Goal: Task Accomplishment & Management: Manage account settings

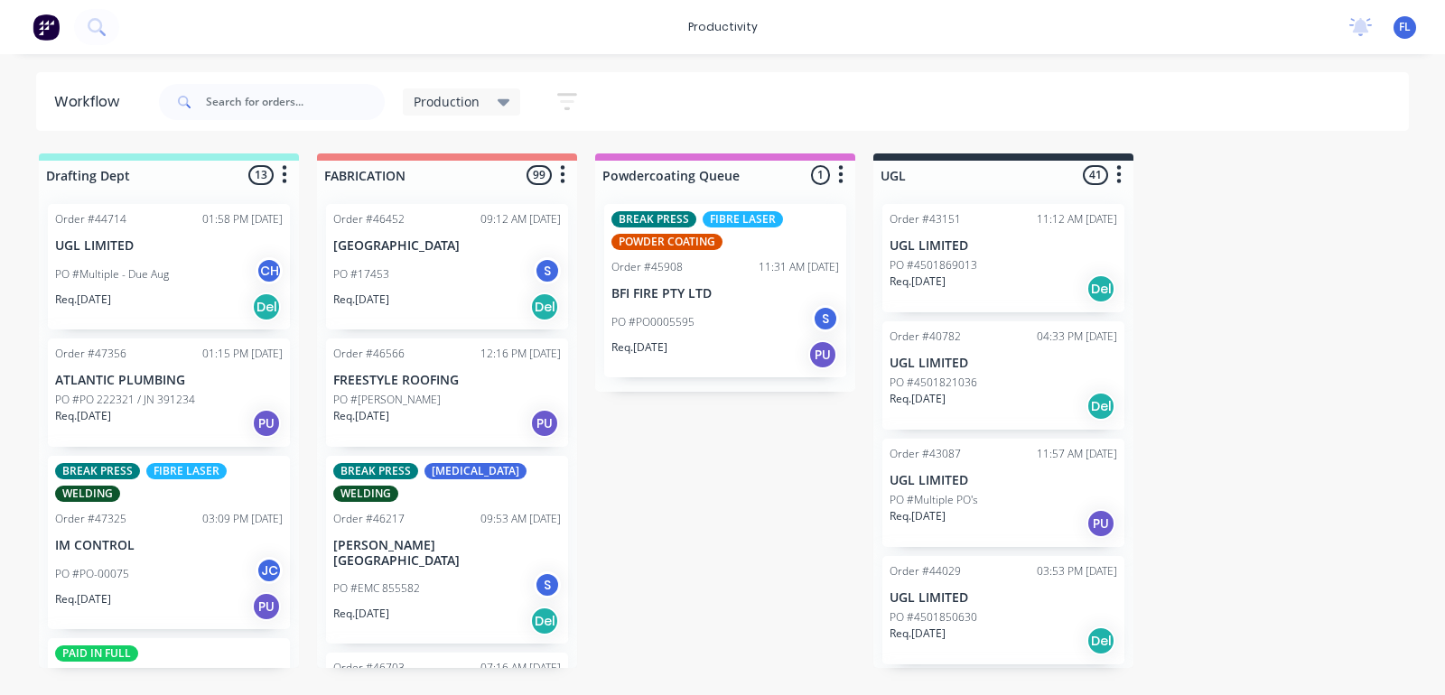
click at [490, 94] on div "Production" at bounding box center [462, 102] width 97 height 16
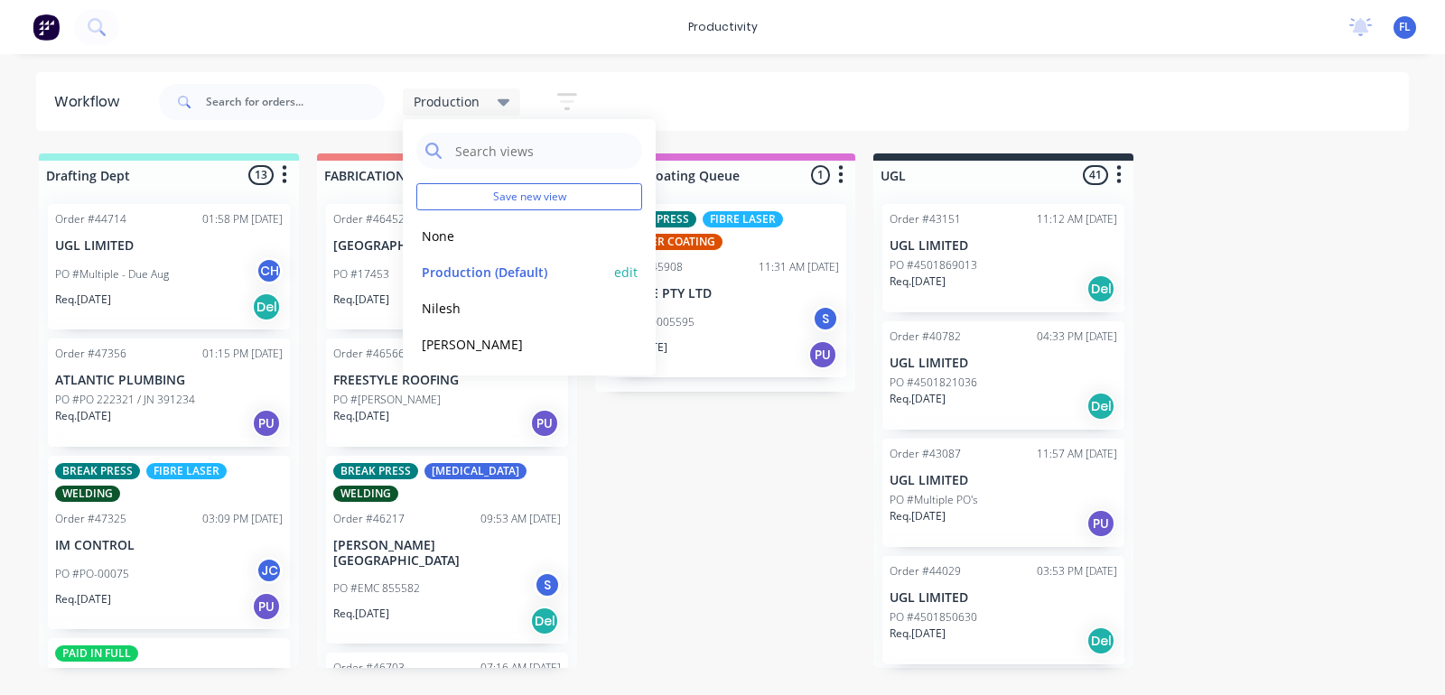
click at [527, 282] on button "Production (Default)" at bounding box center [512, 272] width 192 height 21
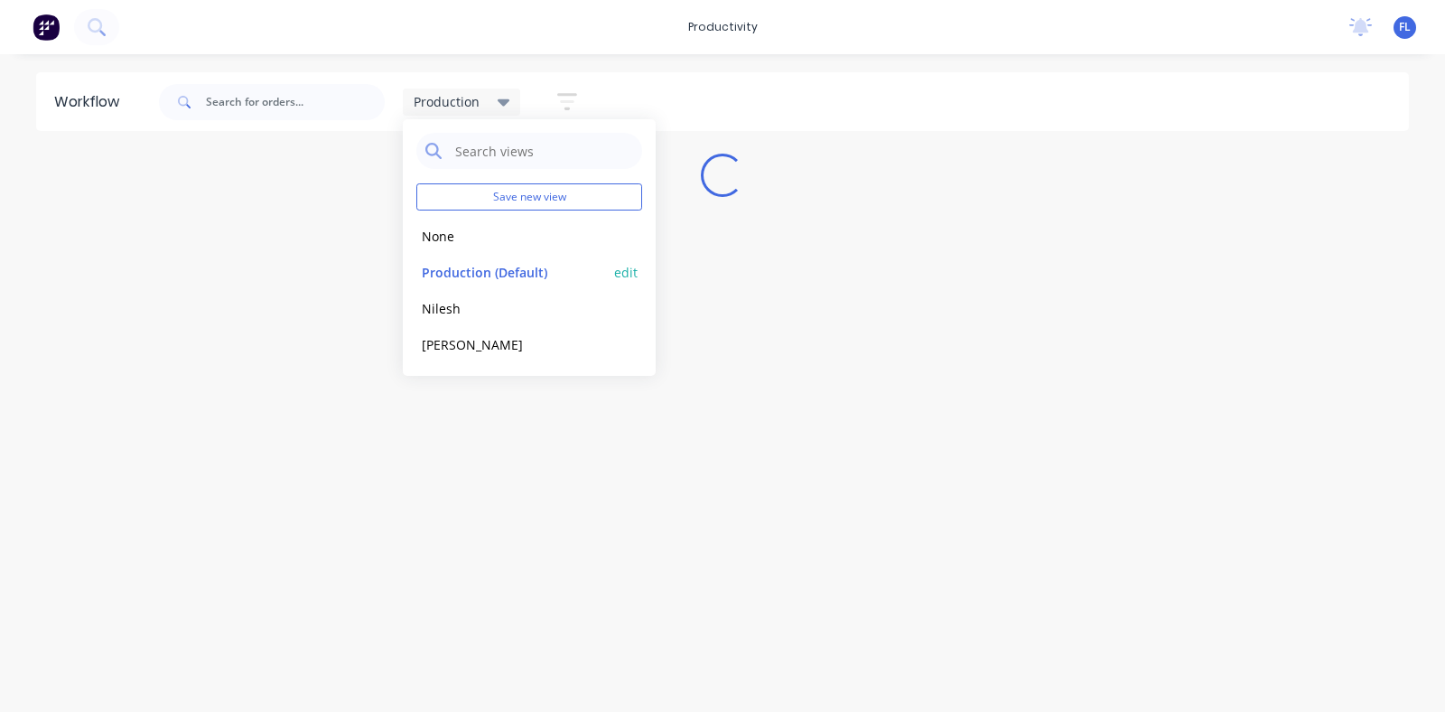
click at [626, 267] on button "edit" at bounding box center [625, 272] width 23 height 19
click at [849, 95] on div "Production Save new view None edit Production (Default) edit Nilesh edit [PERSO…" at bounding box center [782, 102] width 1255 height 54
click at [565, 107] on icon "button" at bounding box center [567, 101] width 20 height 23
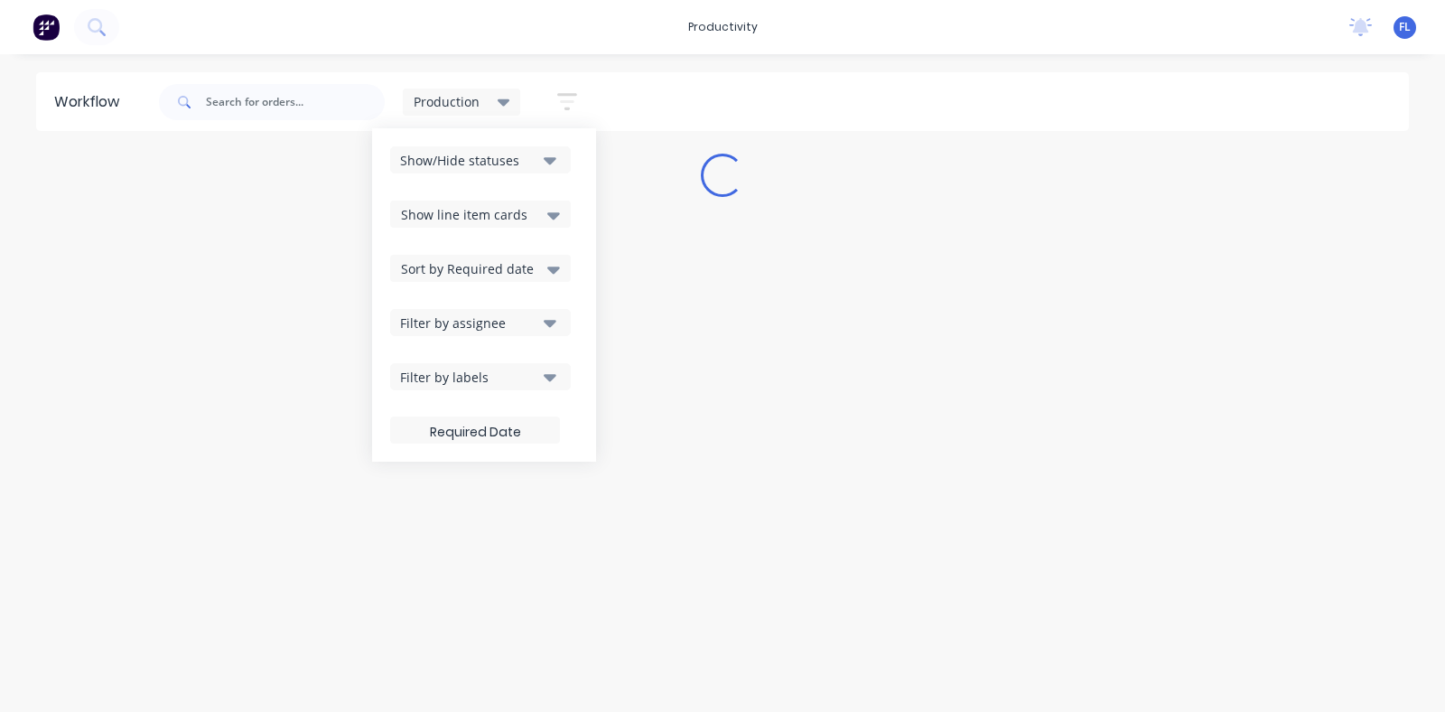
click at [497, 322] on div "Filter by assignee" at bounding box center [468, 322] width 136 height 19
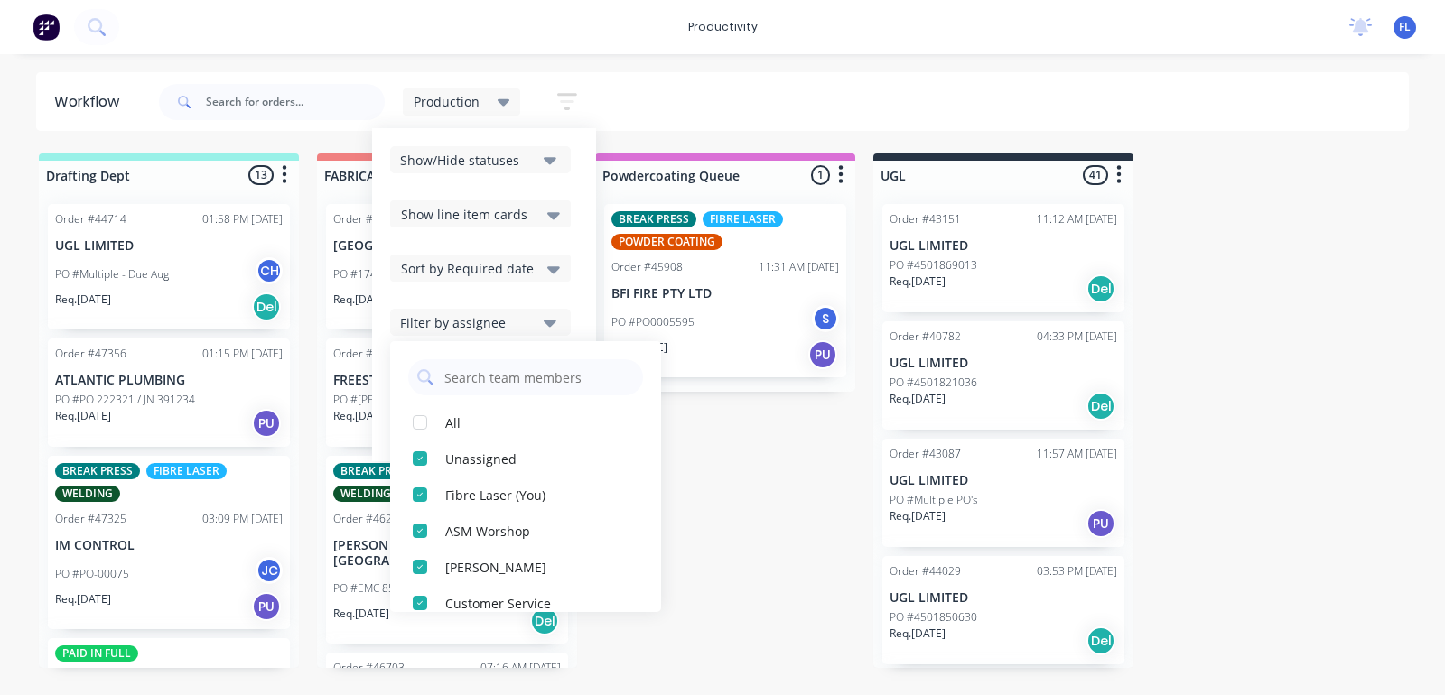
click at [931, 61] on div "productivity productivity Workflow Planner Delivery Scheduling Timesheets No ne…" at bounding box center [722, 293] width 1445 height 587
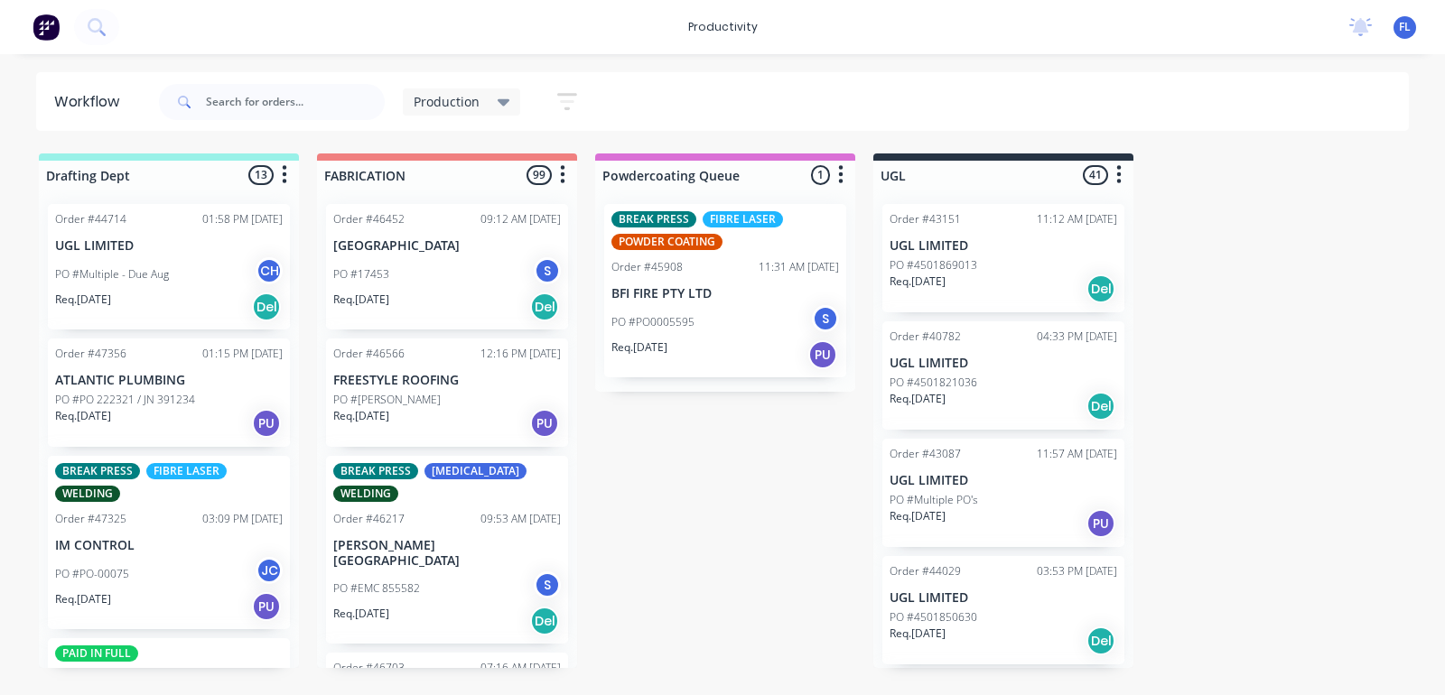
click at [431, 412] on div "Req. [DATE] PU" at bounding box center [447, 423] width 228 height 31
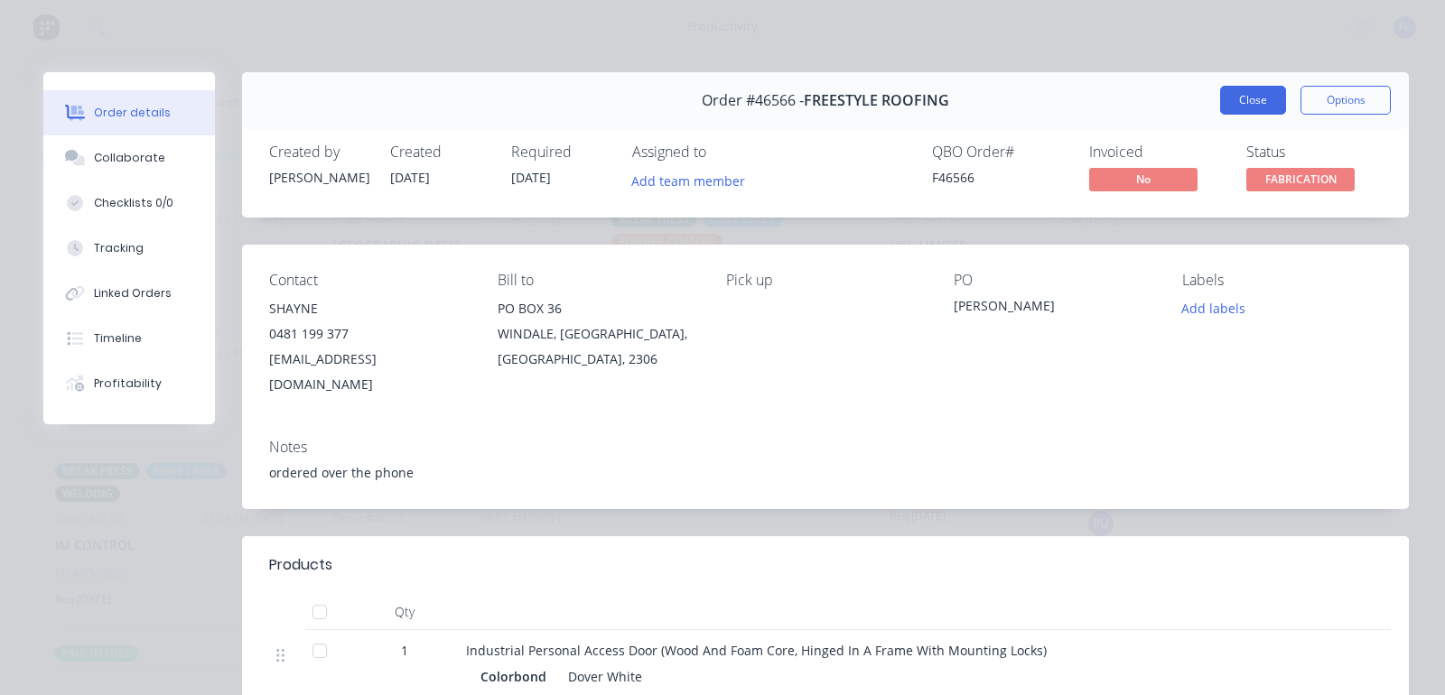
click at [1229, 105] on button "Close" at bounding box center [1253, 100] width 66 height 29
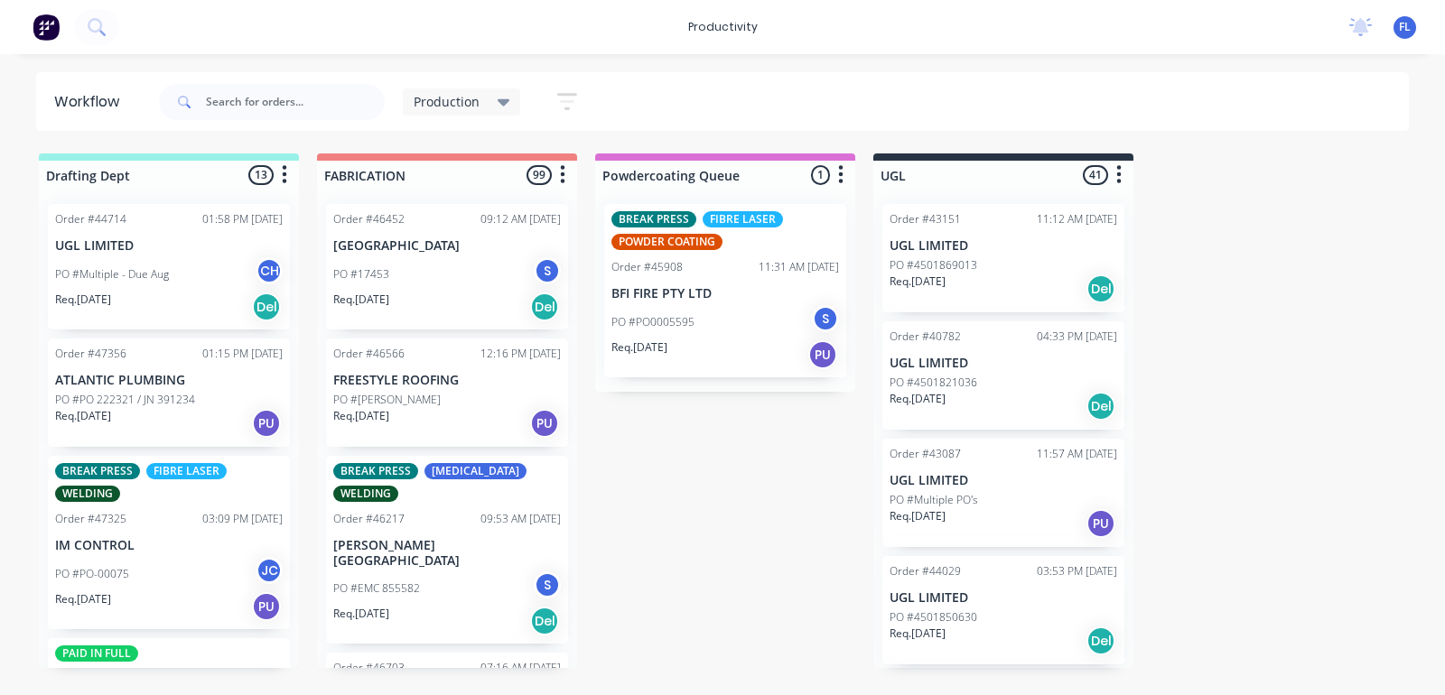
click at [420, 580] on div "PO #EMC 855582 S" at bounding box center [447, 589] width 228 height 34
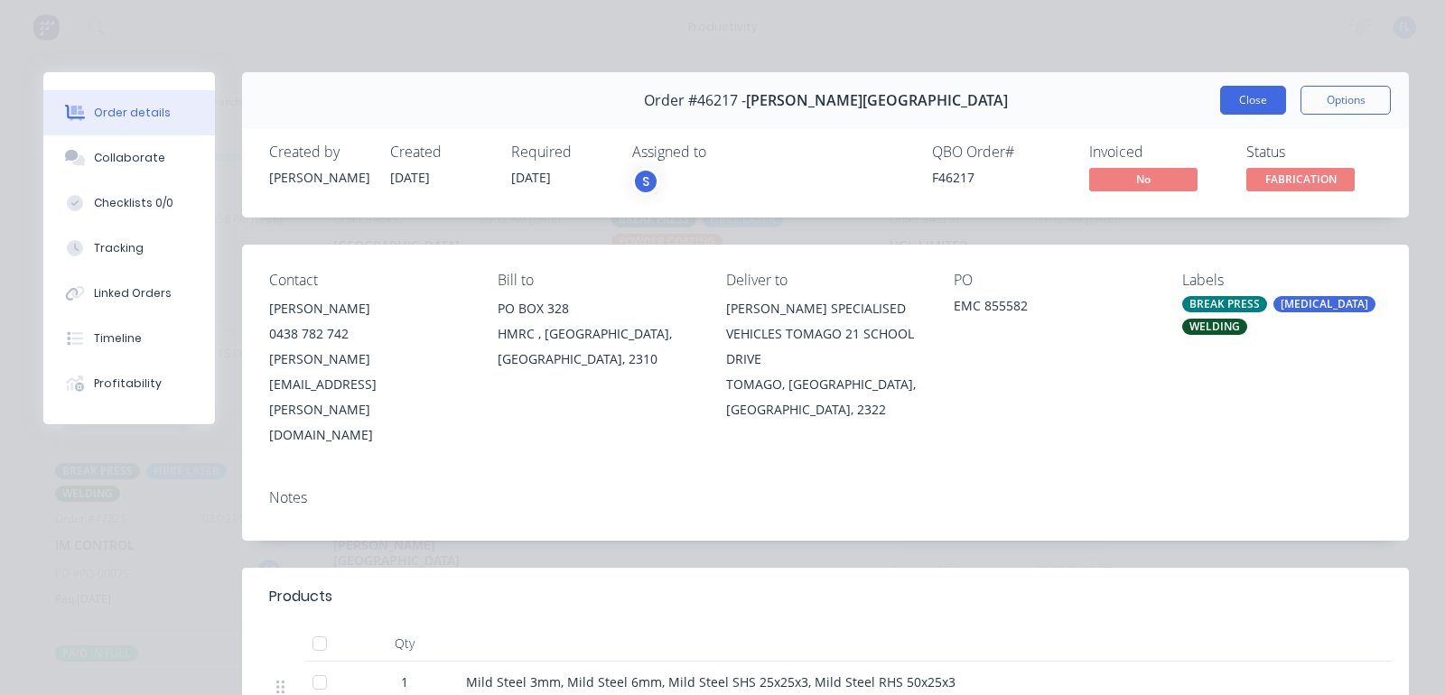
click at [1237, 91] on button "Close" at bounding box center [1253, 100] width 66 height 29
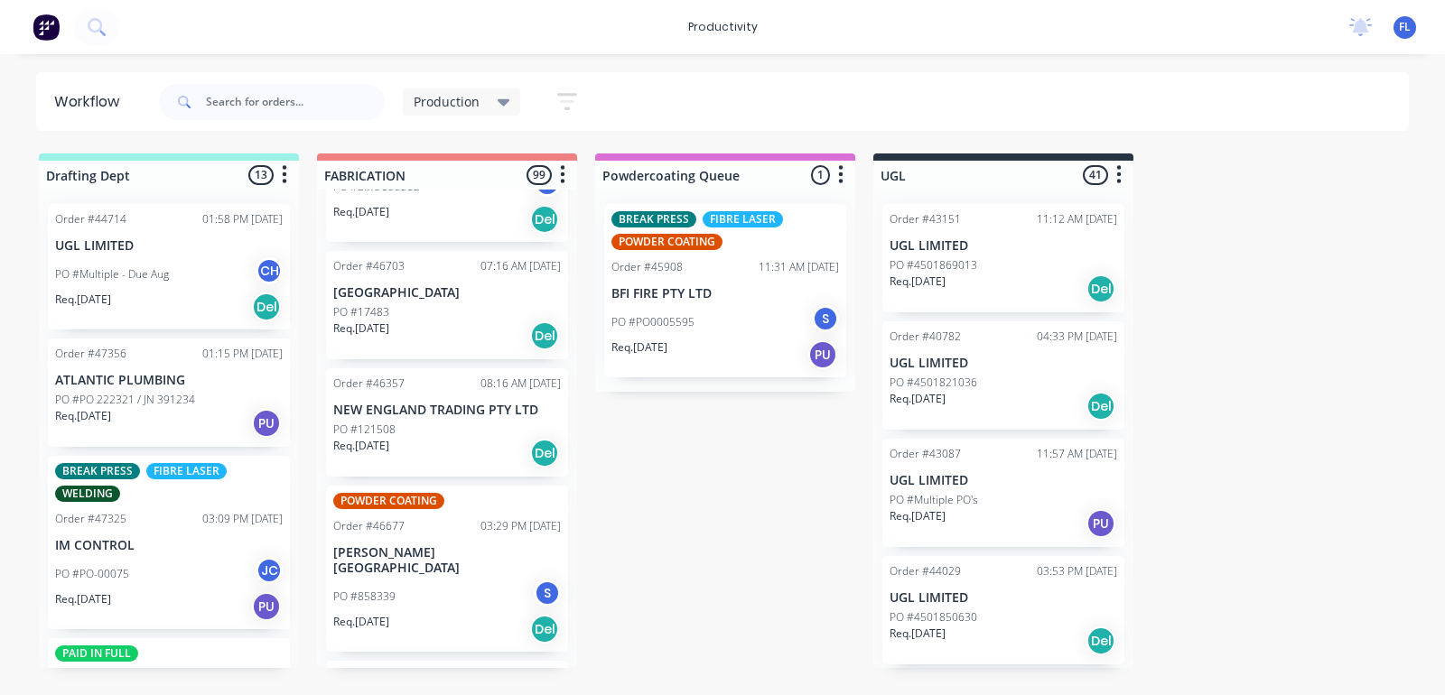
scroll to position [452, 0]
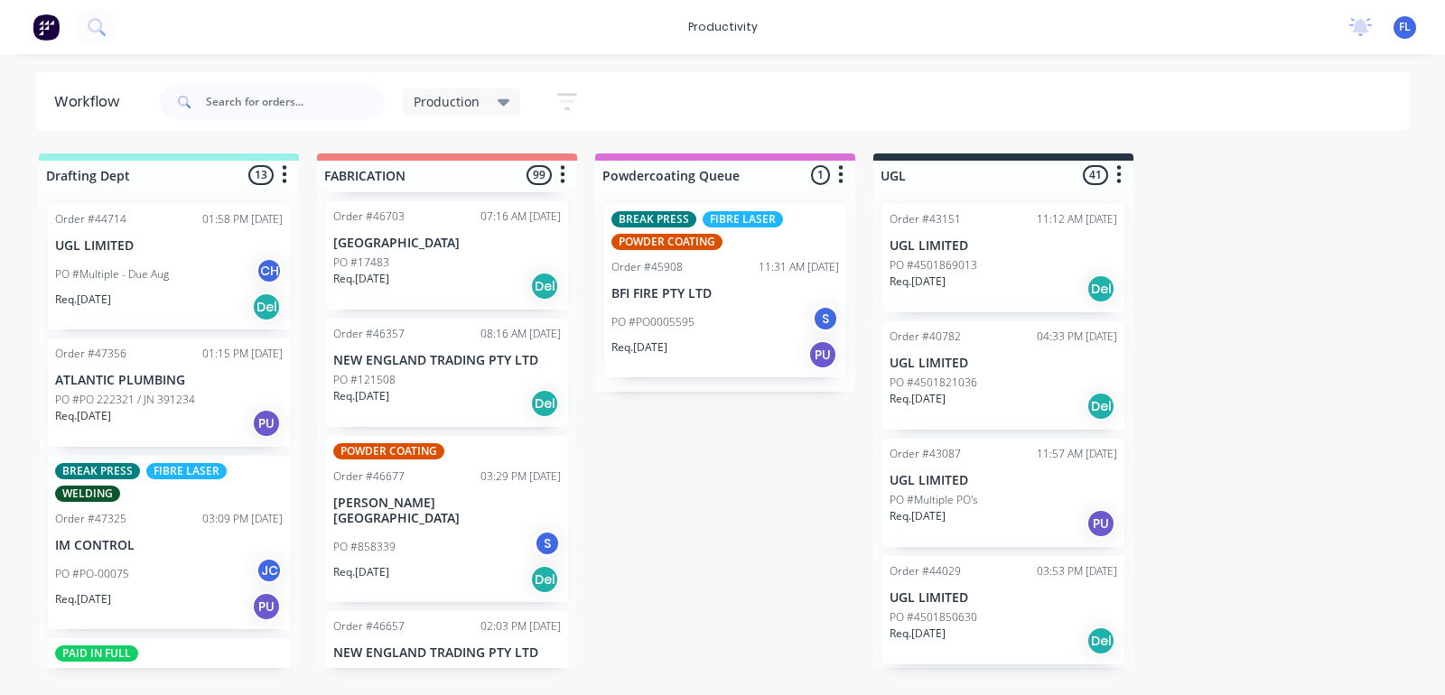
click at [448, 372] on div "PO #121508" at bounding box center [447, 380] width 228 height 16
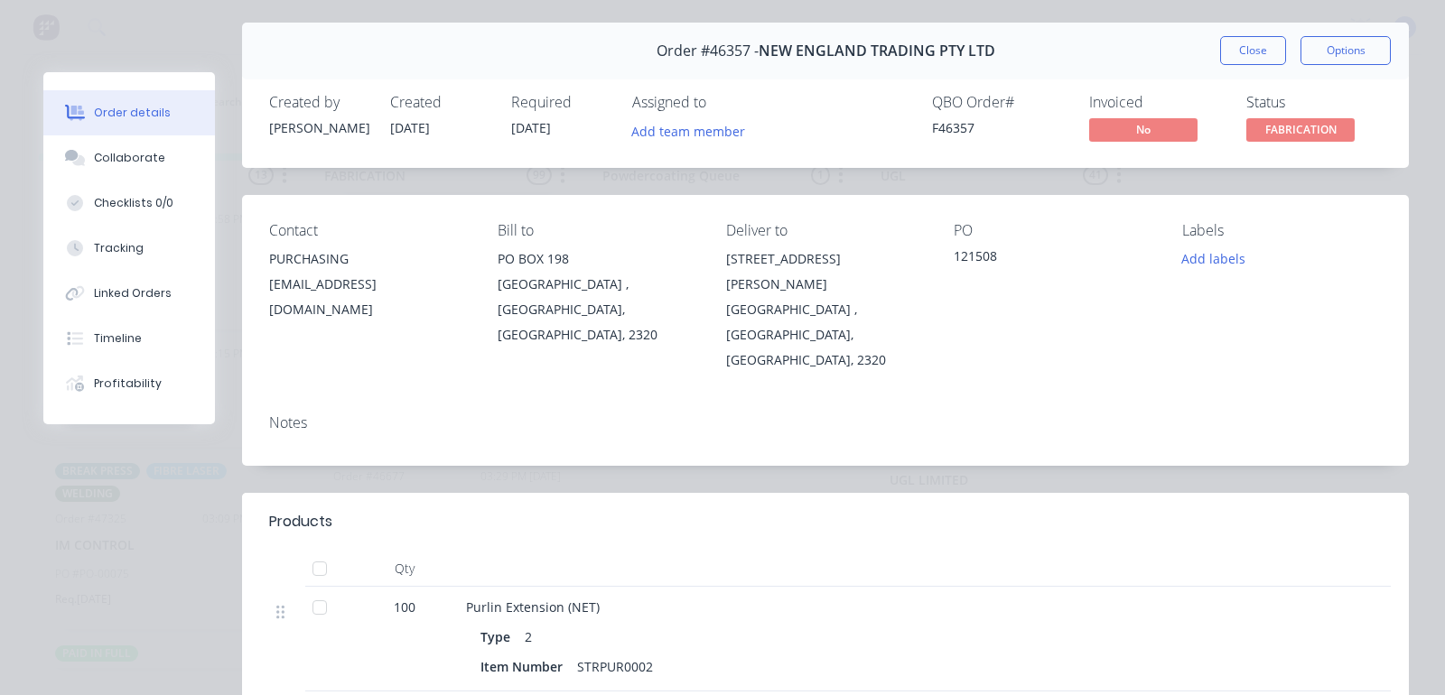
scroll to position [0, 0]
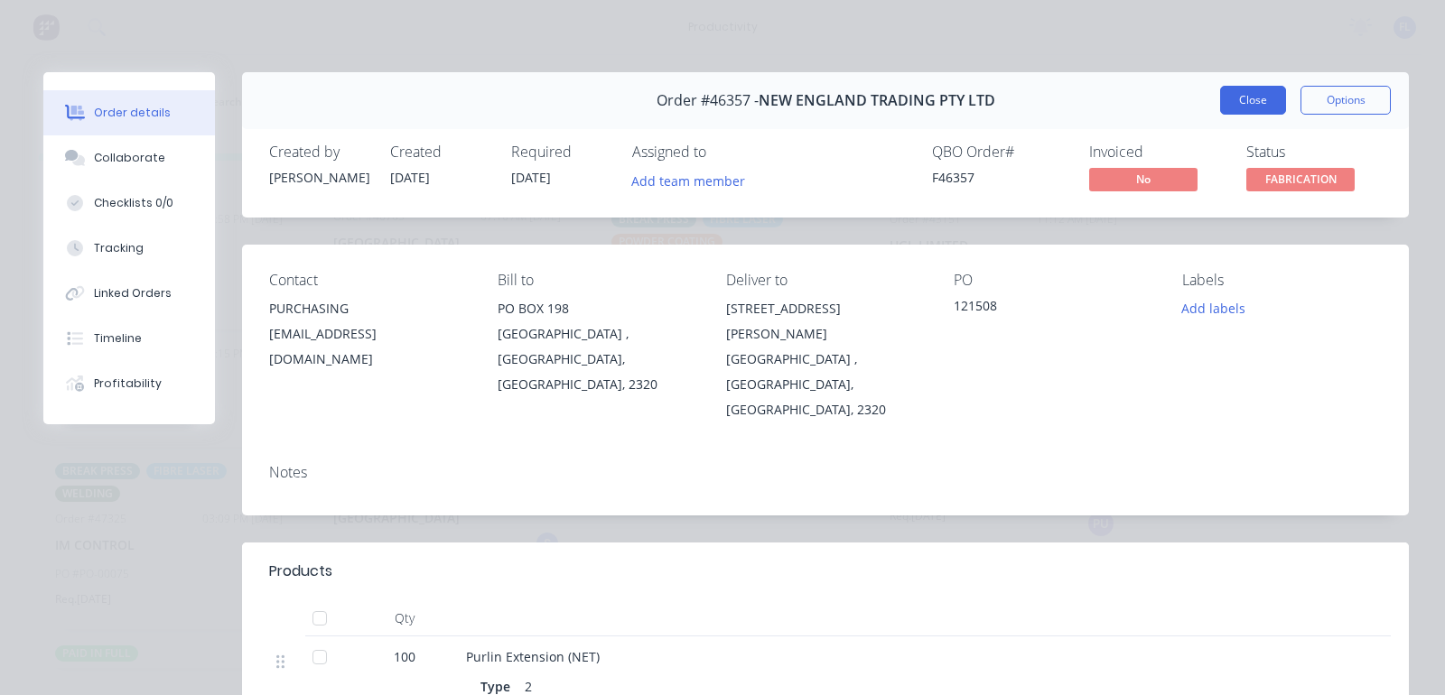
click at [1233, 106] on button "Close" at bounding box center [1253, 100] width 66 height 29
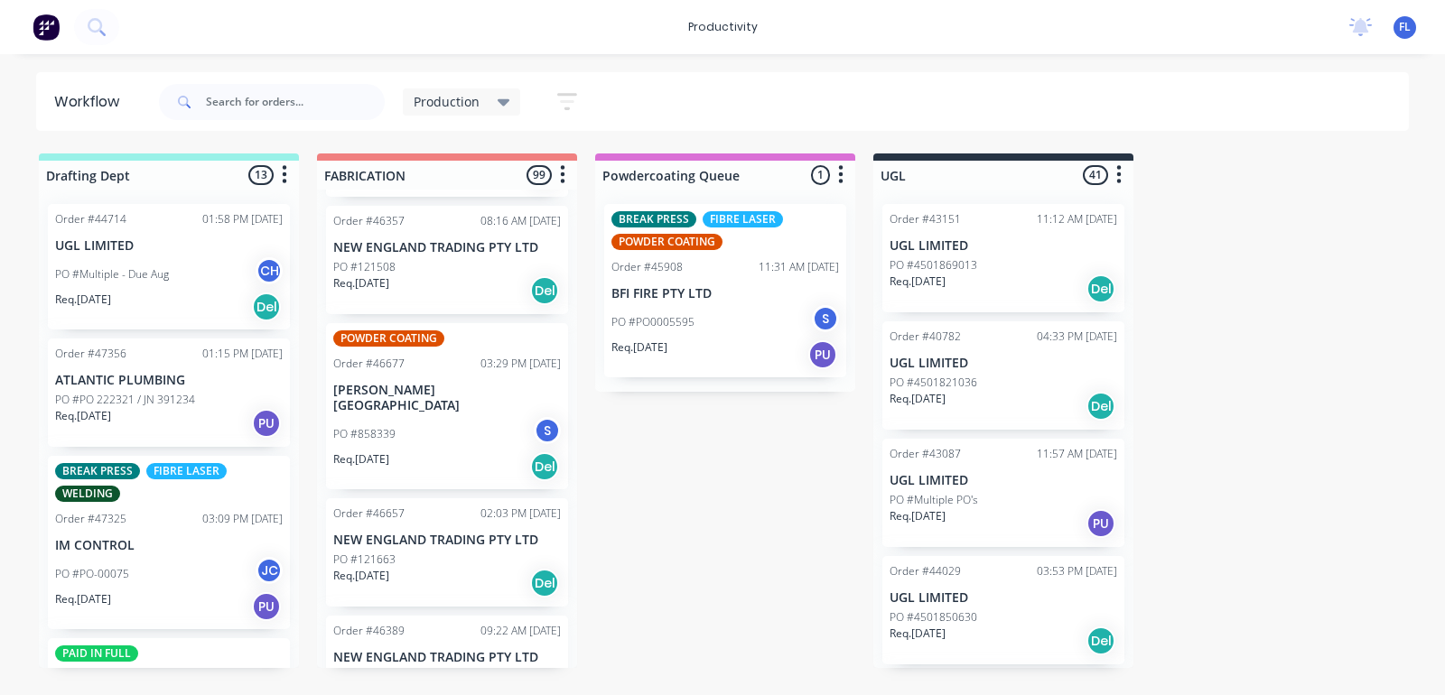
scroll to position [677, 0]
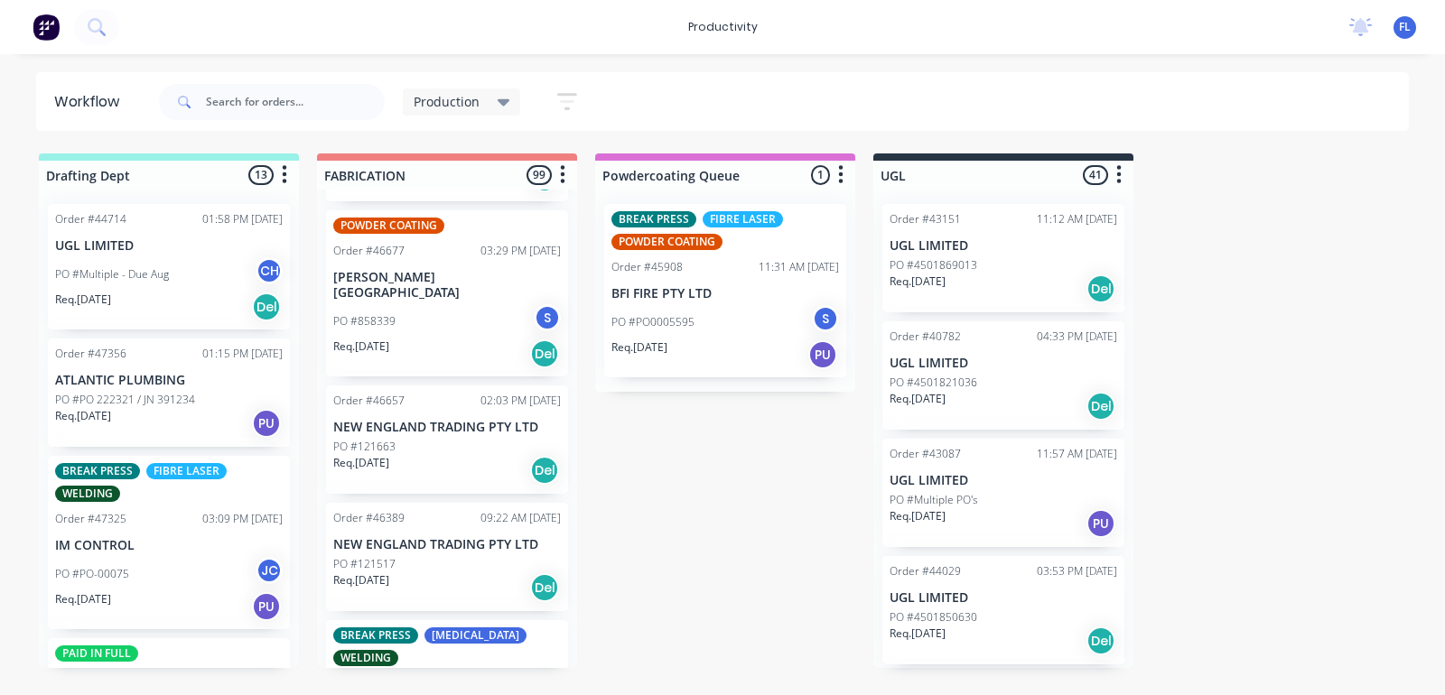
click at [425, 439] on div "PO #121663" at bounding box center [447, 447] width 228 height 16
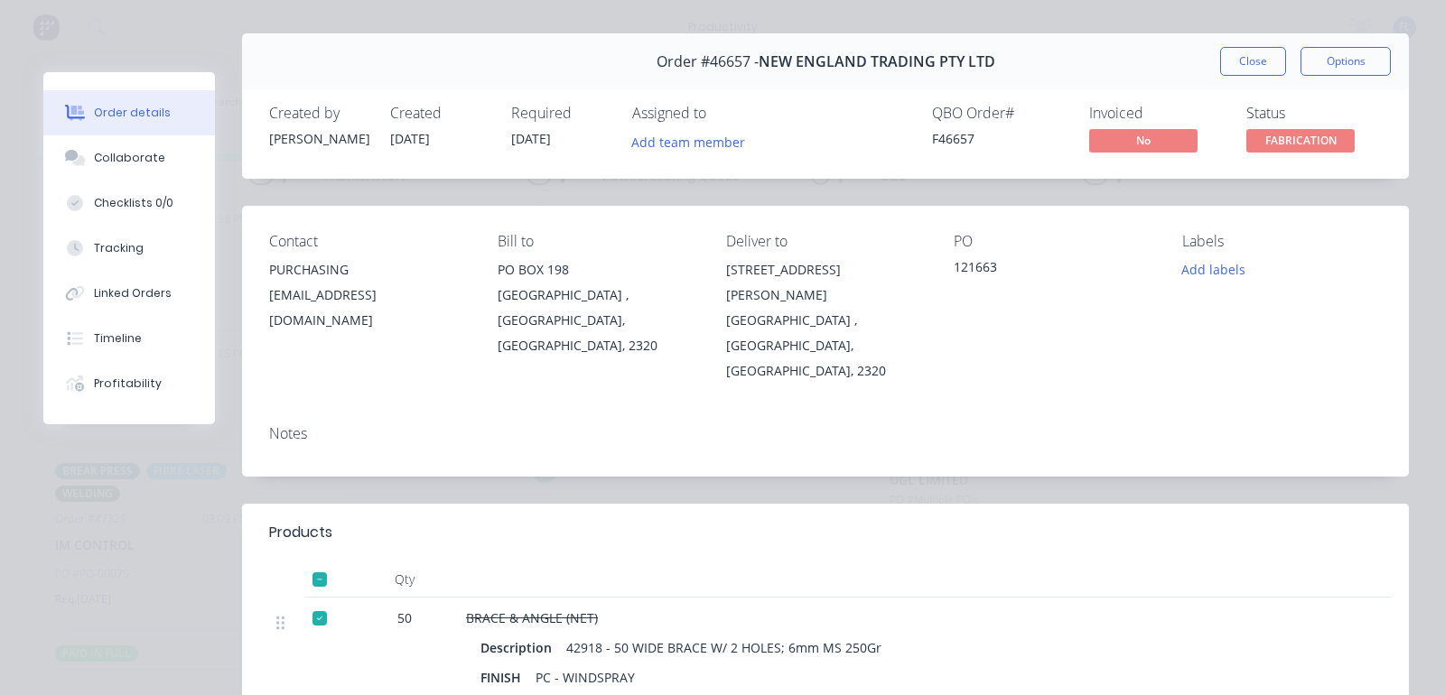
scroll to position [0, 0]
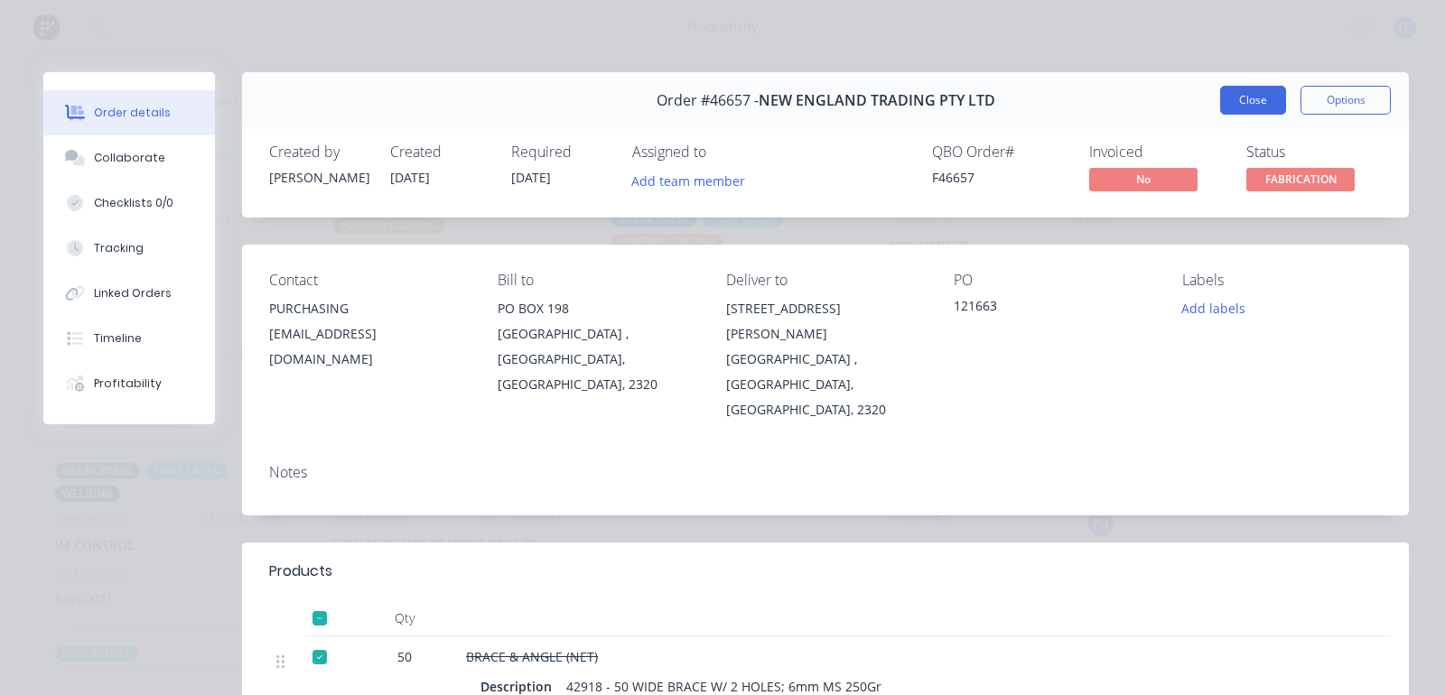
click at [1231, 101] on button "Close" at bounding box center [1253, 100] width 66 height 29
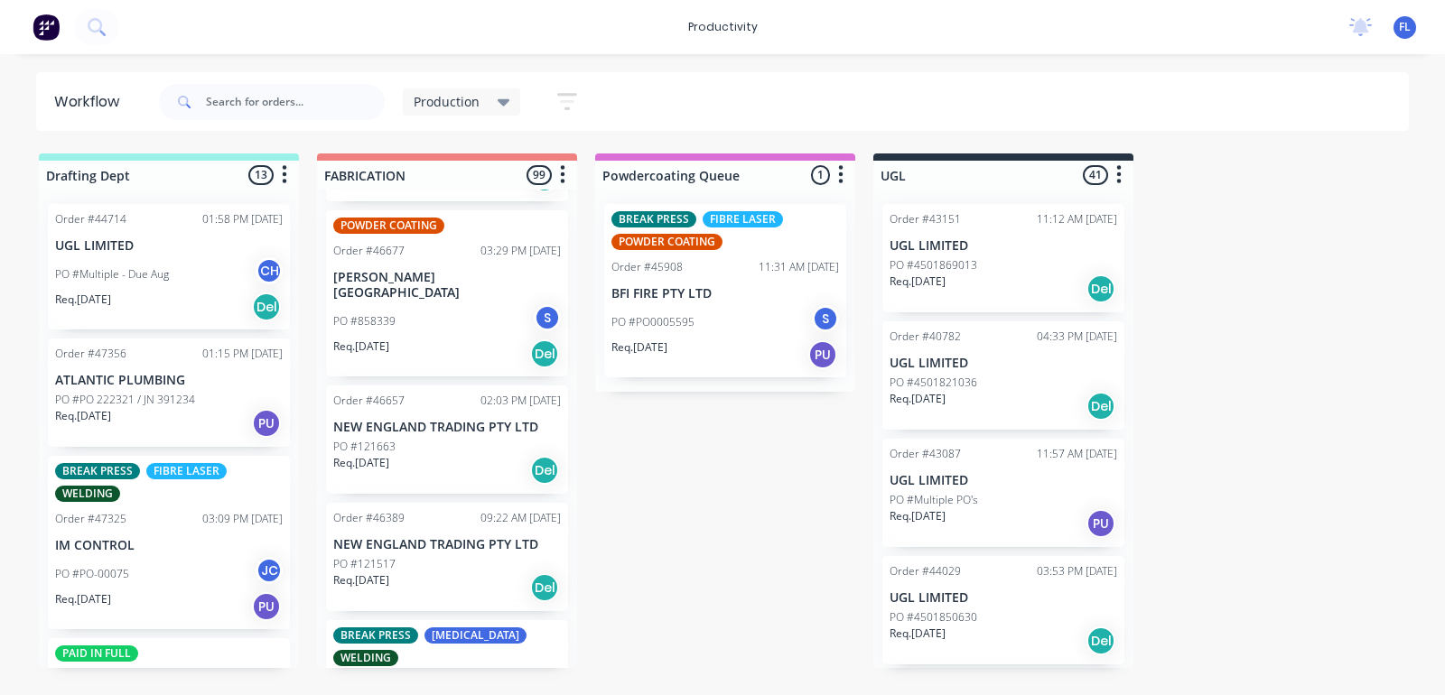
scroll to position [790, 0]
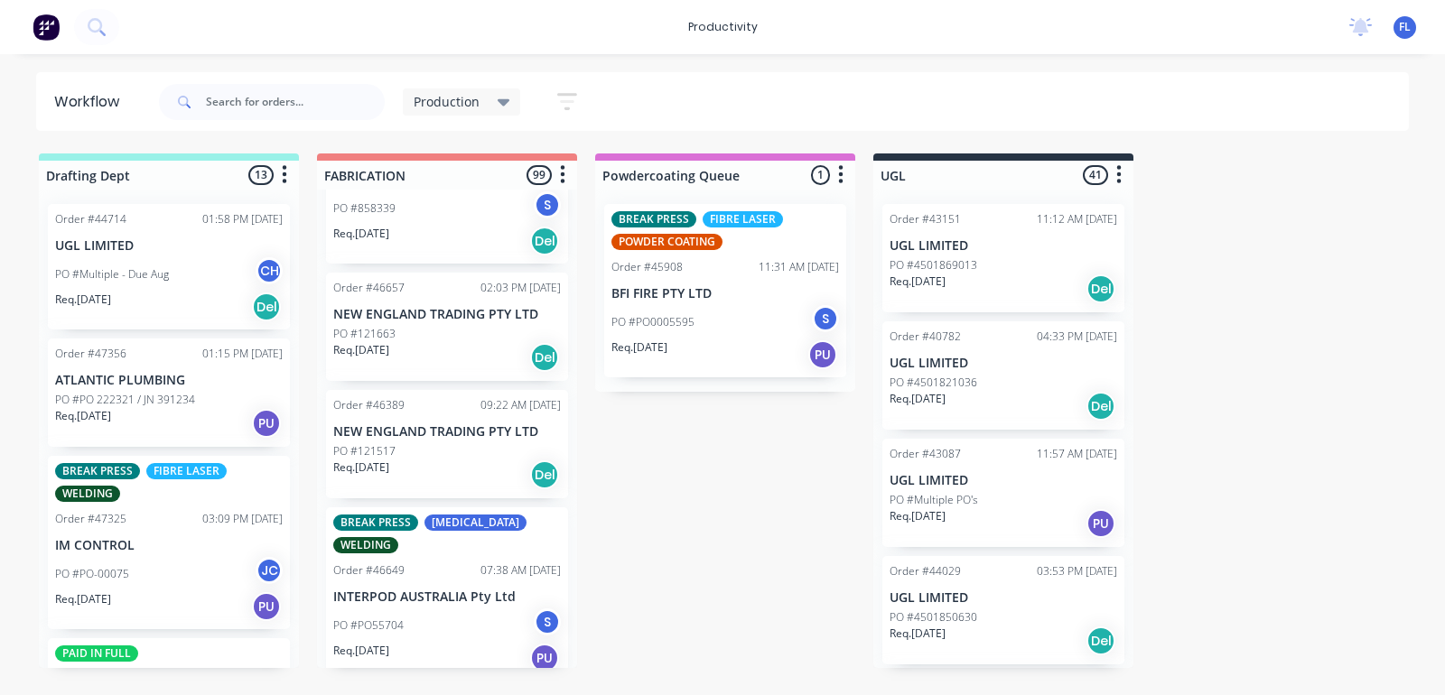
click at [456, 443] on div "PO #121517" at bounding box center [447, 451] width 228 height 16
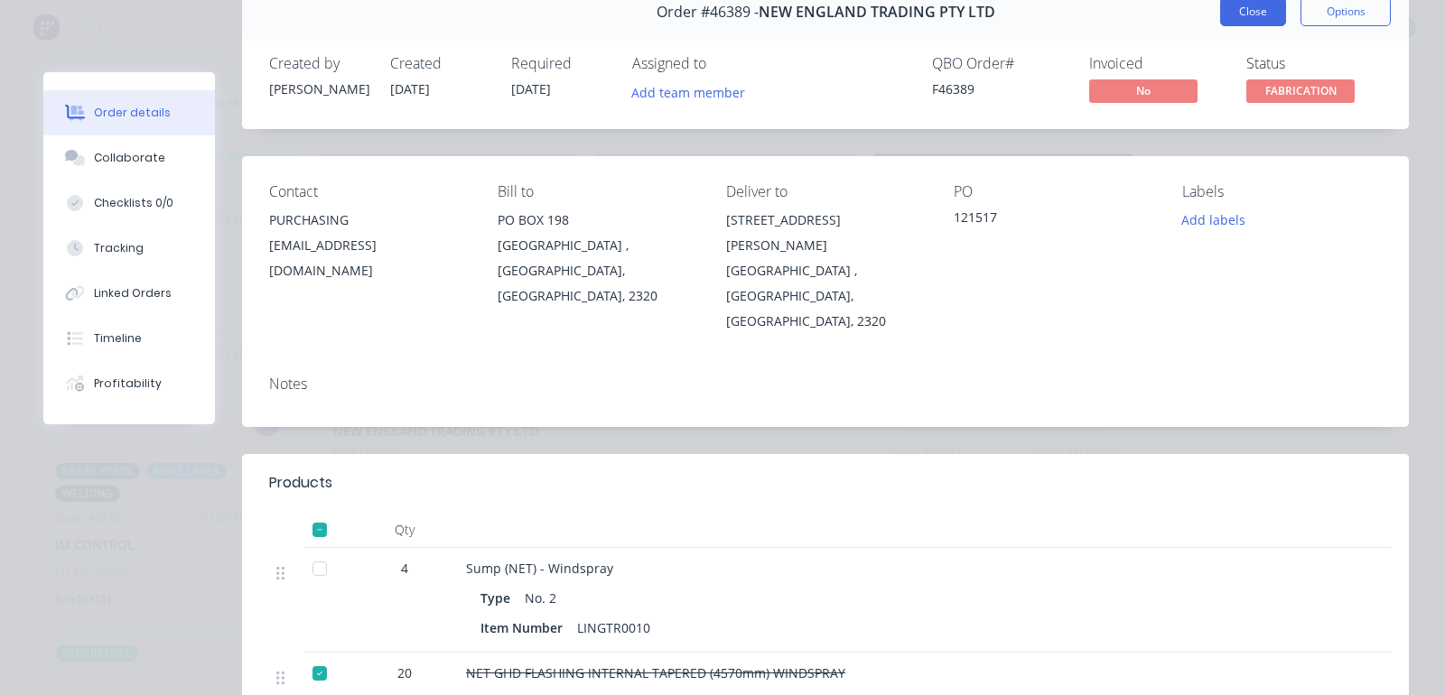
scroll to position [0, 0]
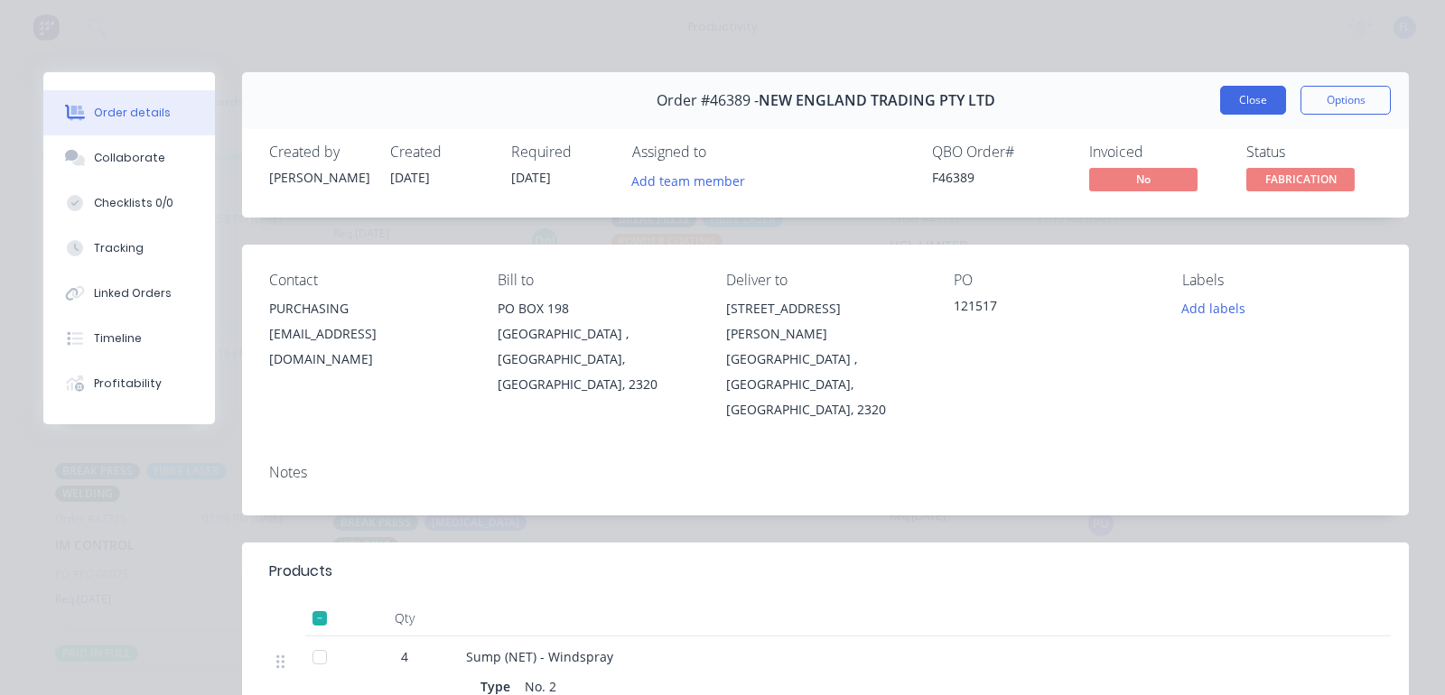
click at [1252, 97] on button "Close" at bounding box center [1253, 100] width 66 height 29
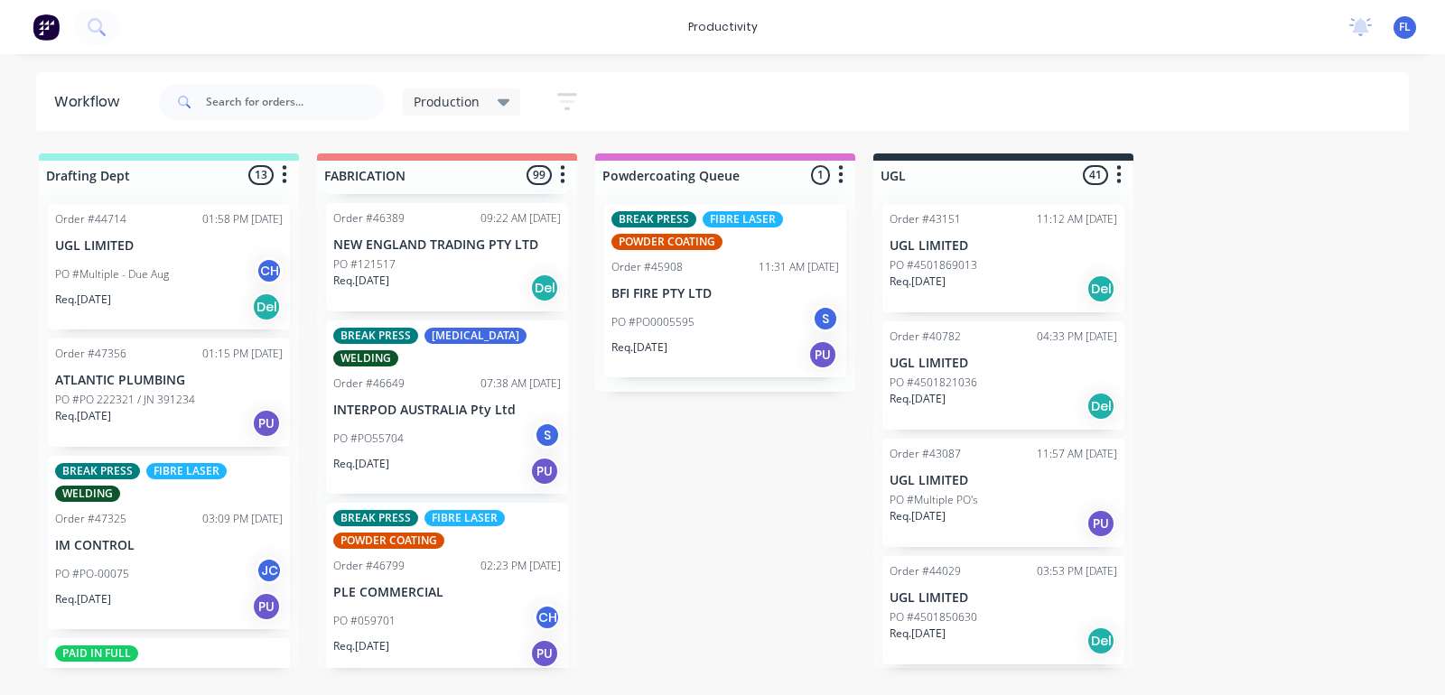
scroll to position [1016, 0]
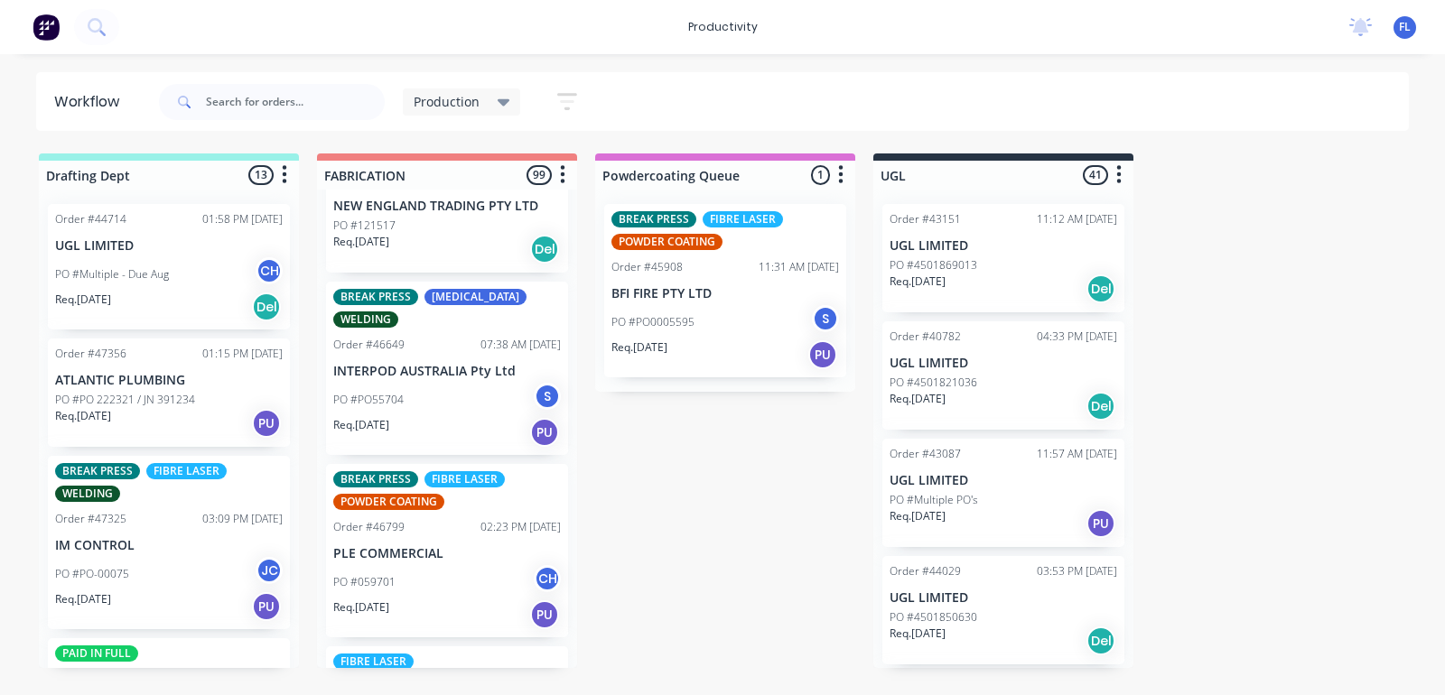
click at [434, 383] on div "PO #PO55704 S" at bounding box center [447, 400] width 228 height 34
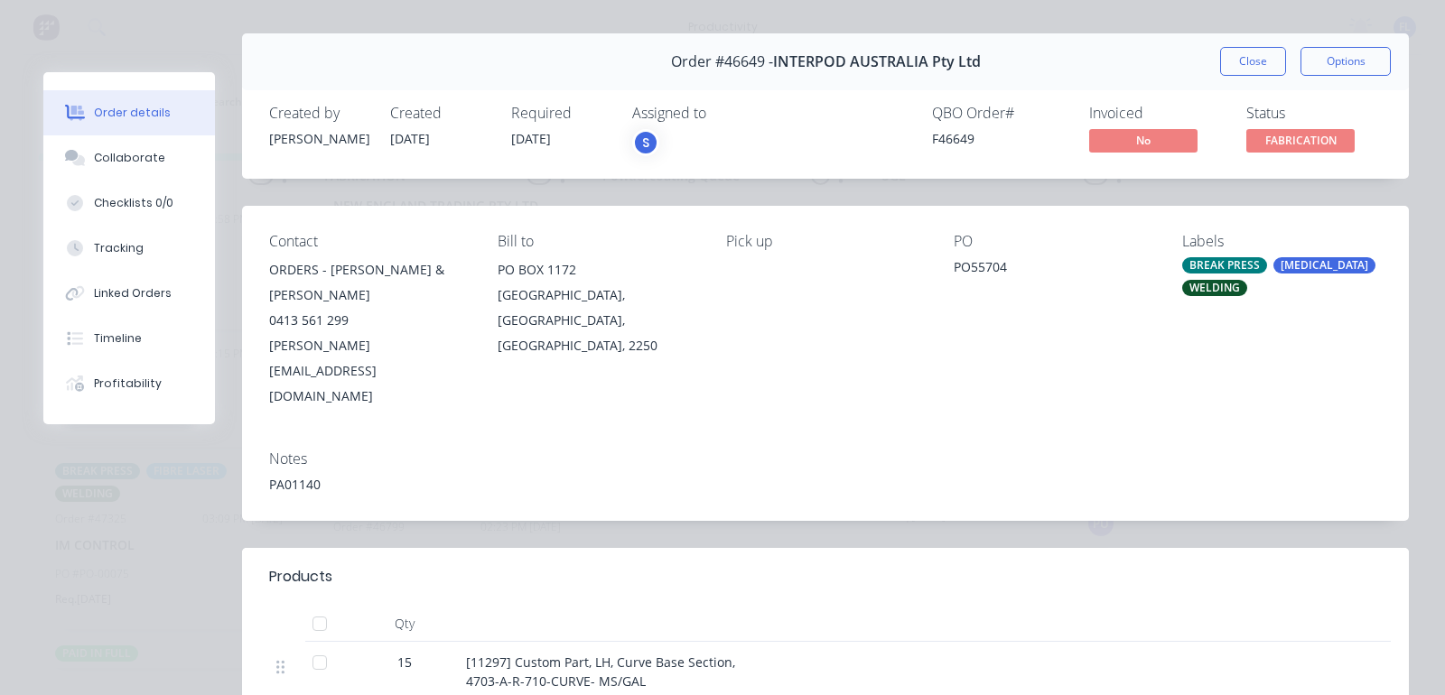
scroll to position [0, 0]
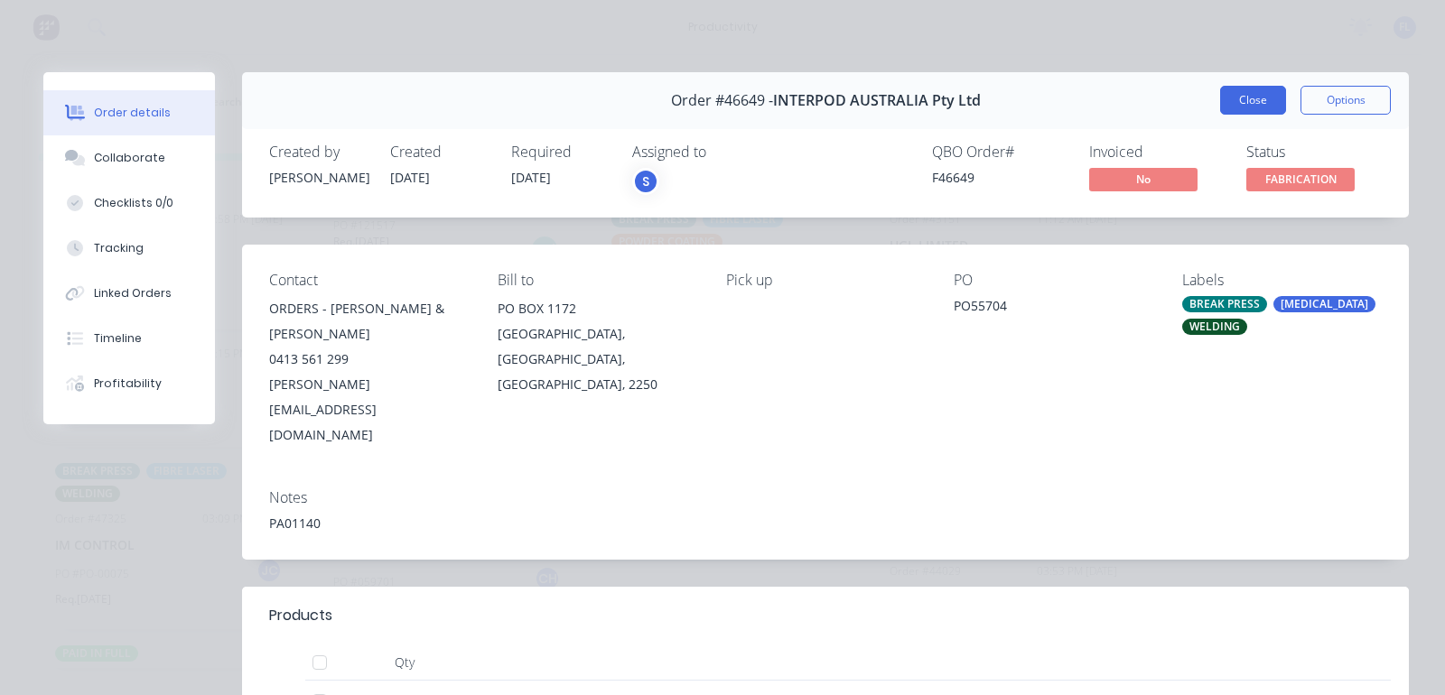
click at [1248, 95] on button "Close" at bounding box center [1253, 100] width 66 height 29
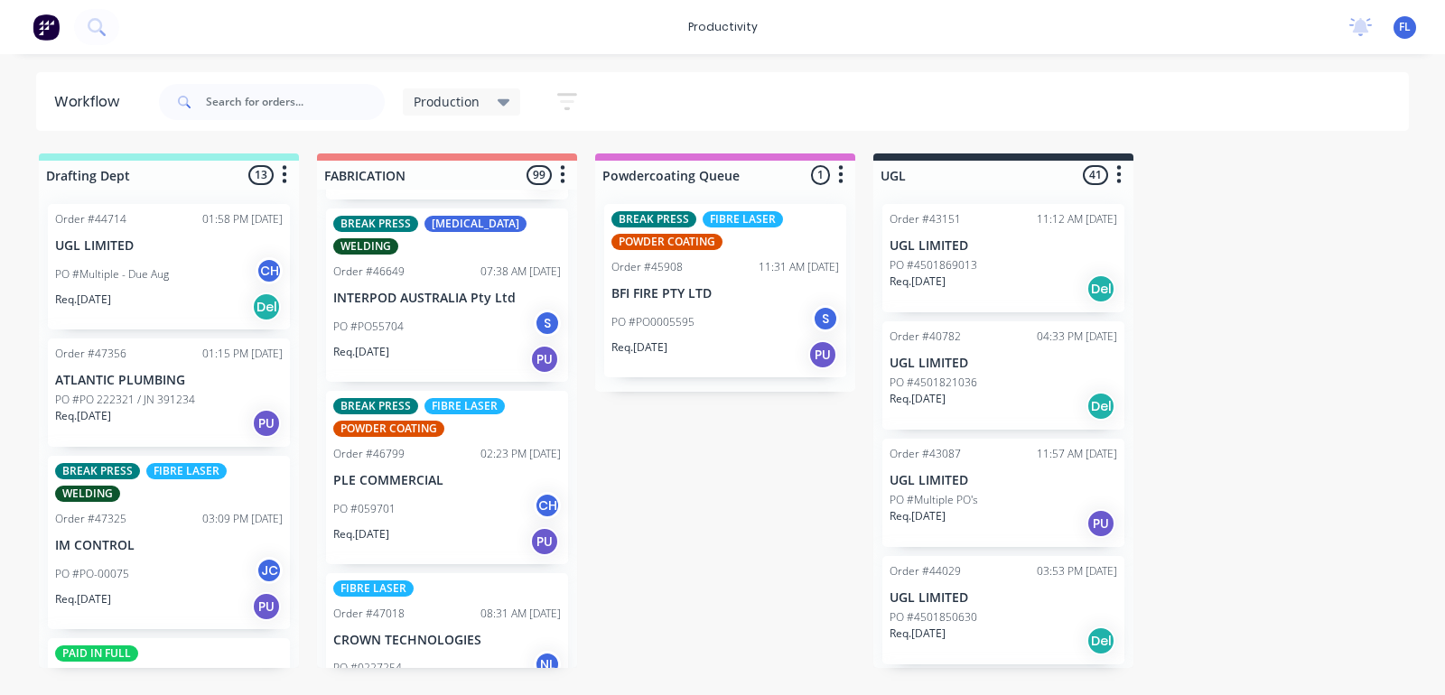
scroll to position [1129, 0]
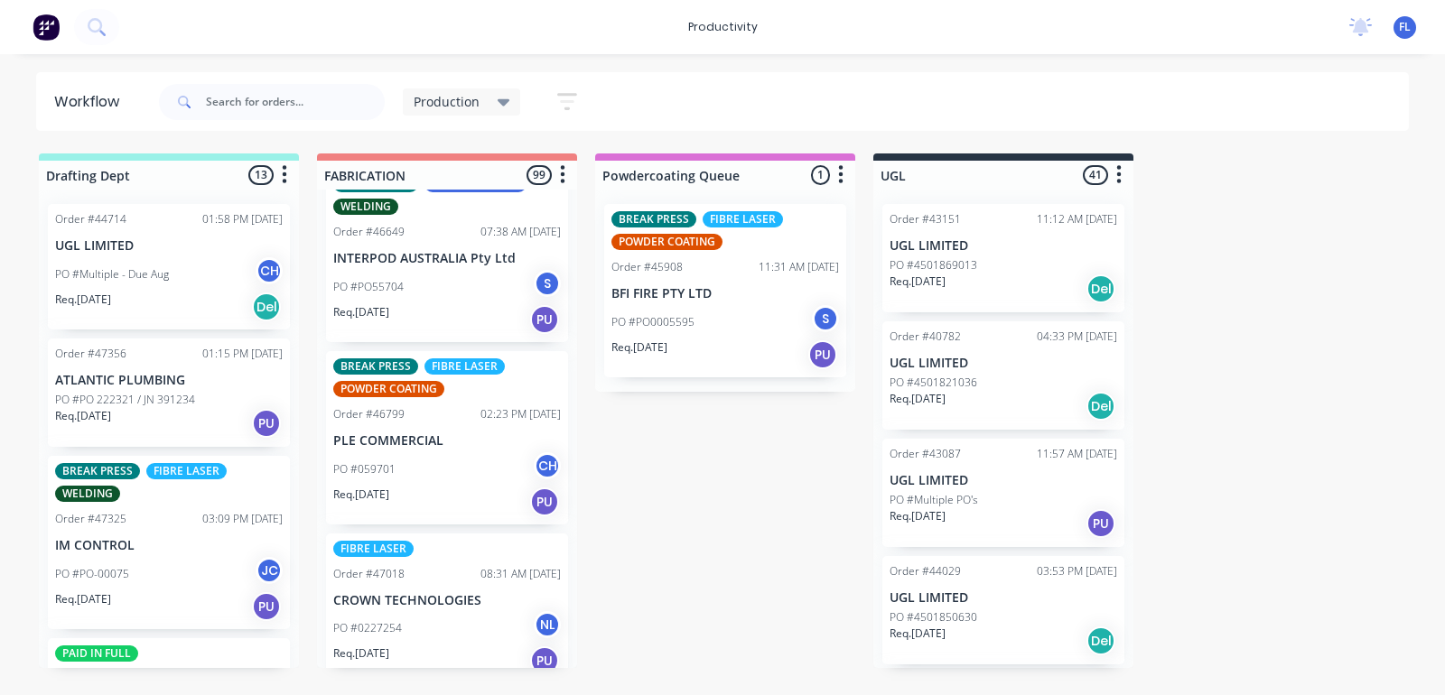
click at [411, 487] on div "Req. [DATE] PU" at bounding box center [447, 502] width 228 height 31
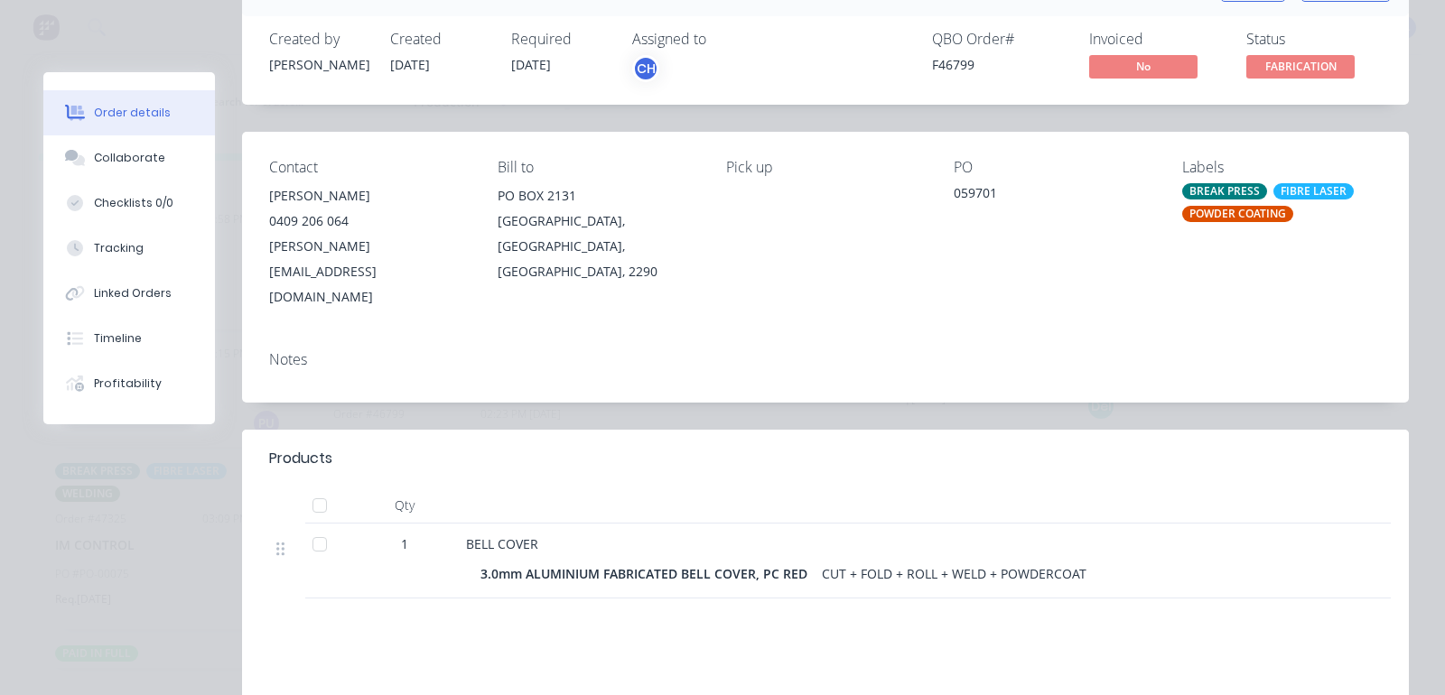
scroll to position [0, 0]
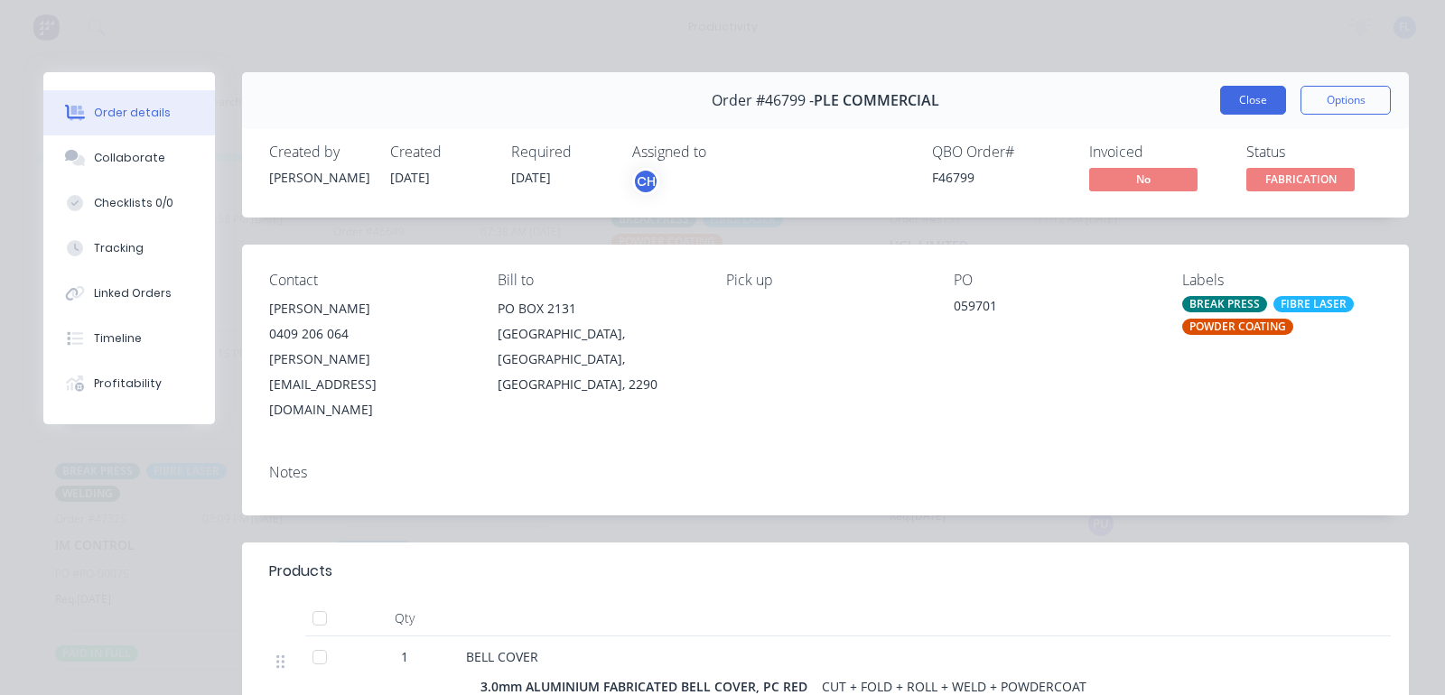
click at [1227, 92] on button "Close" at bounding box center [1253, 100] width 66 height 29
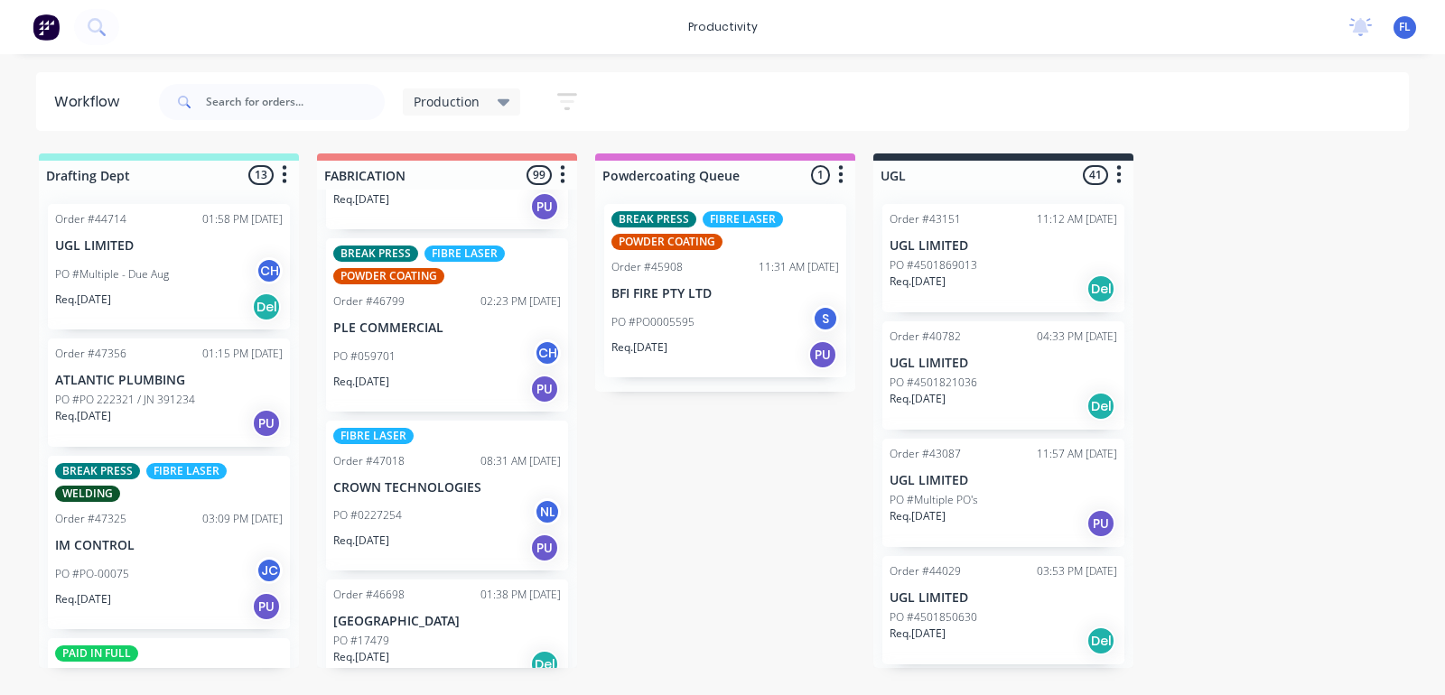
scroll to position [1355, 0]
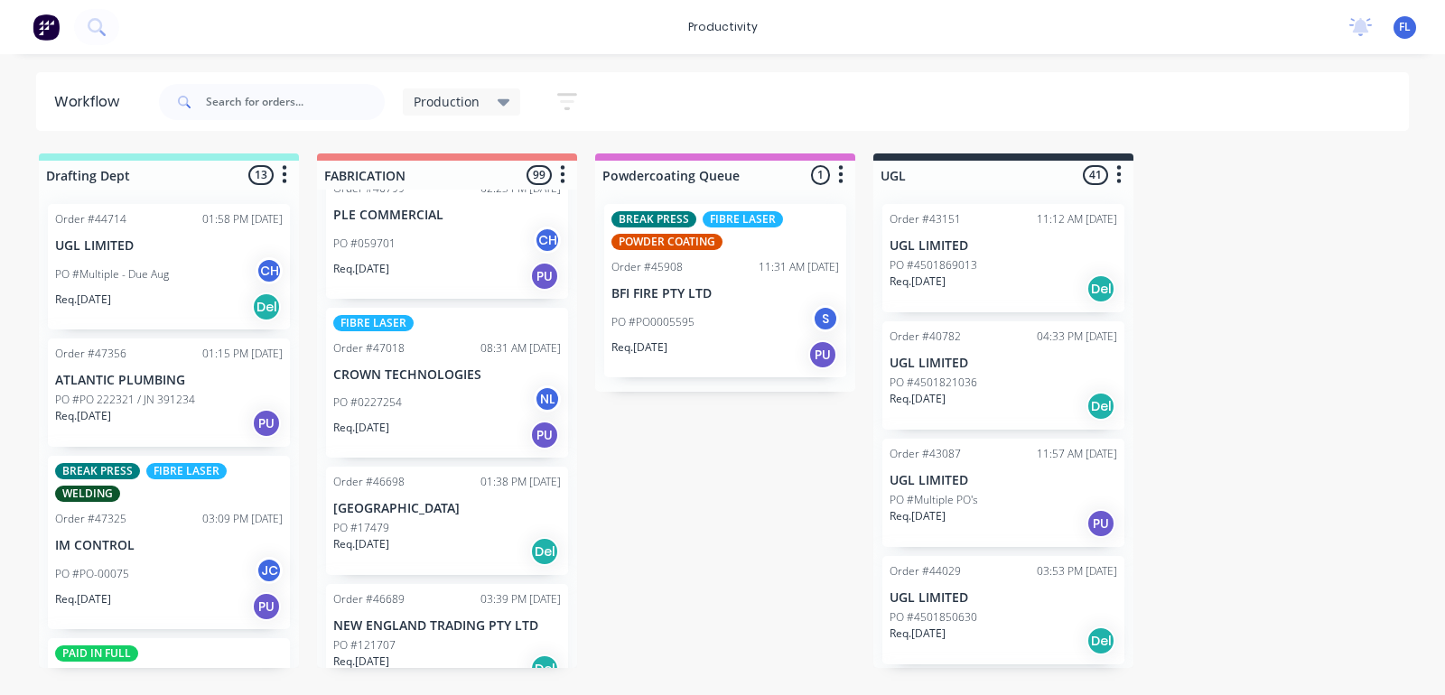
click at [423, 368] on p "CROWN TECHNOLOGIES" at bounding box center [447, 375] width 228 height 15
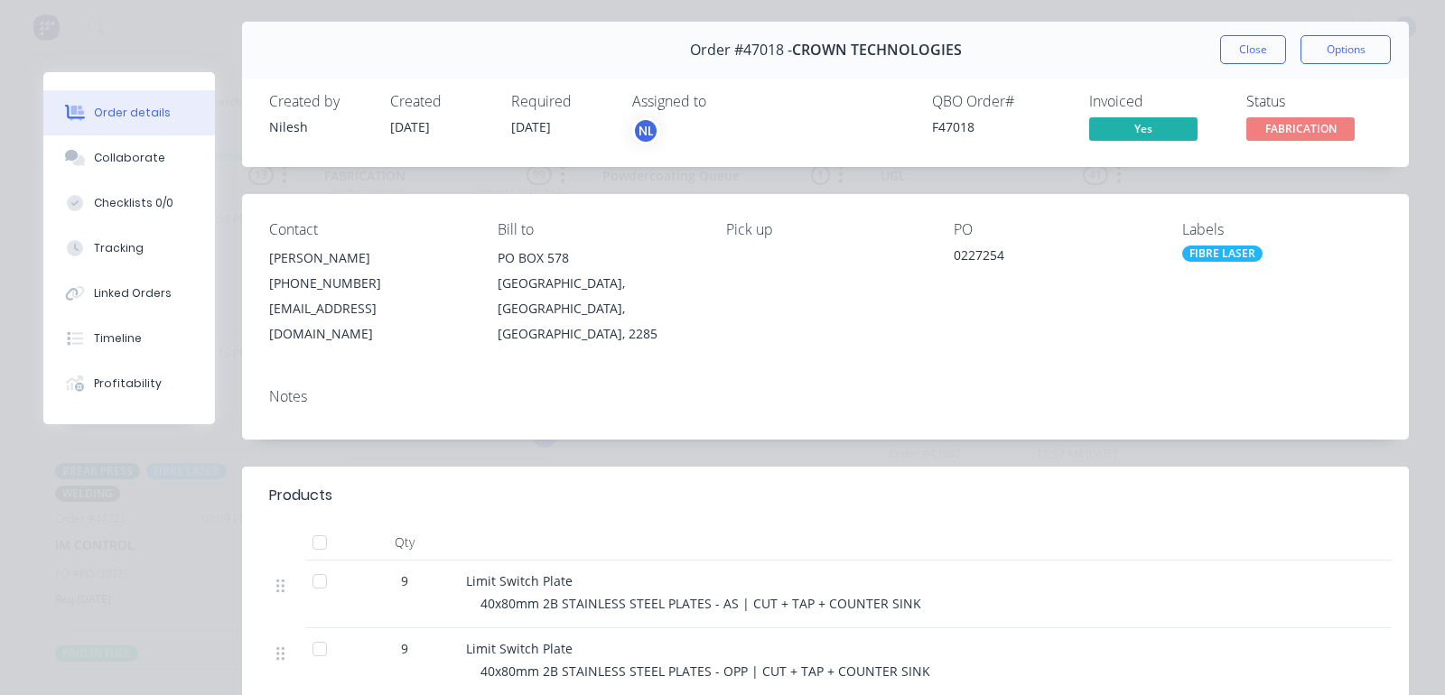
scroll to position [0, 0]
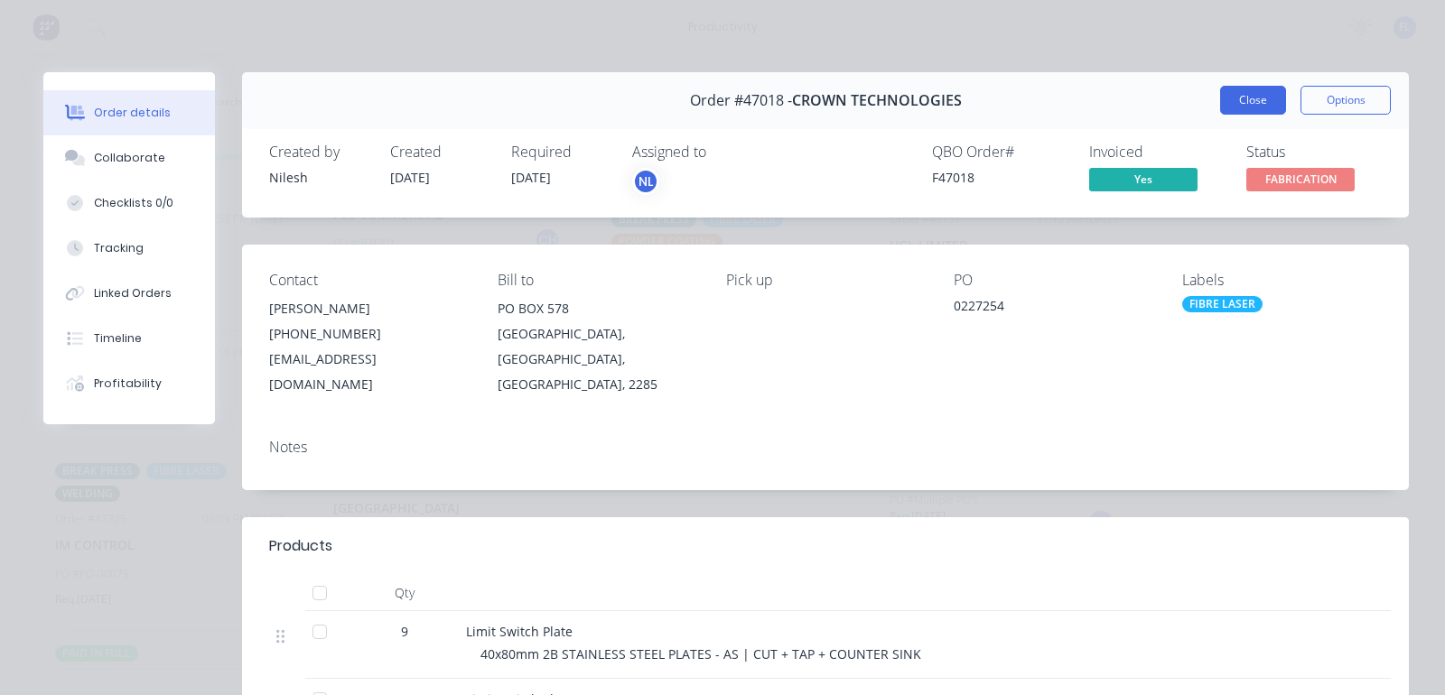
click at [1245, 91] on button "Close" at bounding box center [1253, 100] width 66 height 29
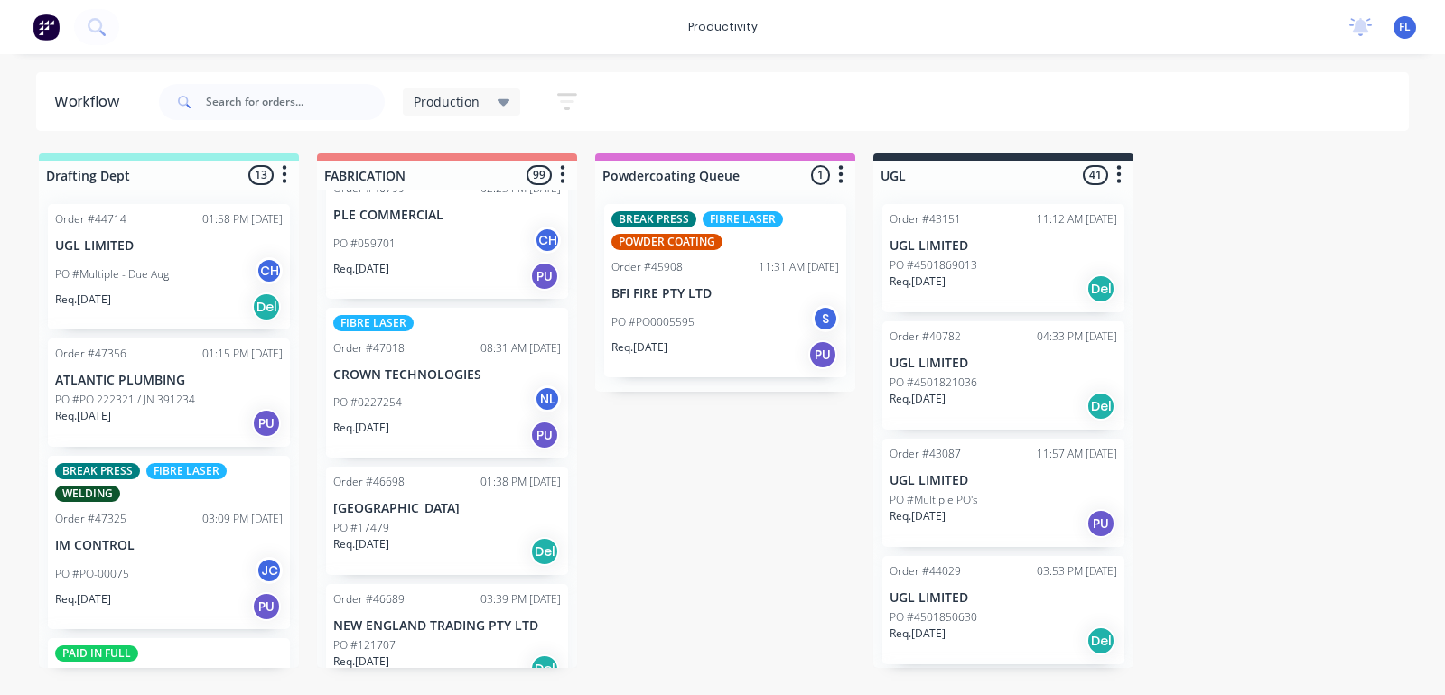
click at [411, 537] on div "Req. [DATE] Del" at bounding box center [447, 552] width 228 height 31
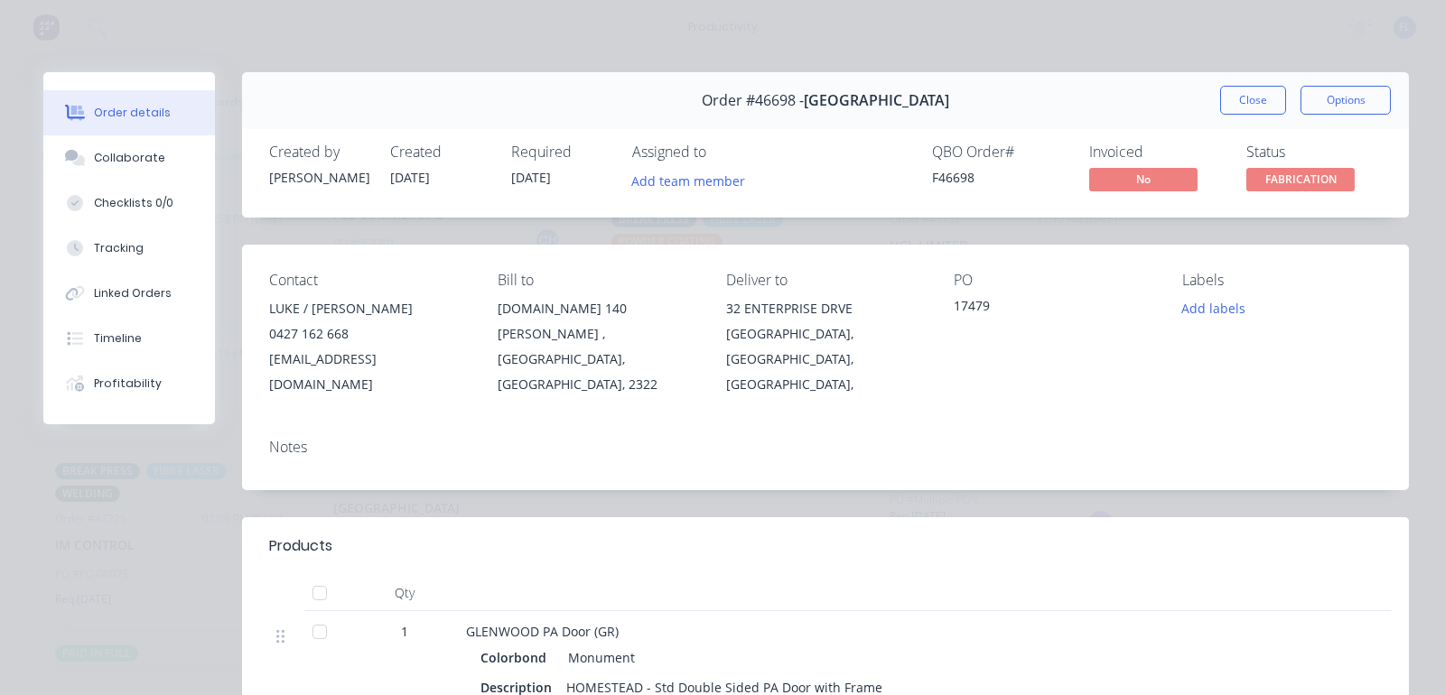
click at [1206, 79] on div "Order #46698 - GLENWOOD RURAL BUILDINGS Close Options" at bounding box center [825, 100] width 1167 height 57
click at [1224, 90] on button "Close" at bounding box center [1253, 100] width 66 height 29
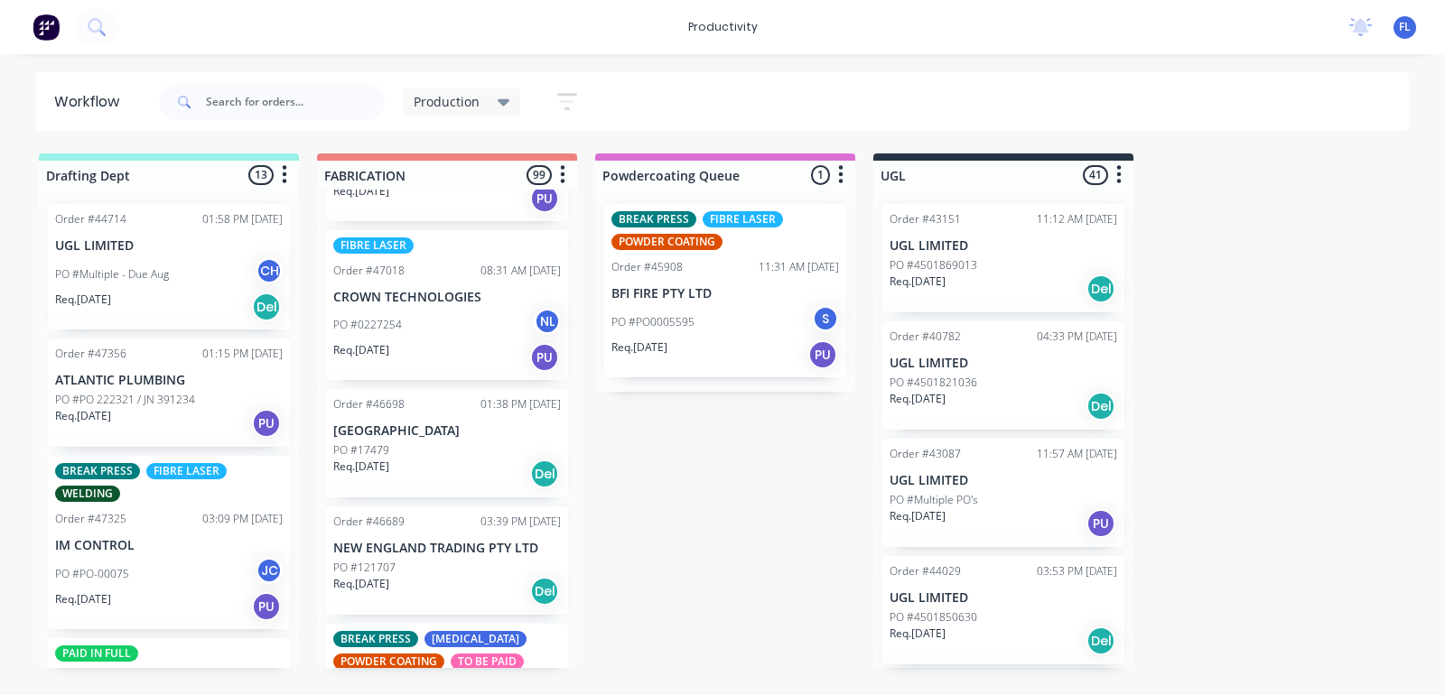
scroll to position [1468, 0]
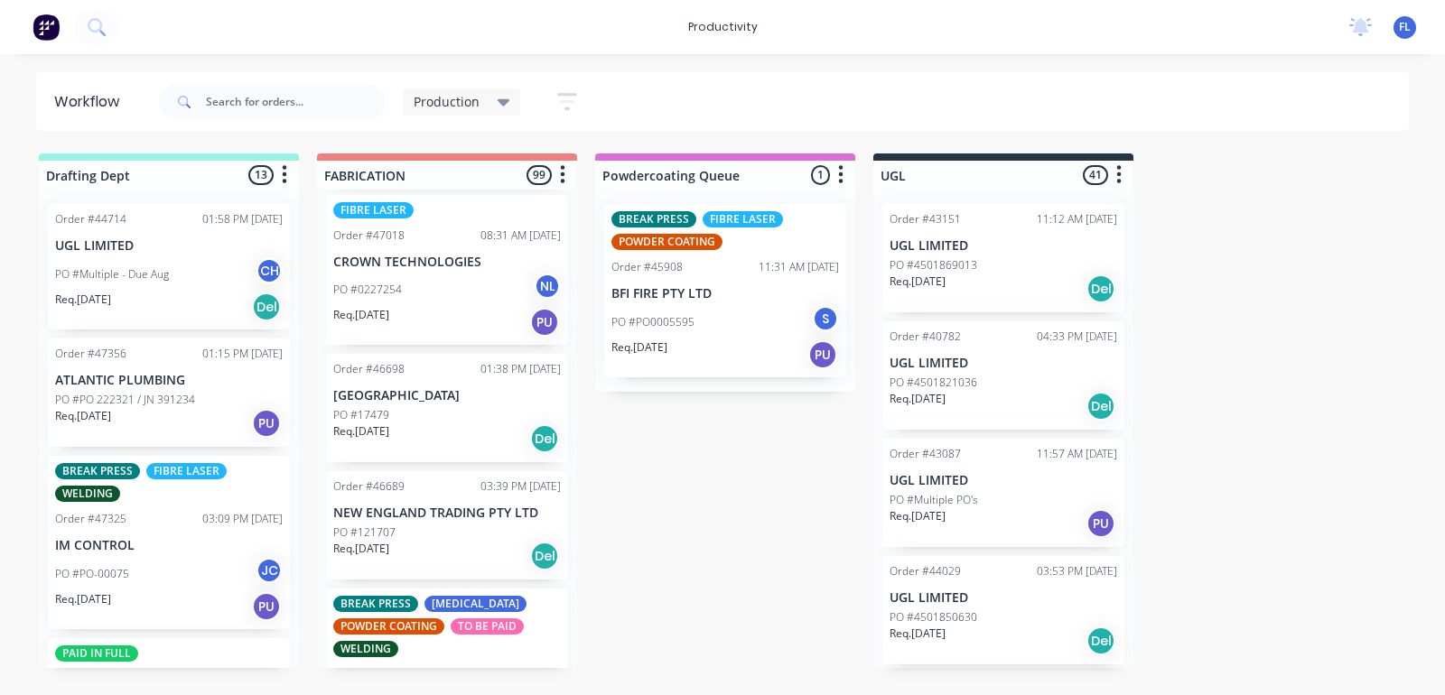
click at [407, 541] on div "Req. [DATE] Del" at bounding box center [447, 556] width 228 height 31
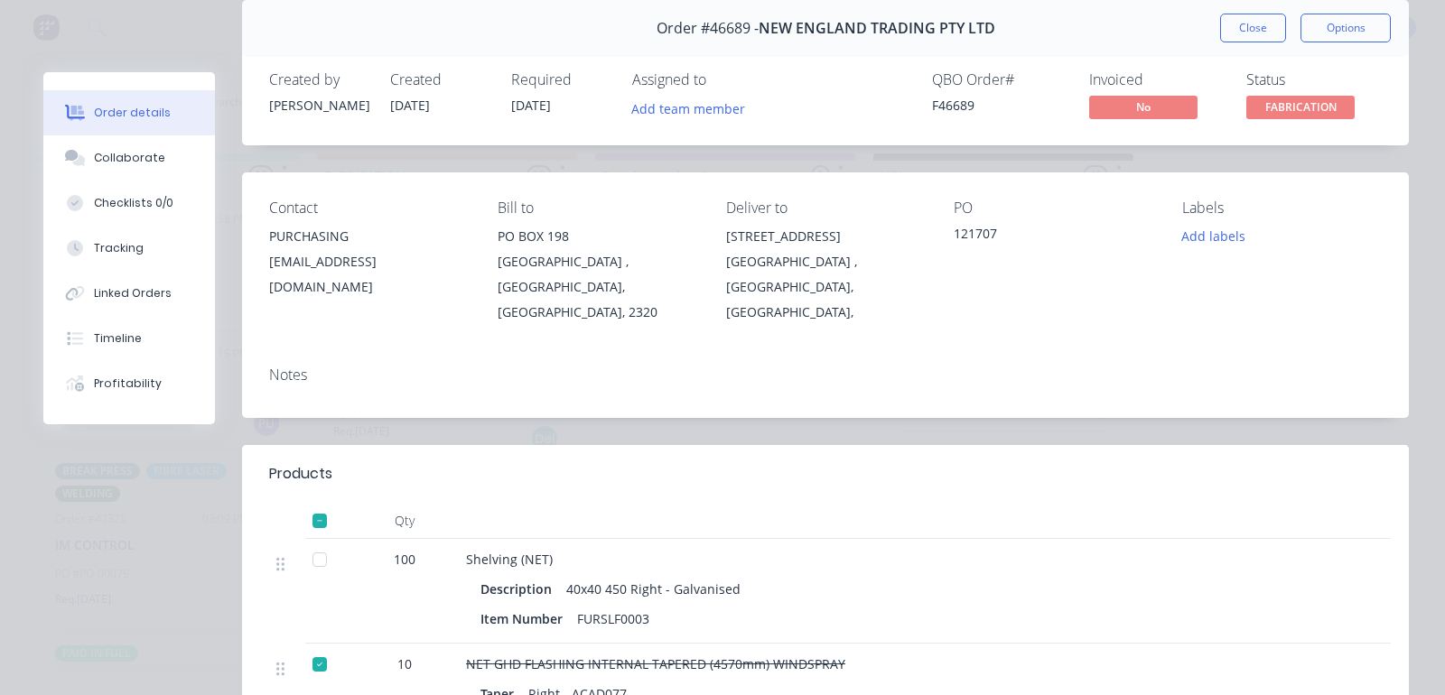
scroll to position [0, 0]
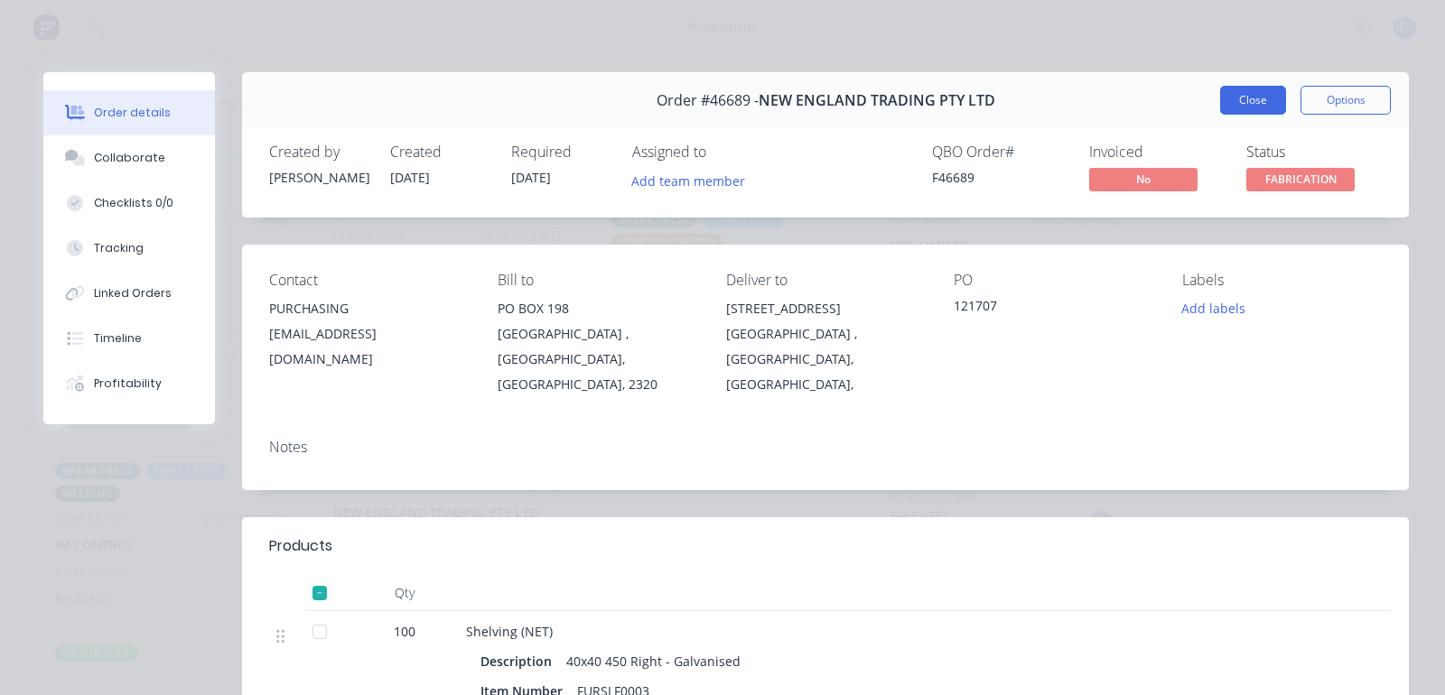
click at [1236, 95] on button "Close" at bounding box center [1253, 100] width 66 height 29
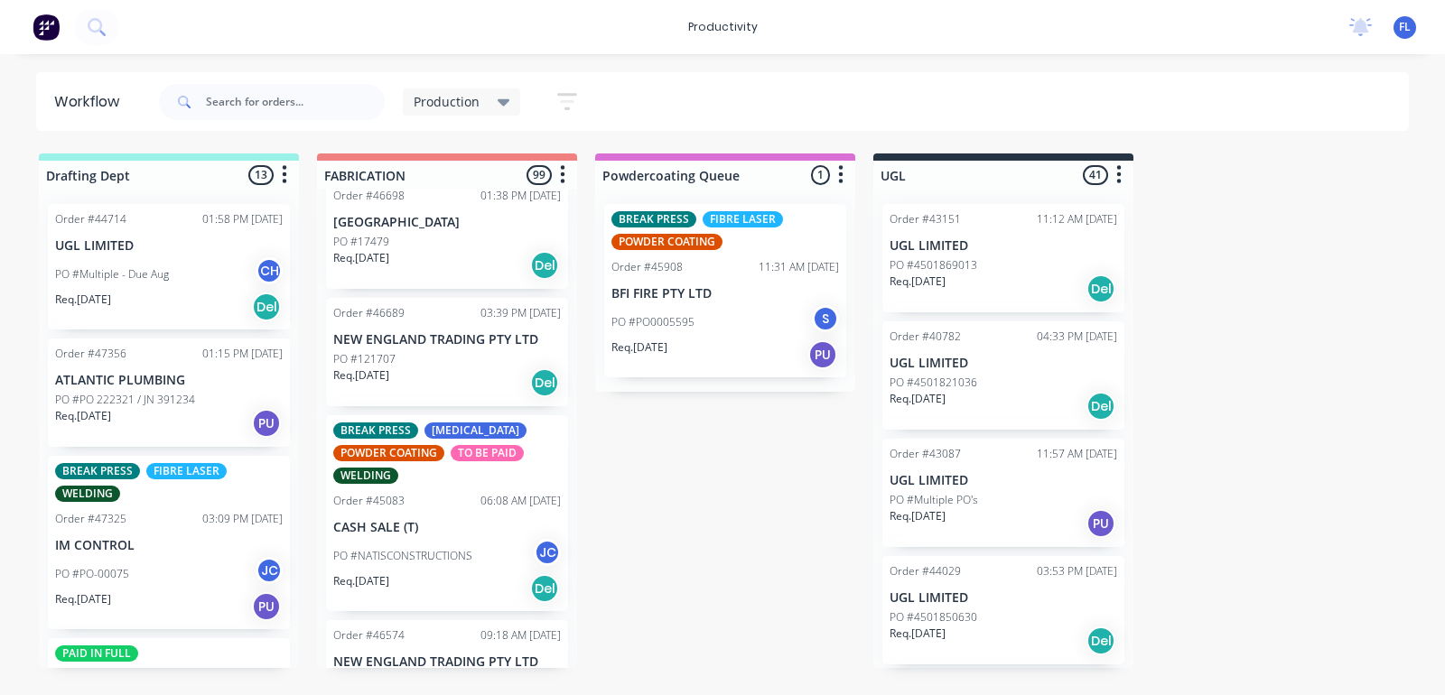
scroll to position [1694, 0]
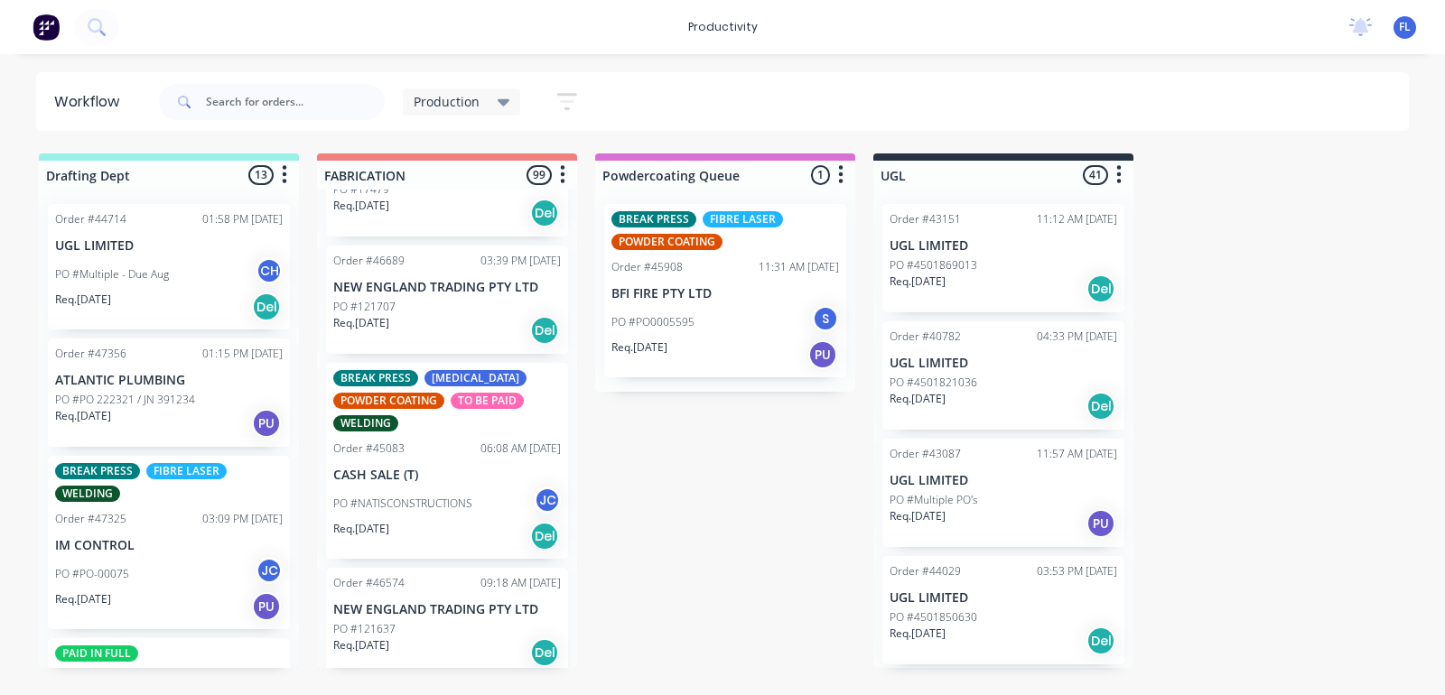
click at [416, 496] on p "PO #NATISCONSTRUCTIONS" at bounding box center [402, 504] width 139 height 16
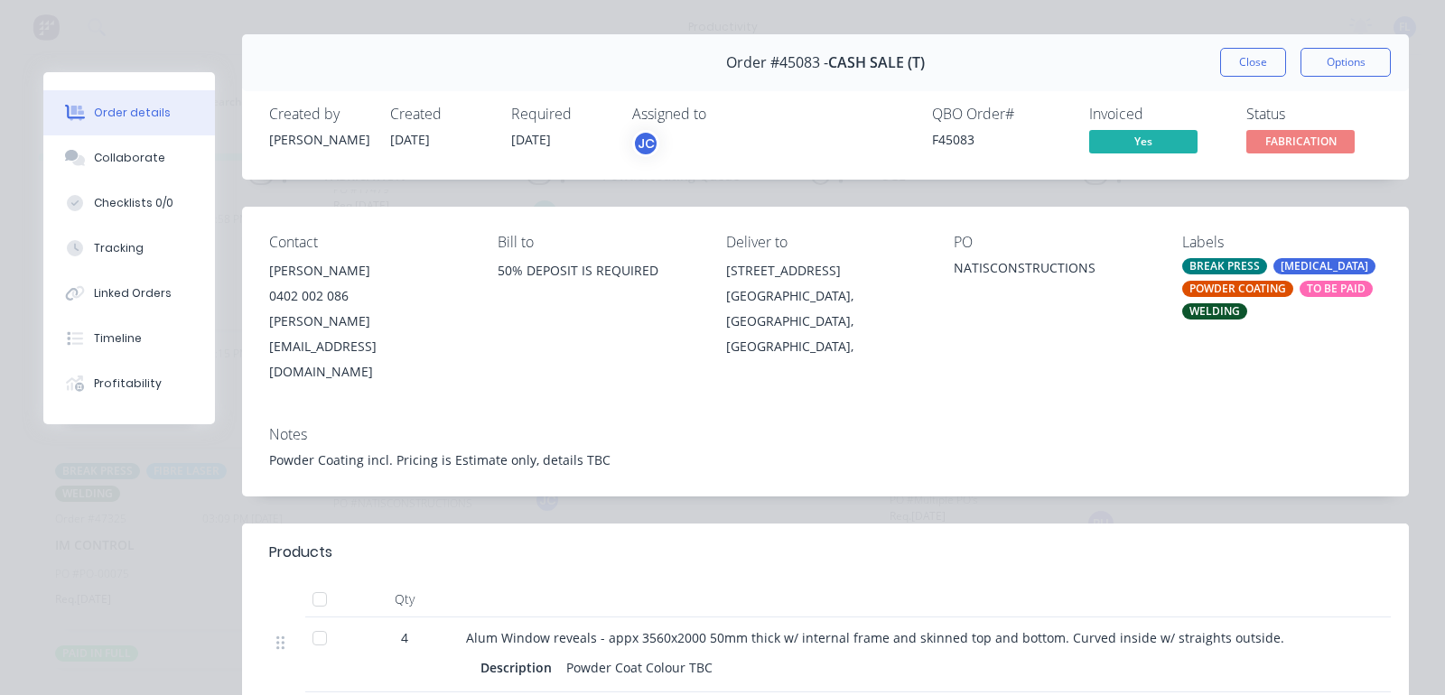
scroll to position [0, 0]
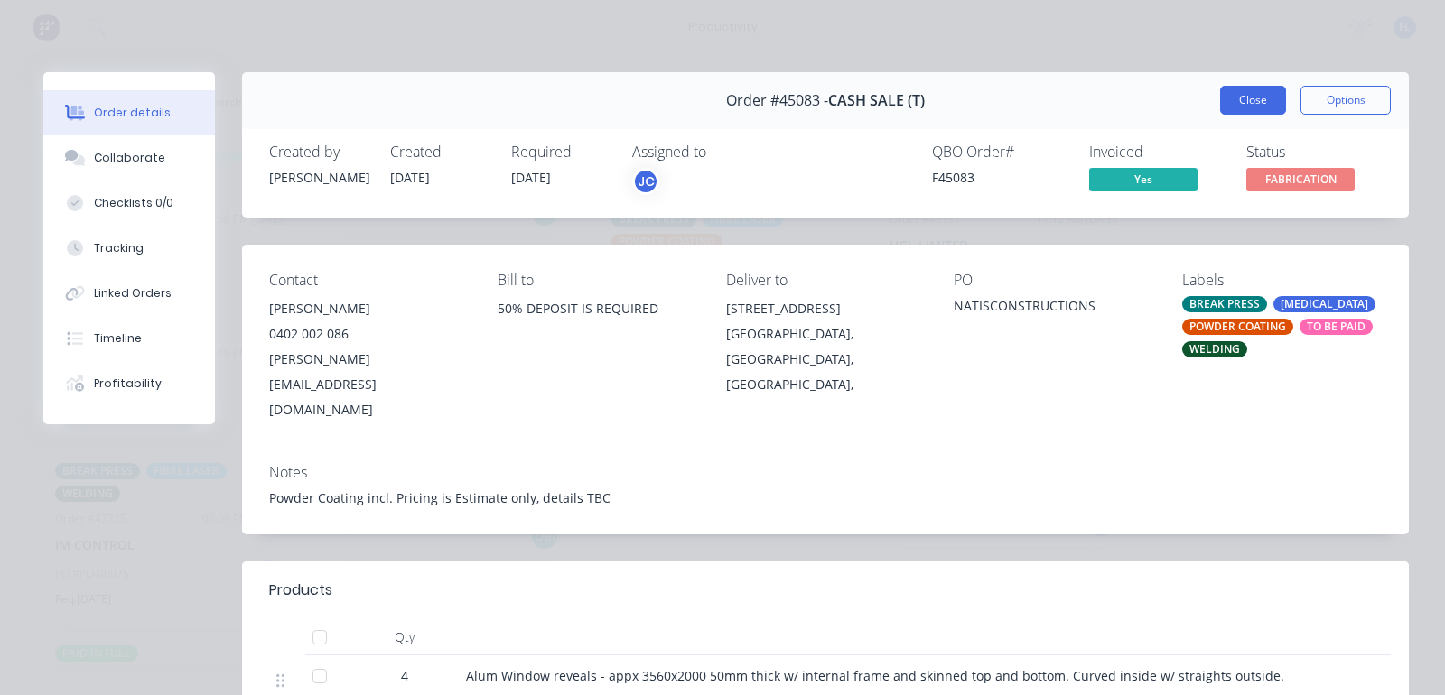
click at [1244, 107] on button "Close" at bounding box center [1253, 100] width 66 height 29
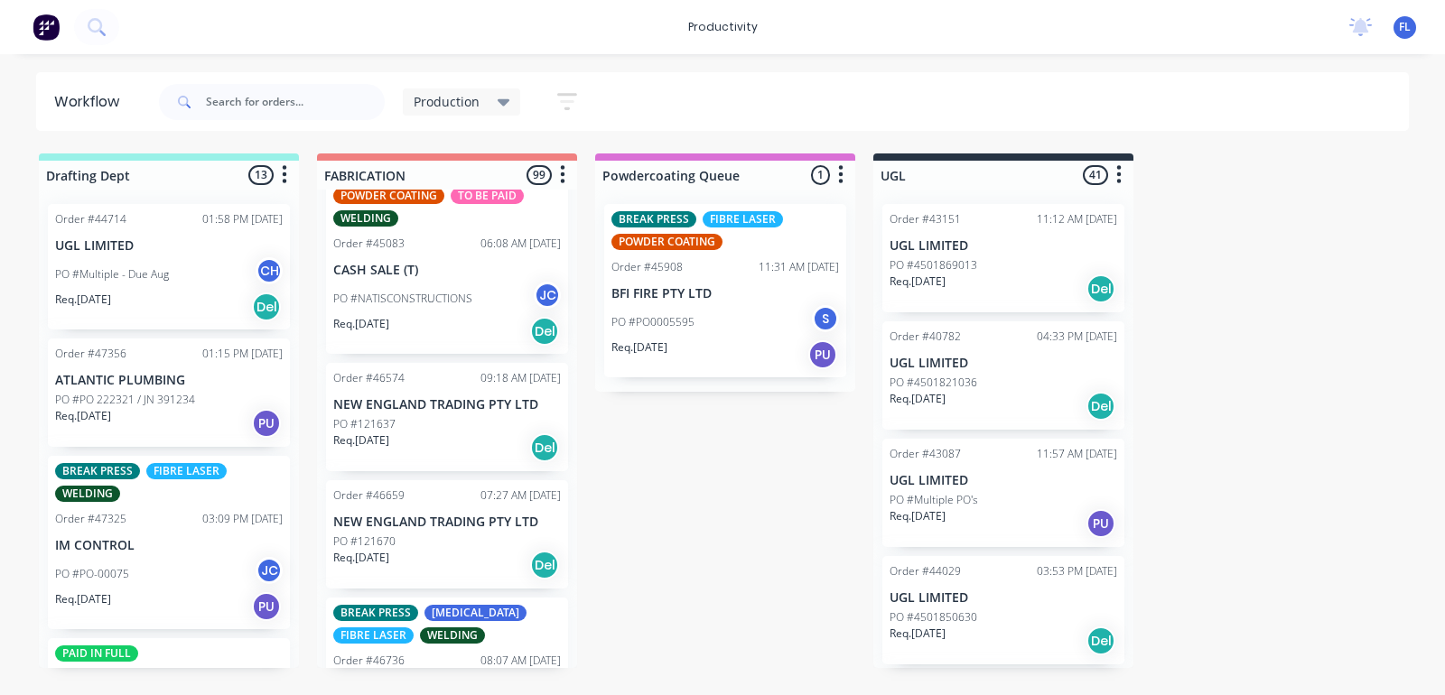
scroll to position [1919, 0]
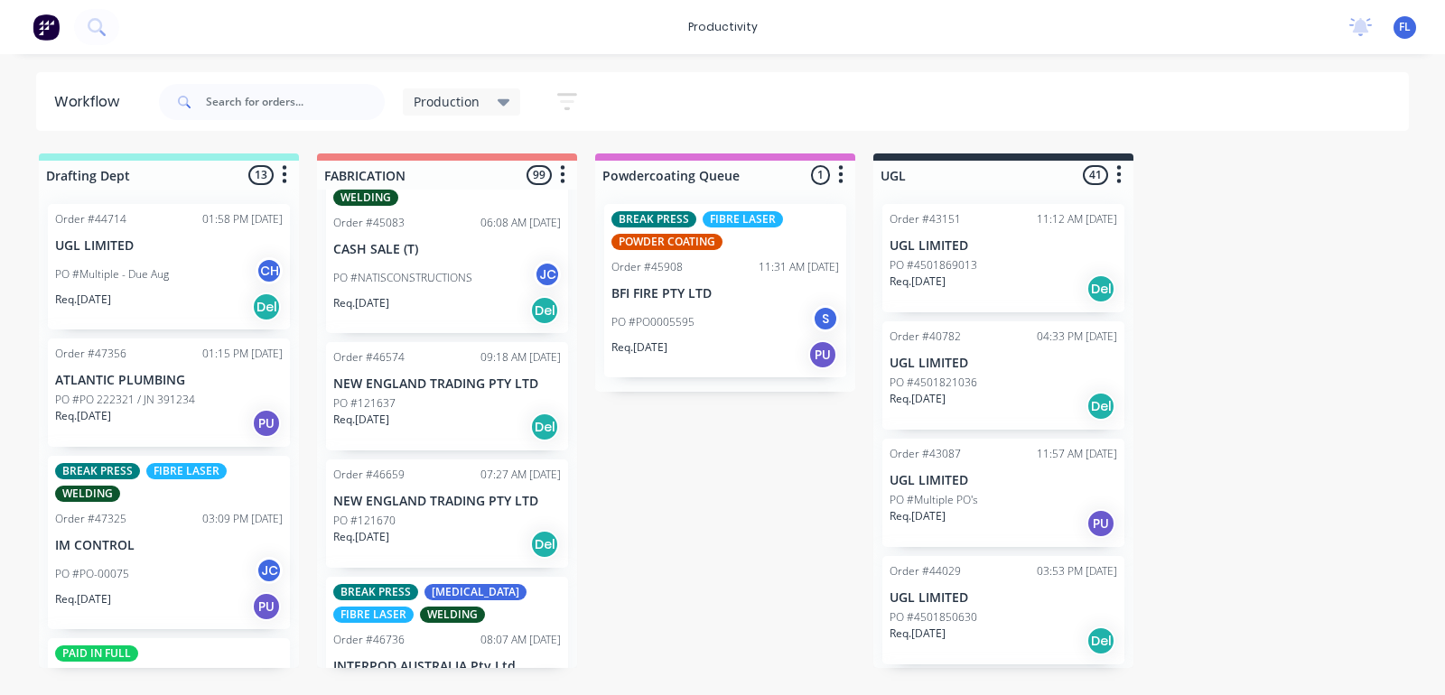
click at [436, 412] on div "Req. [DATE] Del" at bounding box center [447, 427] width 228 height 31
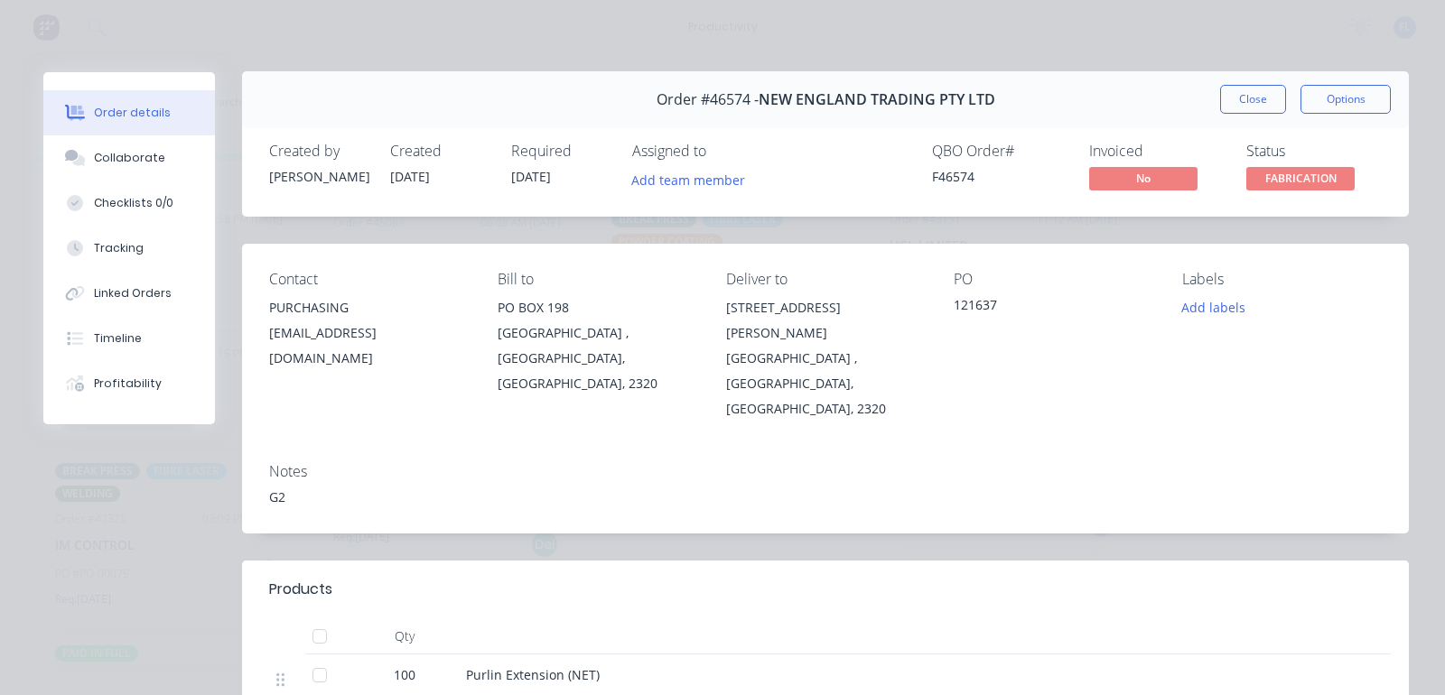
scroll to position [0, 0]
click at [1248, 98] on button "Close" at bounding box center [1253, 100] width 66 height 29
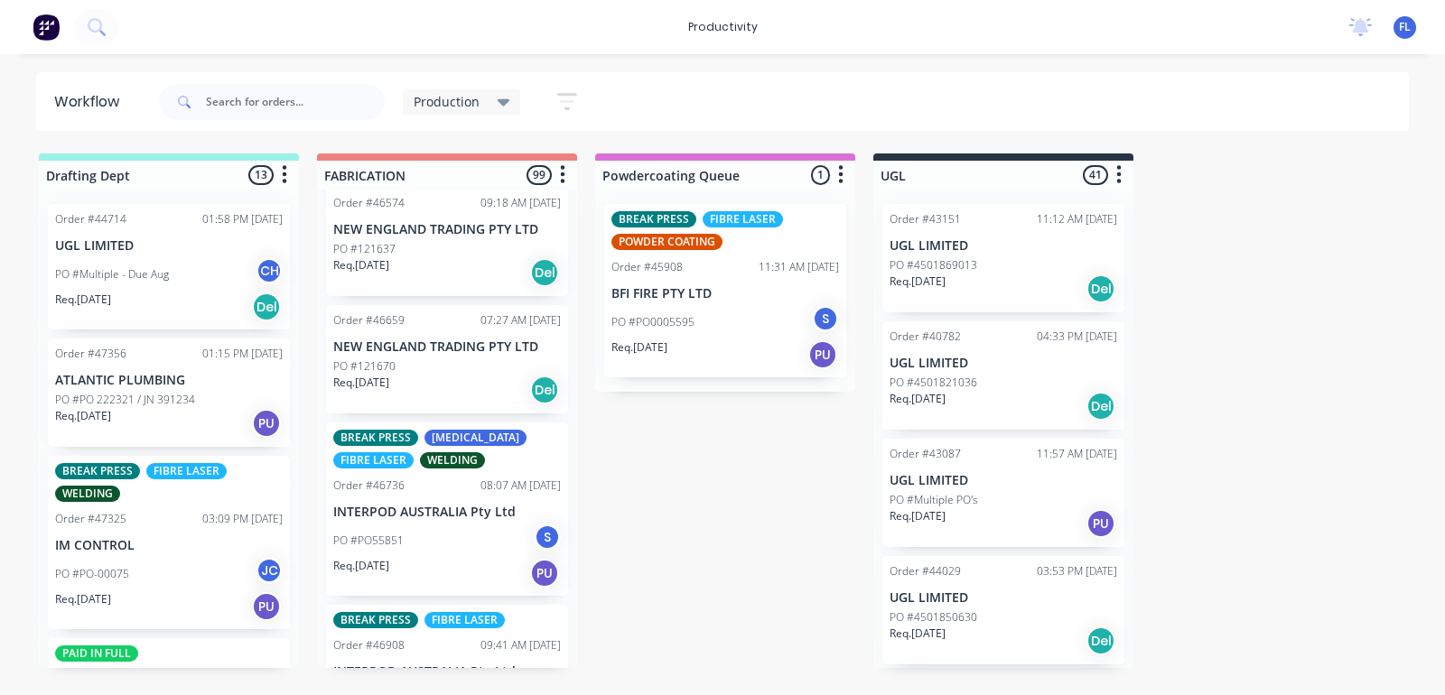
scroll to position [2145, 0]
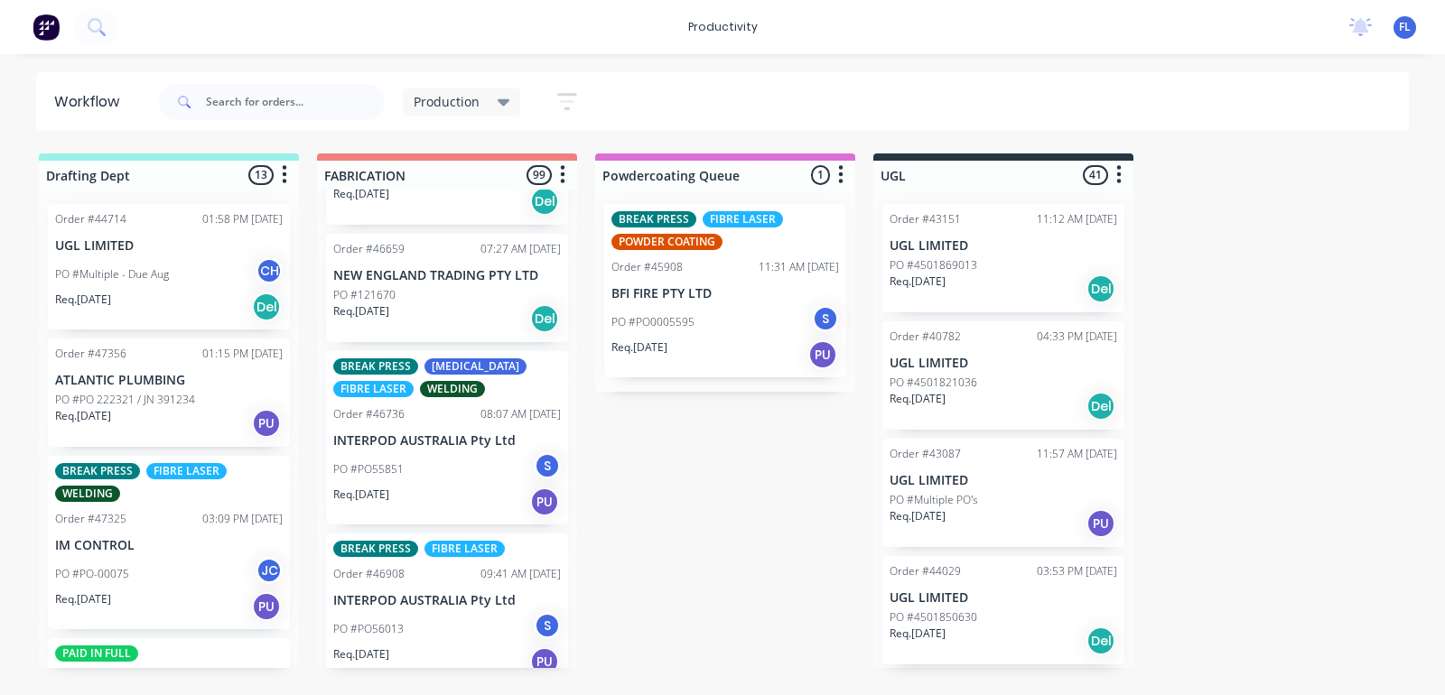
click at [425, 453] on div "PO #PO55851 S" at bounding box center [447, 470] width 228 height 34
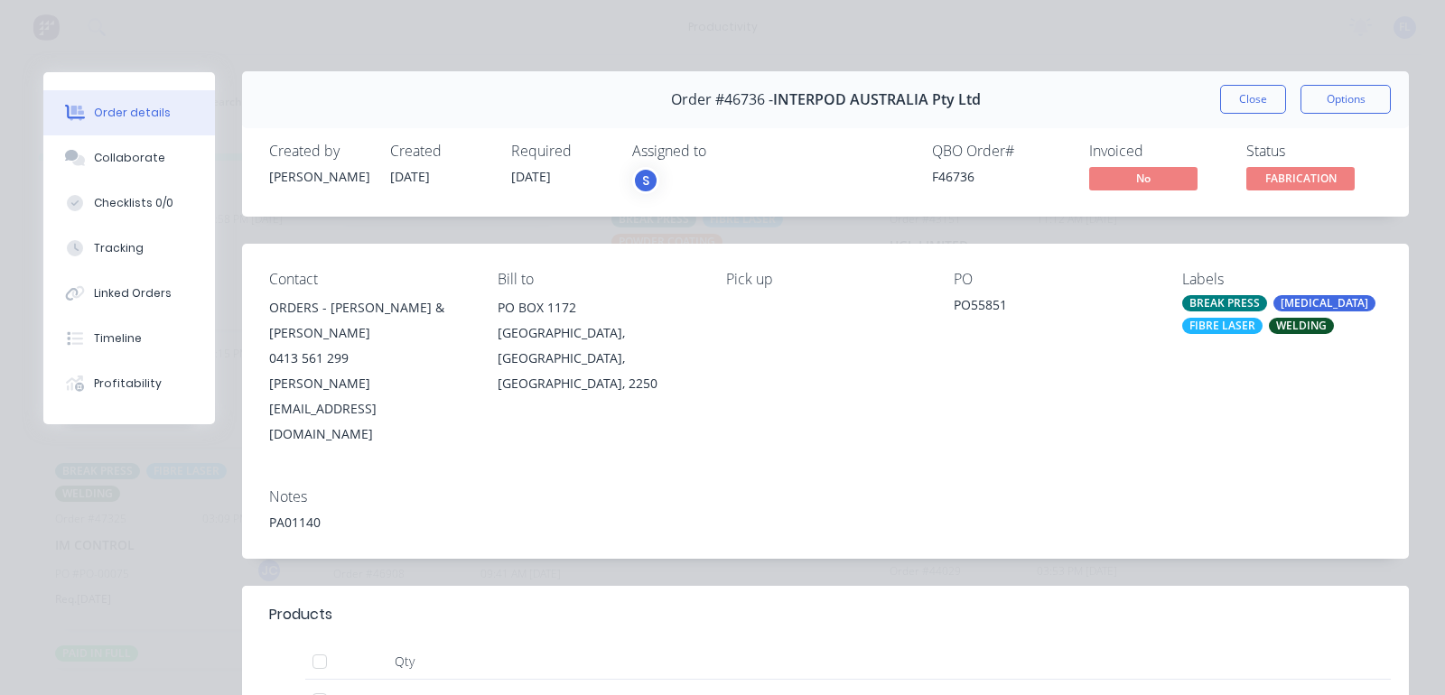
scroll to position [0, 0]
click at [1253, 91] on button "Close" at bounding box center [1253, 100] width 66 height 29
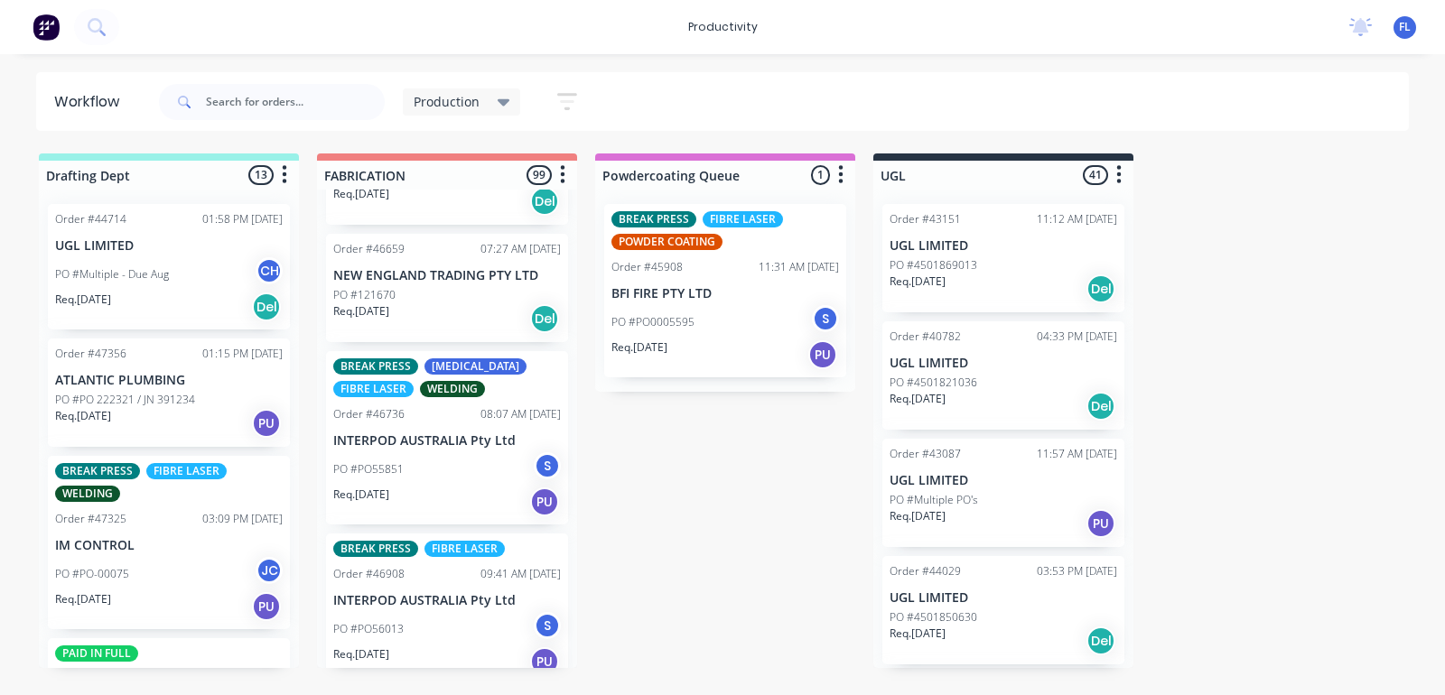
scroll to position [2258, 0]
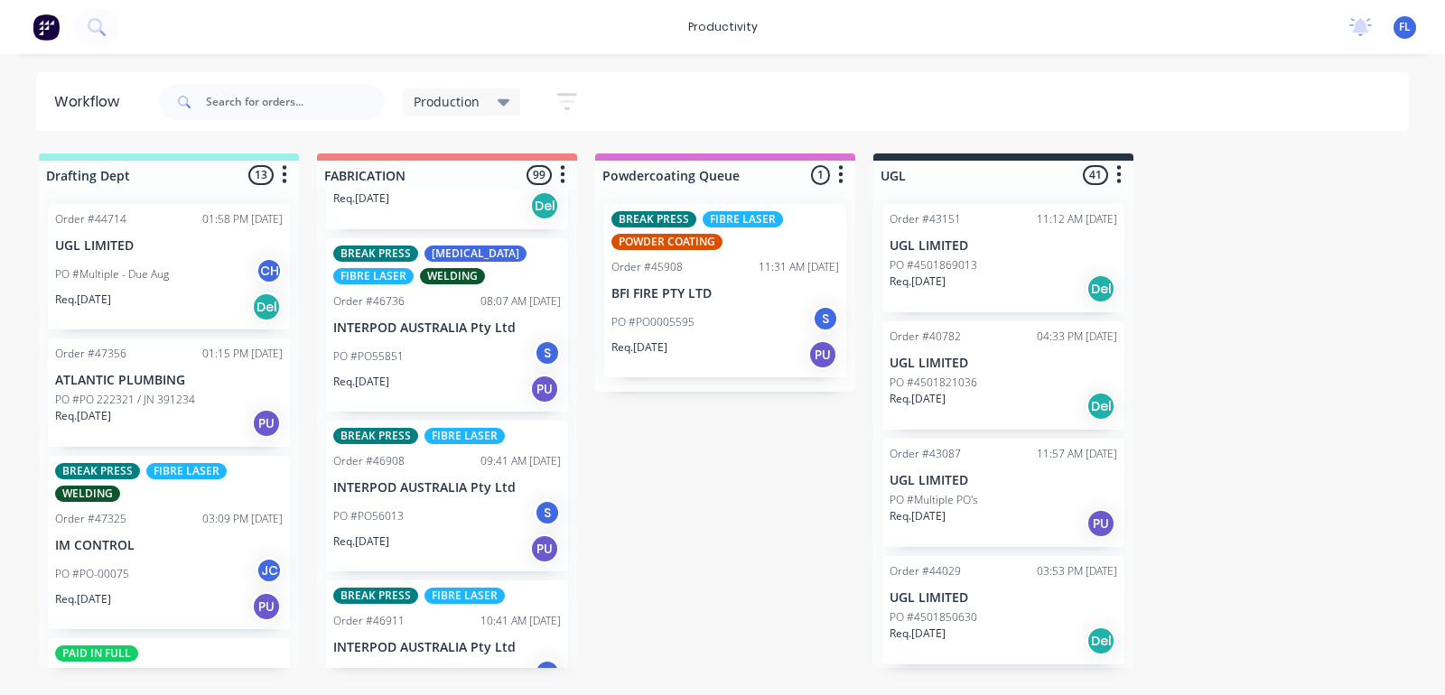
click at [431, 499] on div "PO #PO56013 S" at bounding box center [447, 516] width 228 height 34
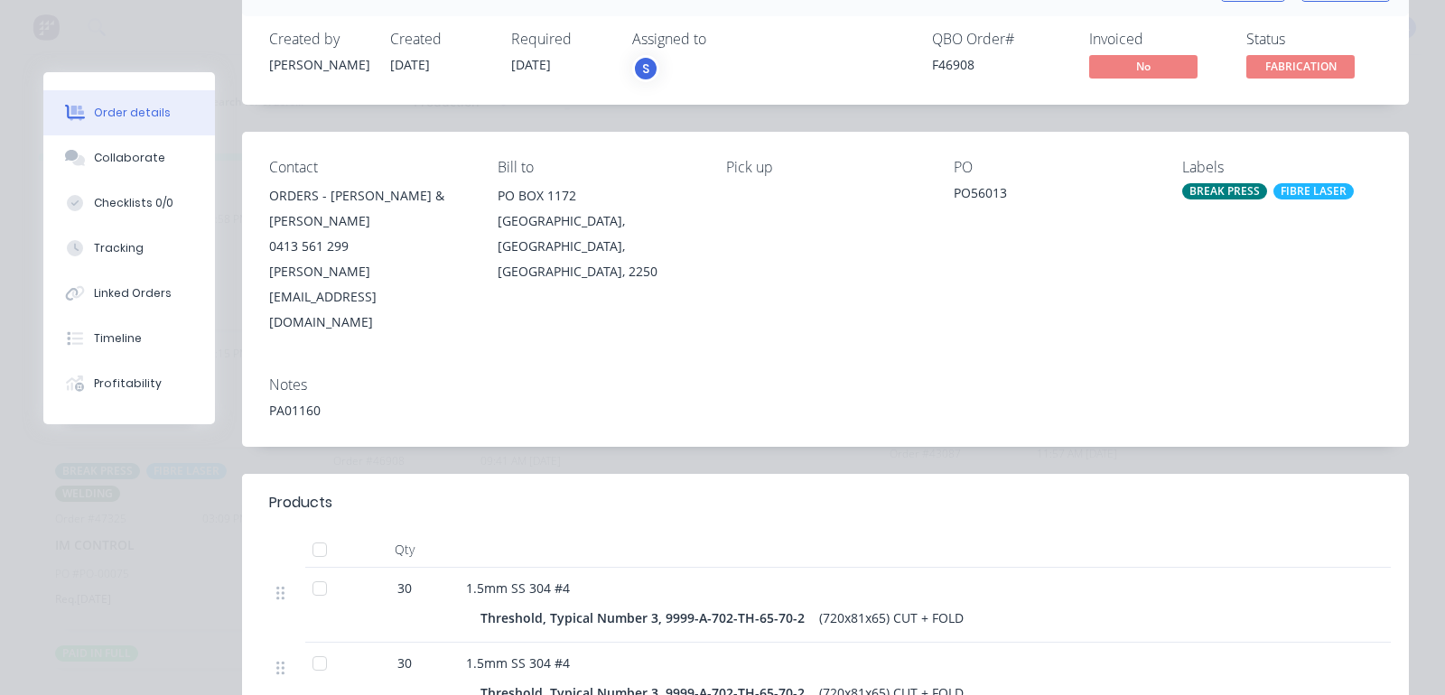
scroll to position [0, 0]
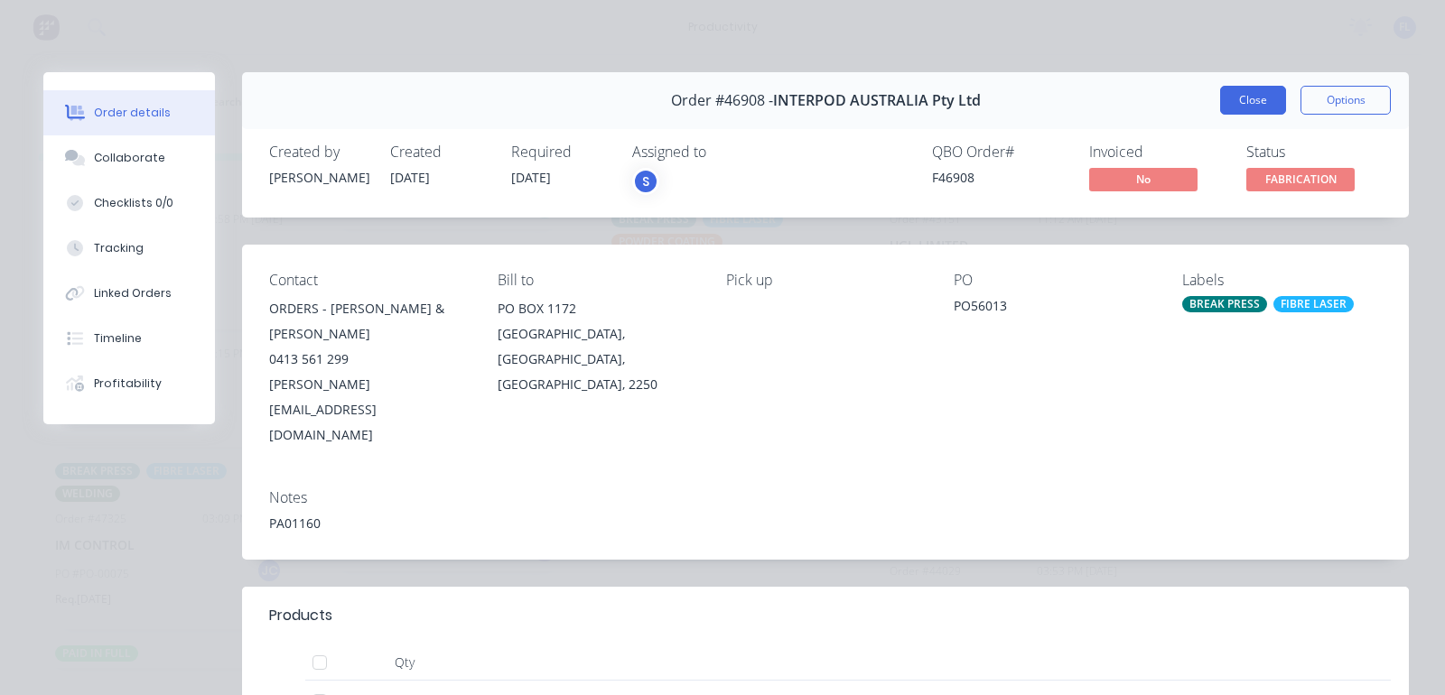
click at [1240, 98] on button "Close" at bounding box center [1253, 100] width 66 height 29
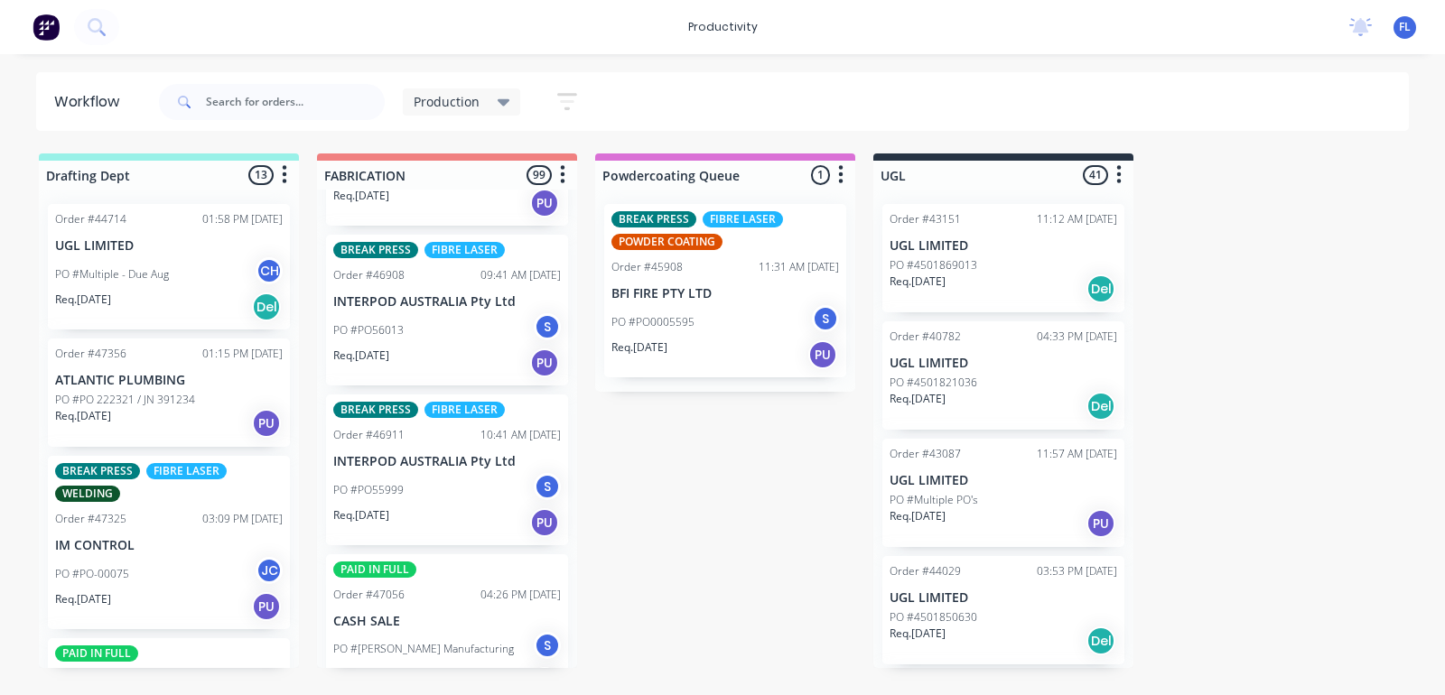
scroll to position [2484, 0]
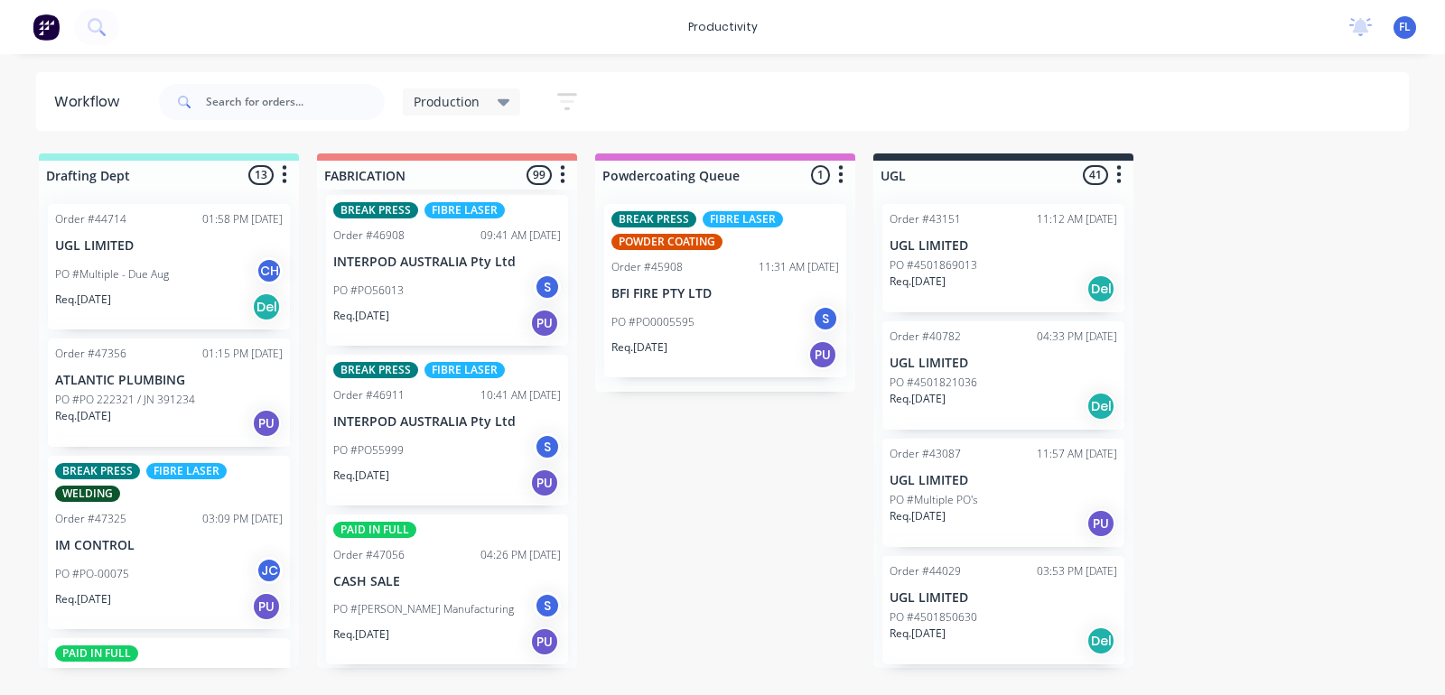
click at [438, 434] on div "PO #PO55999 S" at bounding box center [447, 451] width 228 height 34
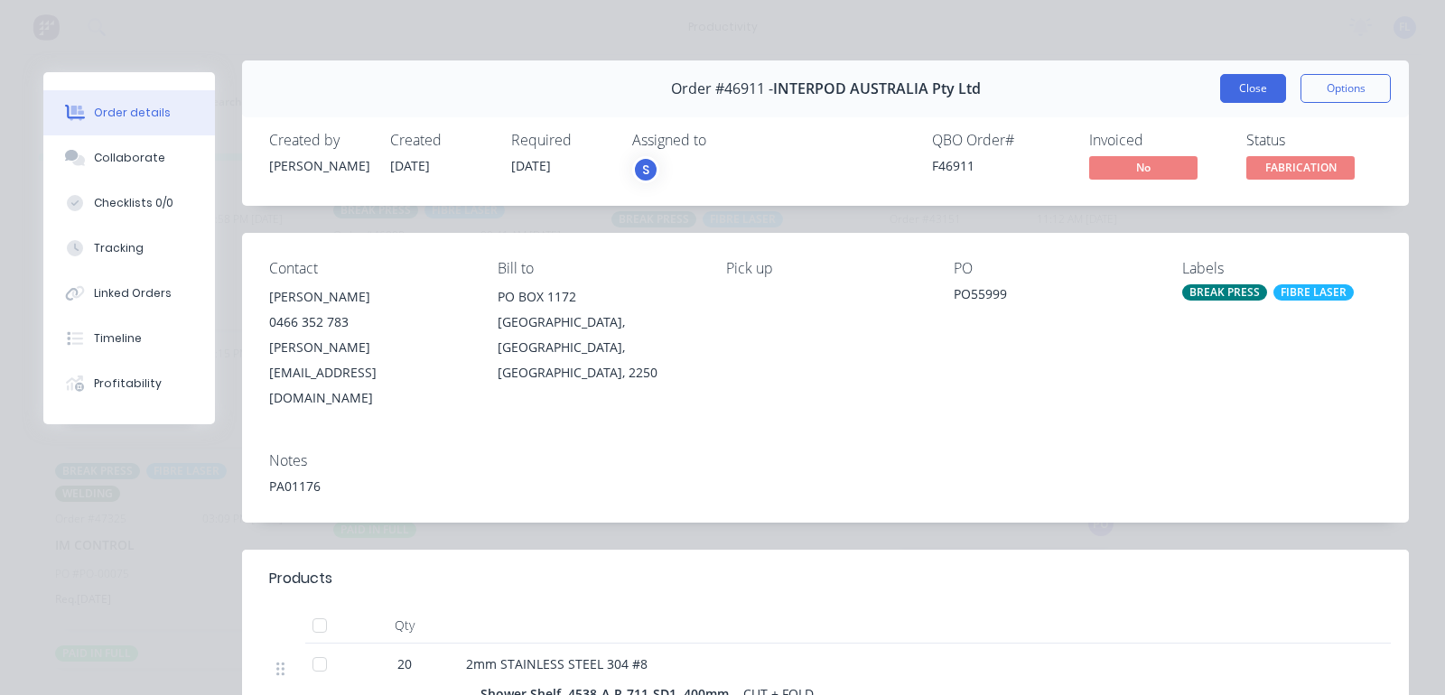
scroll to position [0, 0]
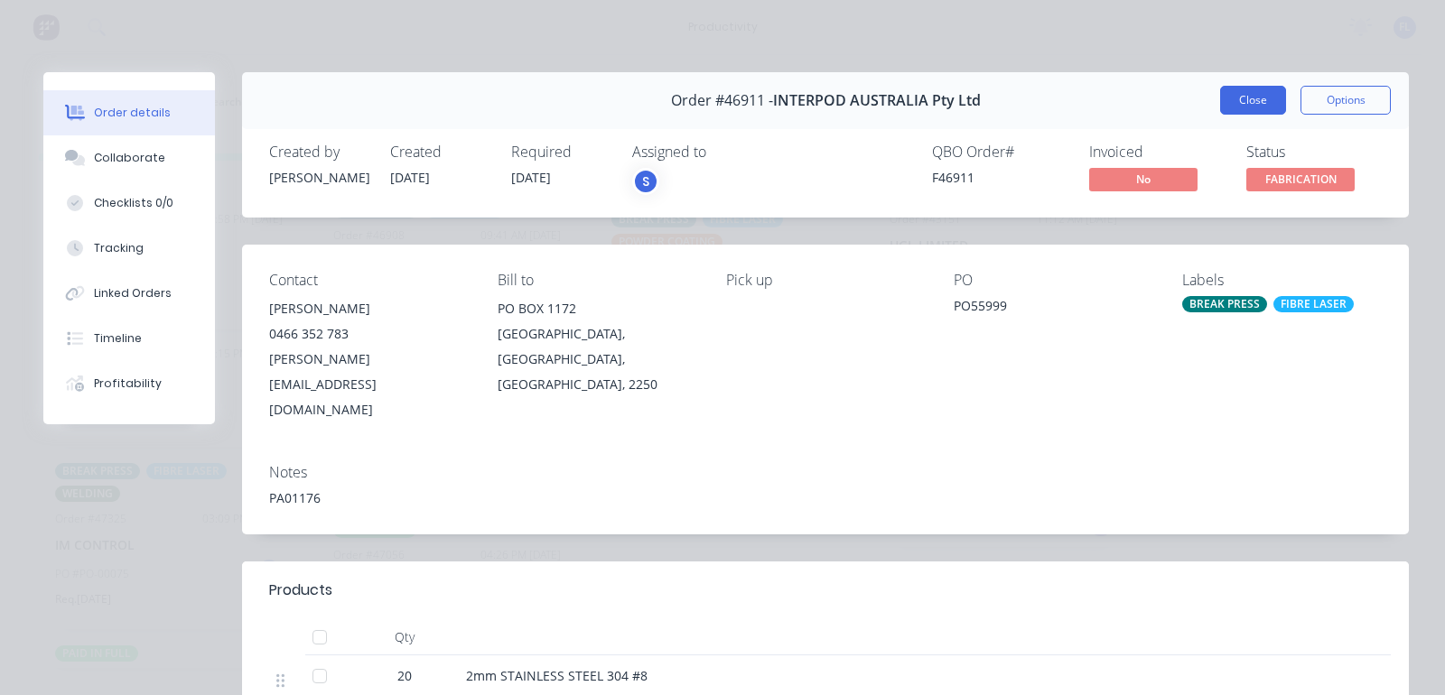
click at [1220, 108] on button "Close" at bounding box center [1253, 100] width 66 height 29
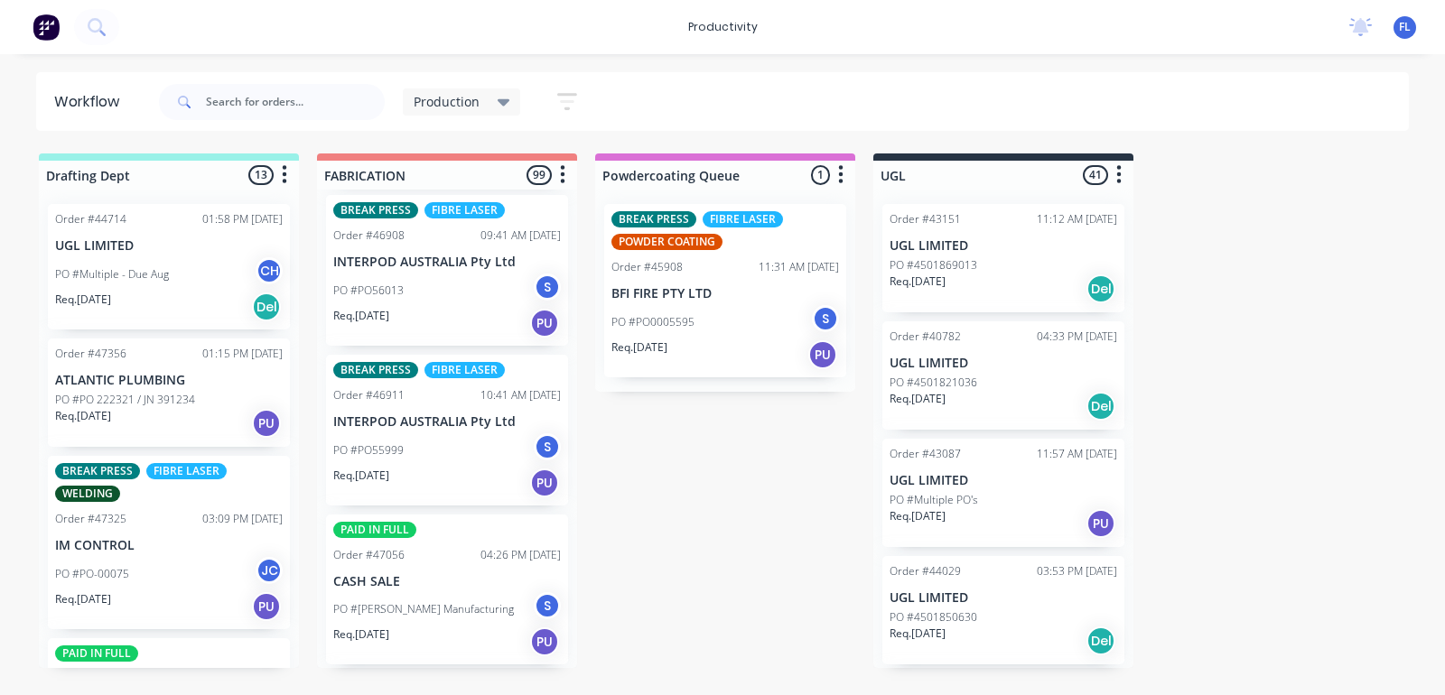
scroll to position [2597, 0]
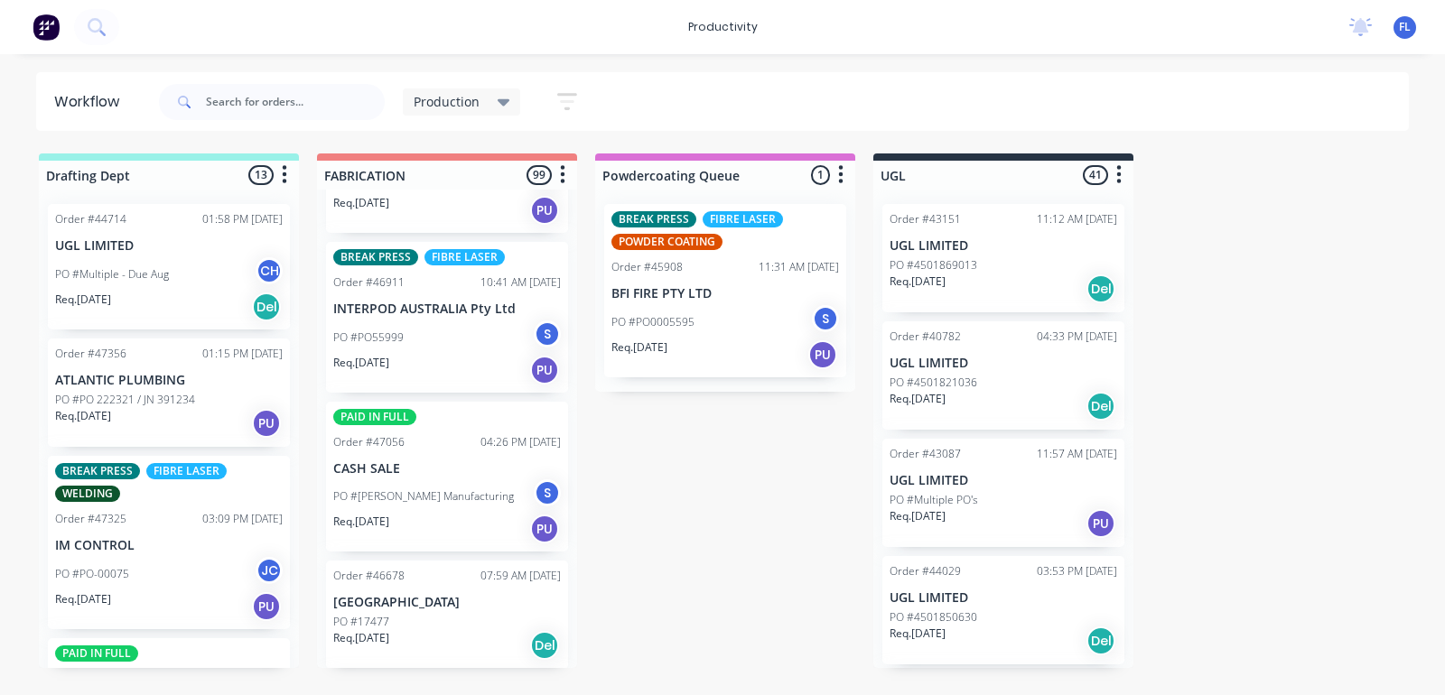
click at [450, 481] on div "PO #[PERSON_NAME] Manufacturing S" at bounding box center [447, 497] width 228 height 34
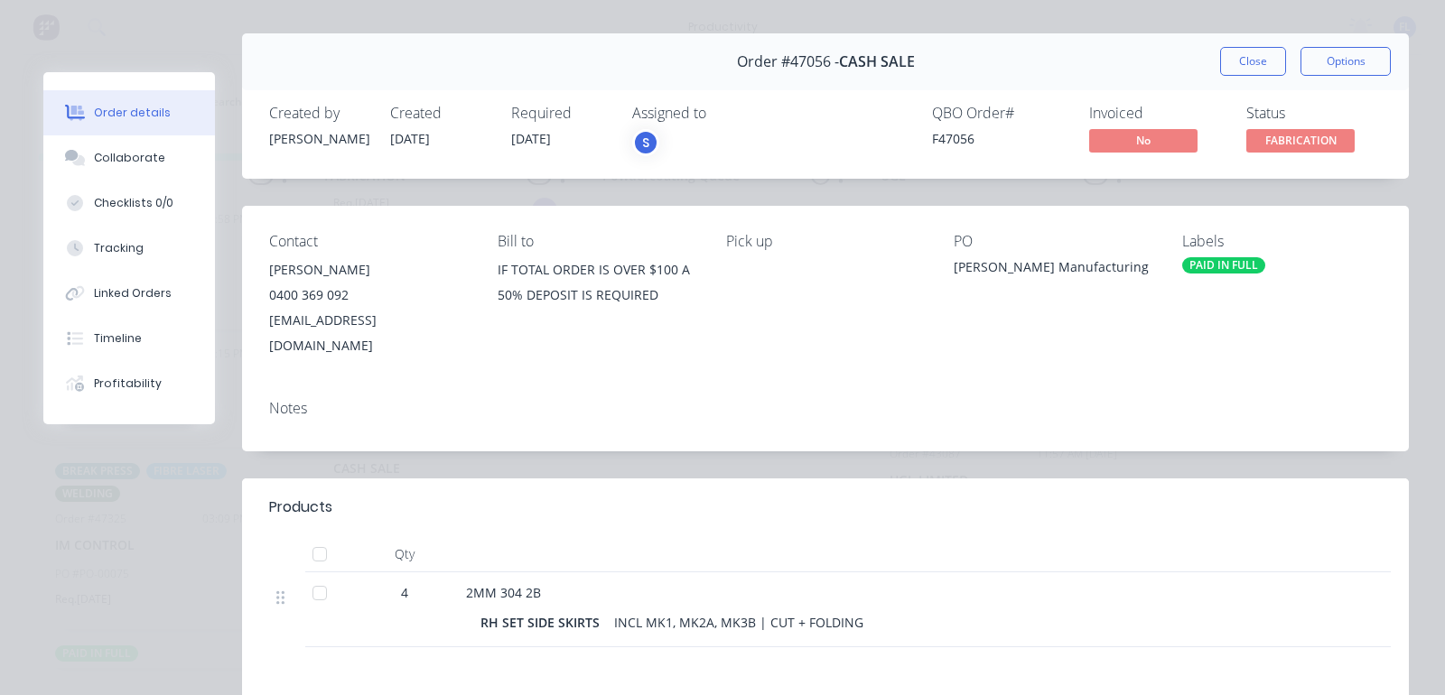
scroll to position [0, 0]
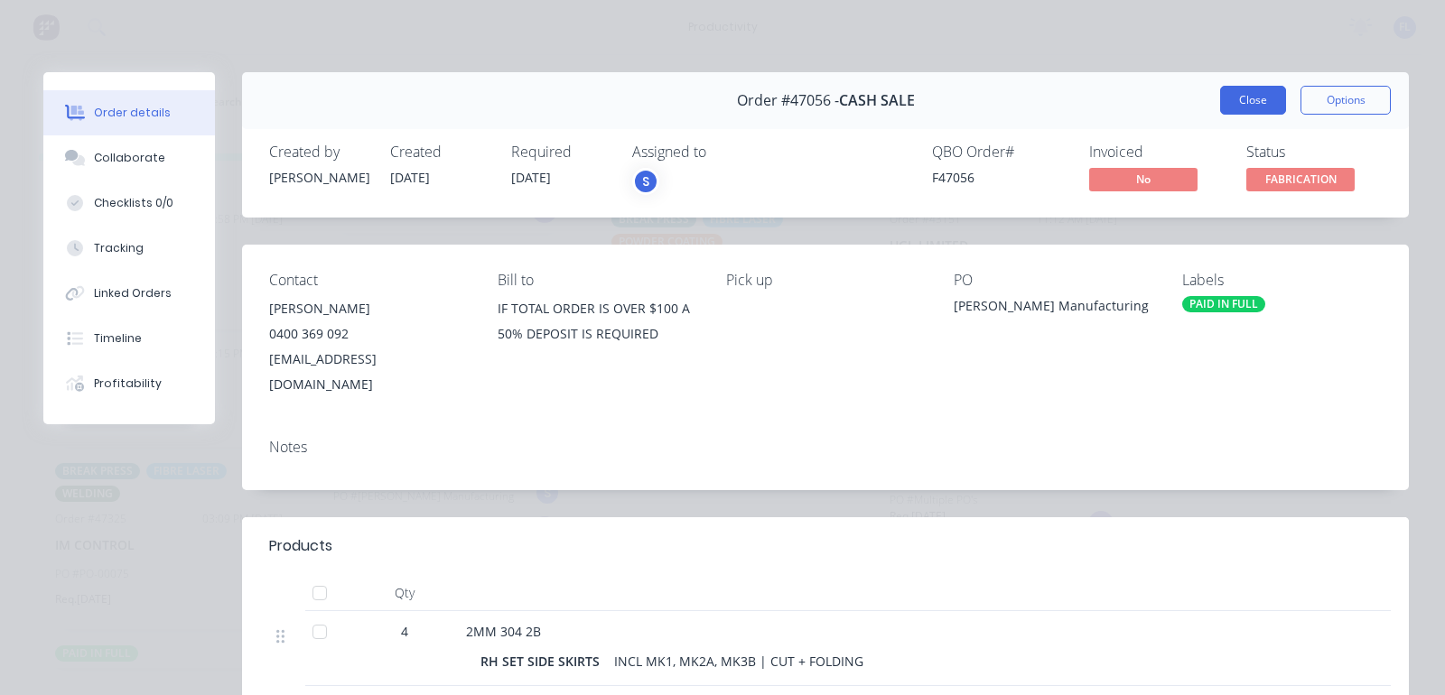
click at [1245, 91] on button "Close" at bounding box center [1253, 100] width 66 height 29
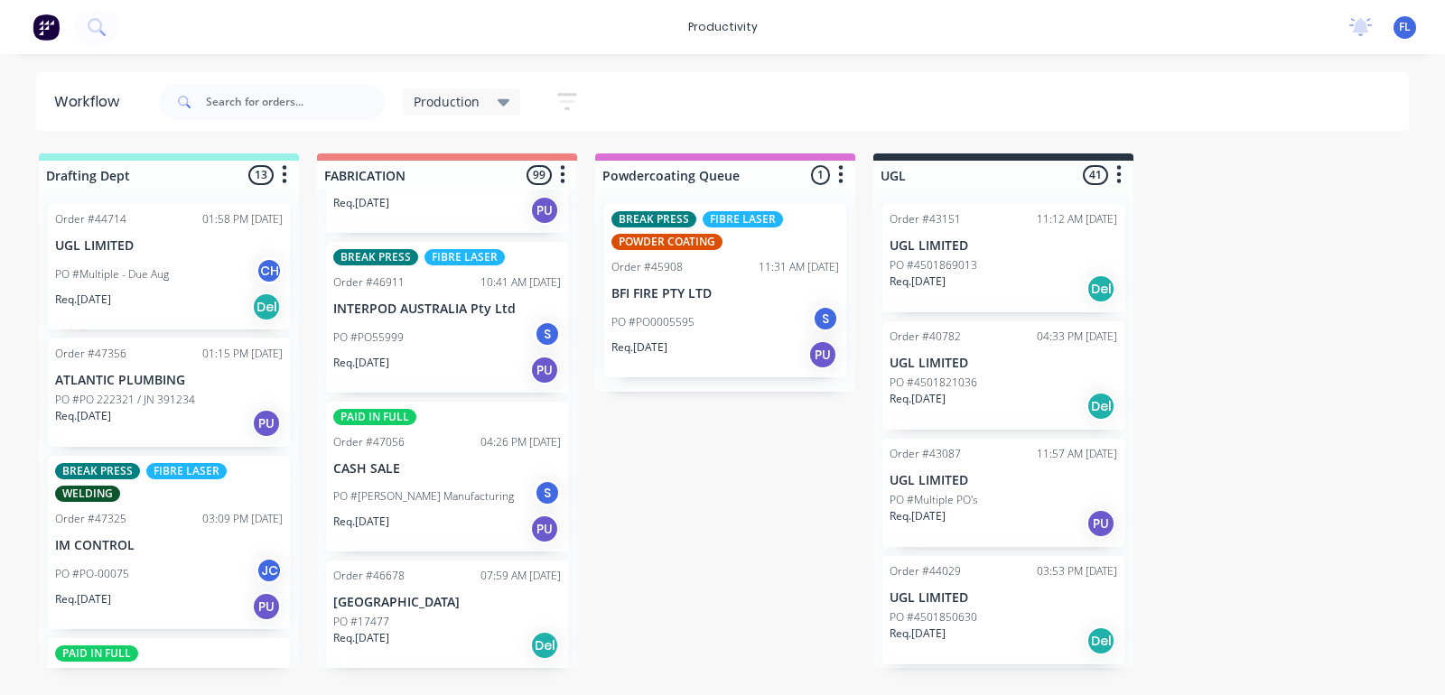
click at [422, 614] on div "PO #17477" at bounding box center [447, 622] width 228 height 16
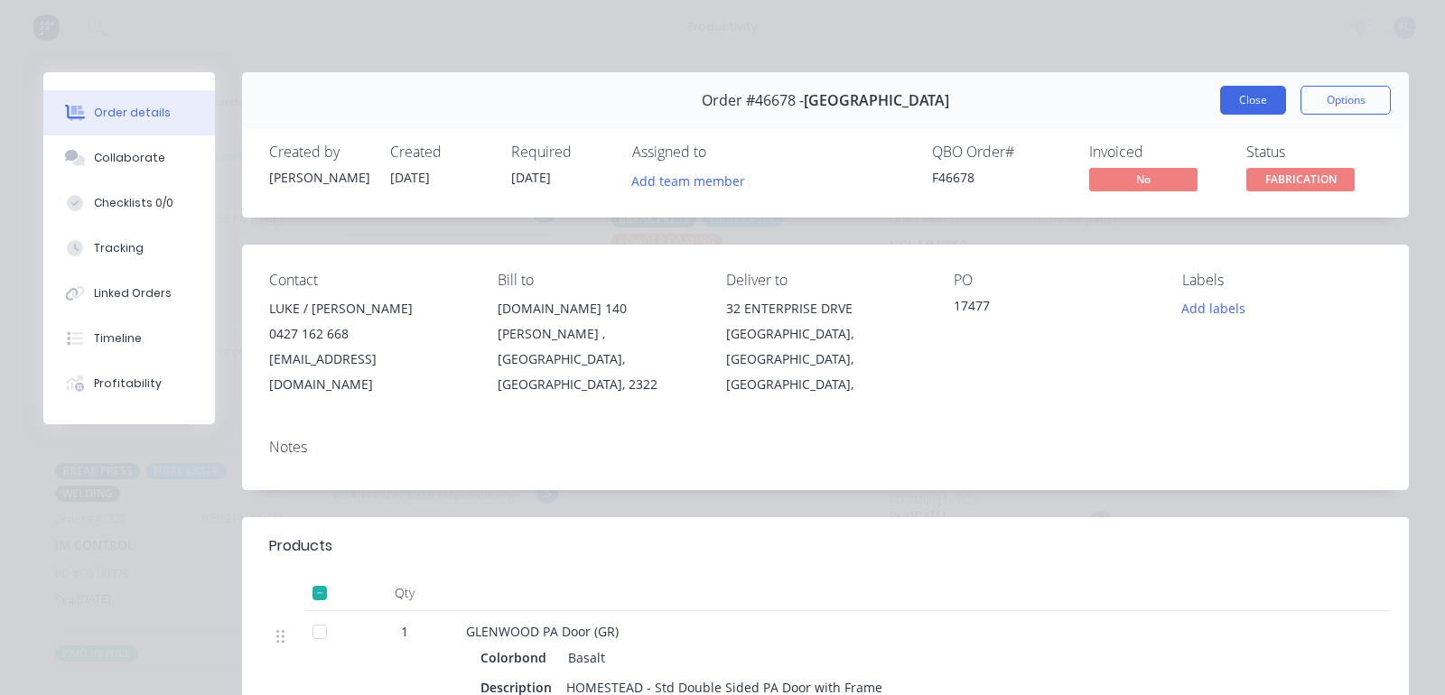
click at [1231, 98] on button "Close" at bounding box center [1253, 100] width 66 height 29
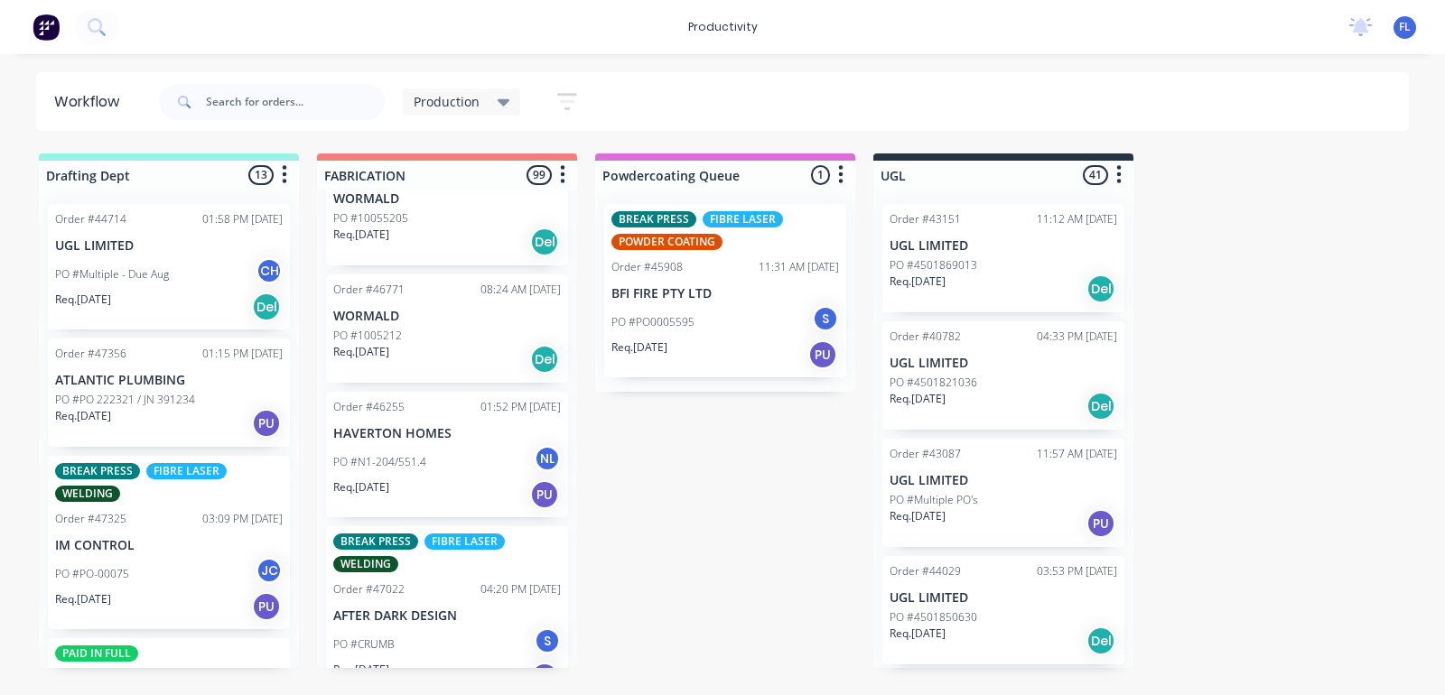
scroll to position [3274, 0]
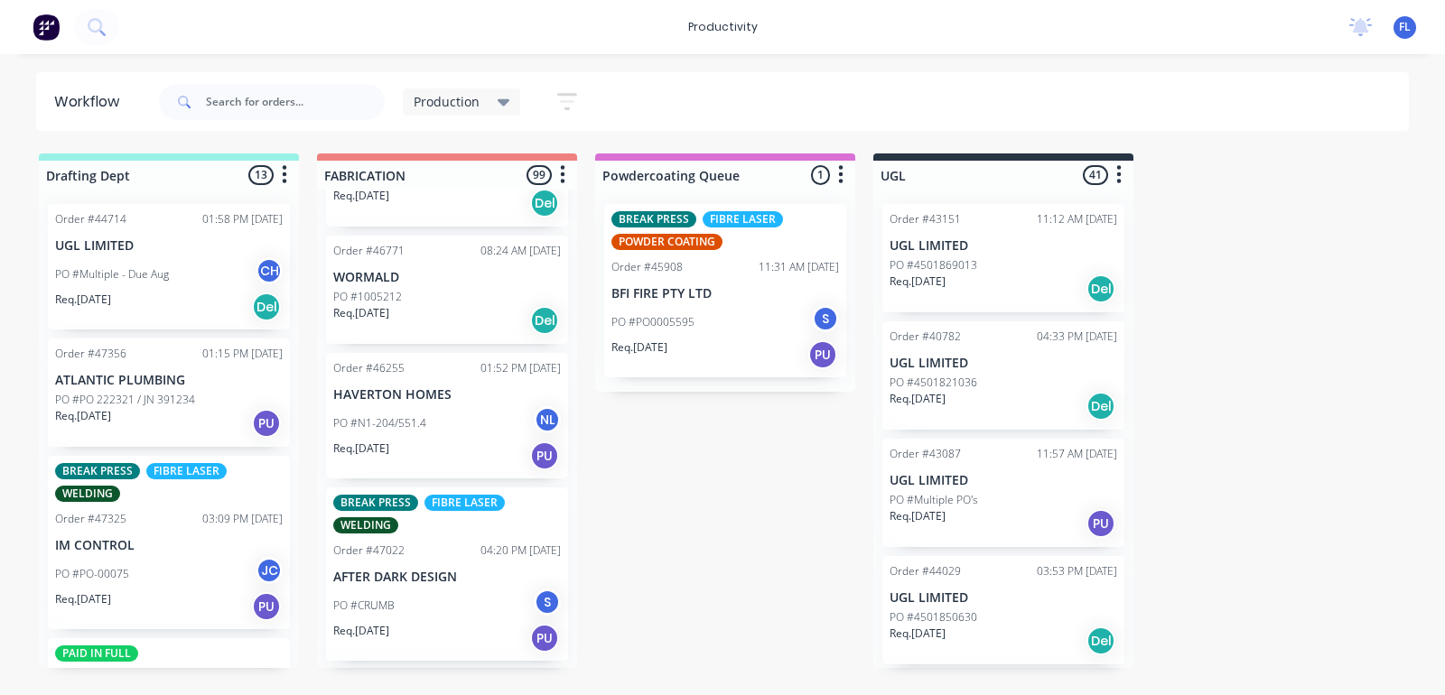
click at [436, 406] on div "PO #N1-204/551.4 NL" at bounding box center [447, 423] width 228 height 34
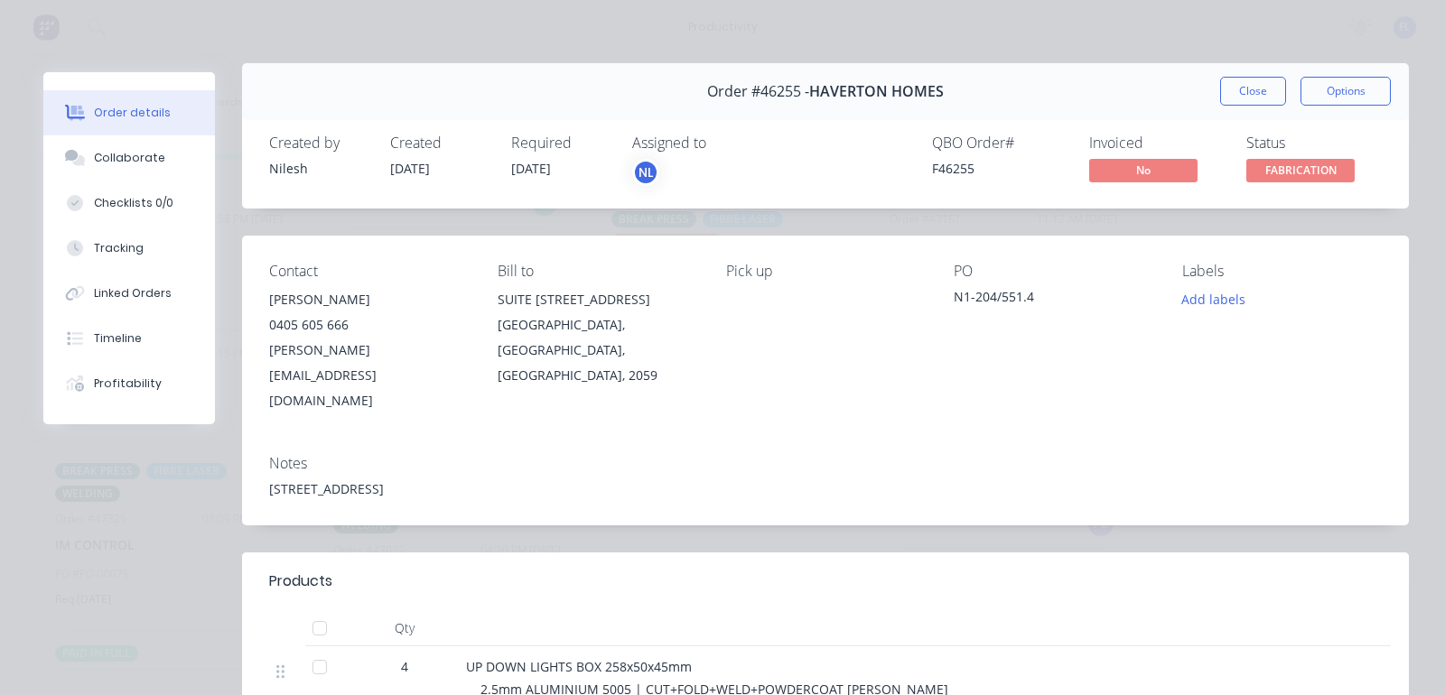
scroll to position [0, 0]
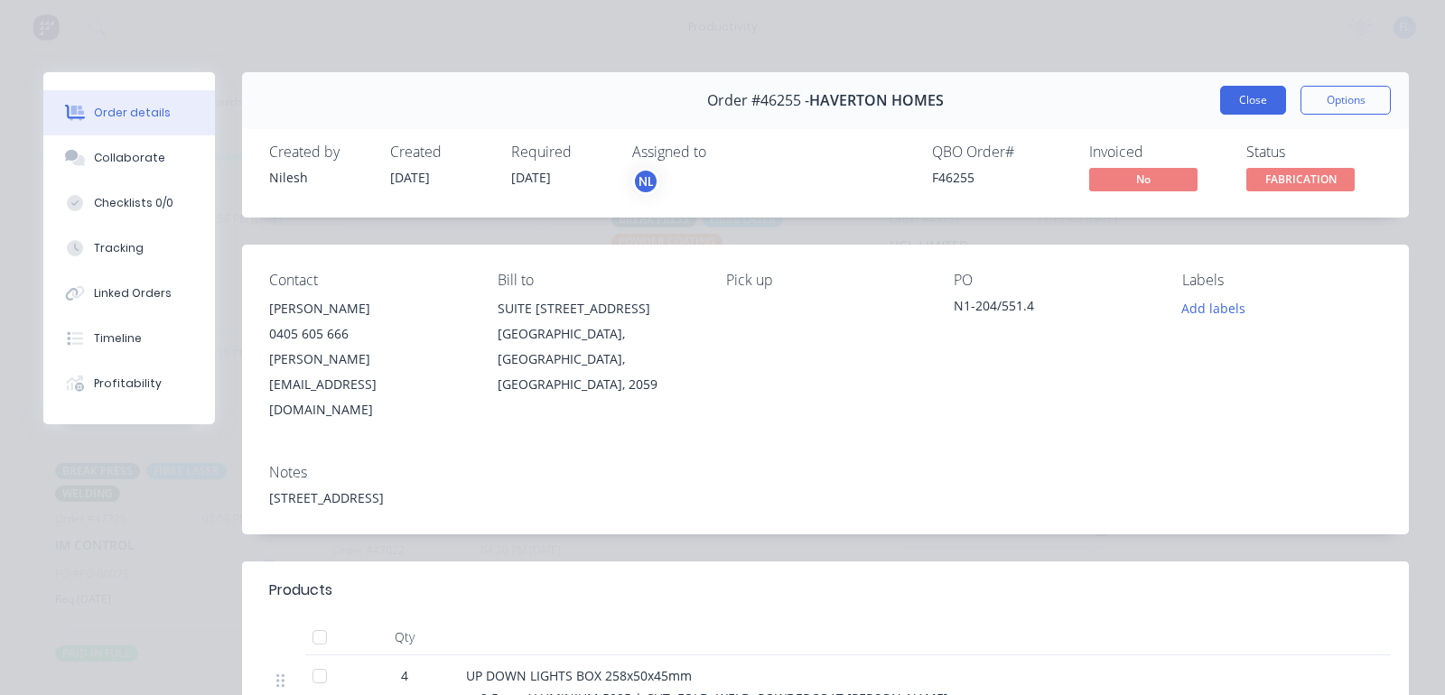
click at [1229, 95] on button "Close" at bounding box center [1253, 100] width 66 height 29
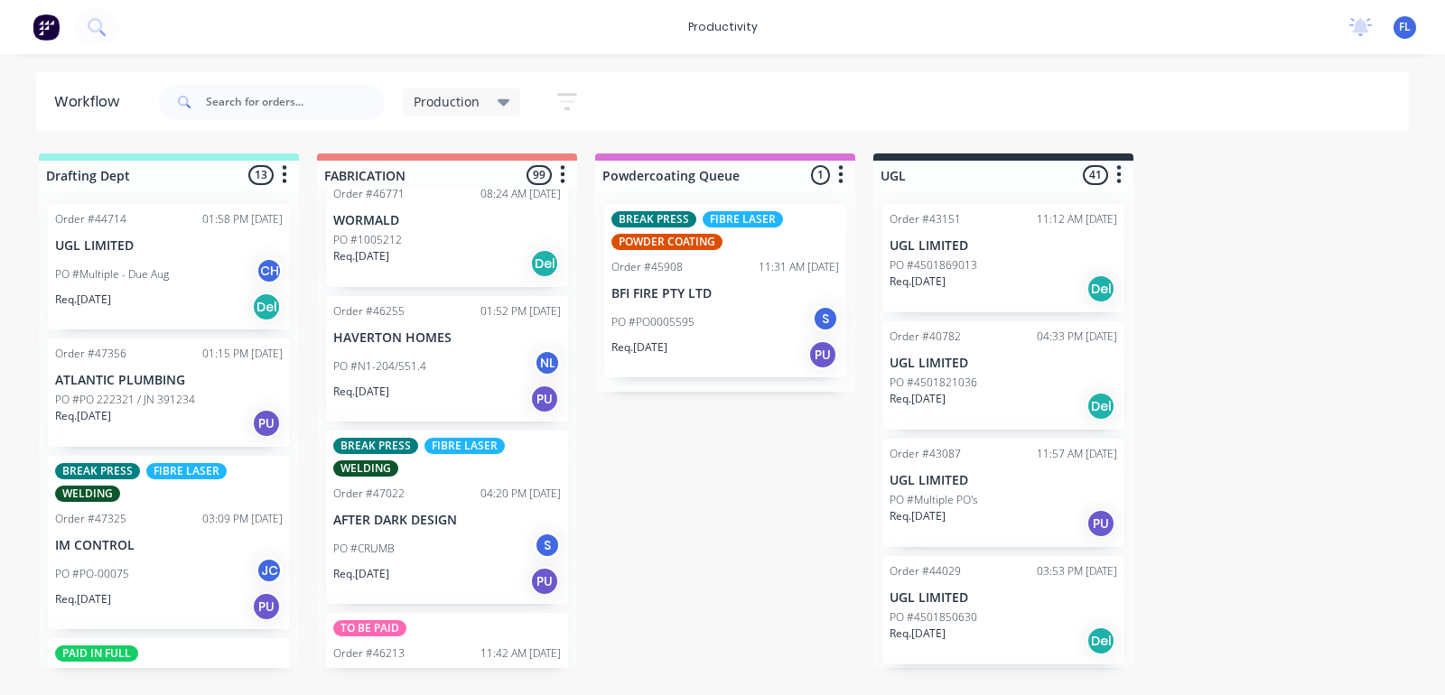
scroll to position [3387, 0]
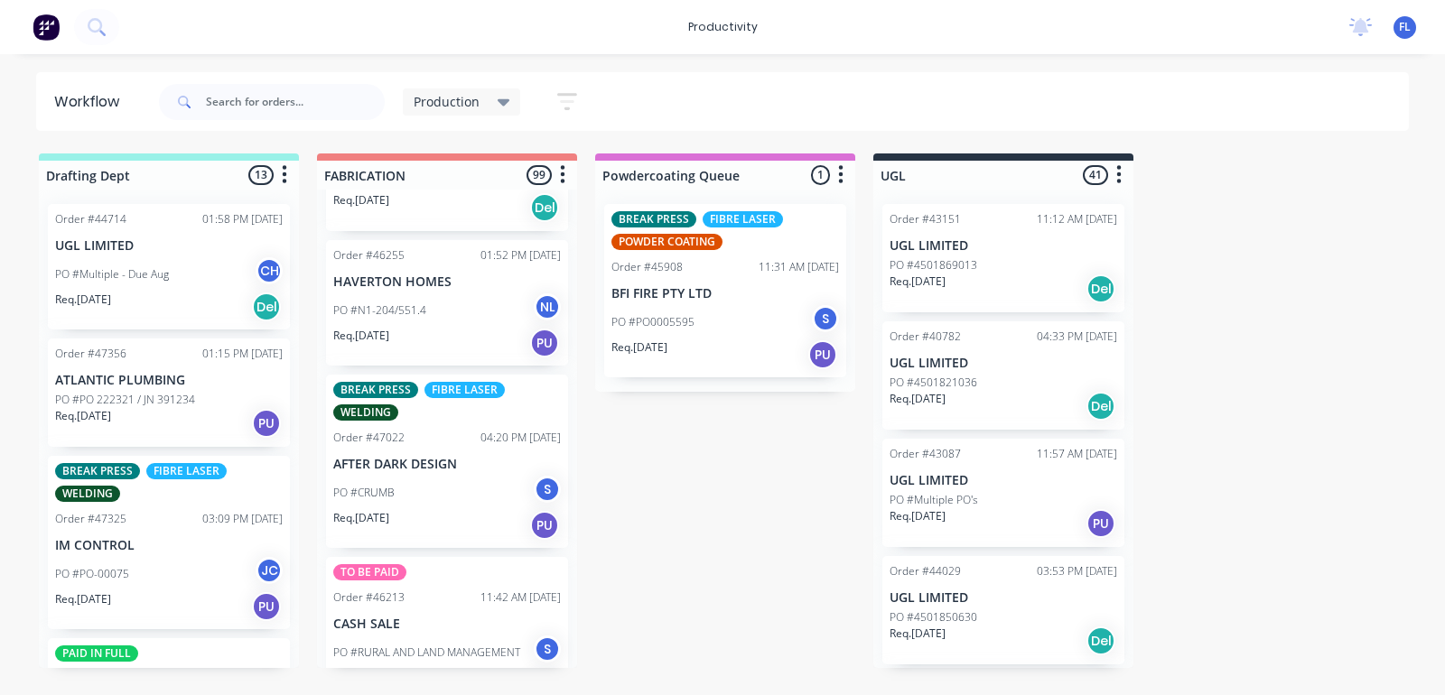
click at [434, 476] on div "PO #CRUMB S" at bounding box center [447, 493] width 228 height 34
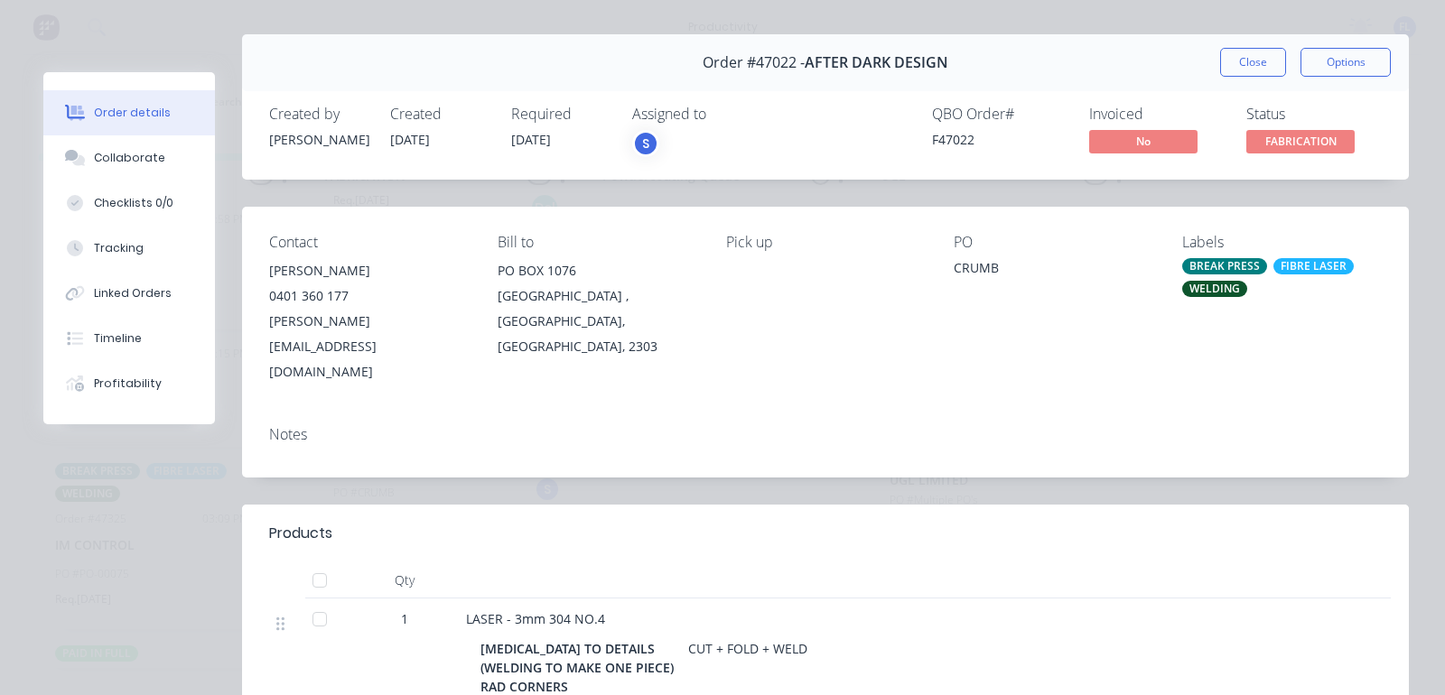
scroll to position [0, 0]
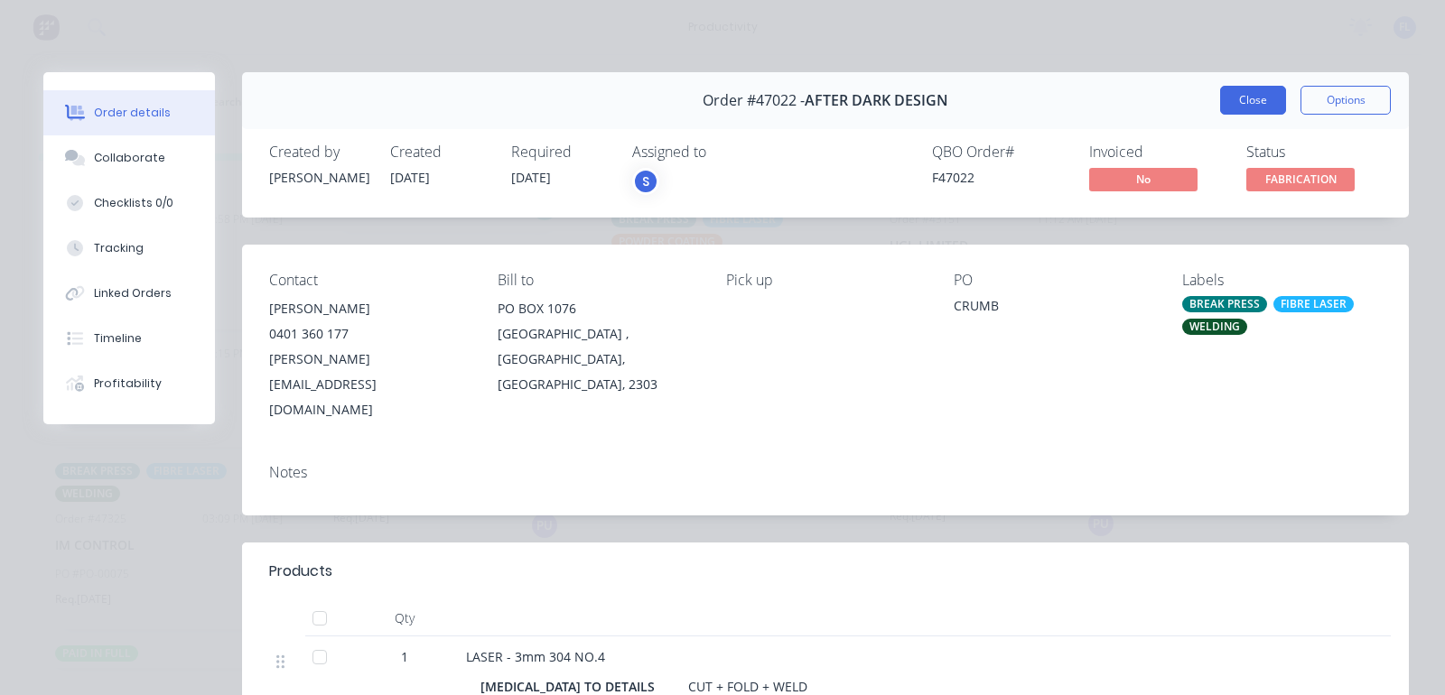
click at [1238, 96] on button "Close" at bounding box center [1253, 100] width 66 height 29
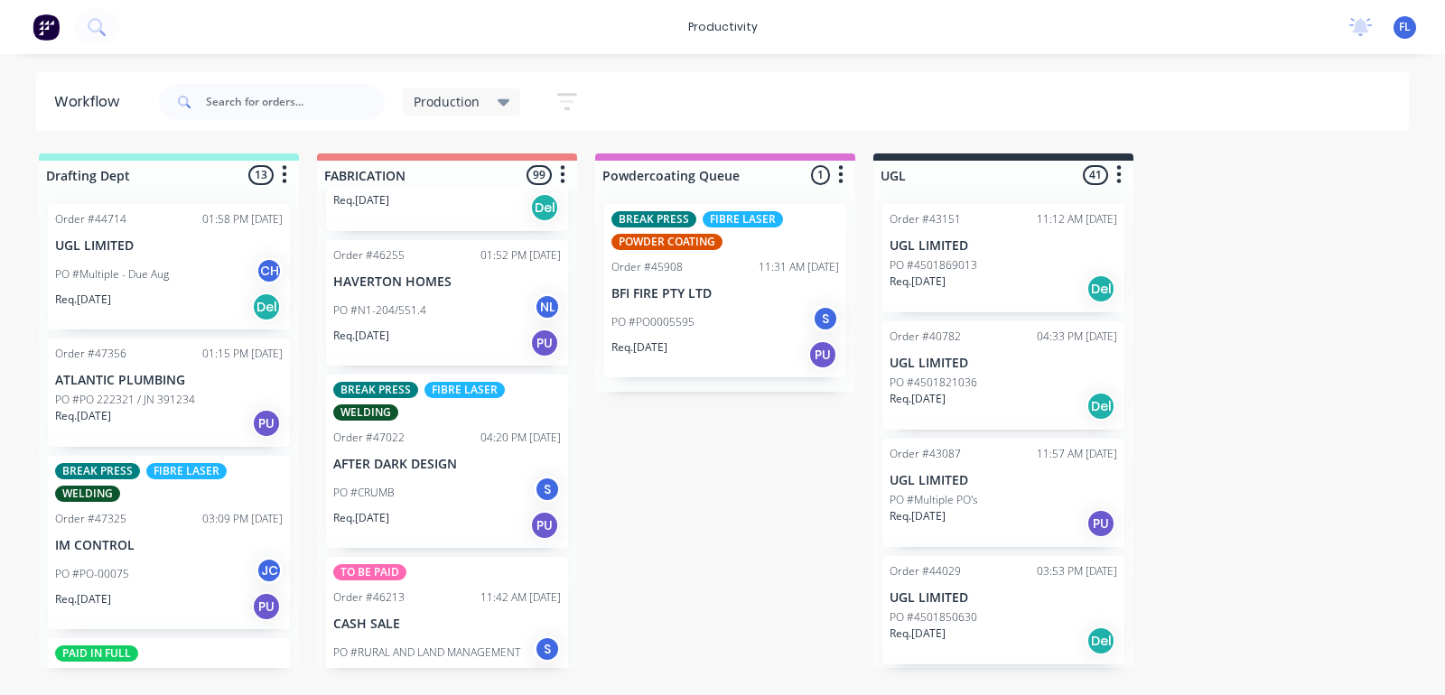
scroll to position [3500, 0]
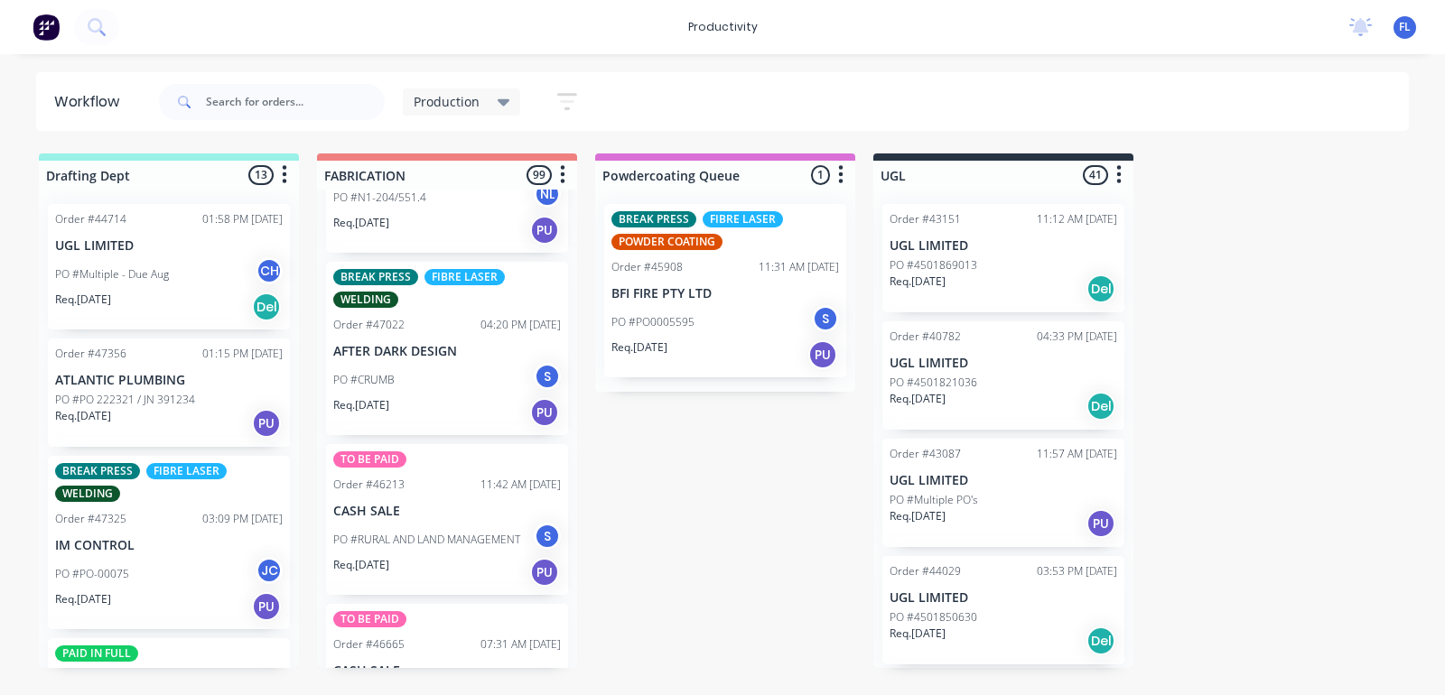
click at [405, 532] on p "PO #RURAL AND LAND MANAGEMENT" at bounding box center [426, 540] width 187 height 16
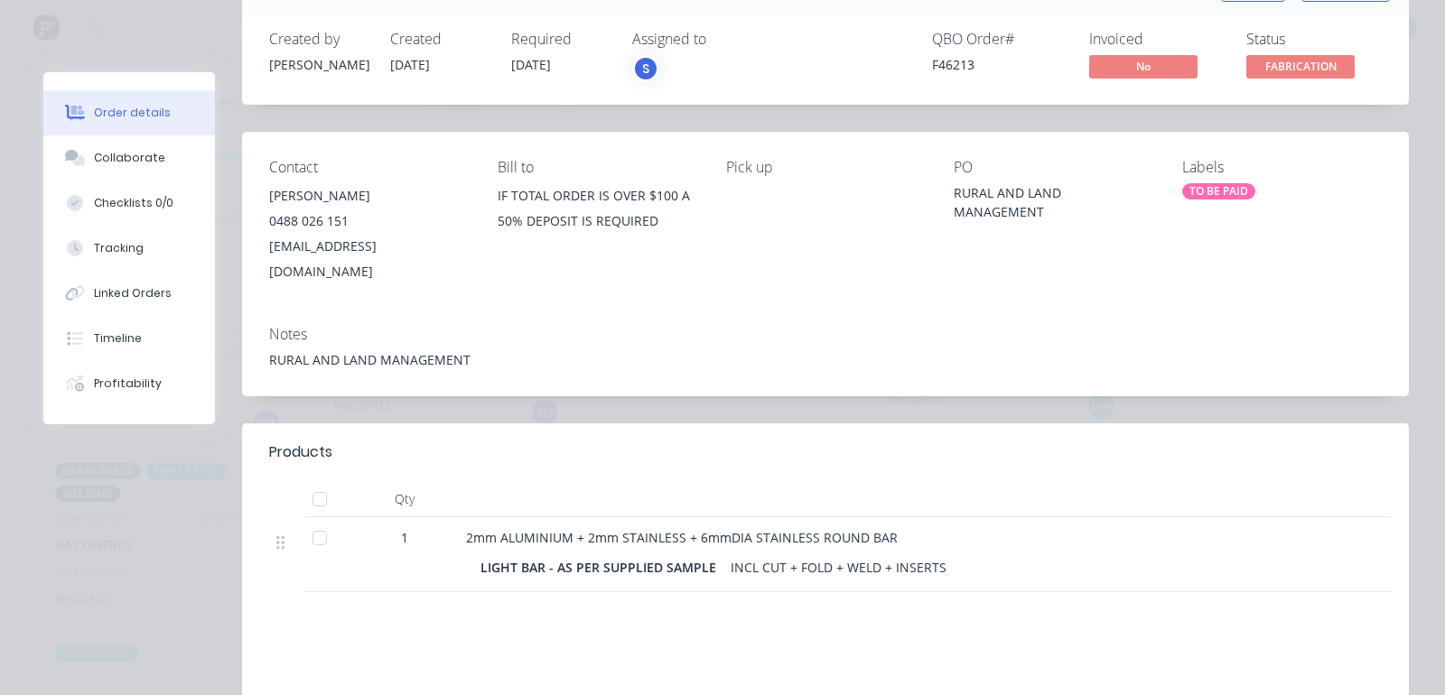
scroll to position [0, 0]
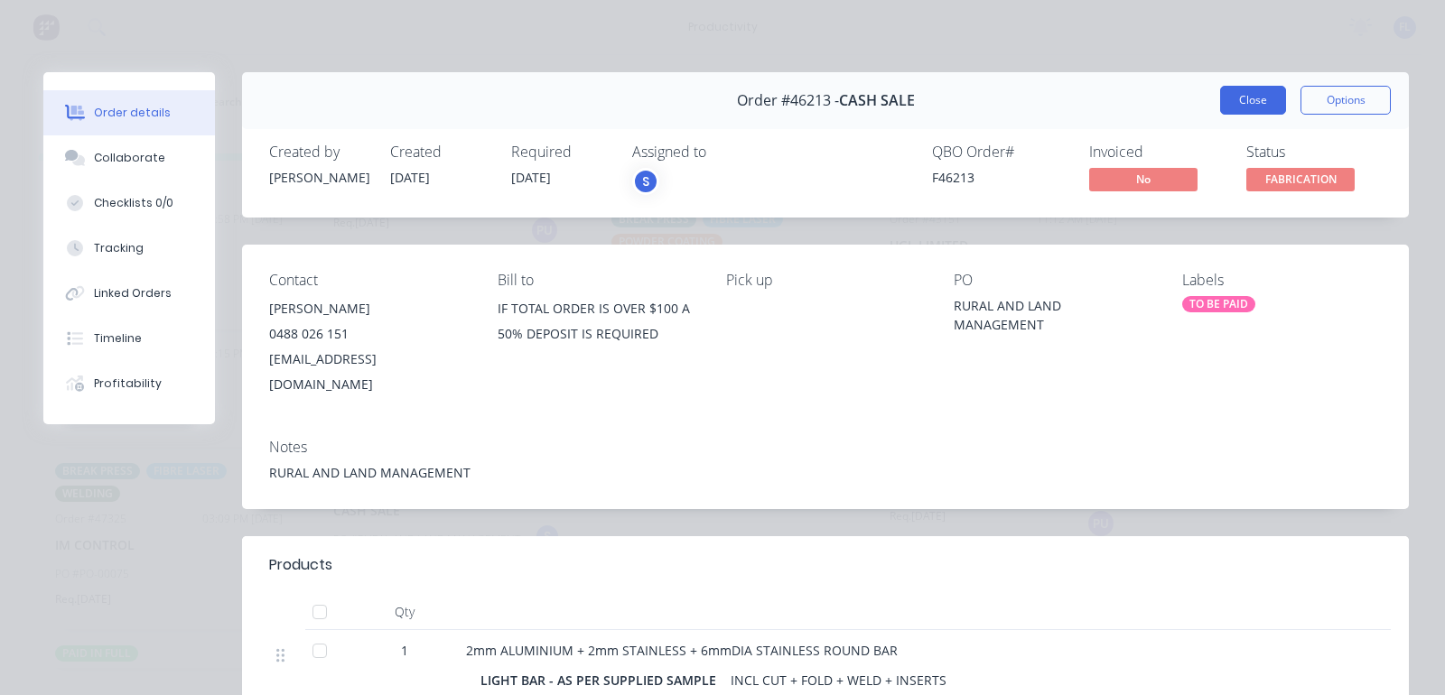
click at [1234, 101] on button "Close" at bounding box center [1253, 100] width 66 height 29
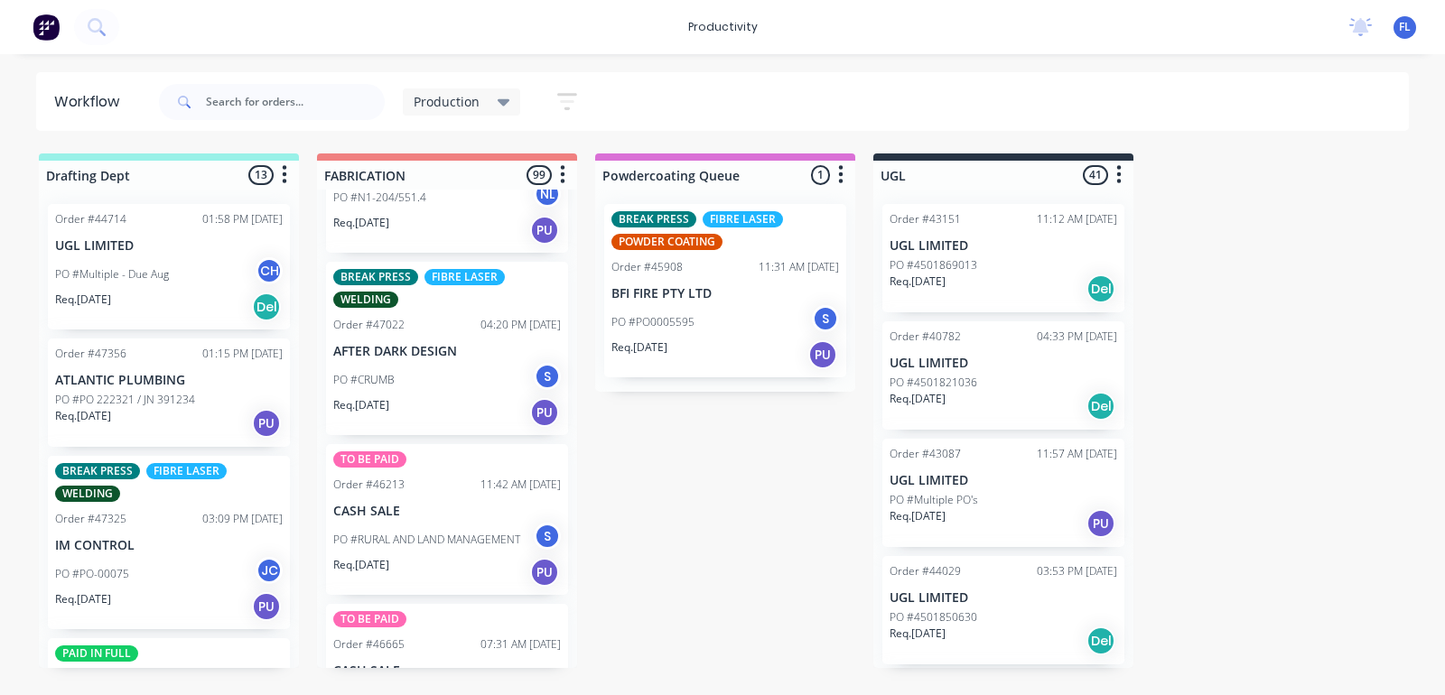
click at [443, 532] on p "PO #RURAL AND LAND MANAGEMENT" at bounding box center [426, 540] width 187 height 16
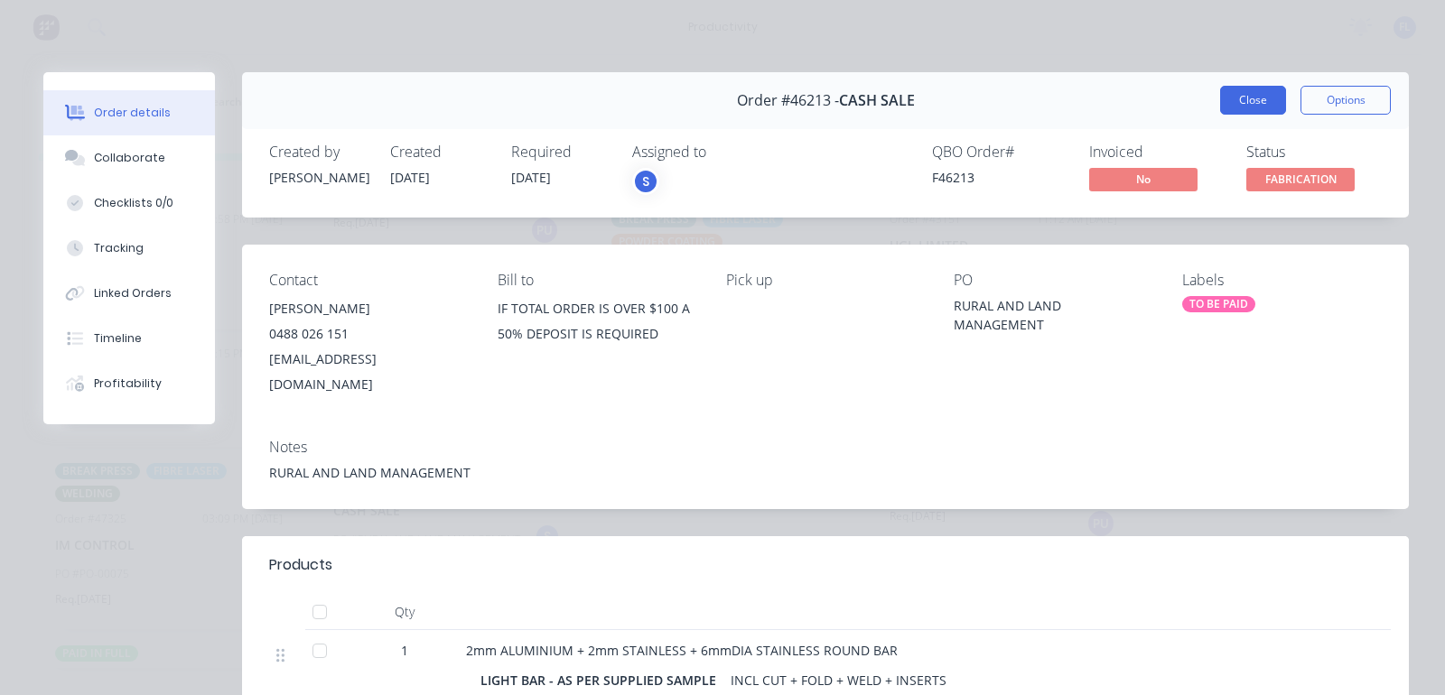
click at [1243, 105] on button "Close" at bounding box center [1253, 100] width 66 height 29
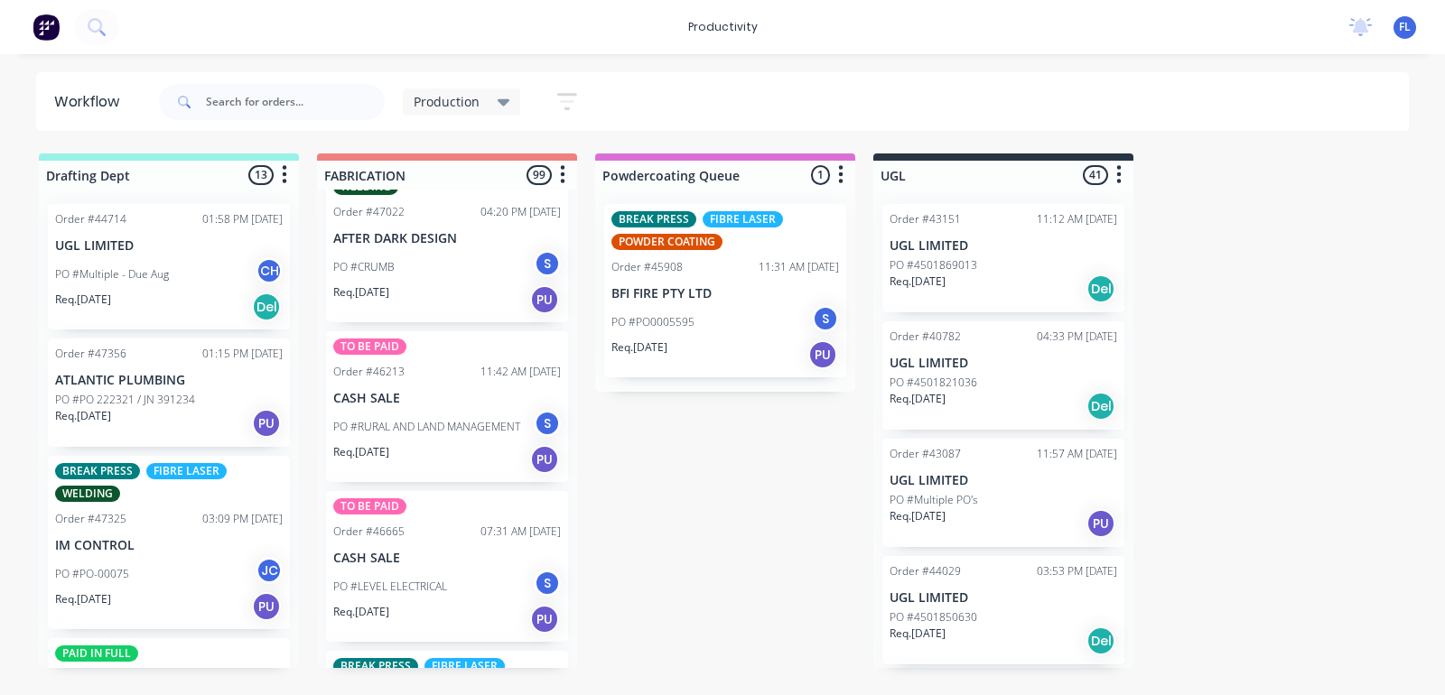
scroll to position [3726, 0]
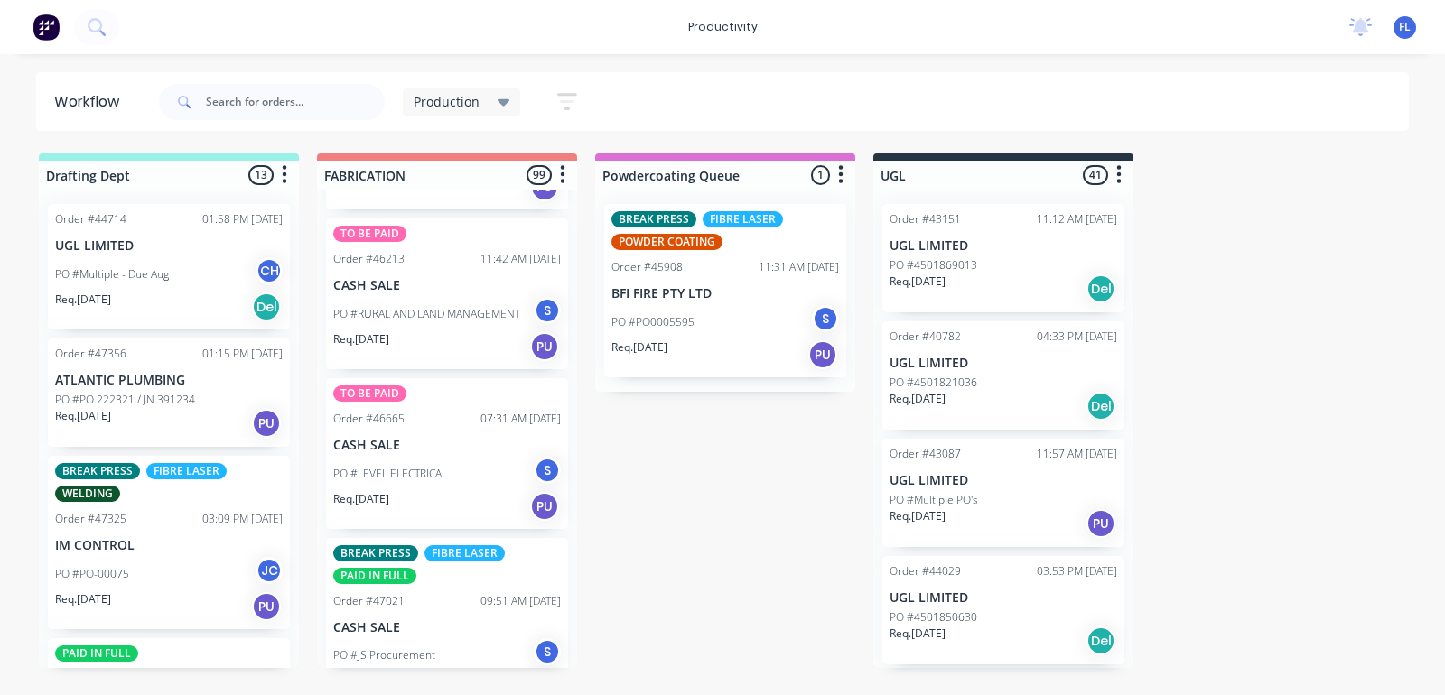
click at [447, 491] on div "Req. [DATE] PU" at bounding box center [447, 506] width 228 height 31
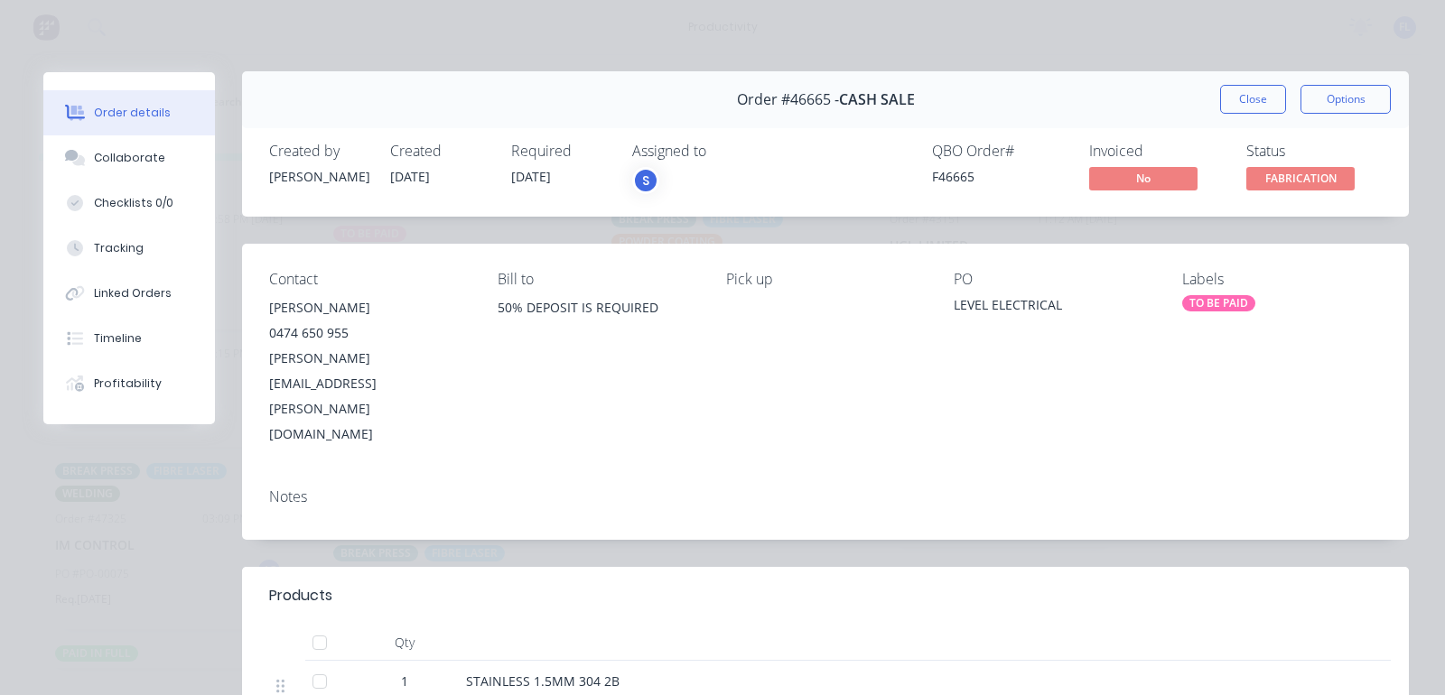
scroll to position [0, 0]
click at [1243, 99] on button "Close" at bounding box center [1253, 100] width 66 height 29
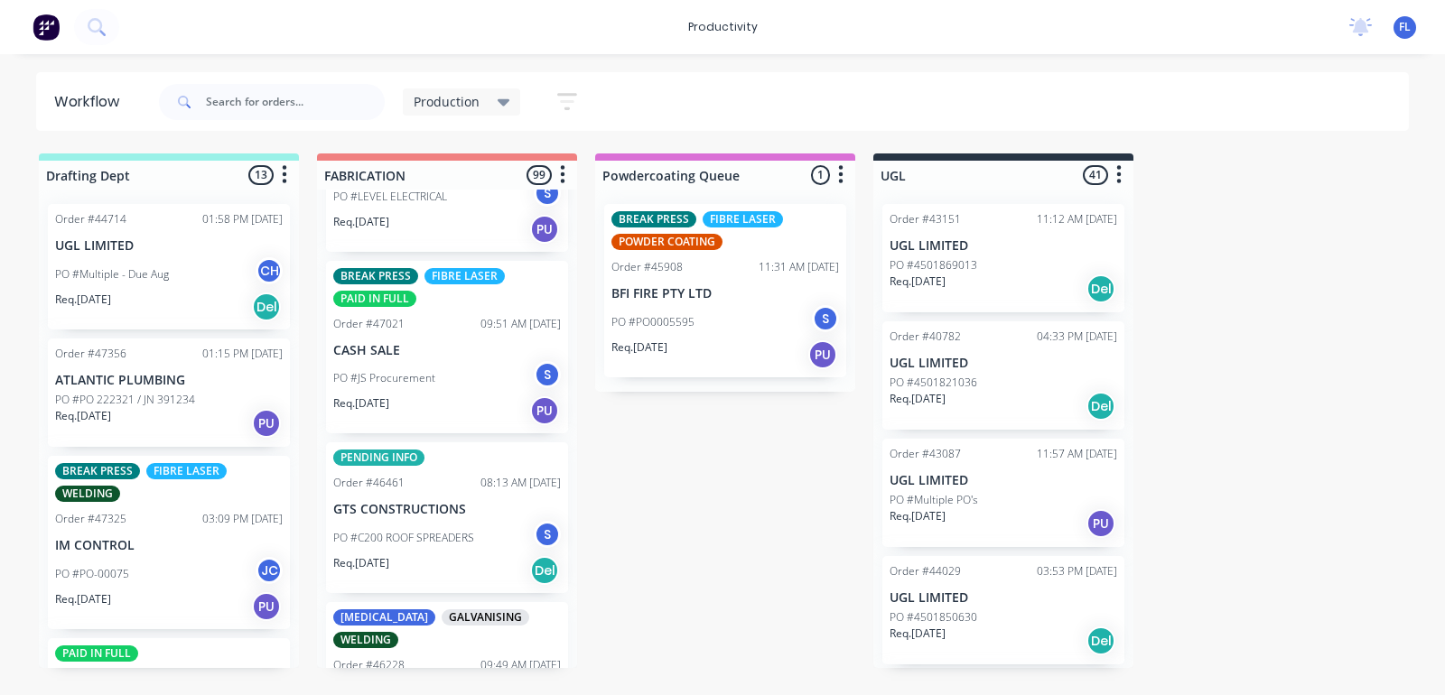
scroll to position [3952, 0]
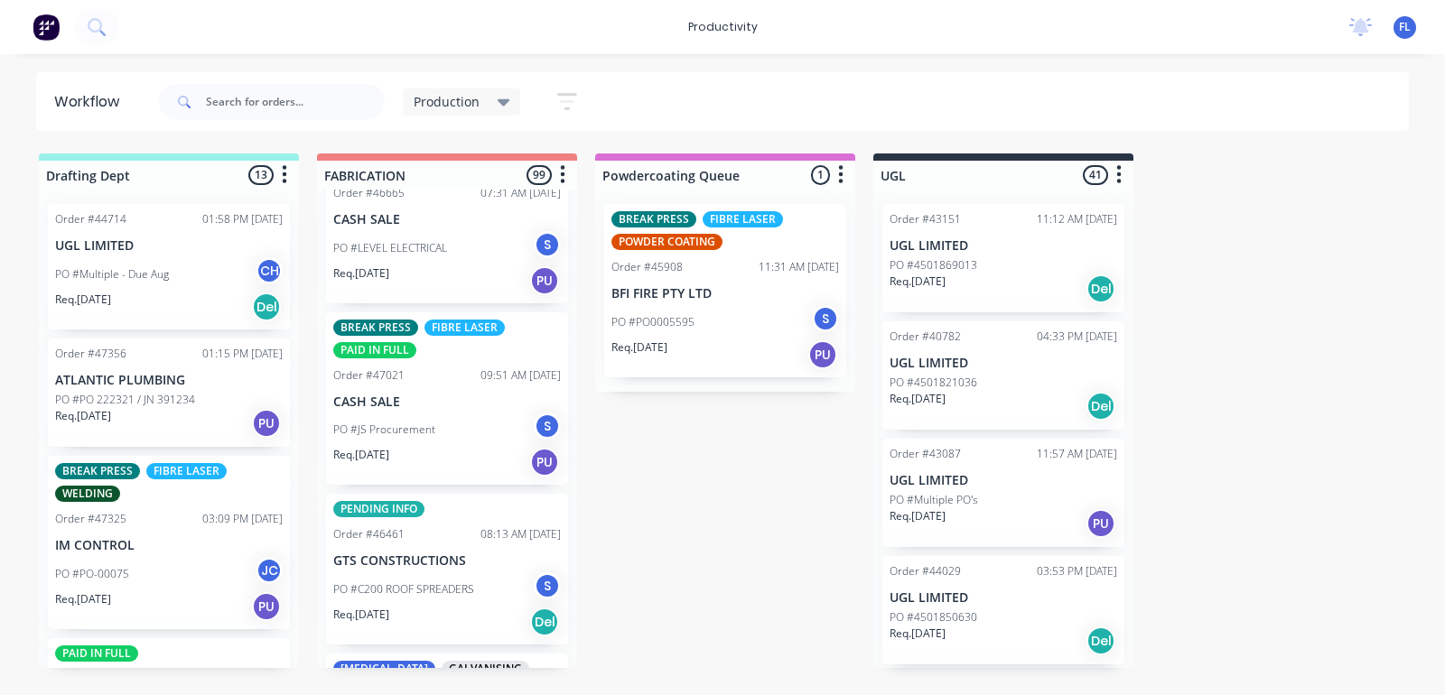
click at [443, 266] on div "Req. [DATE] PU" at bounding box center [447, 281] width 228 height 31
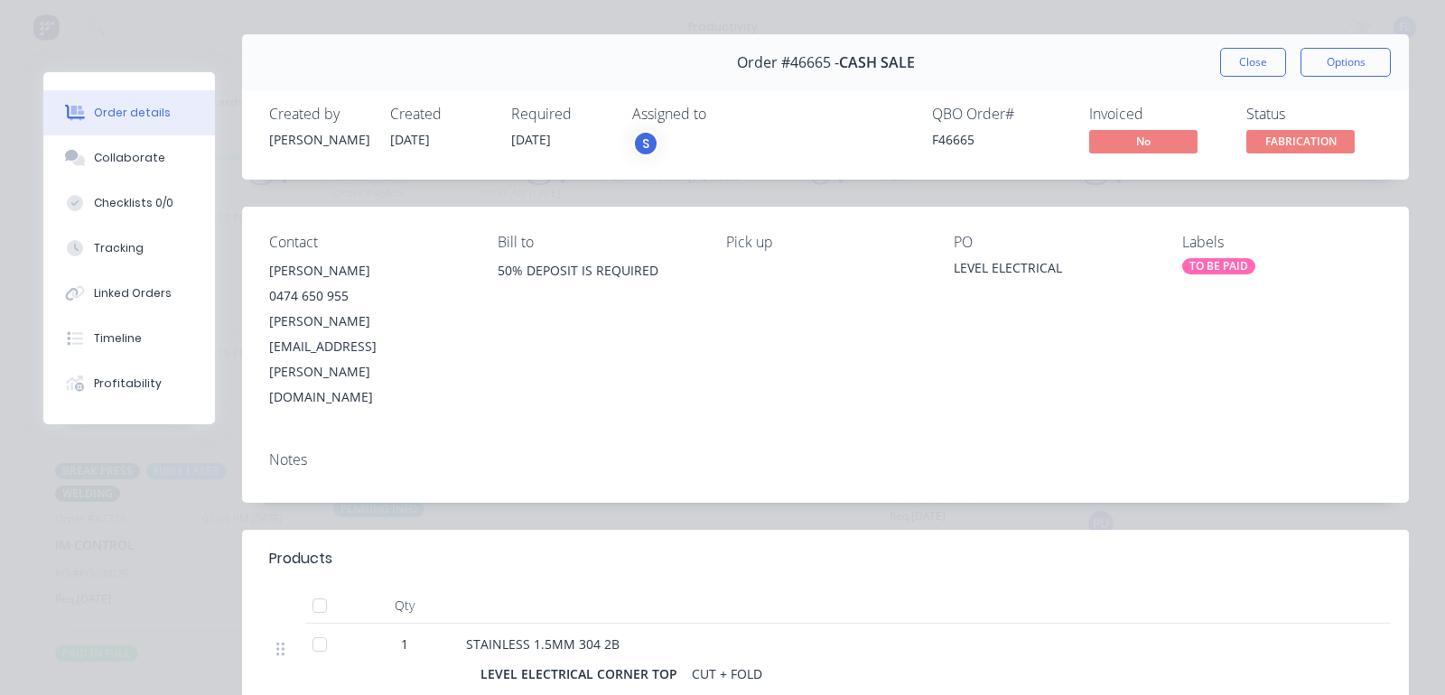
scroll to position [0, 0]
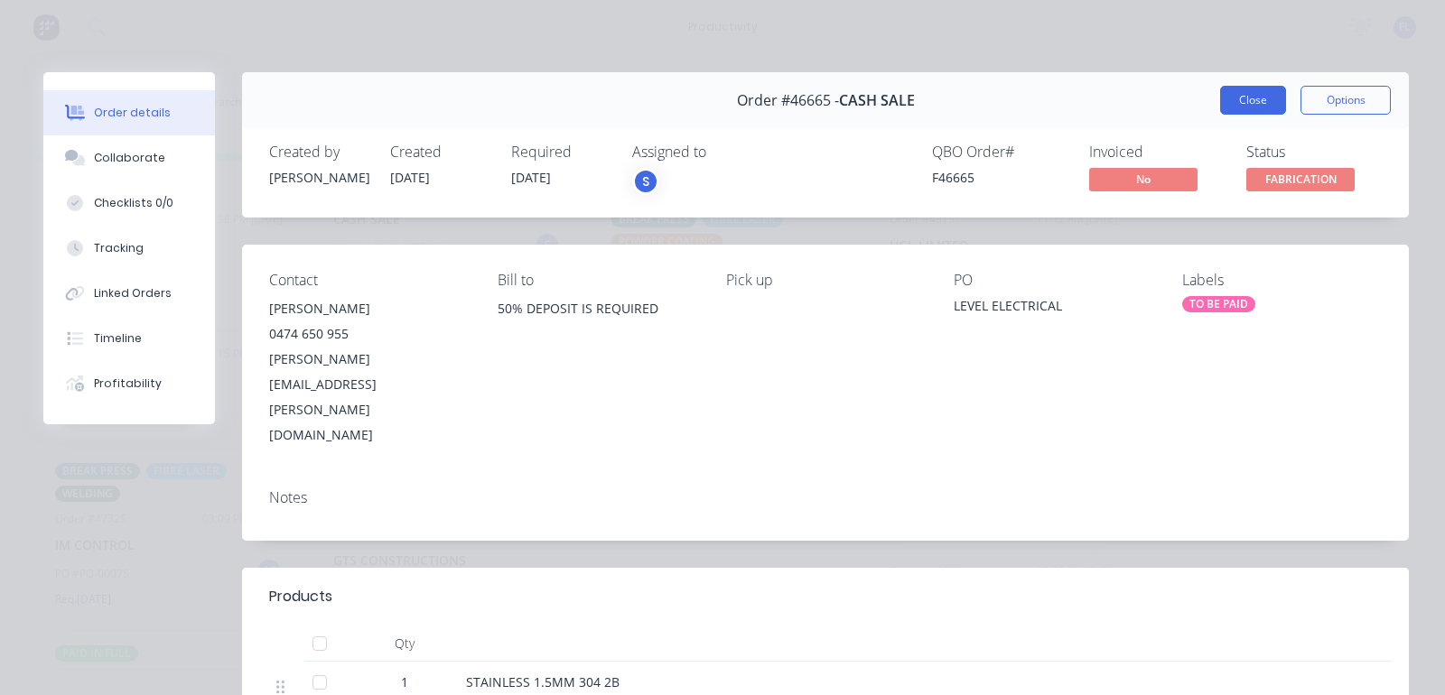
click at [1235, 105] on button "Close" at bounding box center [1253, 100] width 66 height 29
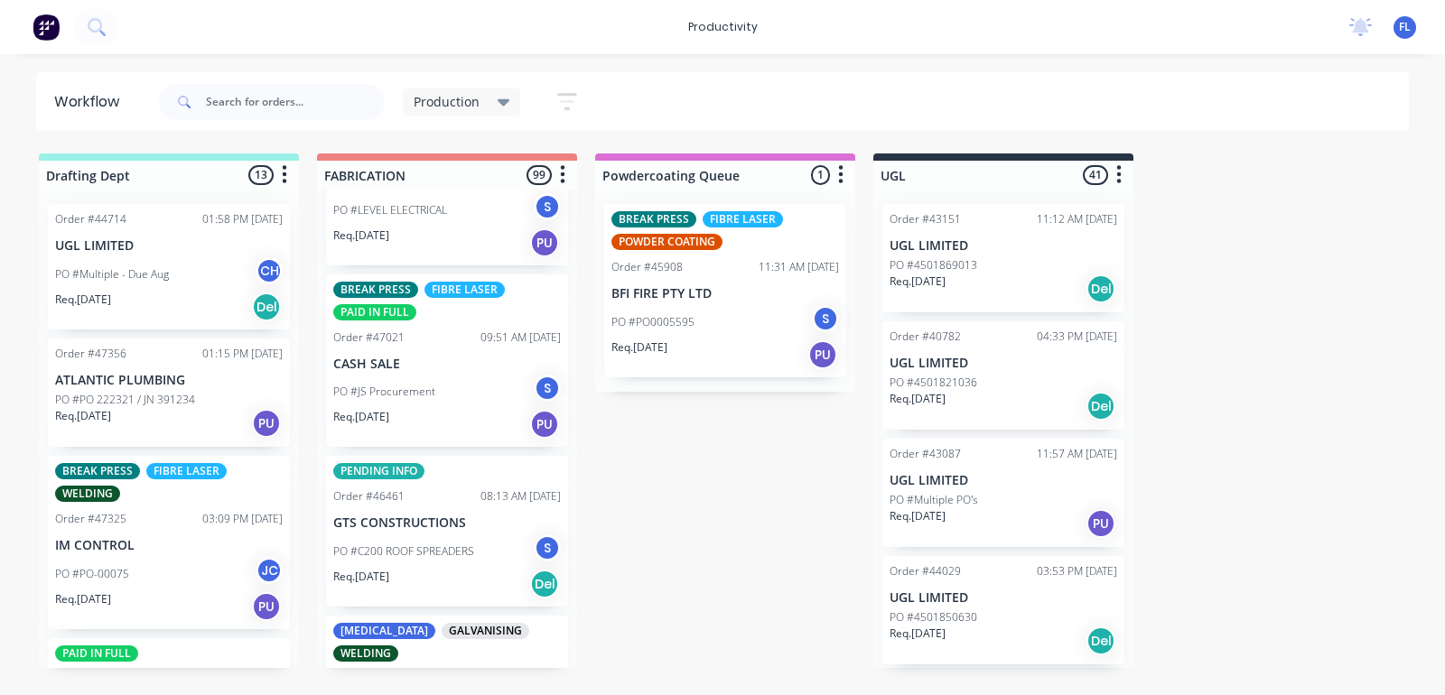
scroll to position [3952, 0]
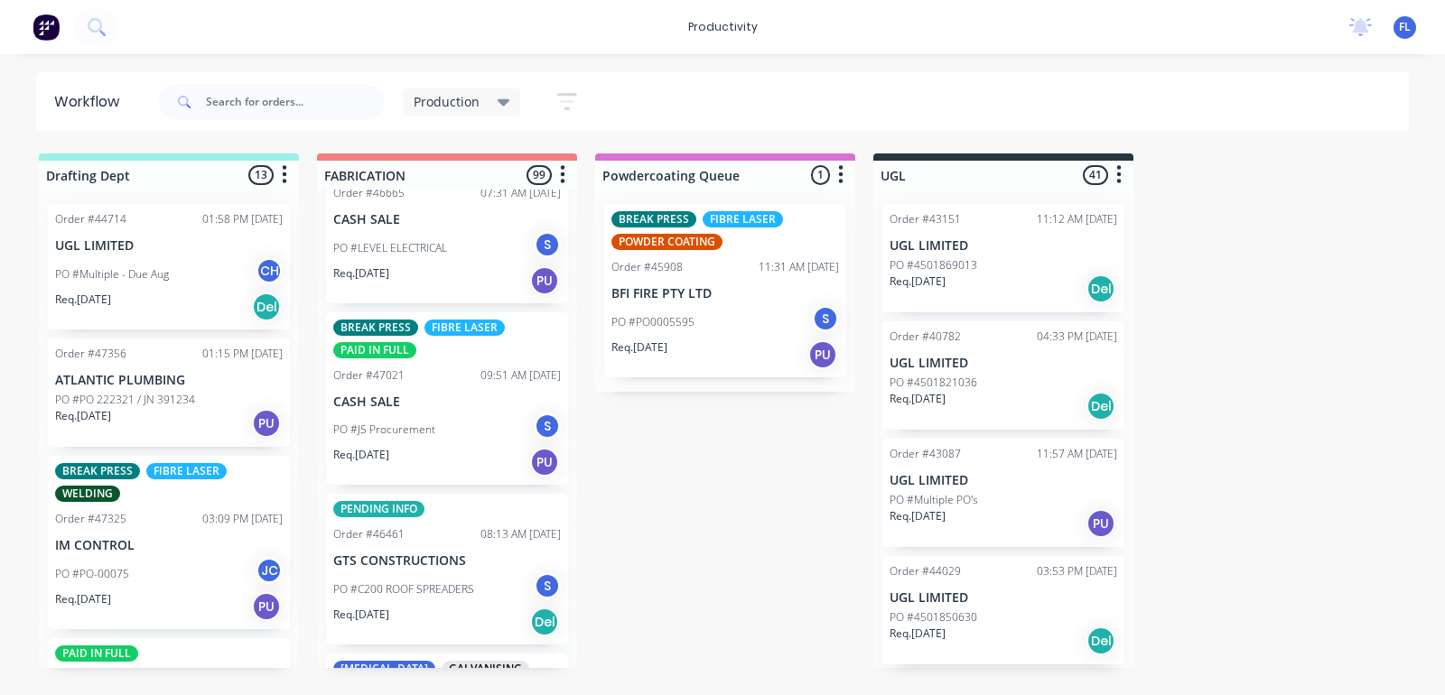
click at [388, 378] on div "BREAK PRESS FIBRE LASER PAID IN FULL Order #47021 09:51 AM [DATE] CASH SALE PO …" at bounding box center [447, 399] width 242 height 173
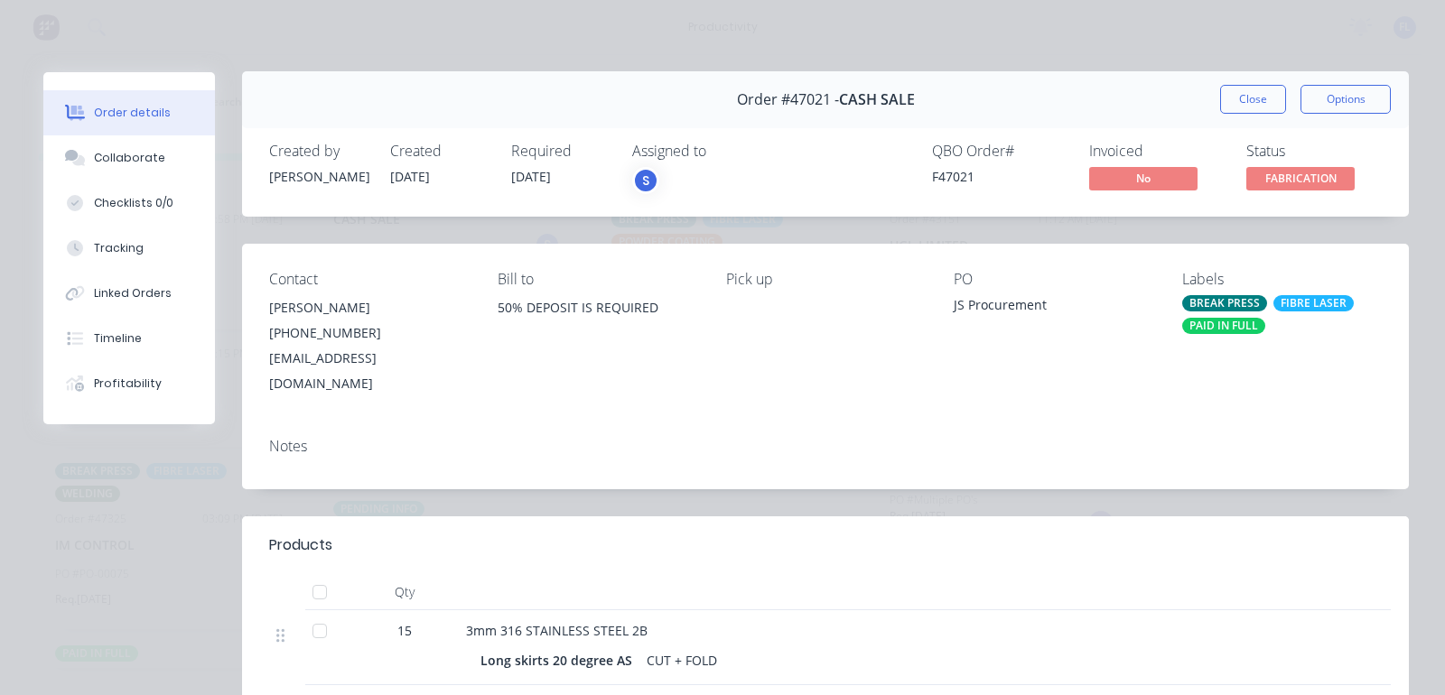
scroll to position [0, 0]
click at [1237, 99] on button "Close" at bounding box center [1253, 100] width 66 height 29
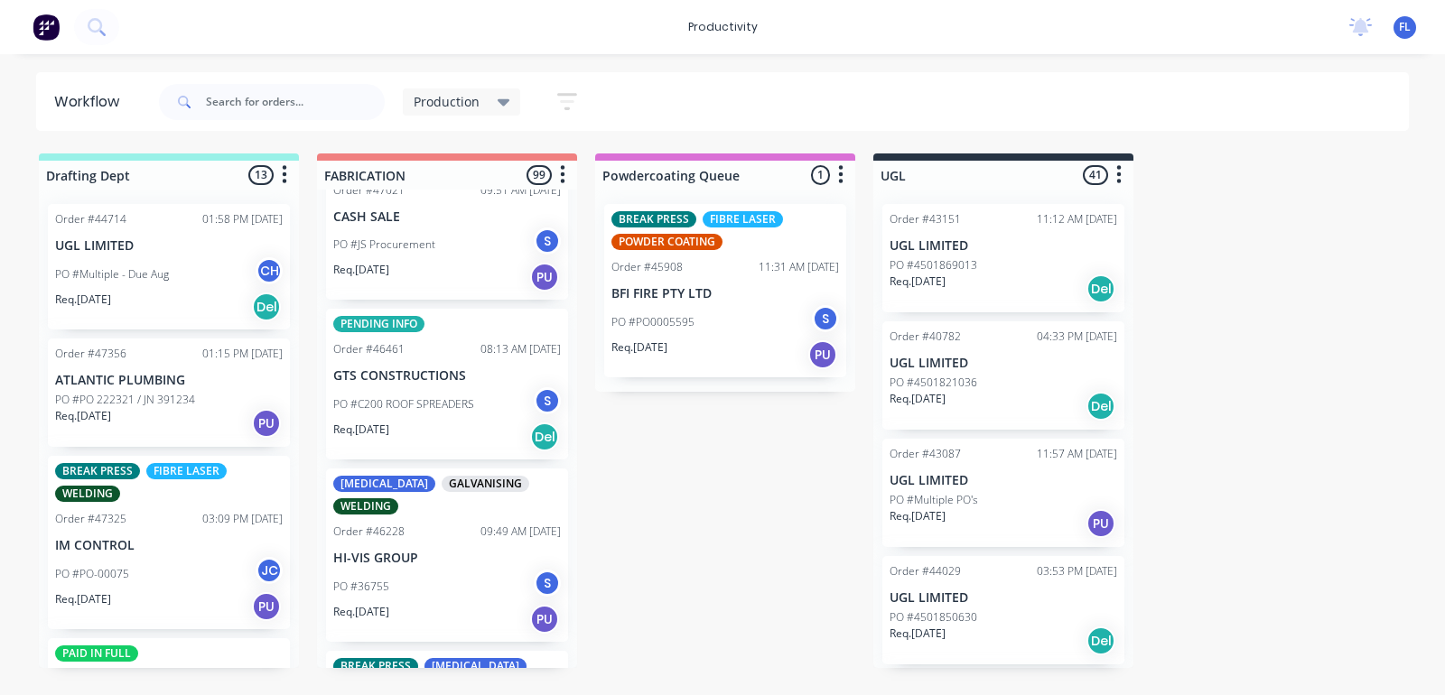
scroll to position [4064, 0]
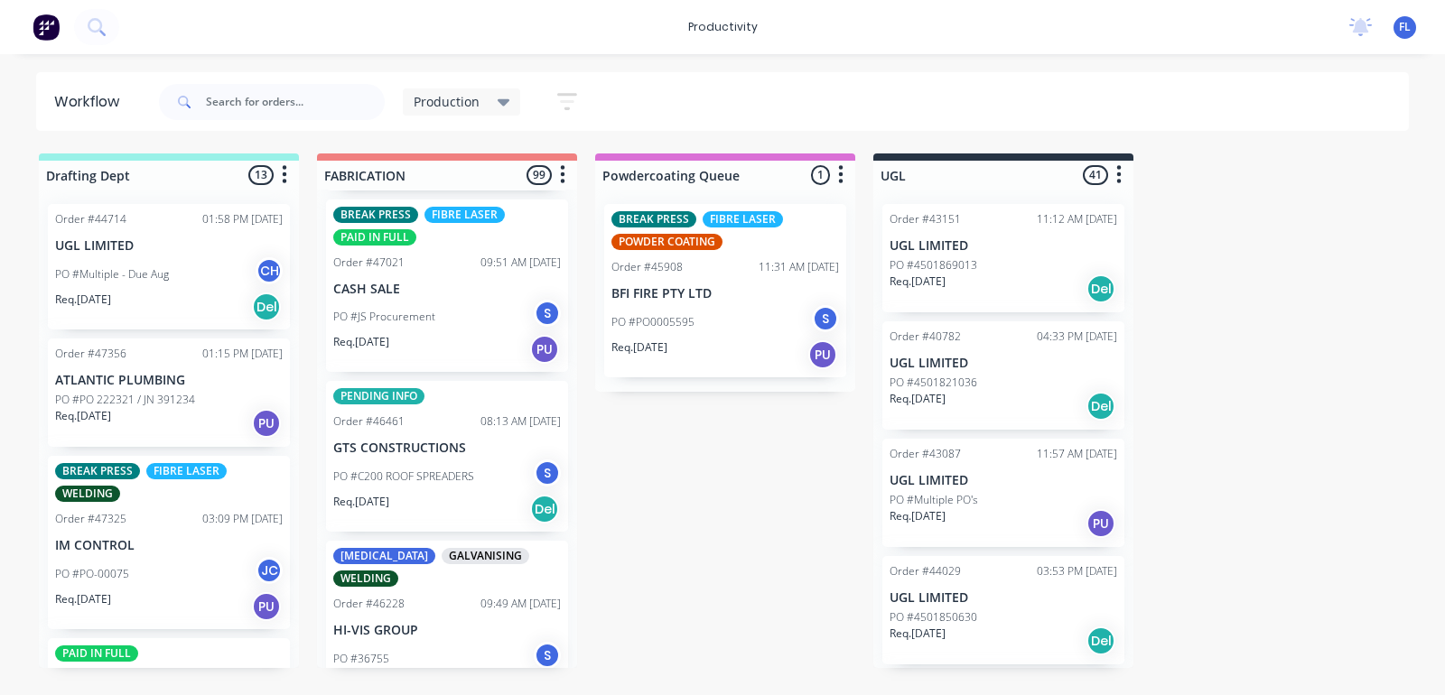
click at [380, 494] on p "Req. [DATE]" at bounding box center [361, 502] width 56 height 16
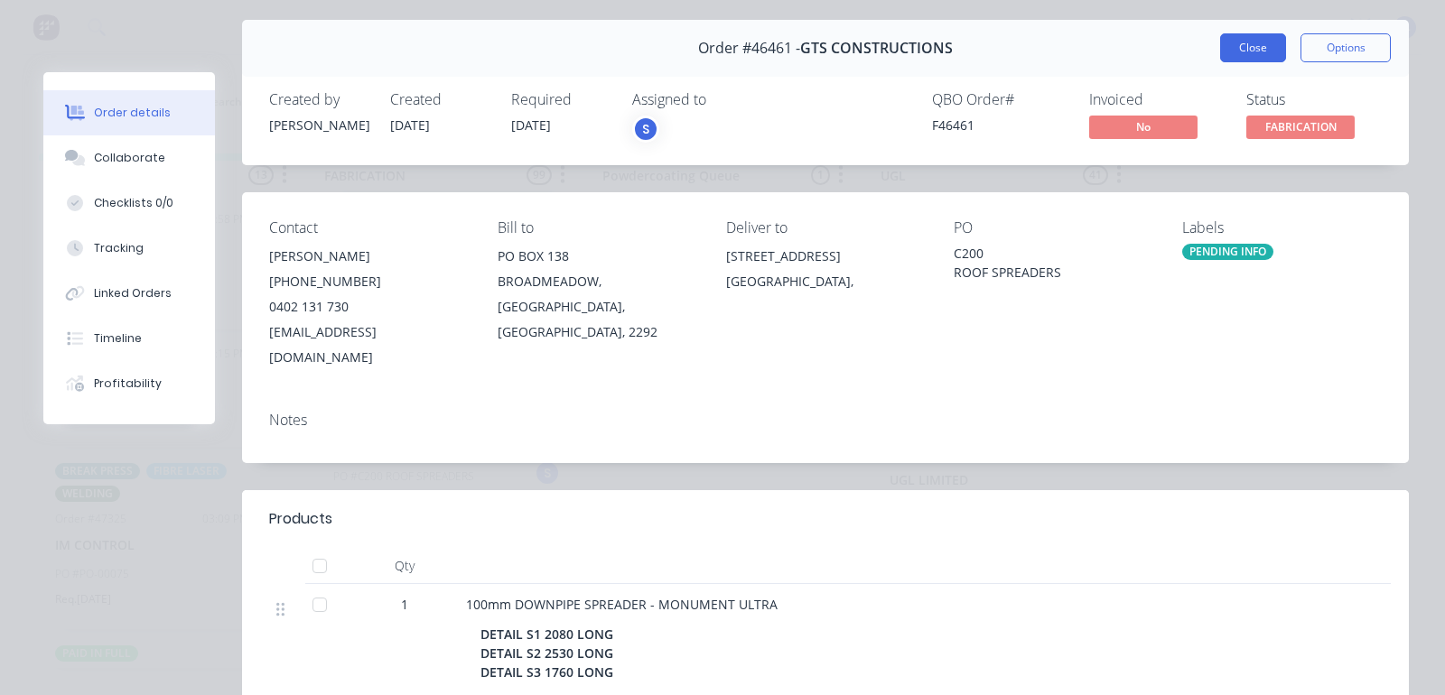
scroll to position [0, 0]
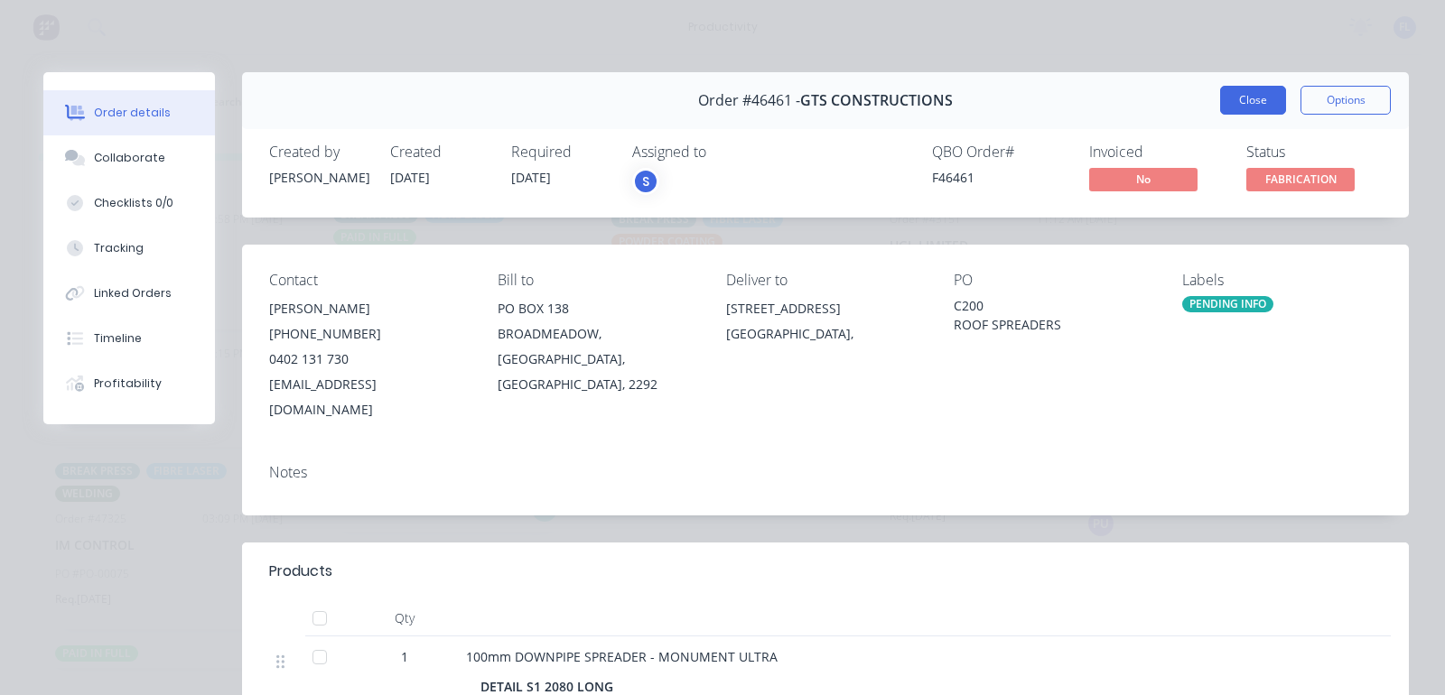
click at [1227, 107] on button "Close" at bounding box center [1253, 100] width 66 height 29
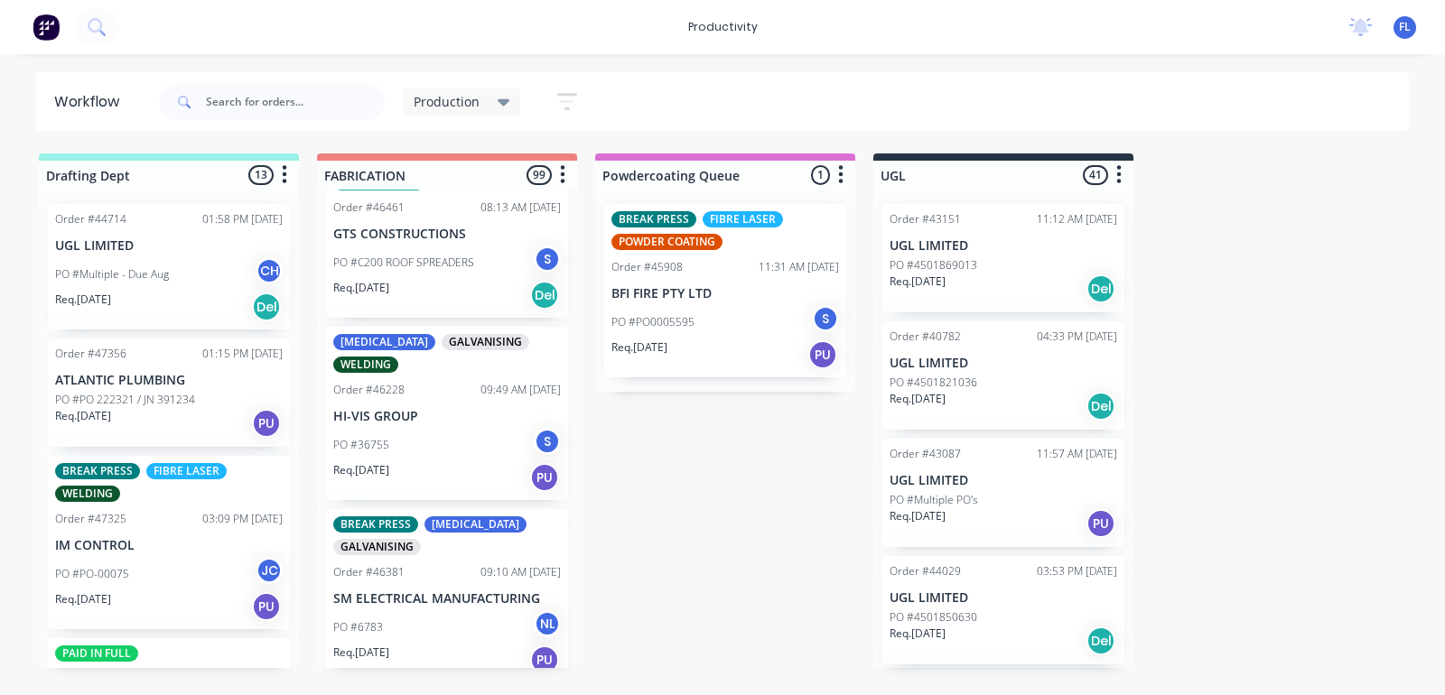
scroll to position [4290, 0]
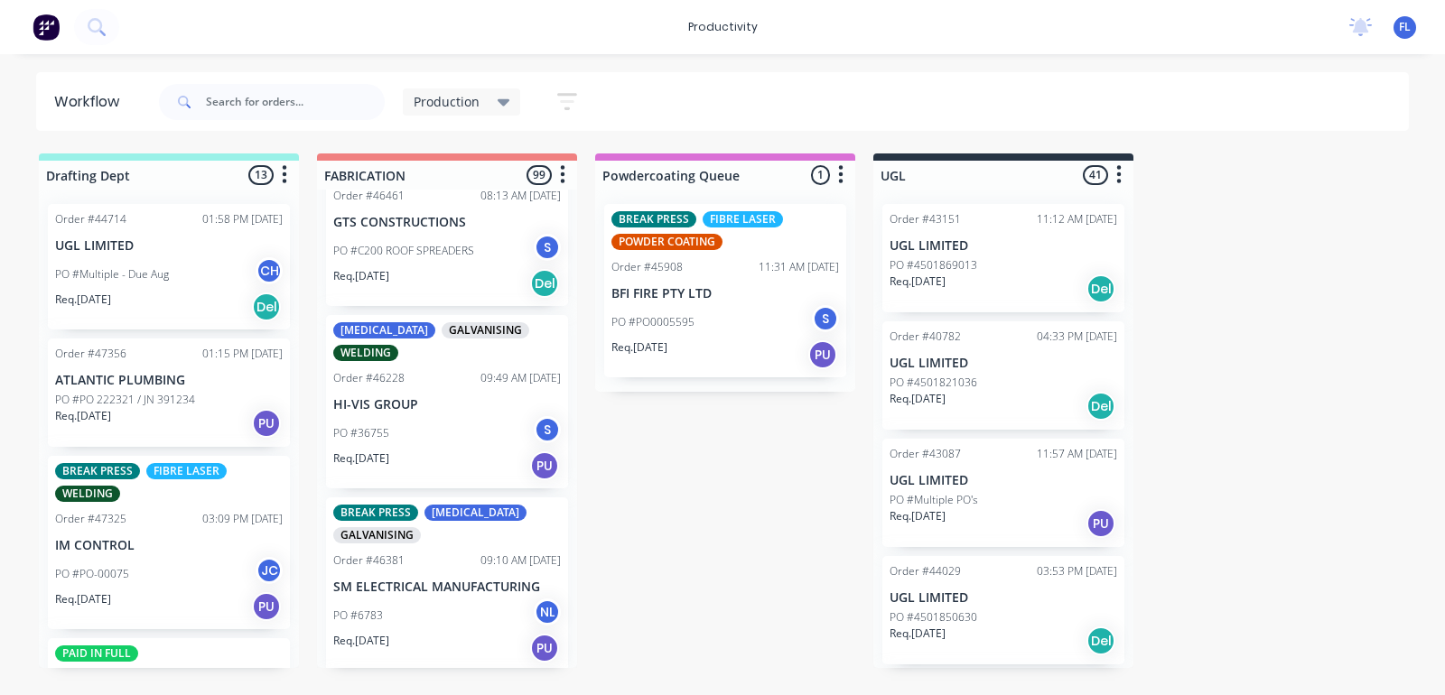
click at [412, 416] on div "PO #36755 S" at bounding box center [447, 433] width 228 height 34
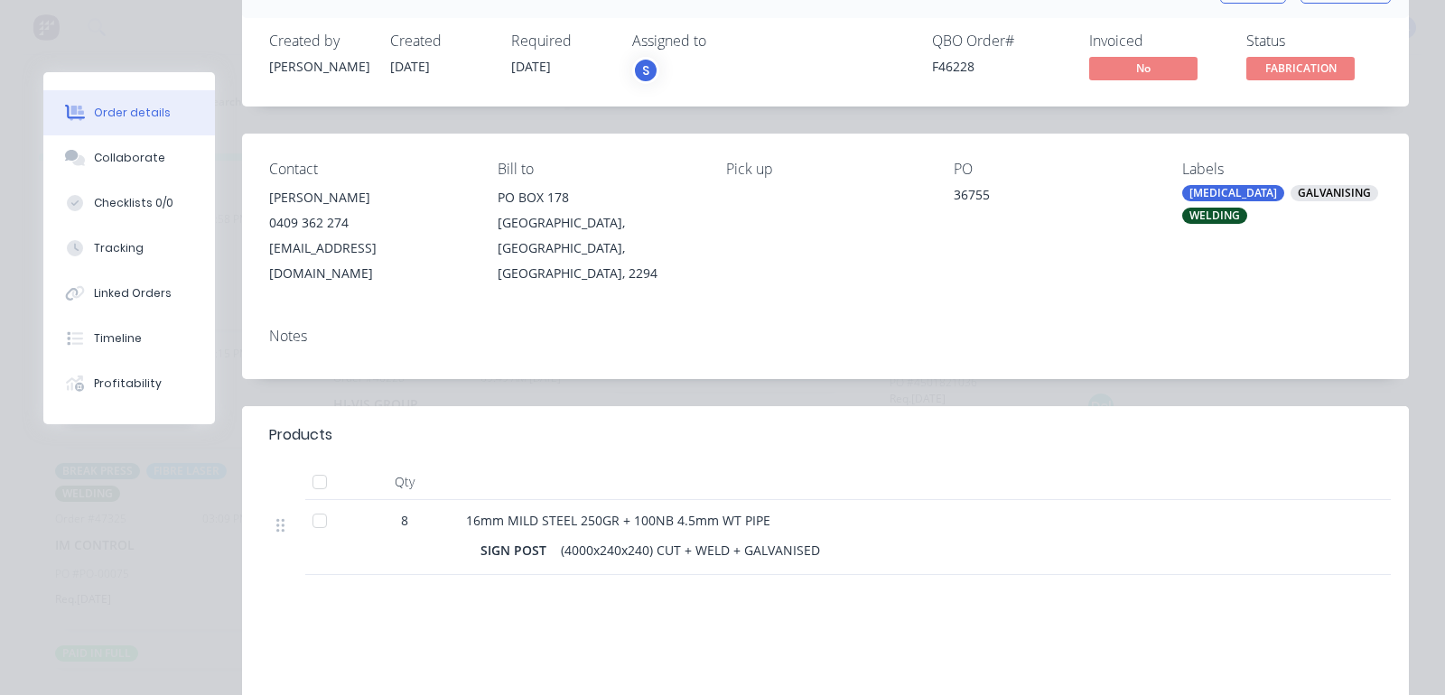
scroll to position [0, 0]
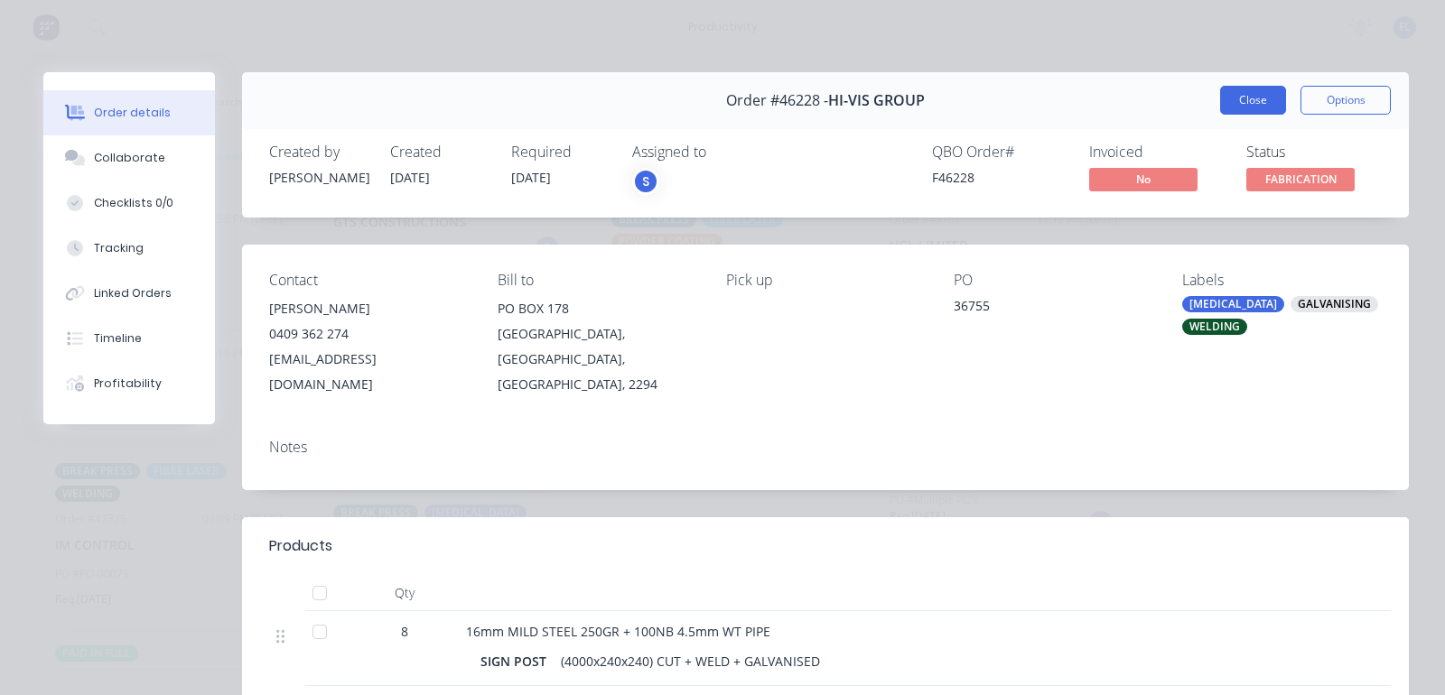
click at [1240, 97] on button "Close" at bounding box center [1253, 100] width 66 height 29
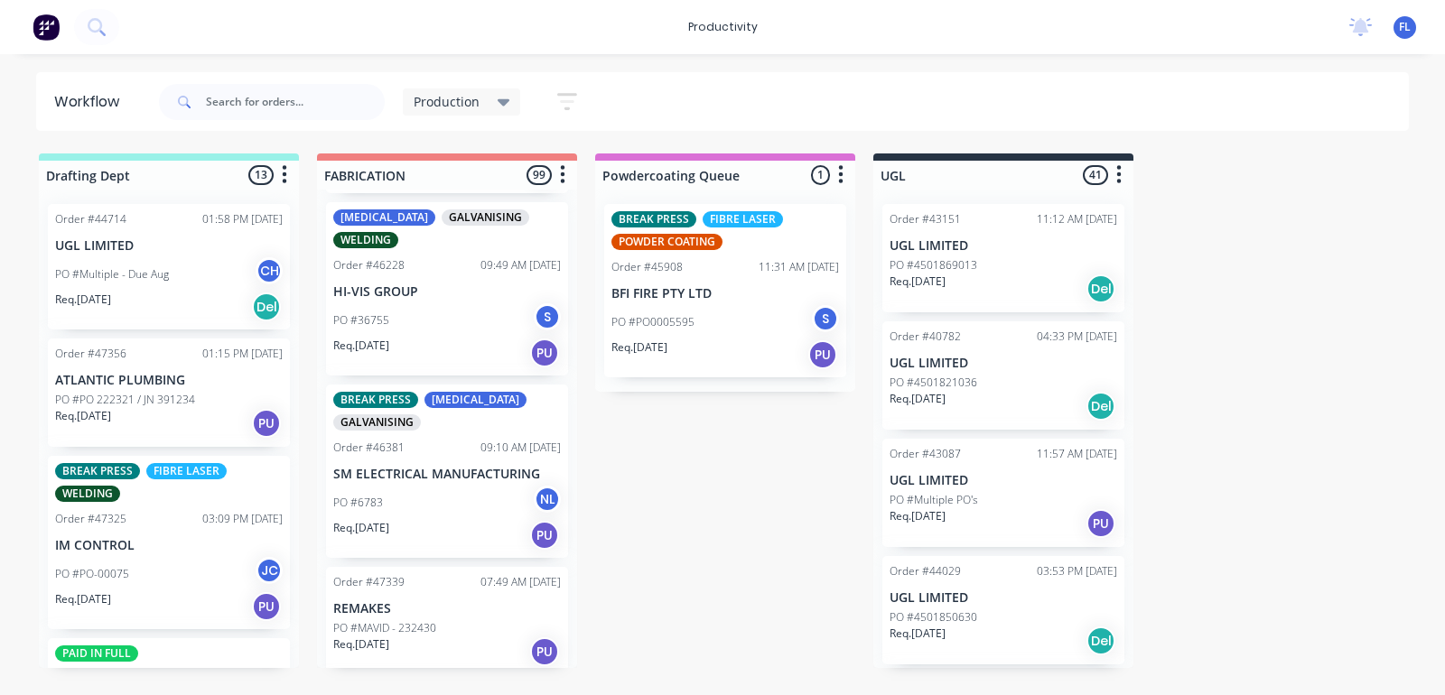
scroll to position [4290, 0]
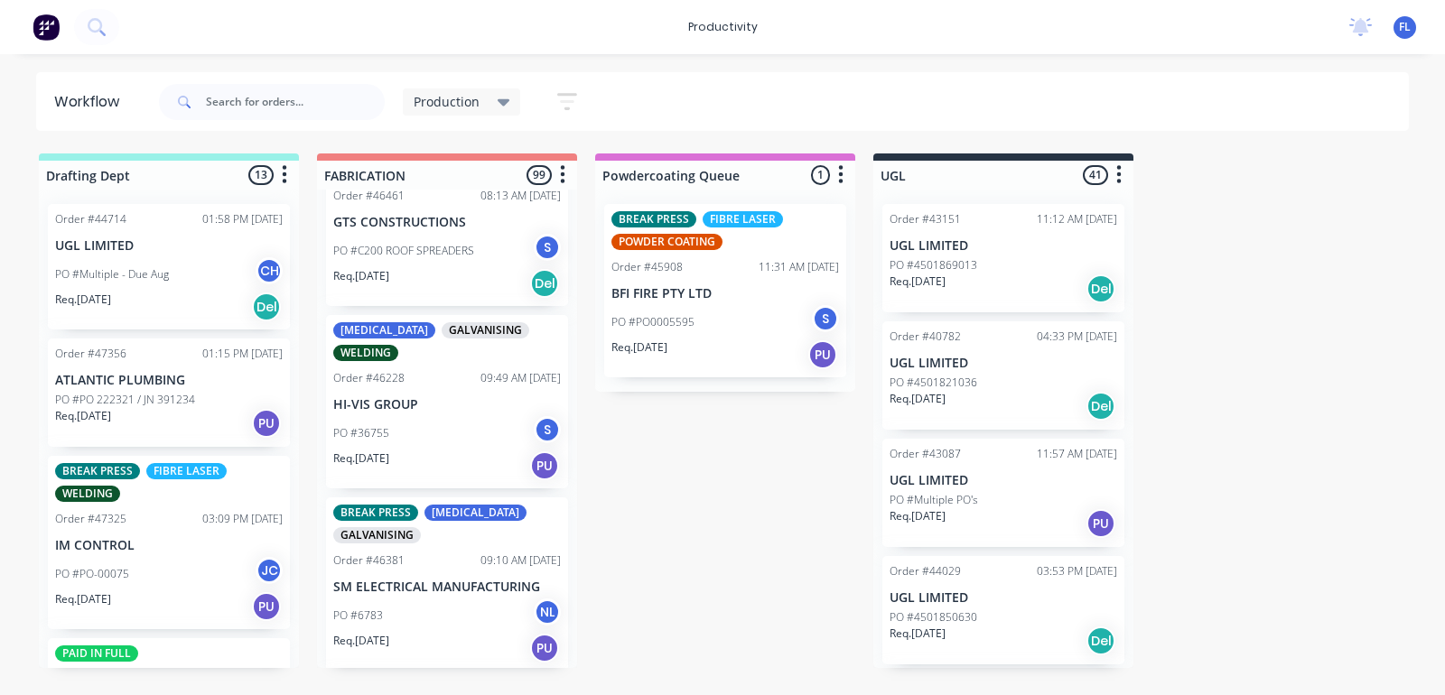
click at [414, 451] on div "Req. [DATE] PU" at bounding box center [447, 466] width 228 height 31
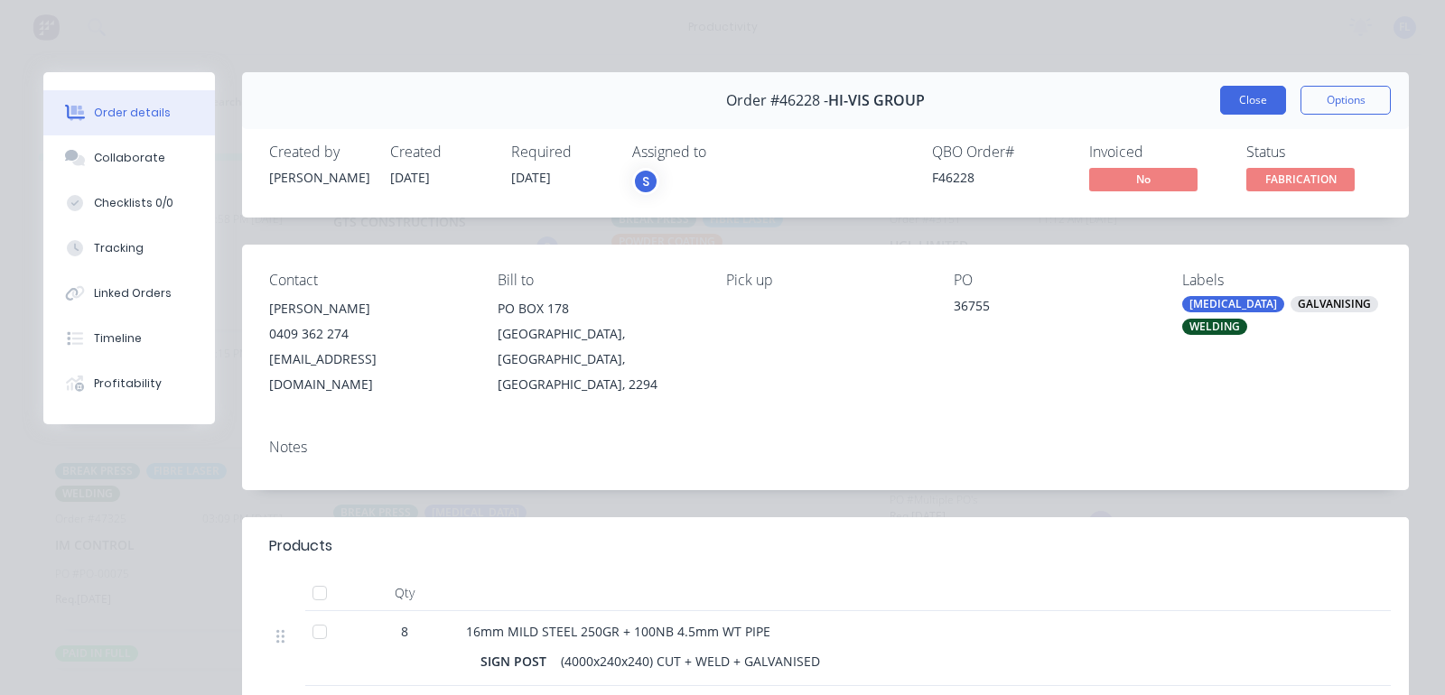
click at [1239, 110] on button "Close" at bounding box center [1253, 100] width 66 height 29
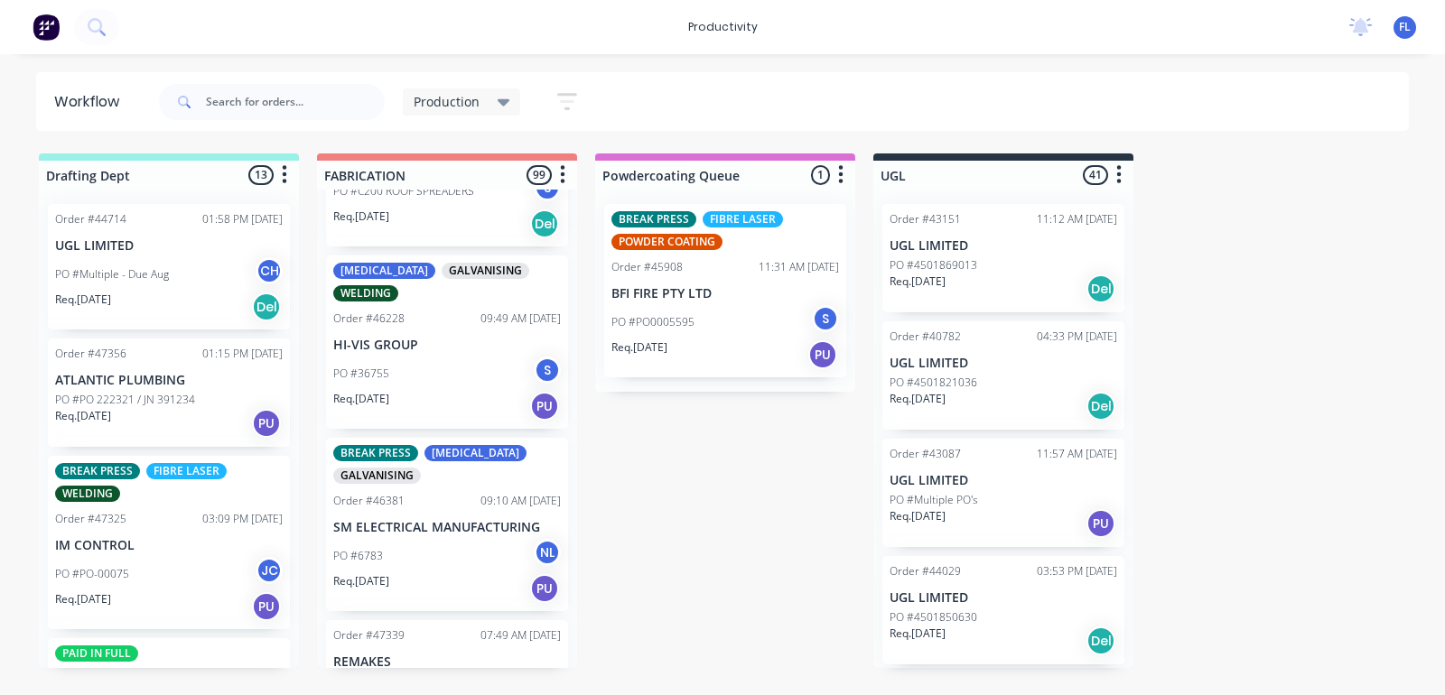
scroll to position [4403, 0]
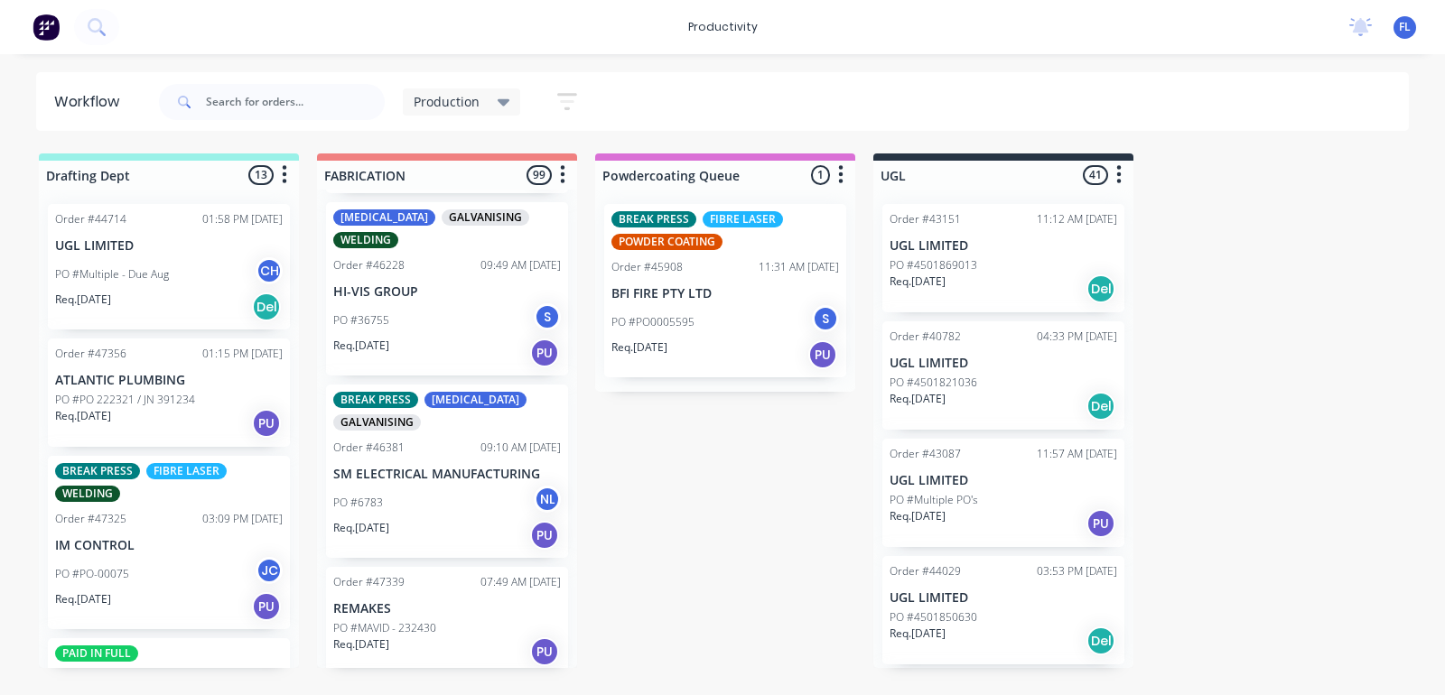
click at [422, 486] on div "PO #6783 NL" at bounding box center [447, 503] width 228 height 34
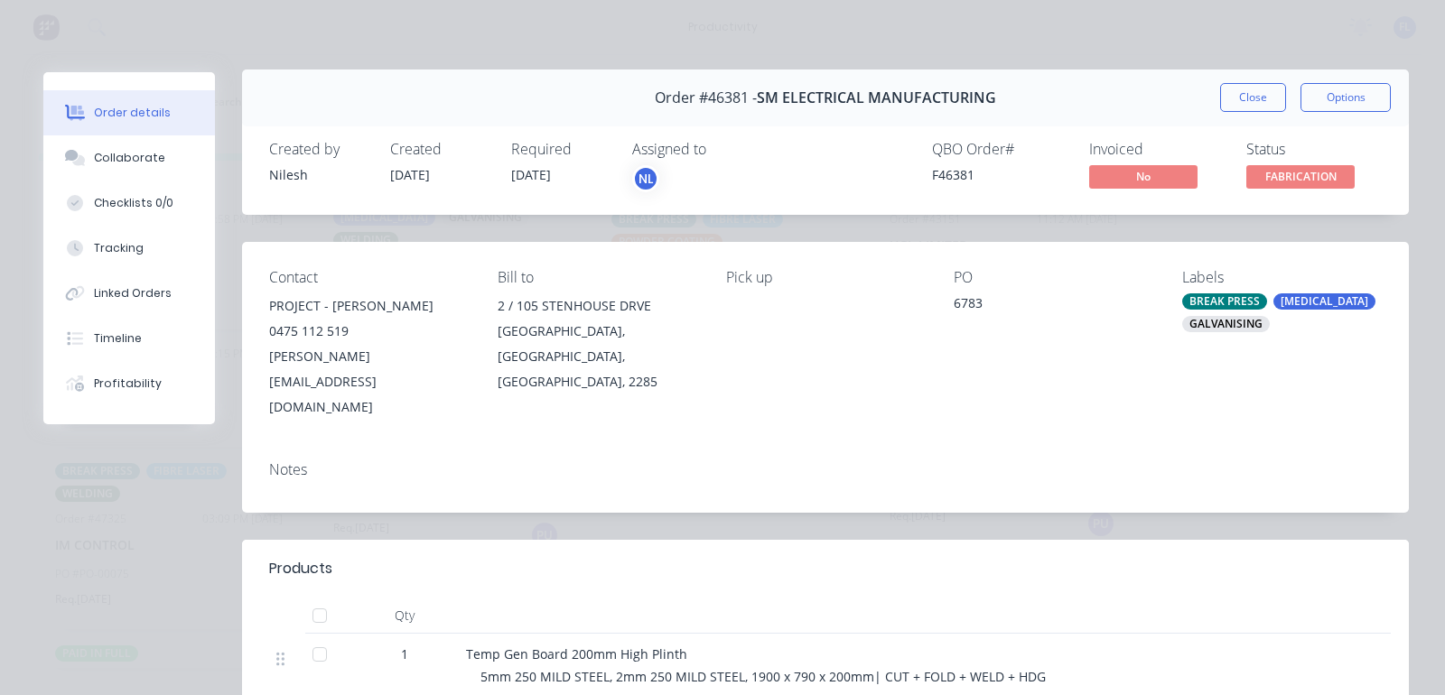
scroll to position [0, 0]
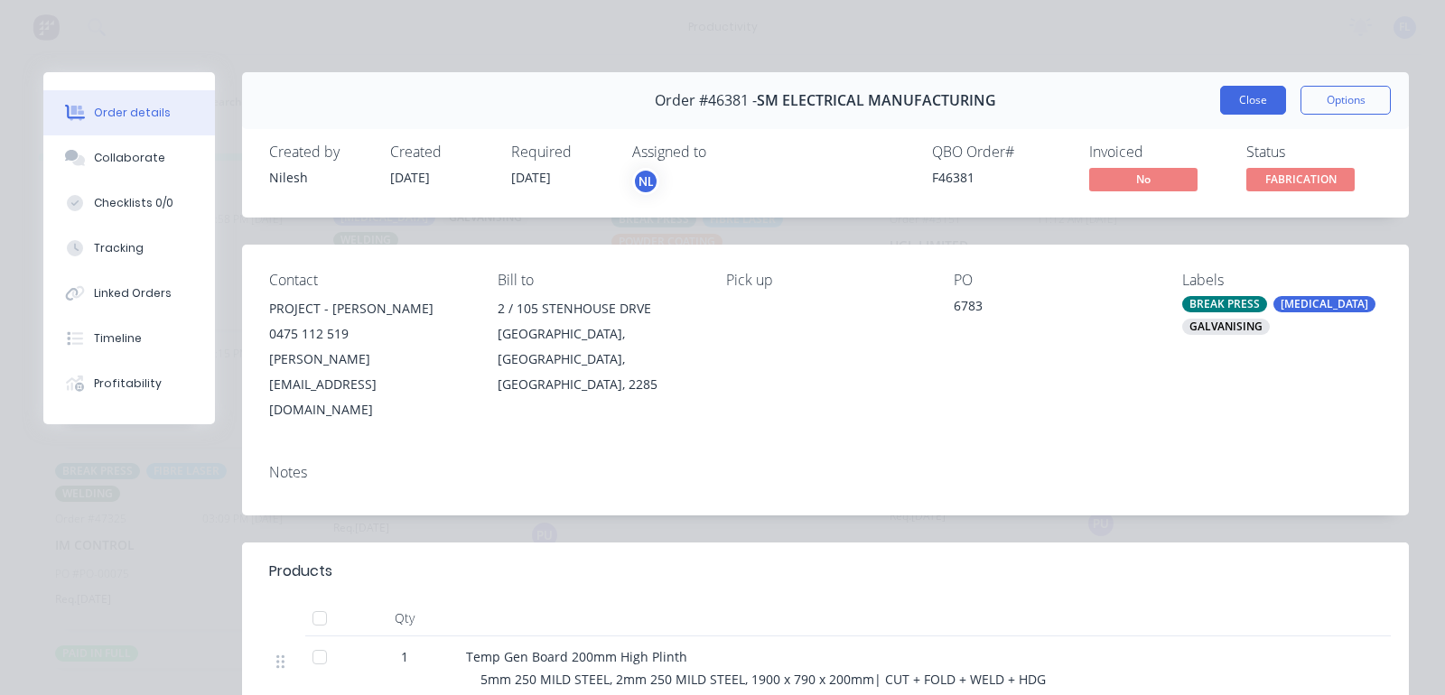
click at [1249, 110] on button "Close" at bounding box center [1253, 100] width 66 height 29
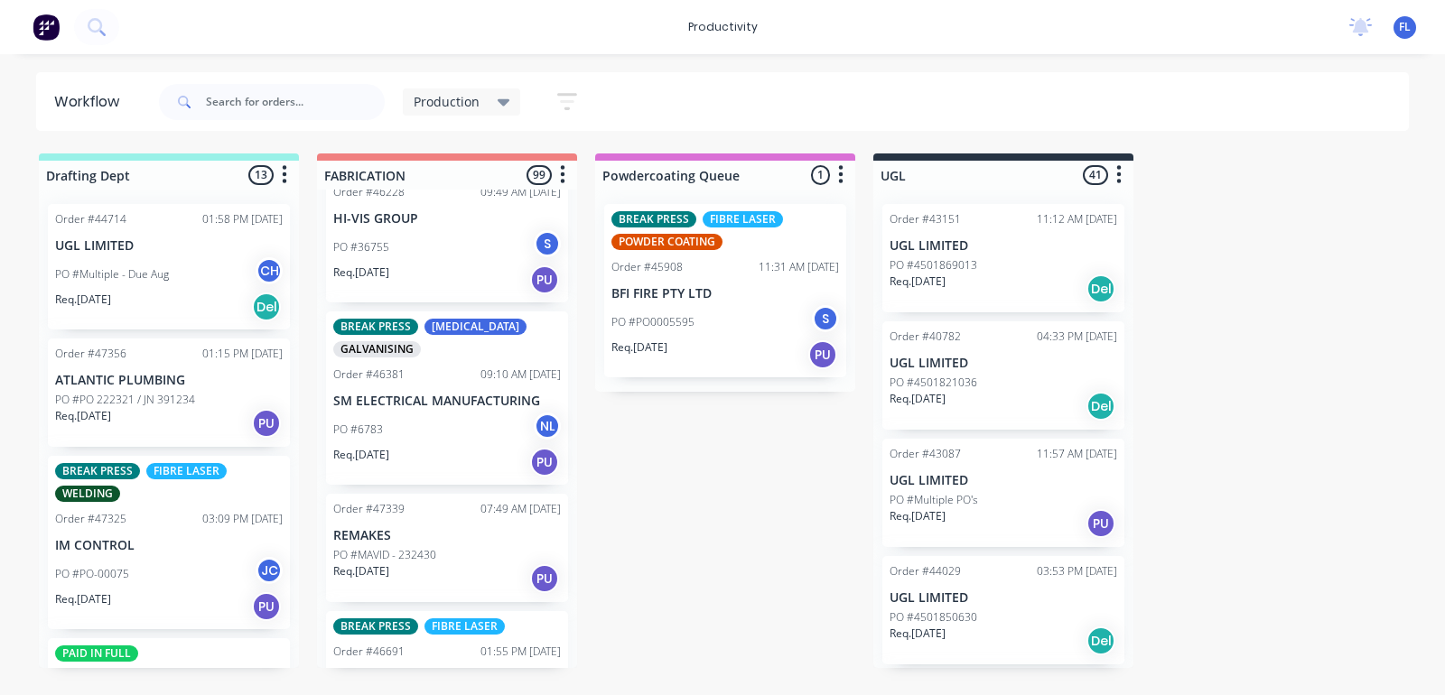
scroll to position [4516, 0]
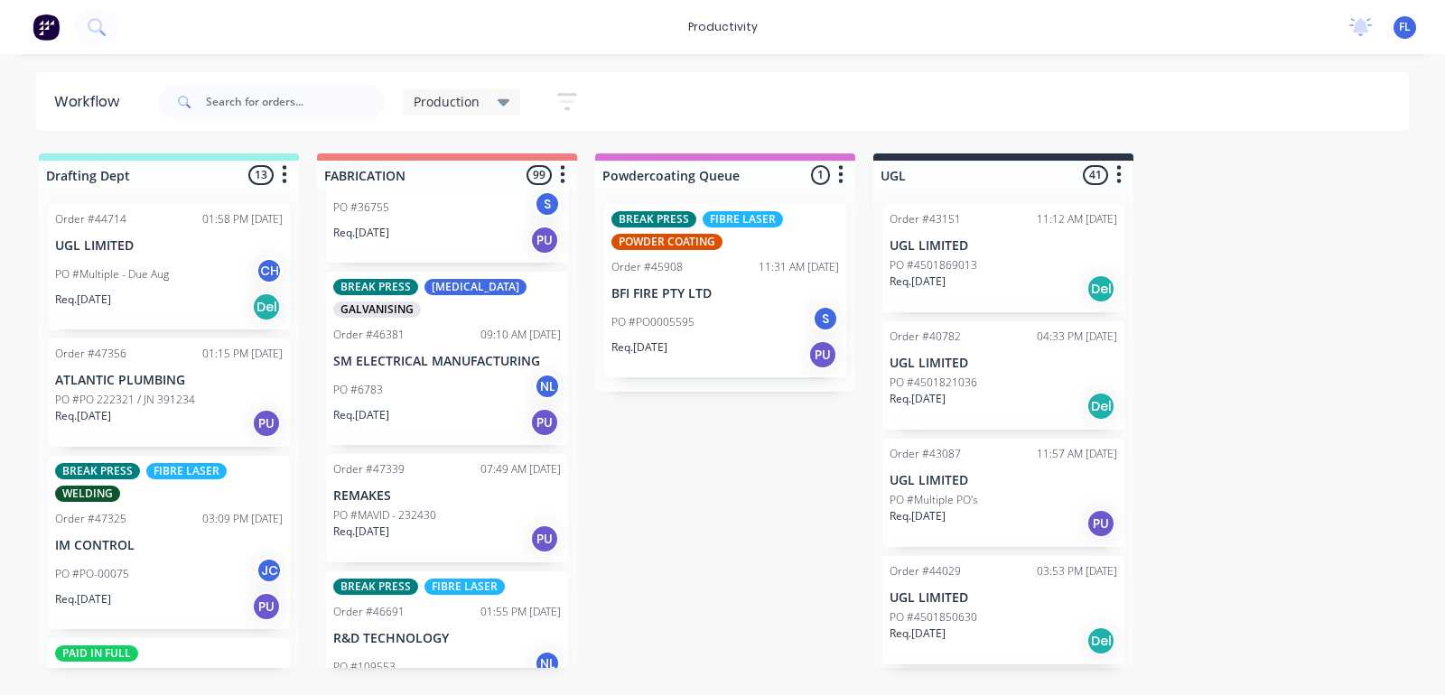
click at [415, 524] on div "Req. [DATE] PU" at bounding box center [447, 539] width 228 height 31
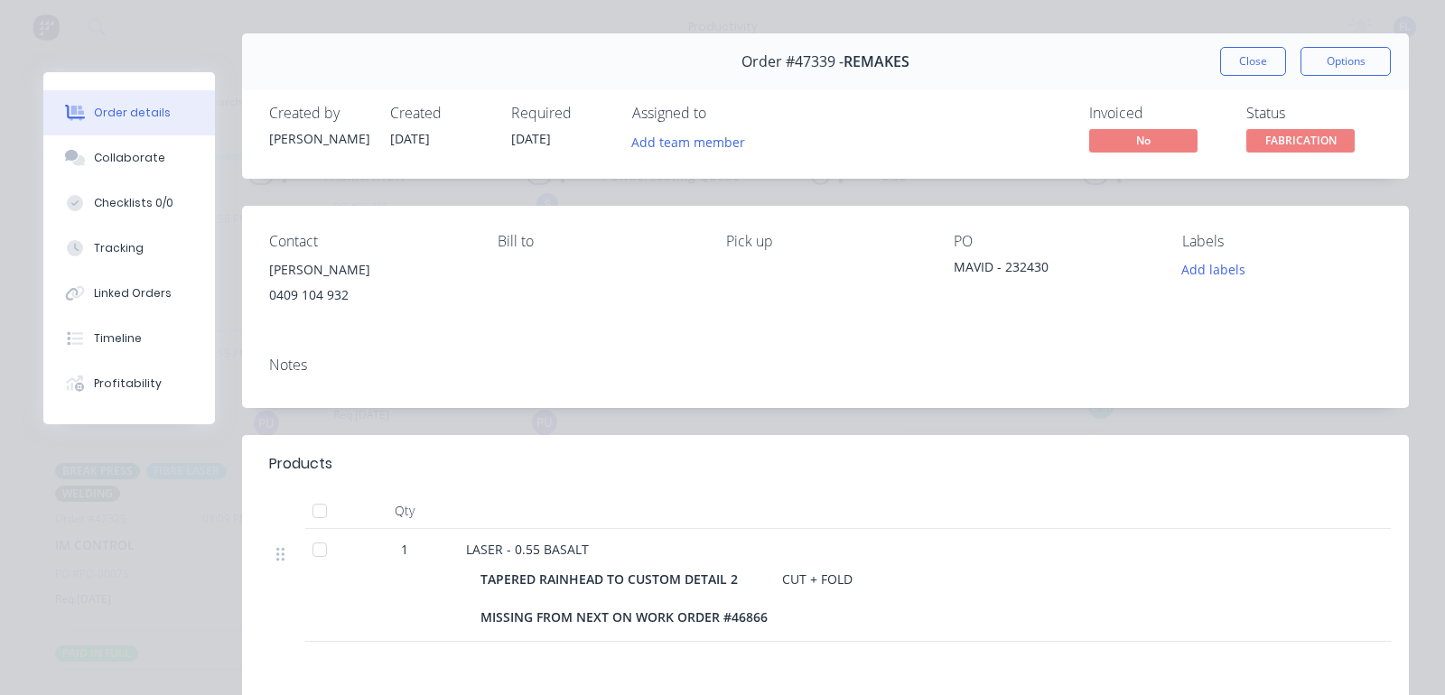
scroll to position [0, 0]
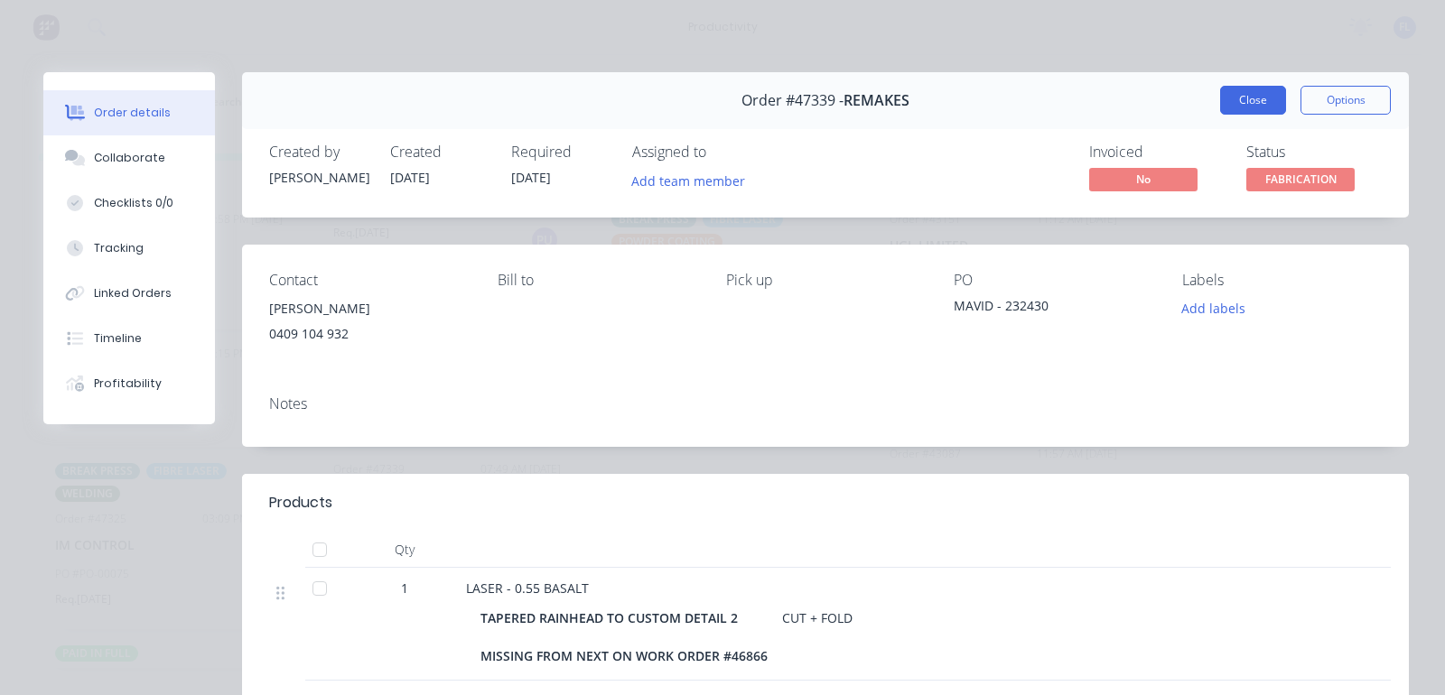
click at [1234, 105] on button "Close" at bounding box center [1253, 100] width 66 height 29
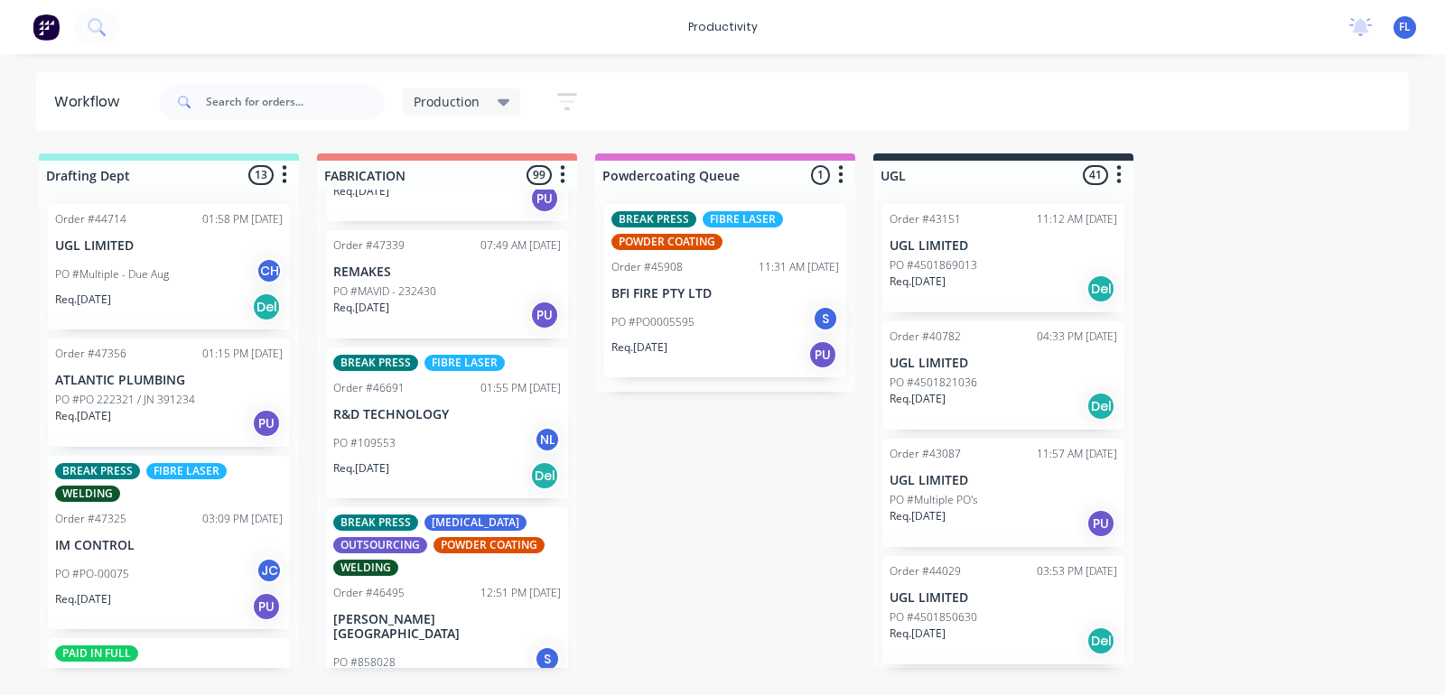
scroll to position [4742, 0]
click at [420, 425] on div "PO #109553 NL" at bounding box center [447, 442] width 228 height 34
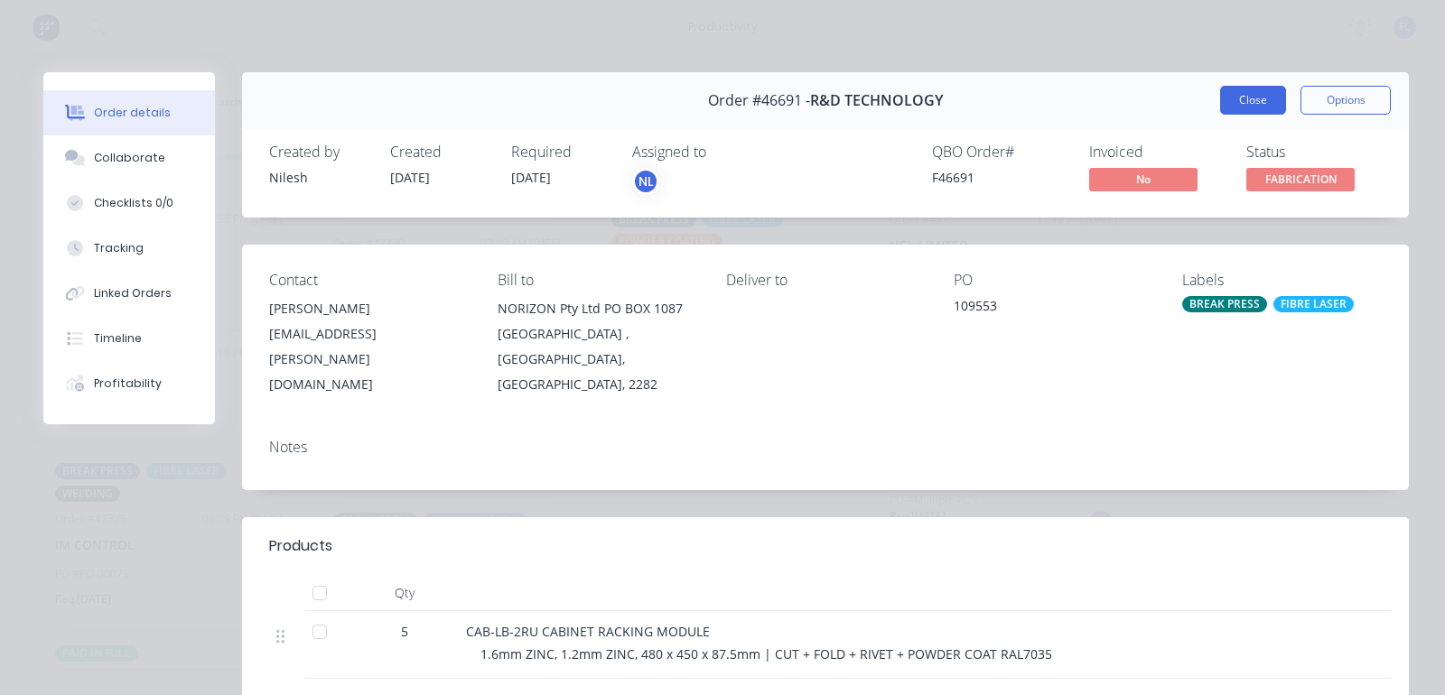
click at [1238, 104] on button "Close" at bounding box center [1253, 100] width 66 height 29
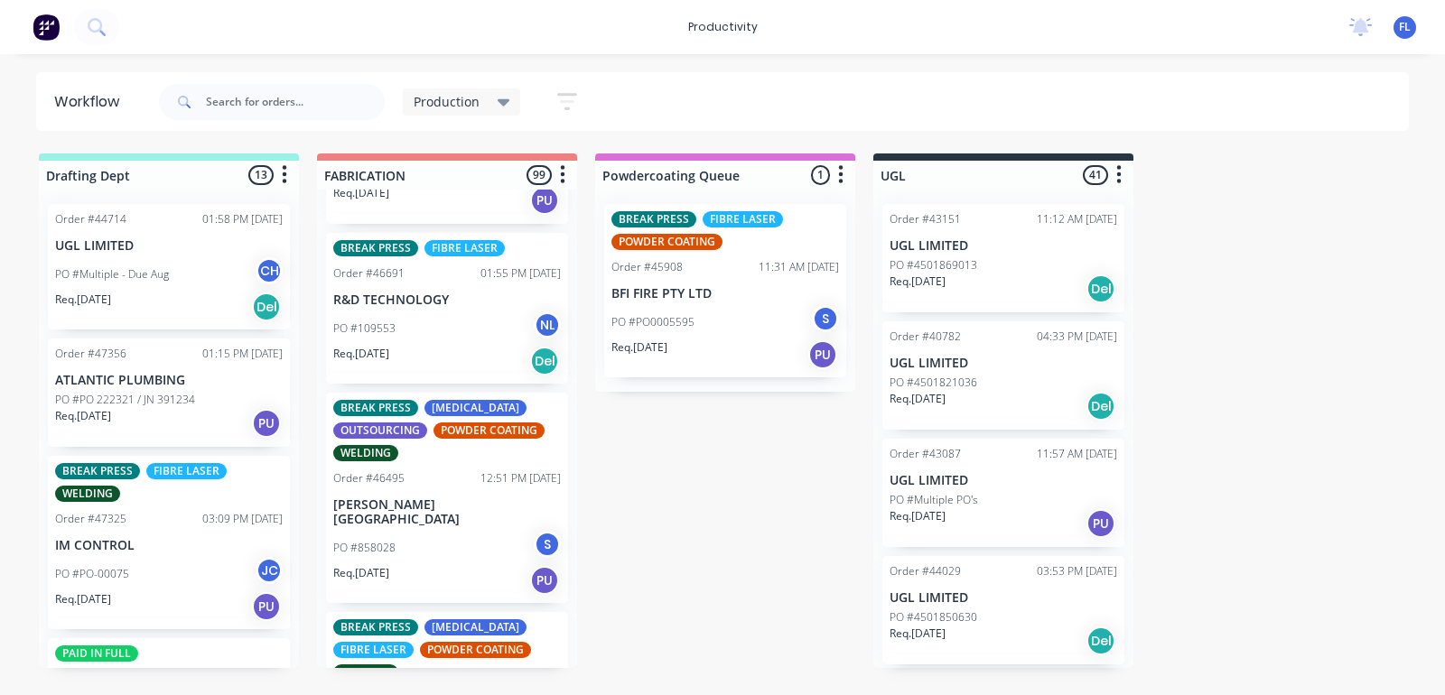
scroll to position [4968, 0]
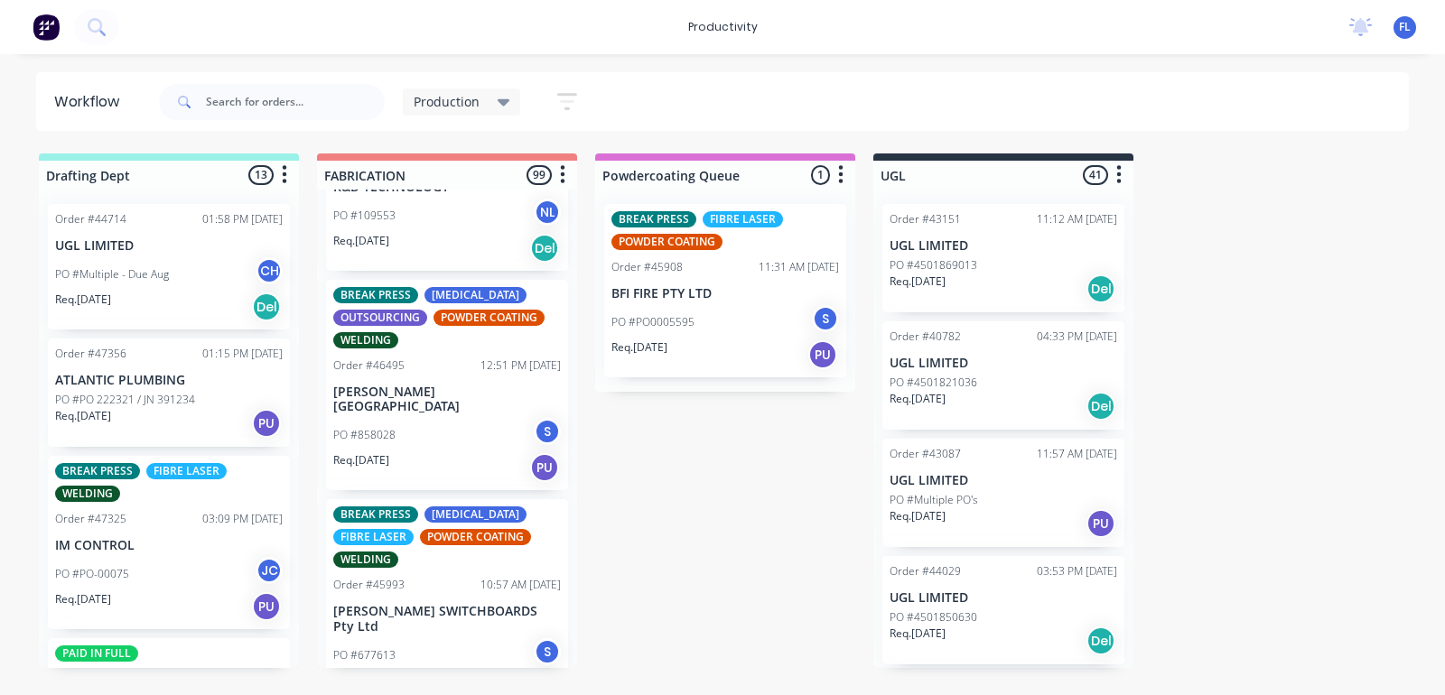
click at [425, 418] on div "PO #858028 S" at bounding box center [447, 435] width 228 height 34
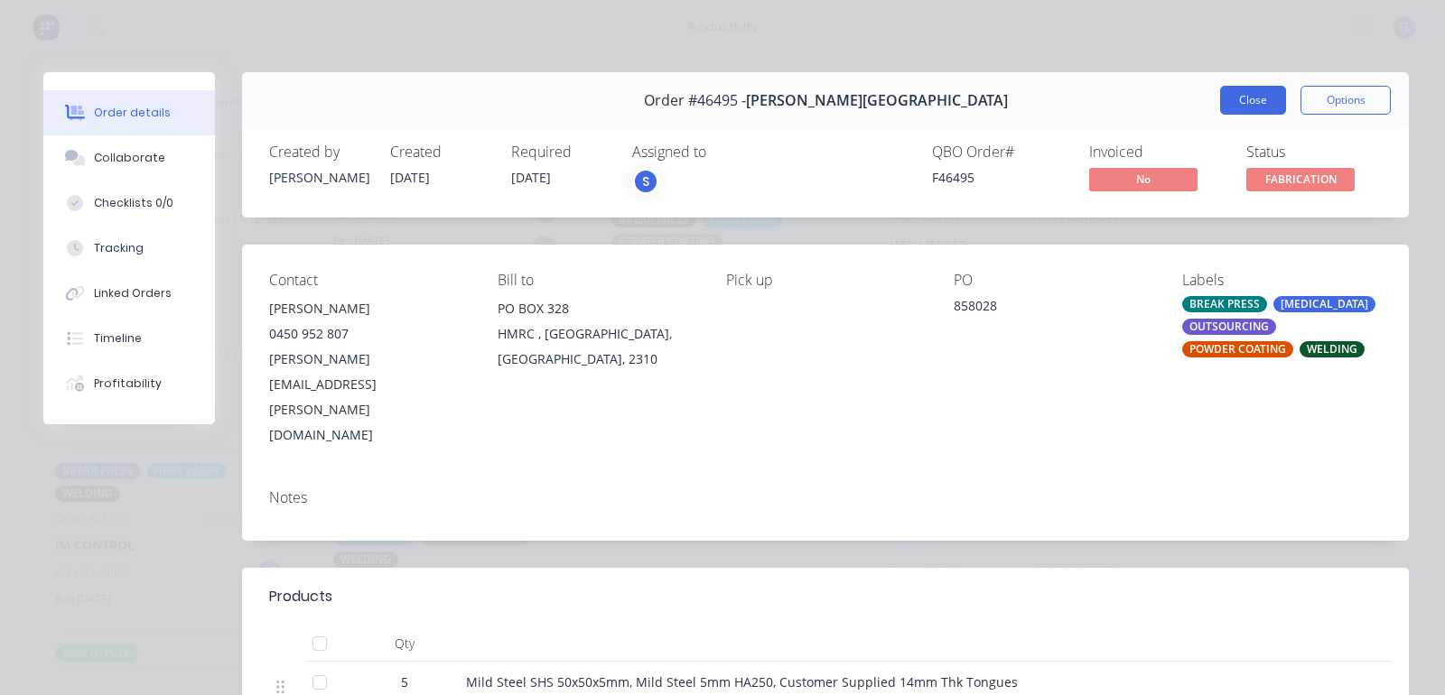
click at [1220, 98] on button "Close" at bounding box center [1253, 100] width 66 height 29
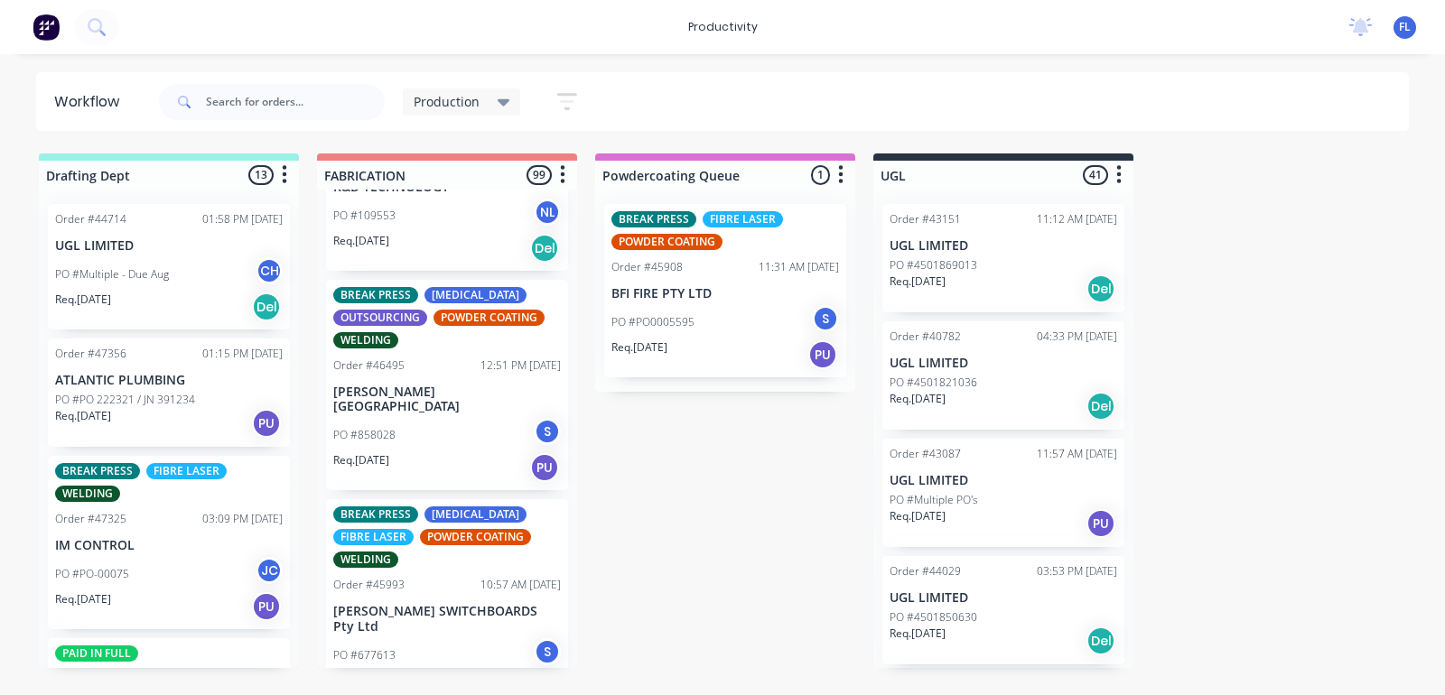
click at [421, 639] on div "PO #677613 S" at bounding box center [447, 656] width 228 height 34
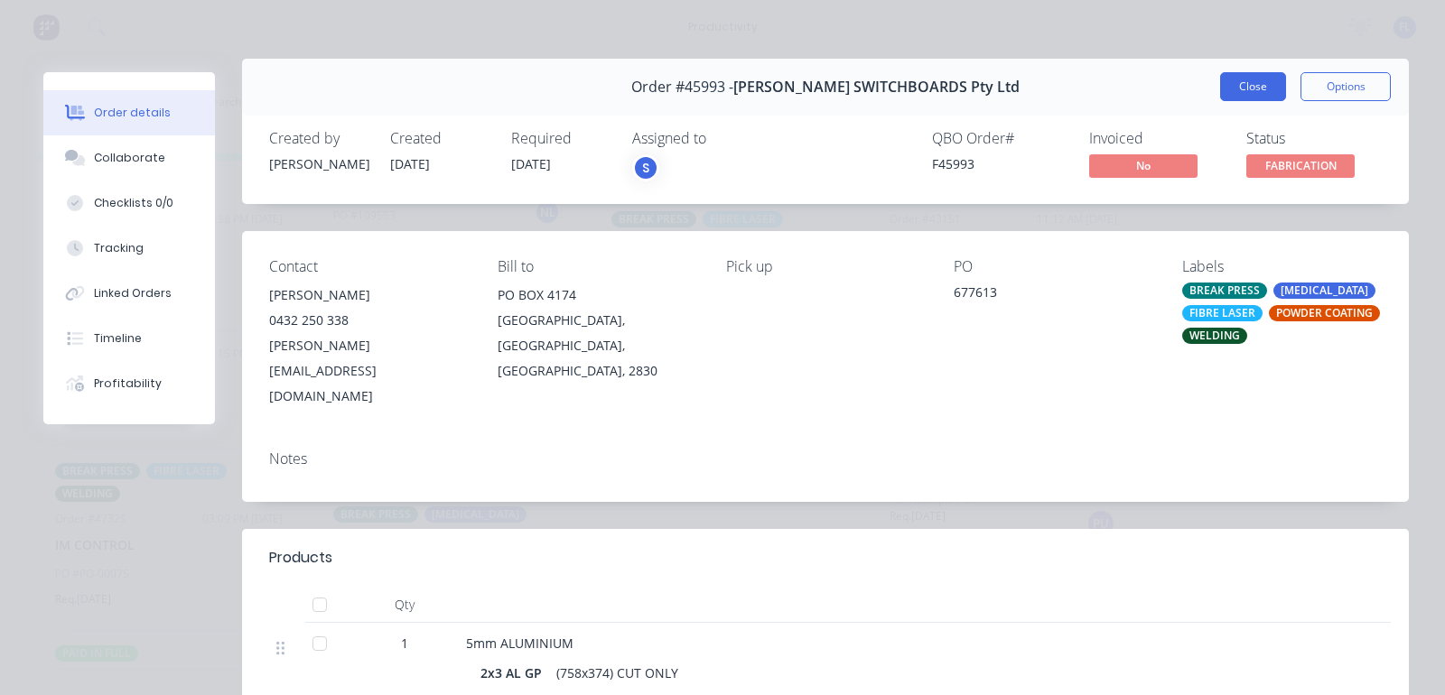
scroll to position [0, 0]
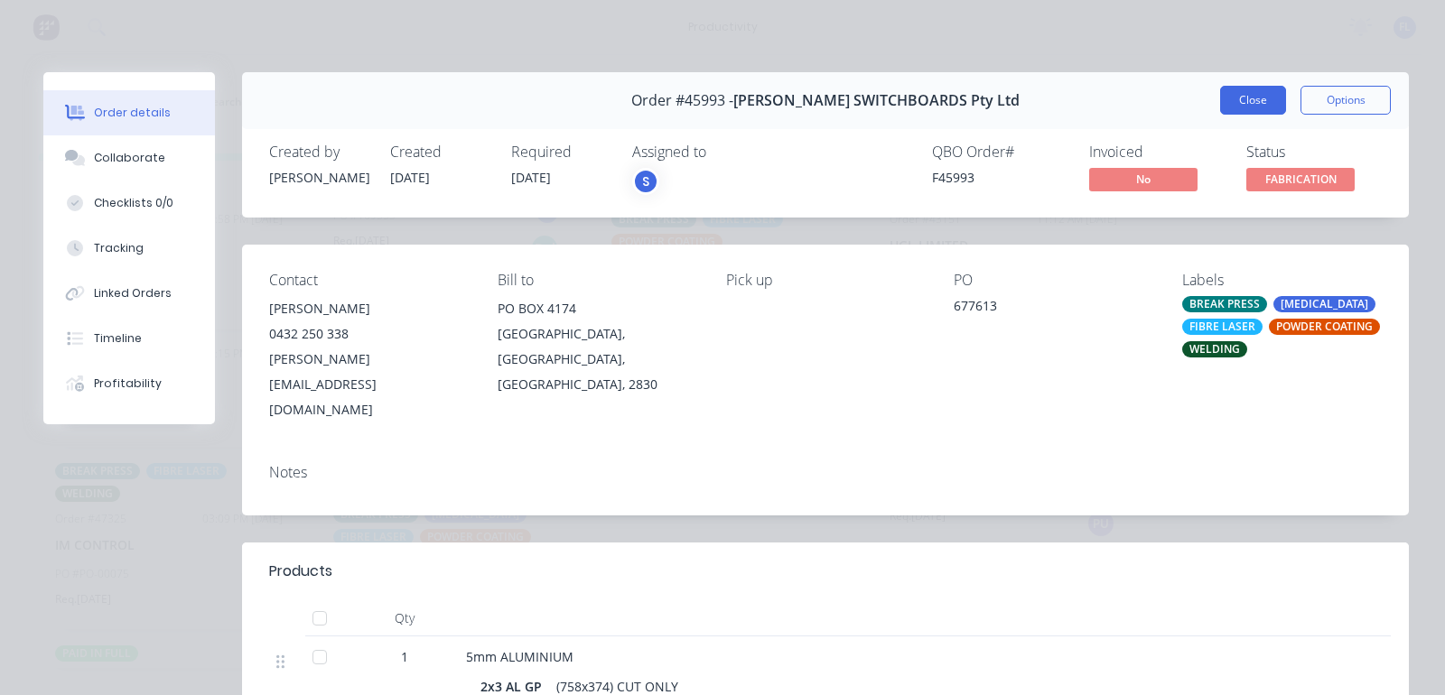
click at [1234, 95] on button "Close" at bounding box center [1253, 100] width 66 height 29
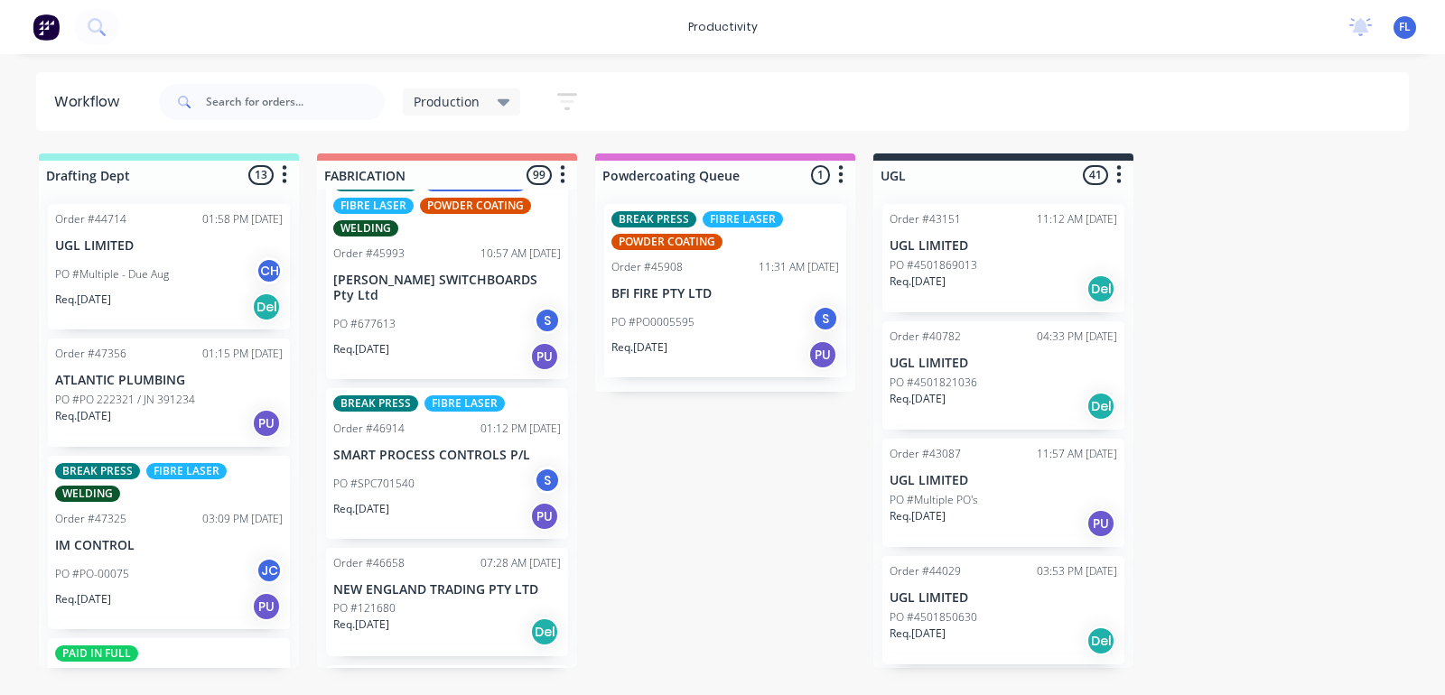
scroll to position [5306, 0]
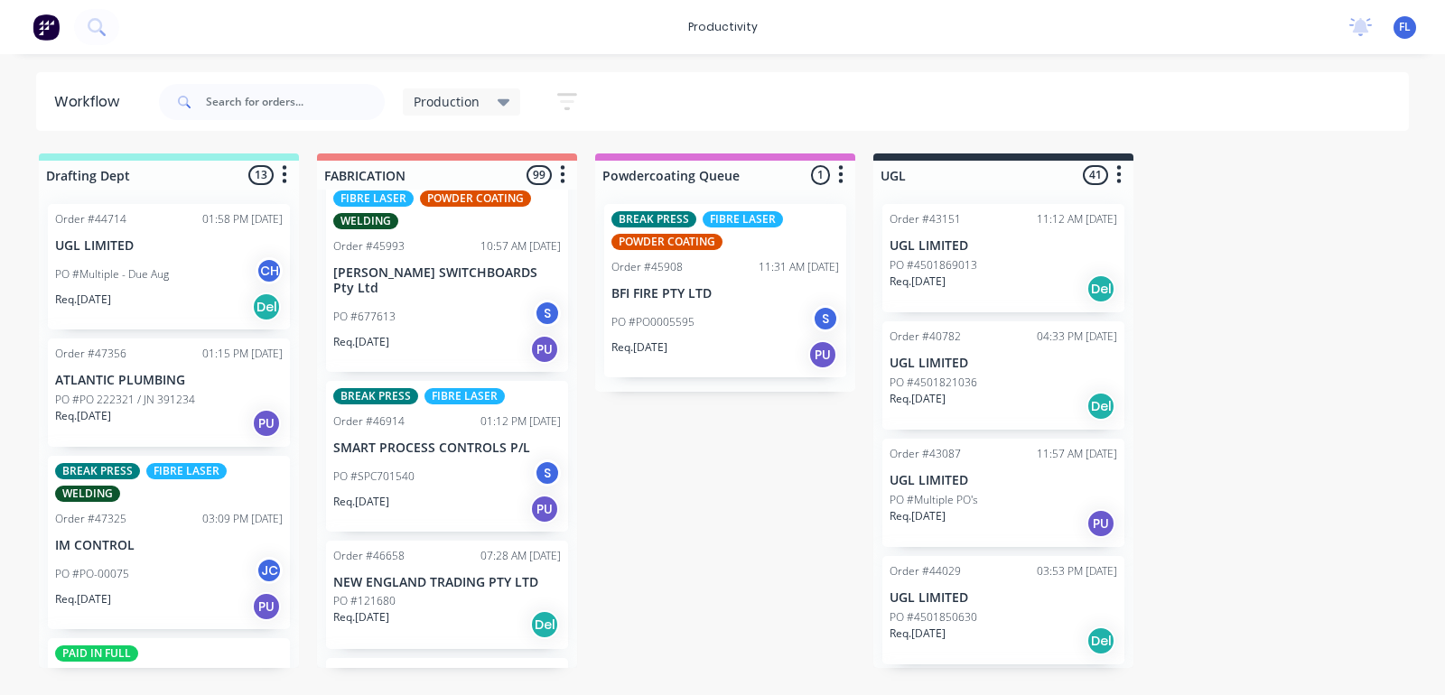
click at [430, 460] on div "PO #SPC701540 S" at bounding box center [447, 477] width 228 height 34
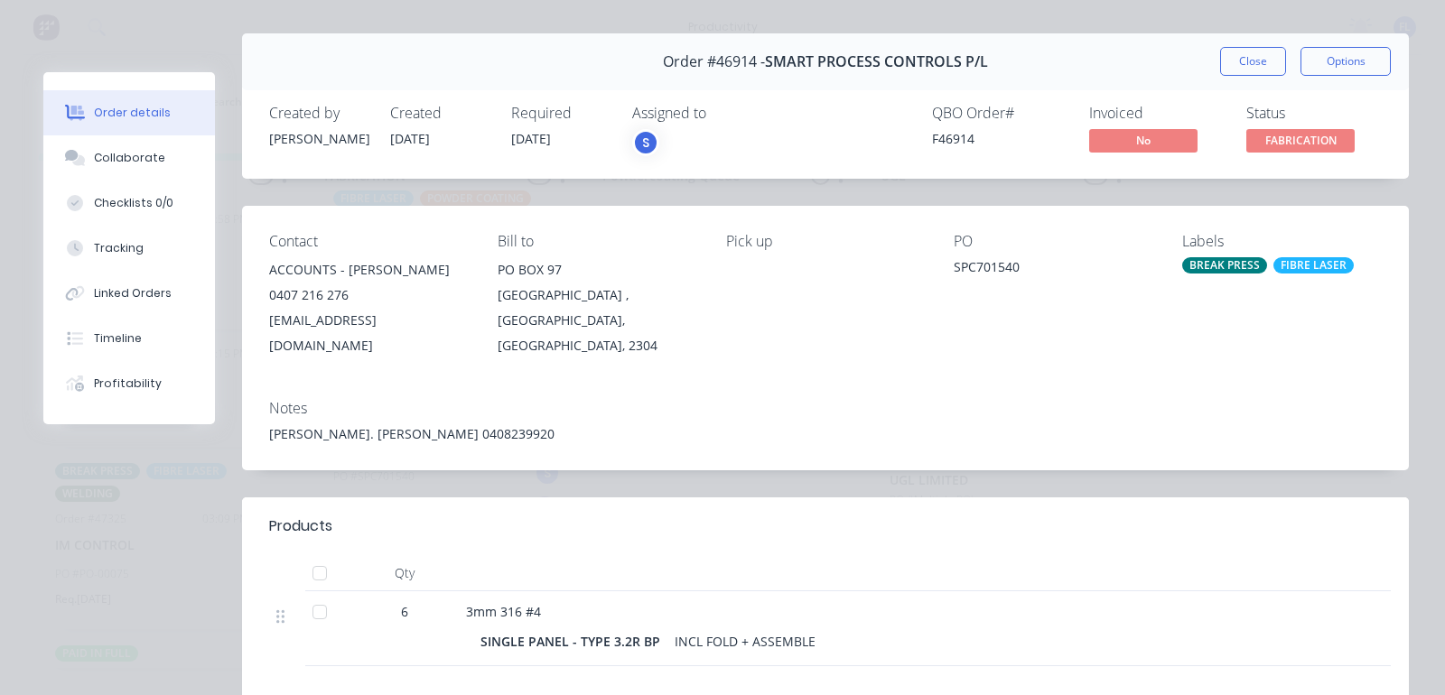
scroll to position [0, 0]
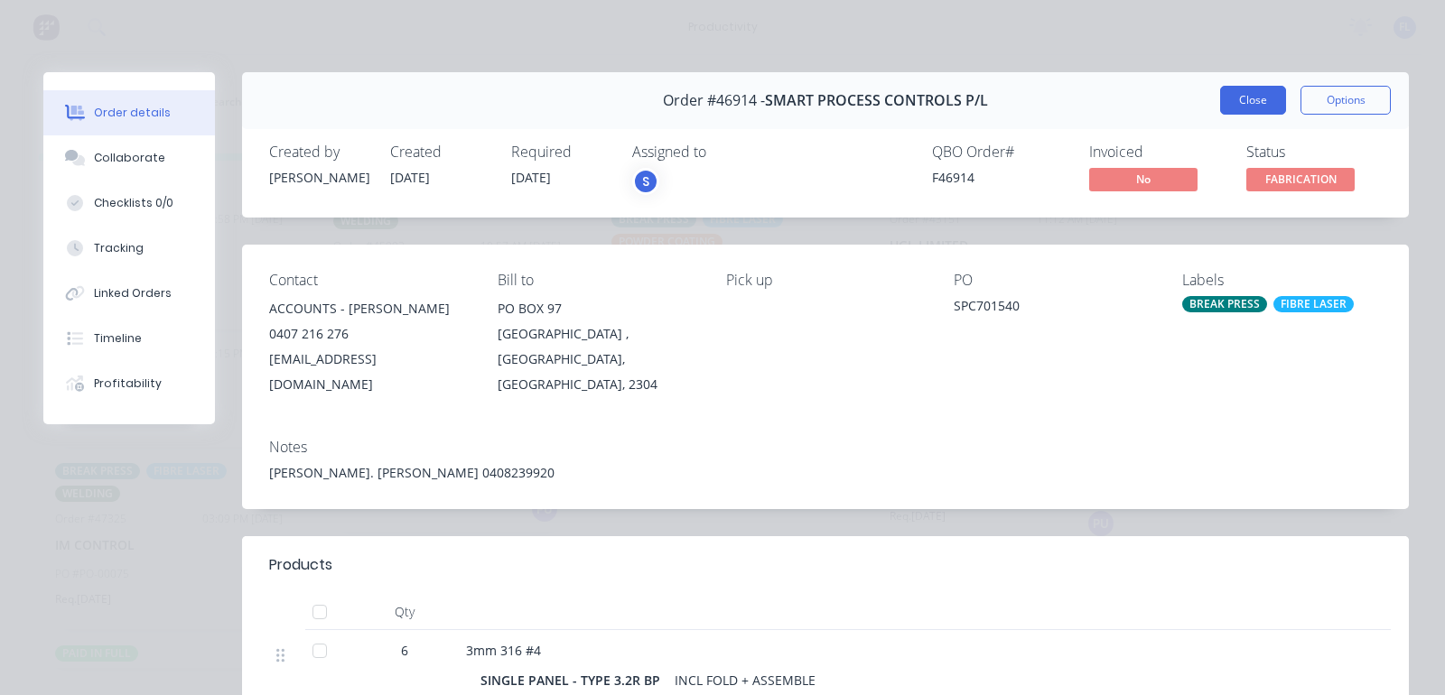
click at [1246, 98] on button "Close" at bounding box center [1253, 100] width 66 height 29
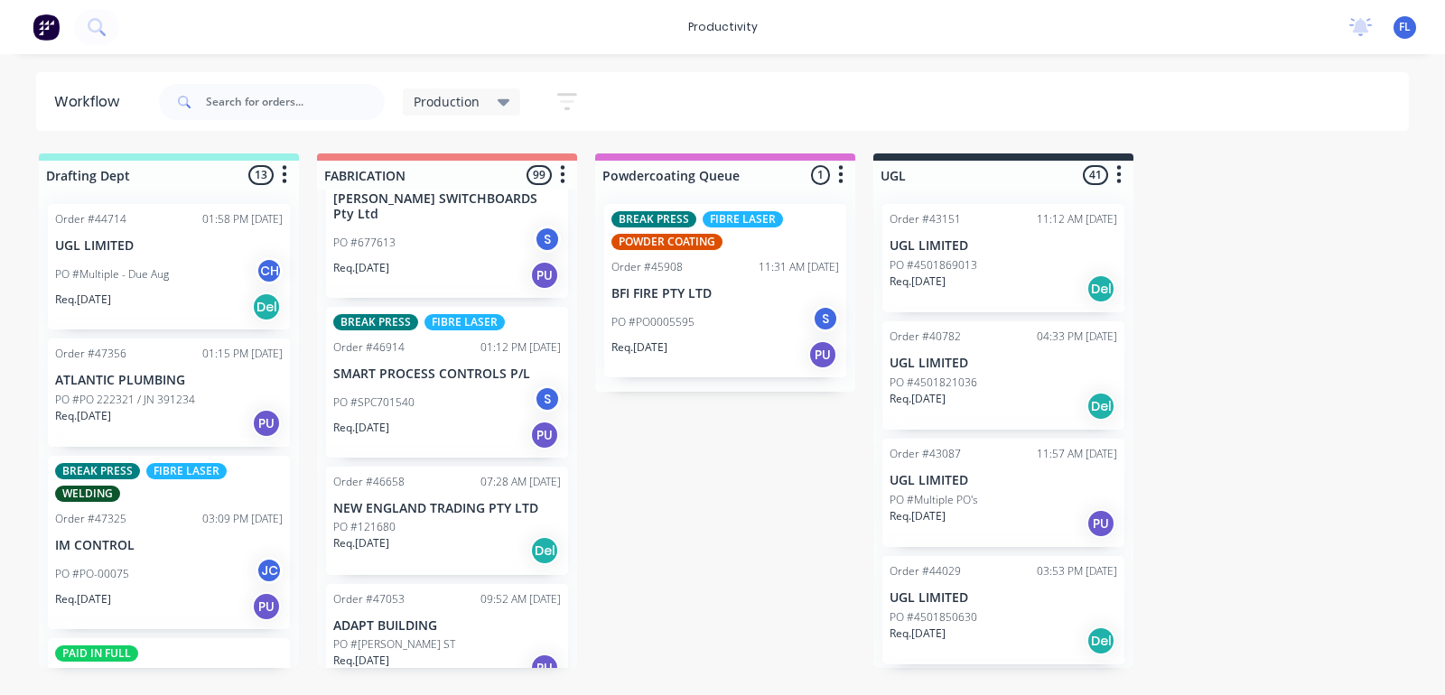
scroll to position [5419, 0]
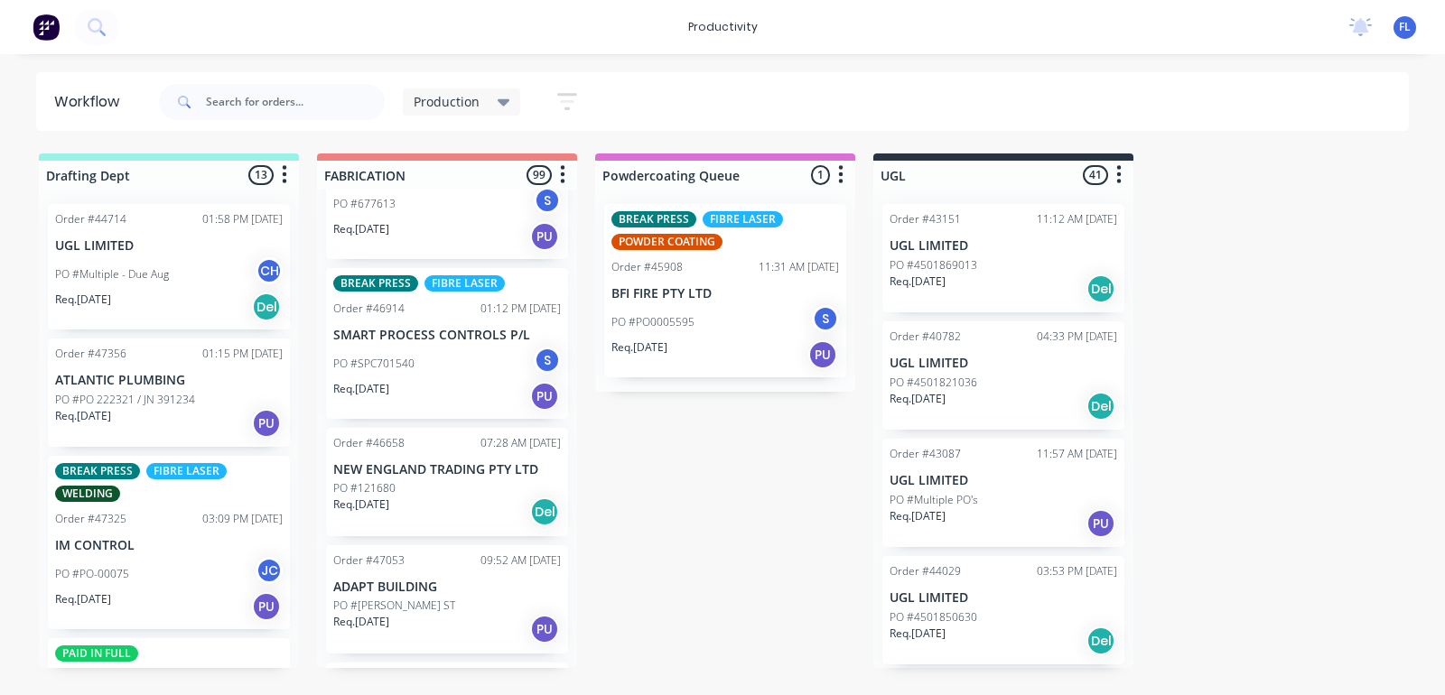
click at [430, 497] on div "Req. [DATE] Del" at bounding box center [447, 512] width 228 height 31
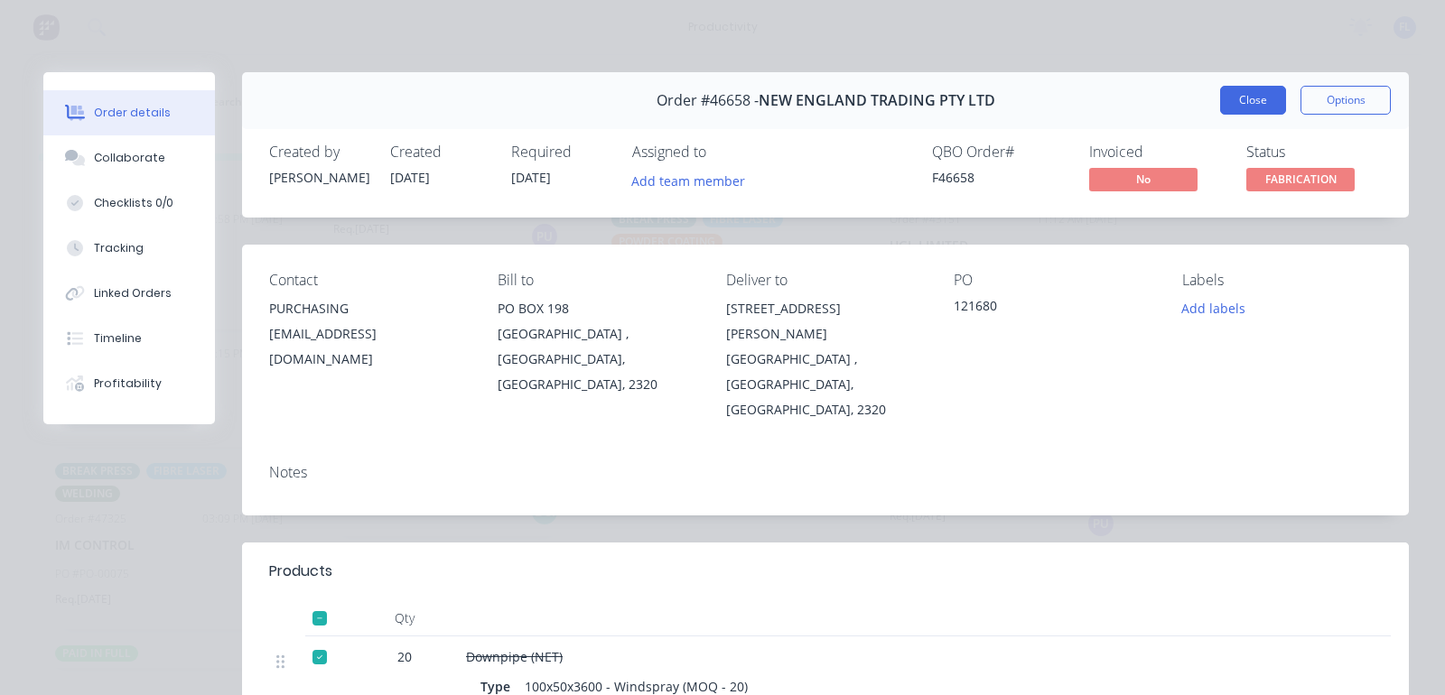
click at [1246, 91] on button "Close" at bounding box center [1253, 100] width 66 height 29
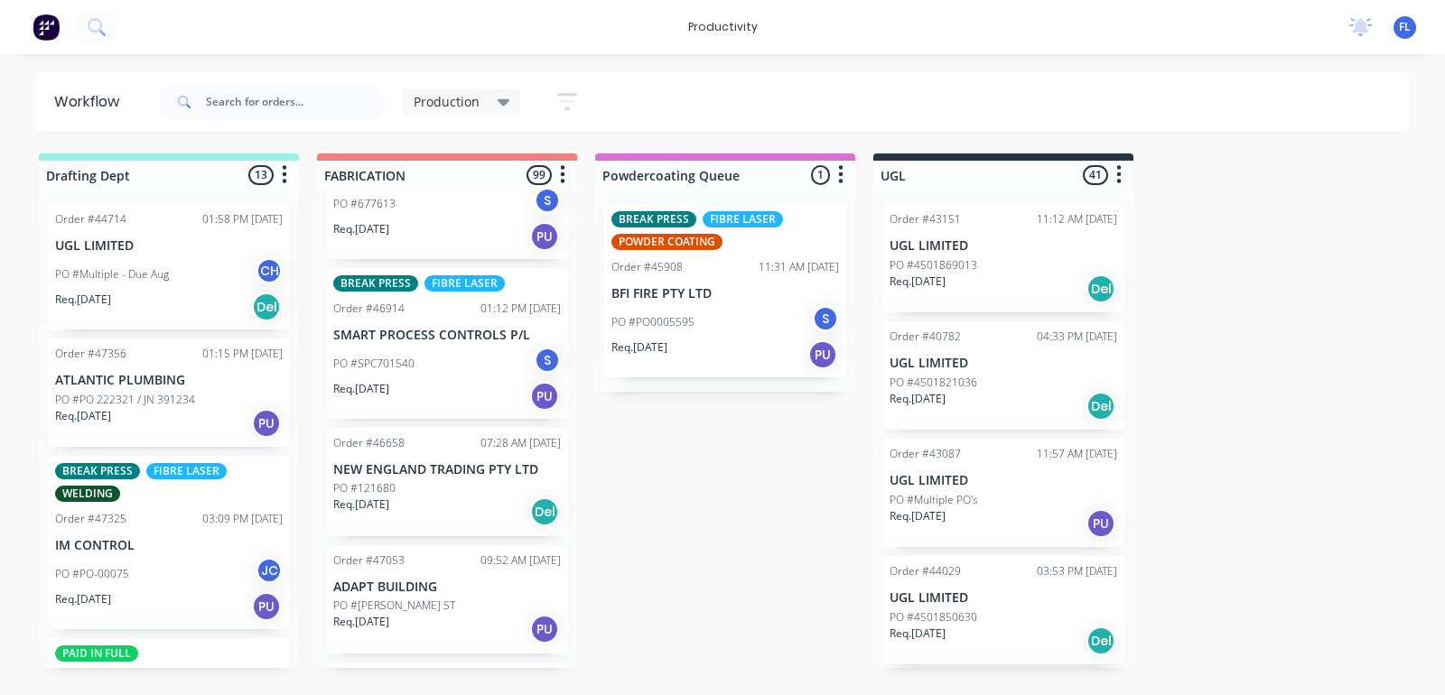
click at [432, 381] on div "Req. [DATE] PU" at bounding box center [447, 396] width 228 height 31
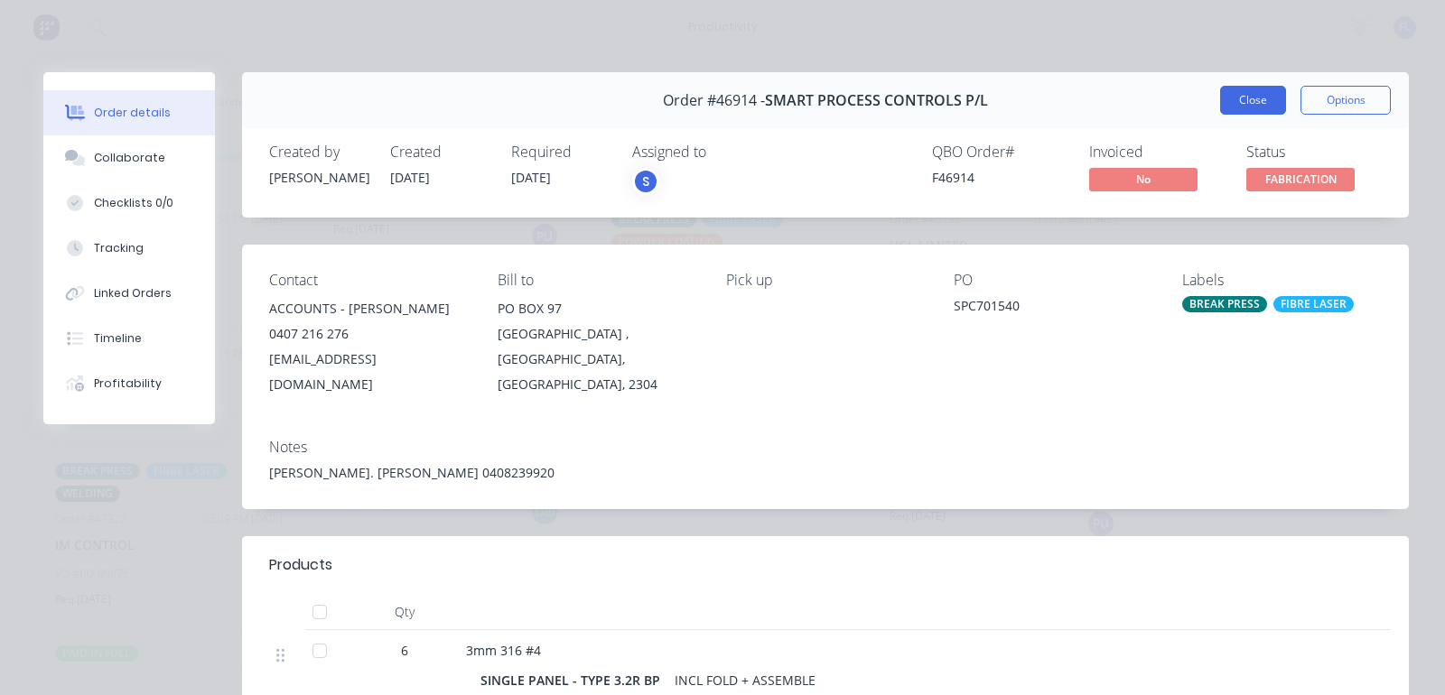
click at [1236, 106] on button "Close" at bounding box center [1253, 100] width 66 height 29
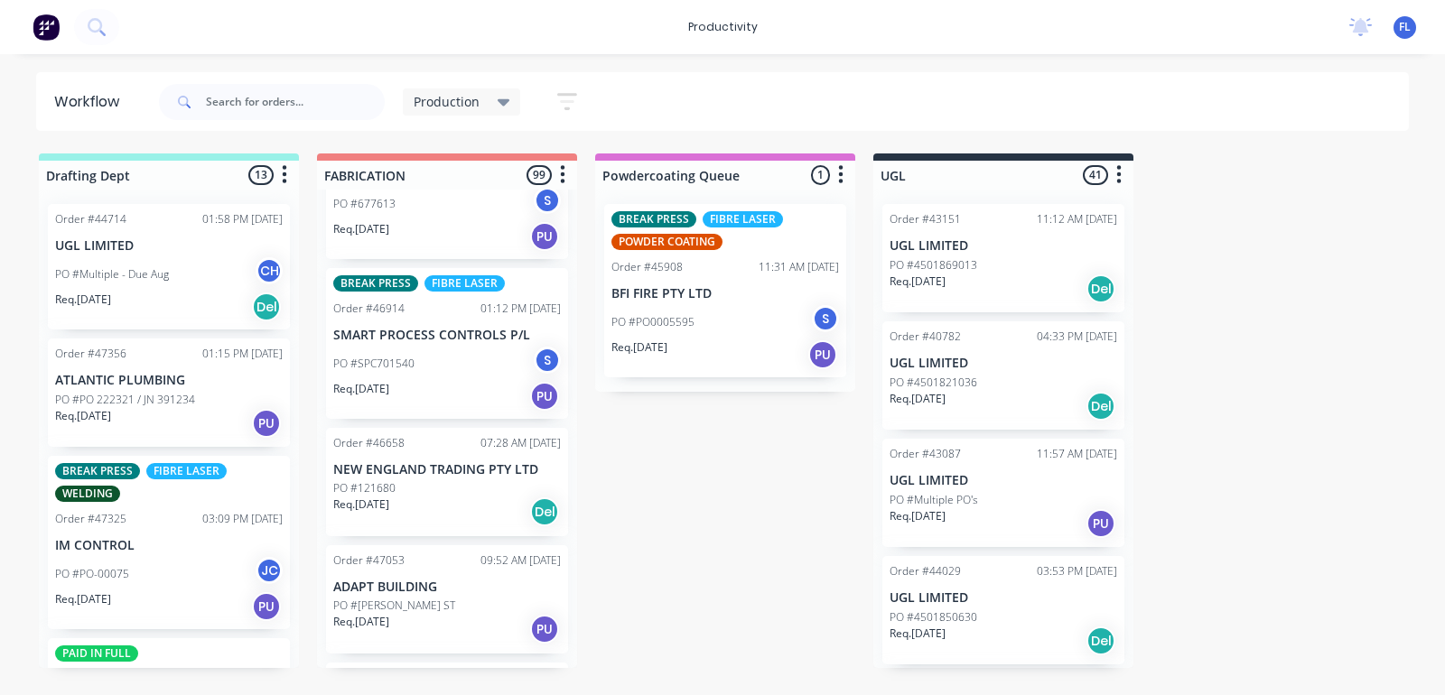
scroll to position [5532, 0]
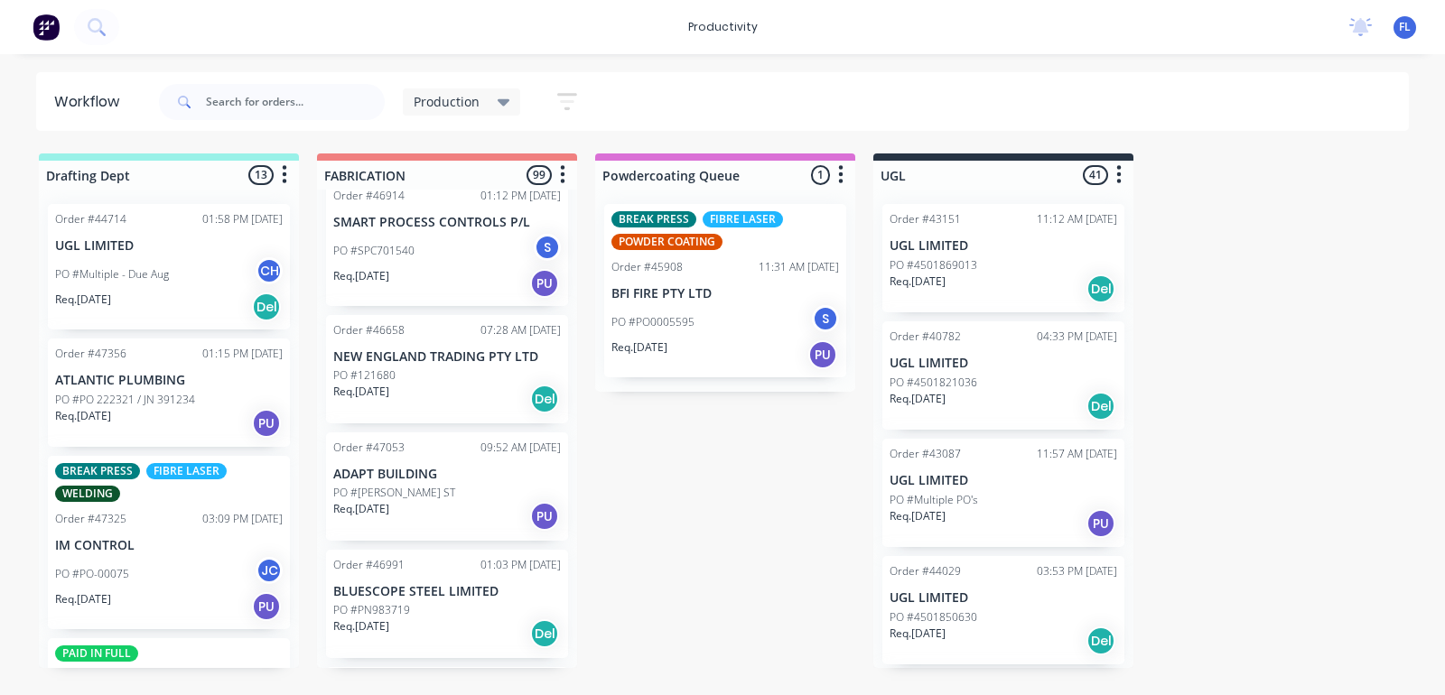
click at [481, 368] on div "PO #121680" at bounding box center [447, 376] width 228 height 16
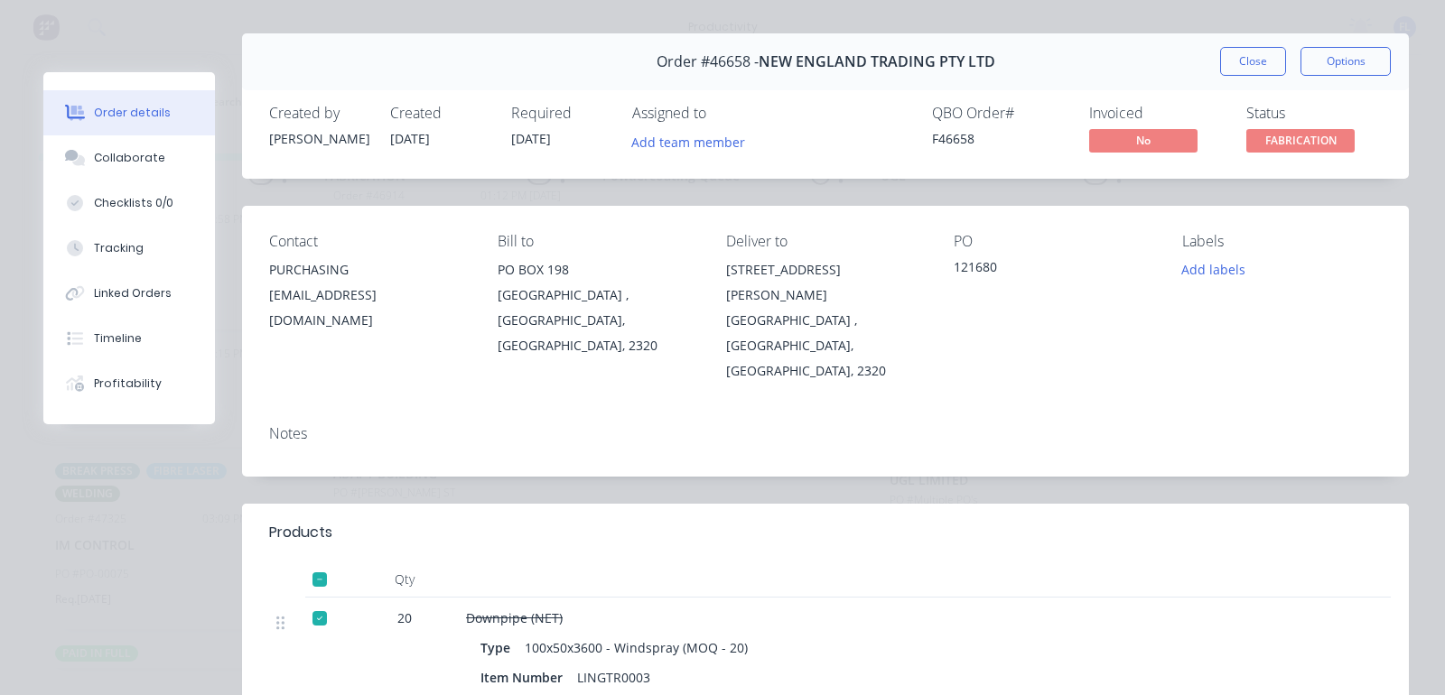
scroll to position [0, 0]
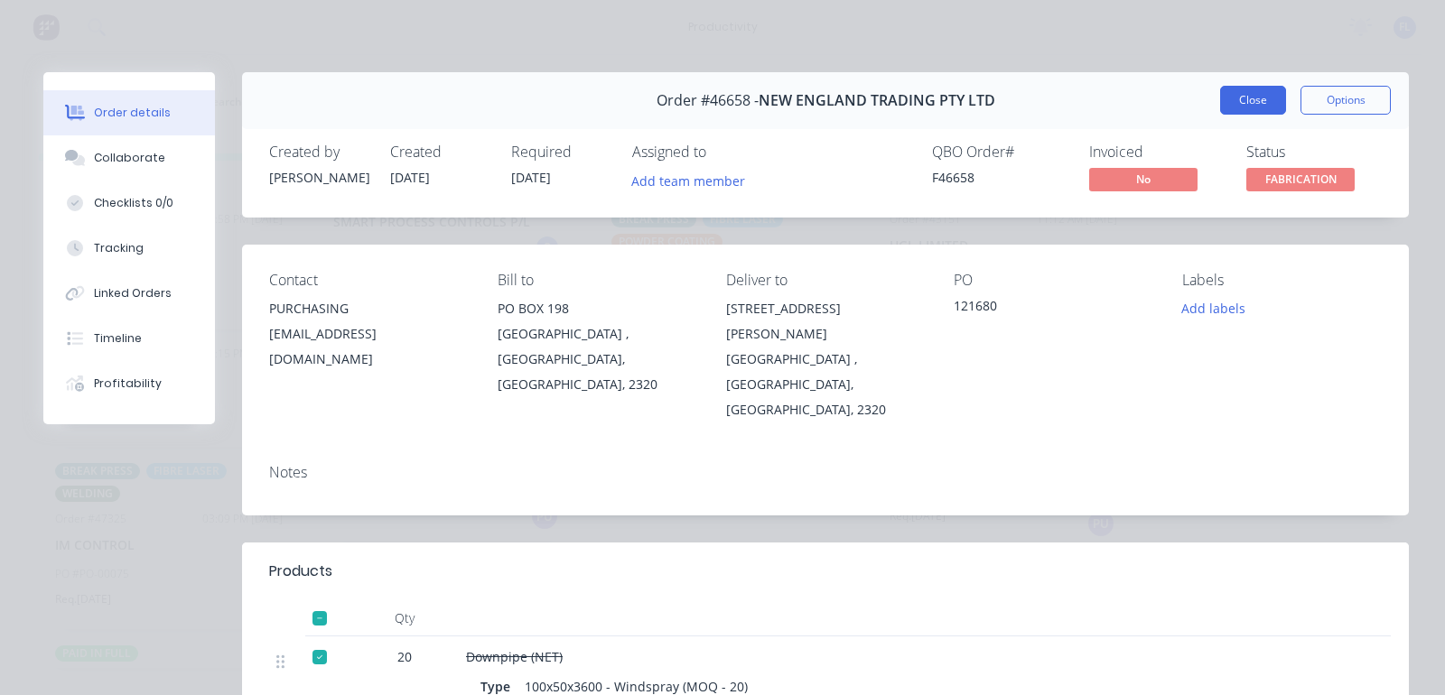
click at [1233, 99] on button "Close" at bounding box center [1253, 100] width 66 height 29
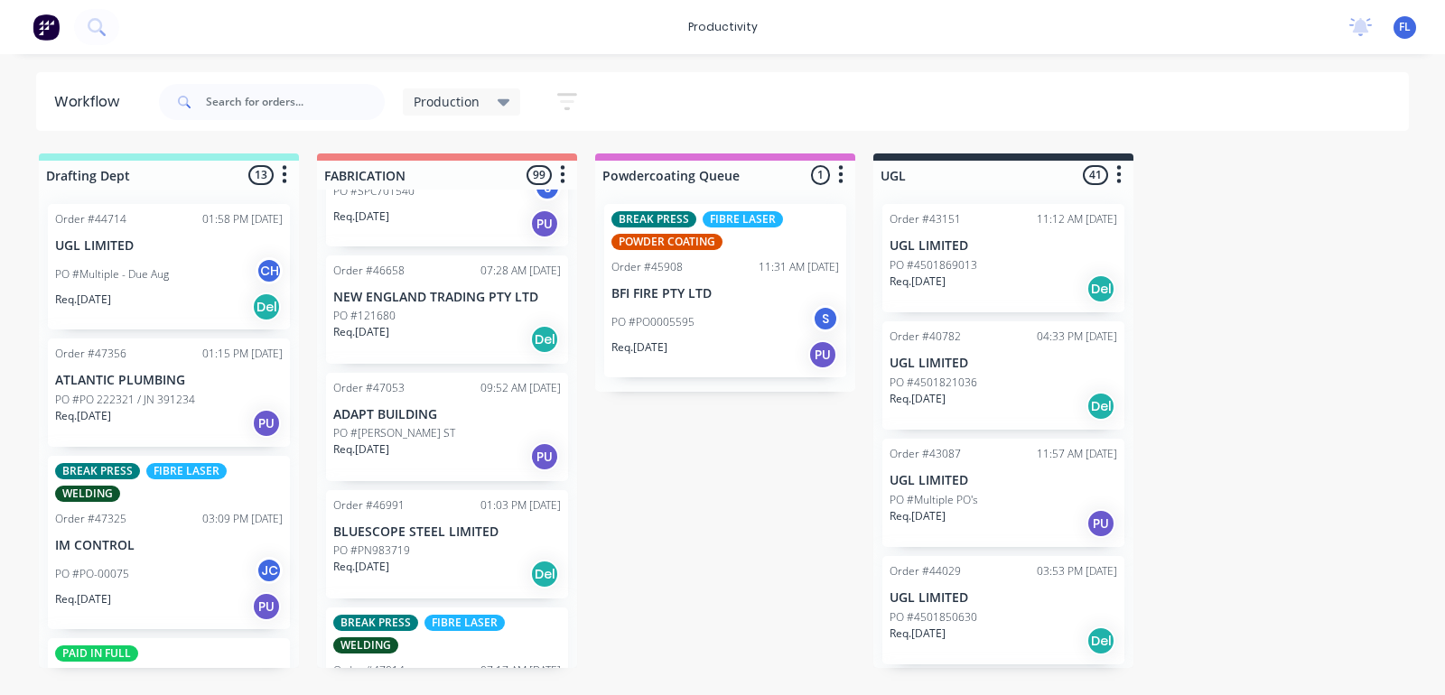
scroll to position [5645, 0]
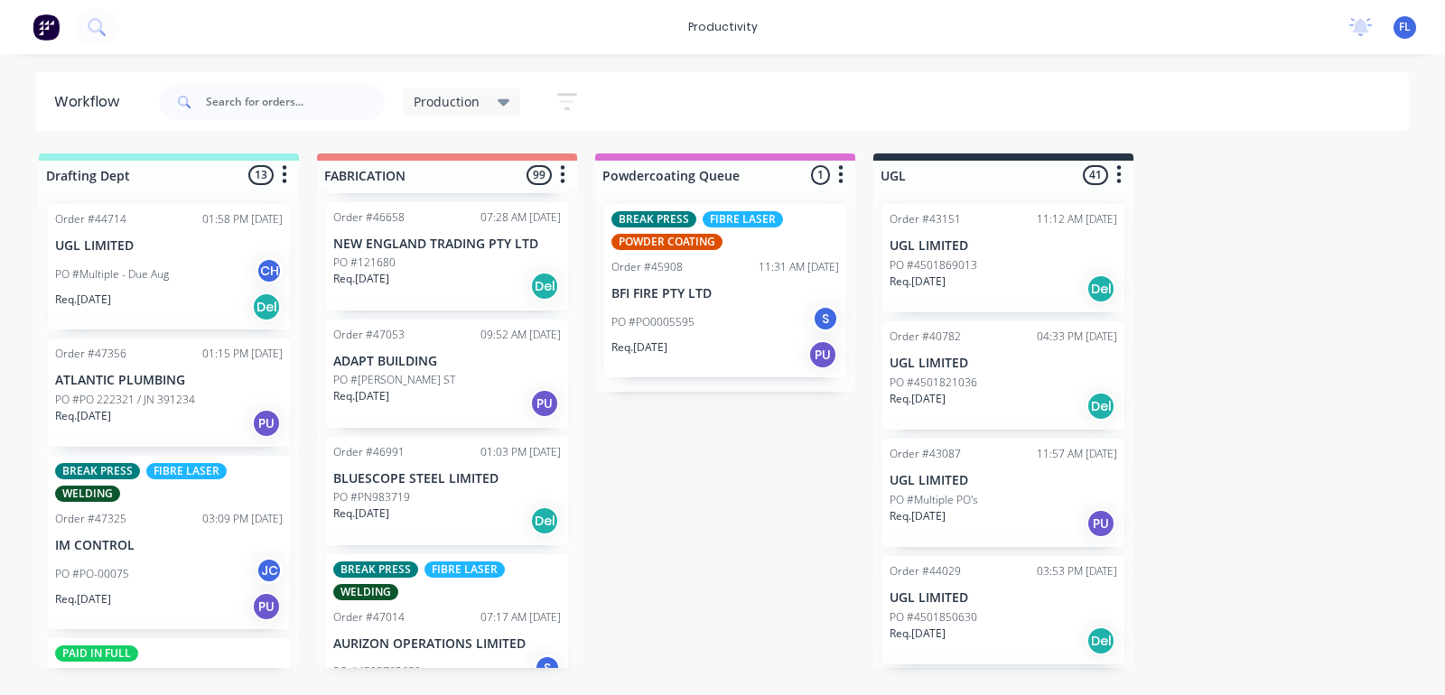
click at [453, 388] on div "Req. [DATE] PU" at bounding box center [447, 403] width 228 height 31
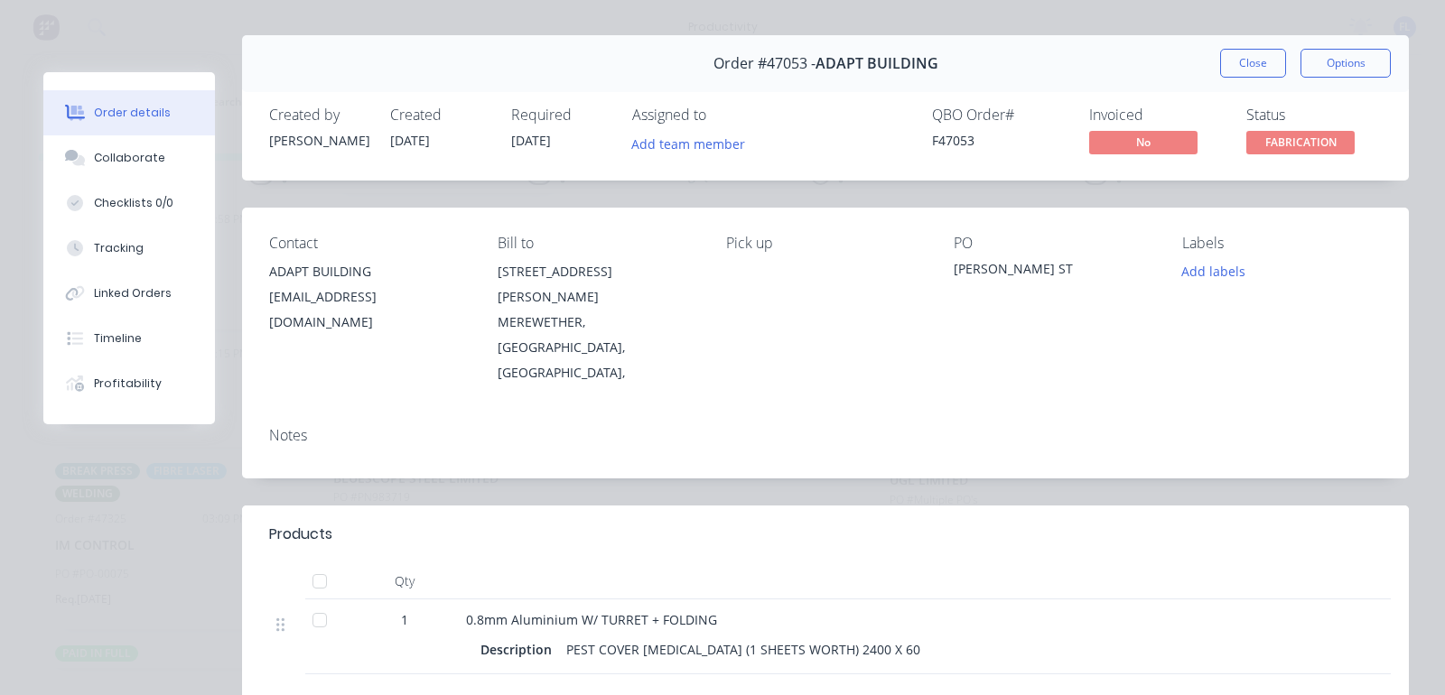
scroll to position [0, 0]
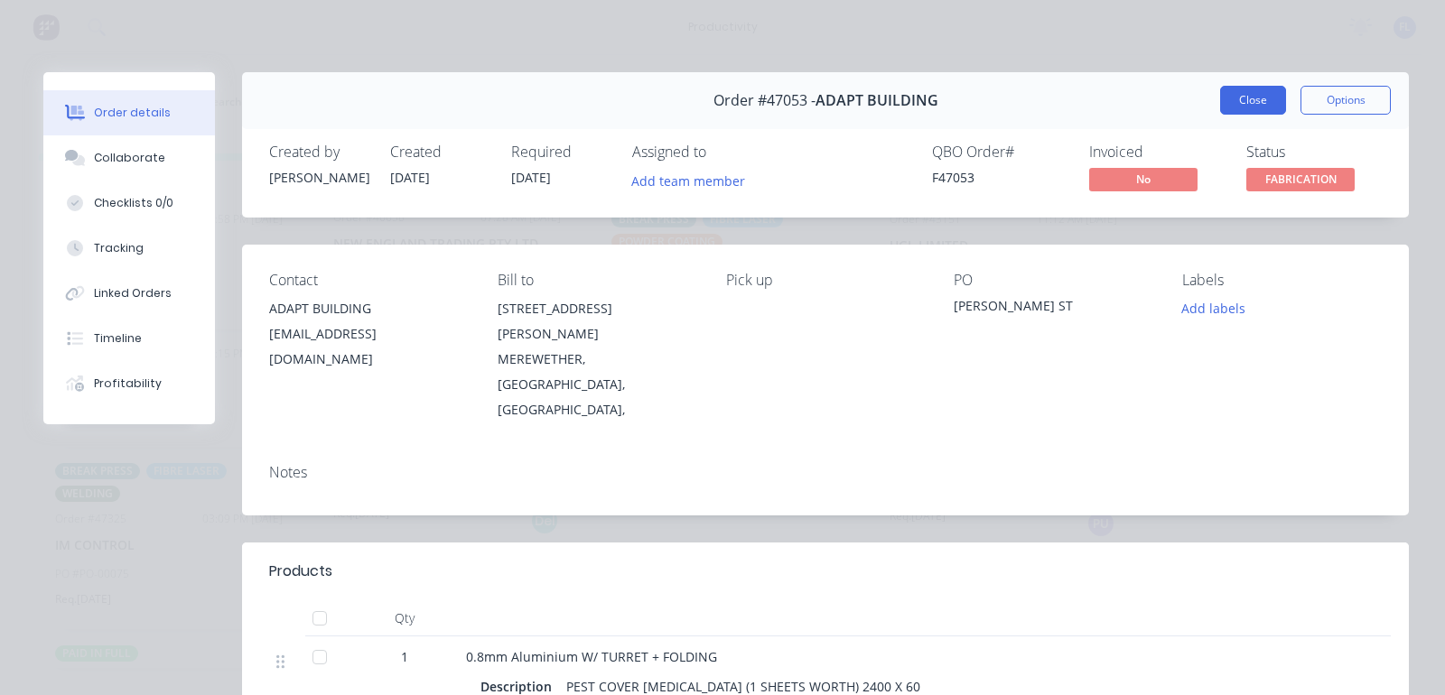
click at [1248, 99] on button "Close" at bounding box center [1253, 100] width 66 height 29
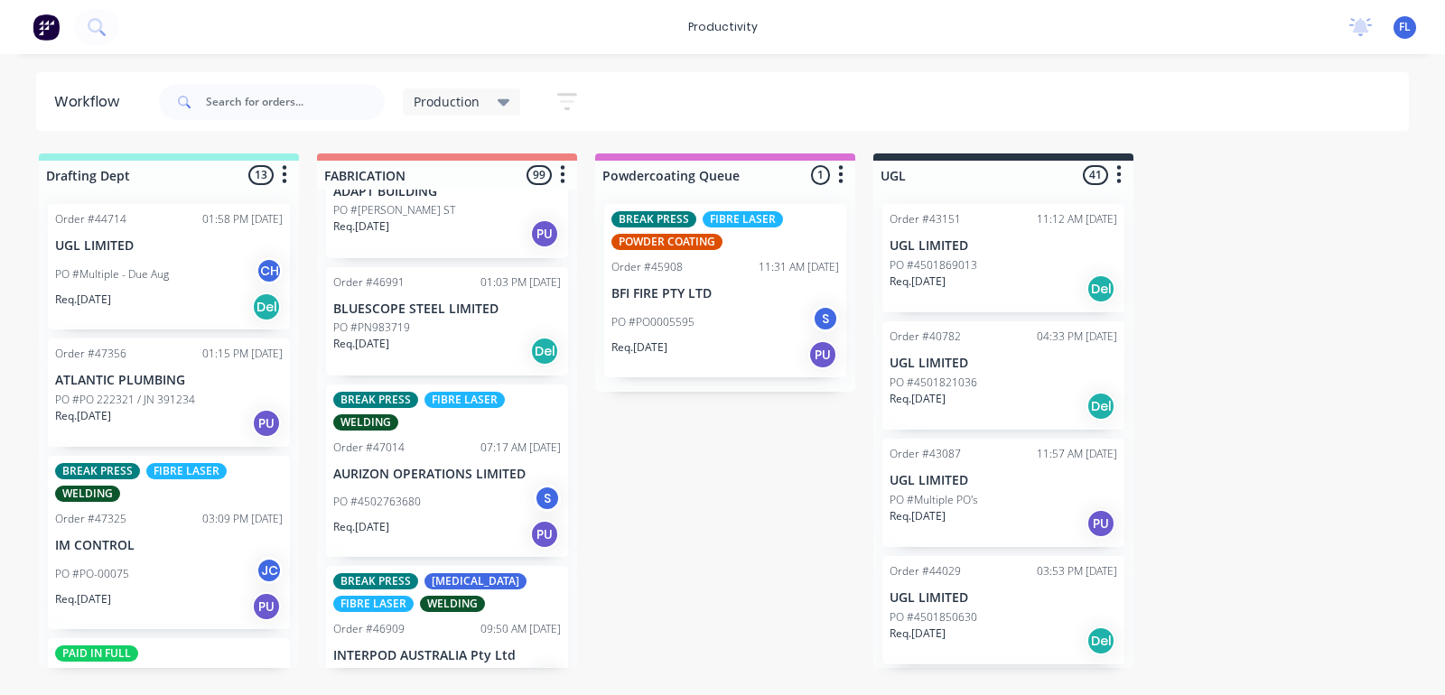
scroll to position [5871, 0]
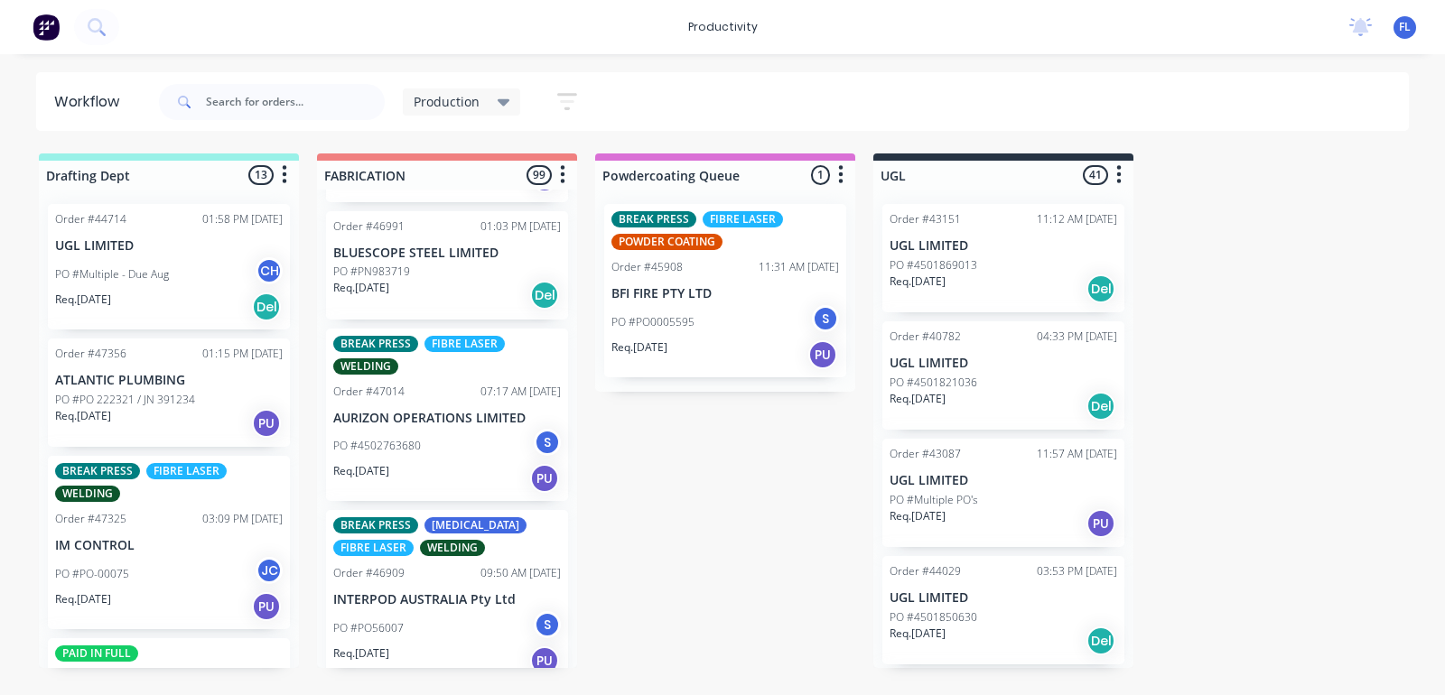
click at [452, 362] on div "BREAK PRESS FIBRE LASER WELDING Order #47014 07:17 AM [DATE] AURIZON OPERATIONS…" at bounding box center [447, 415] width 242 height 173
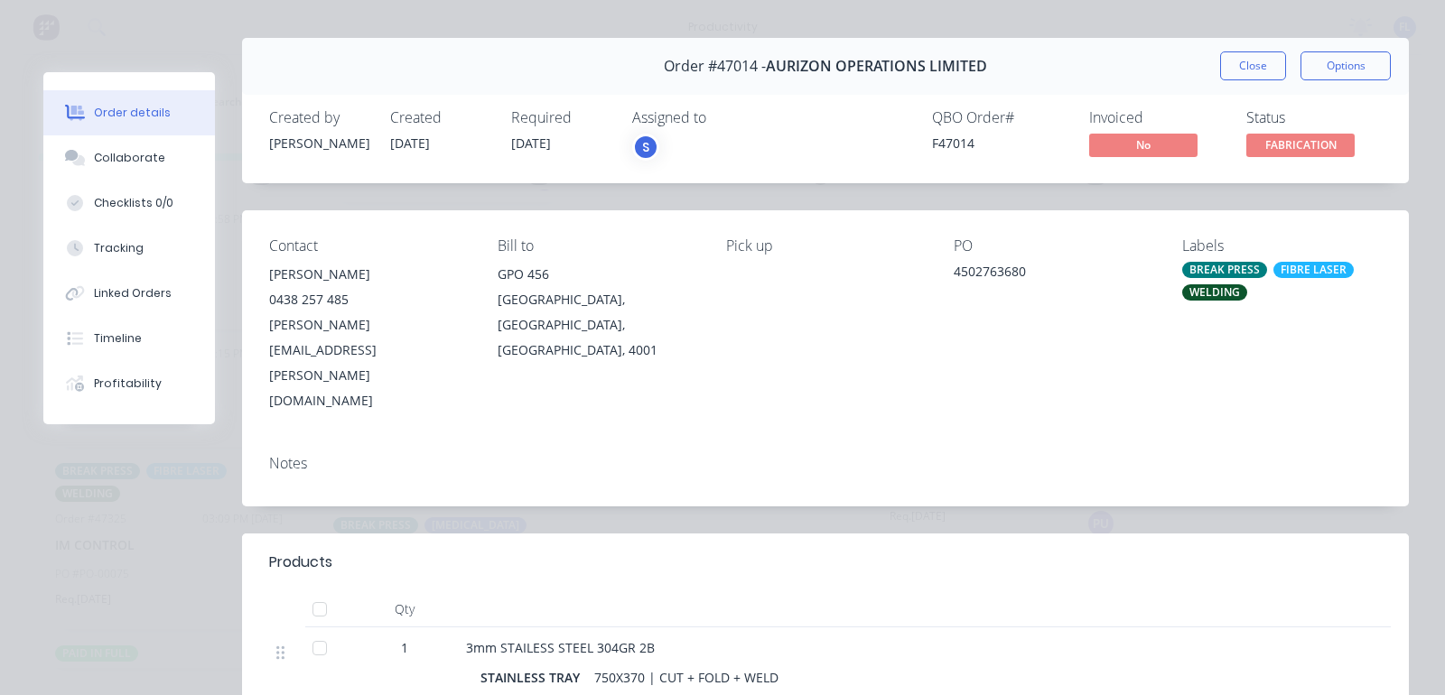
scroll to position [0, 0]
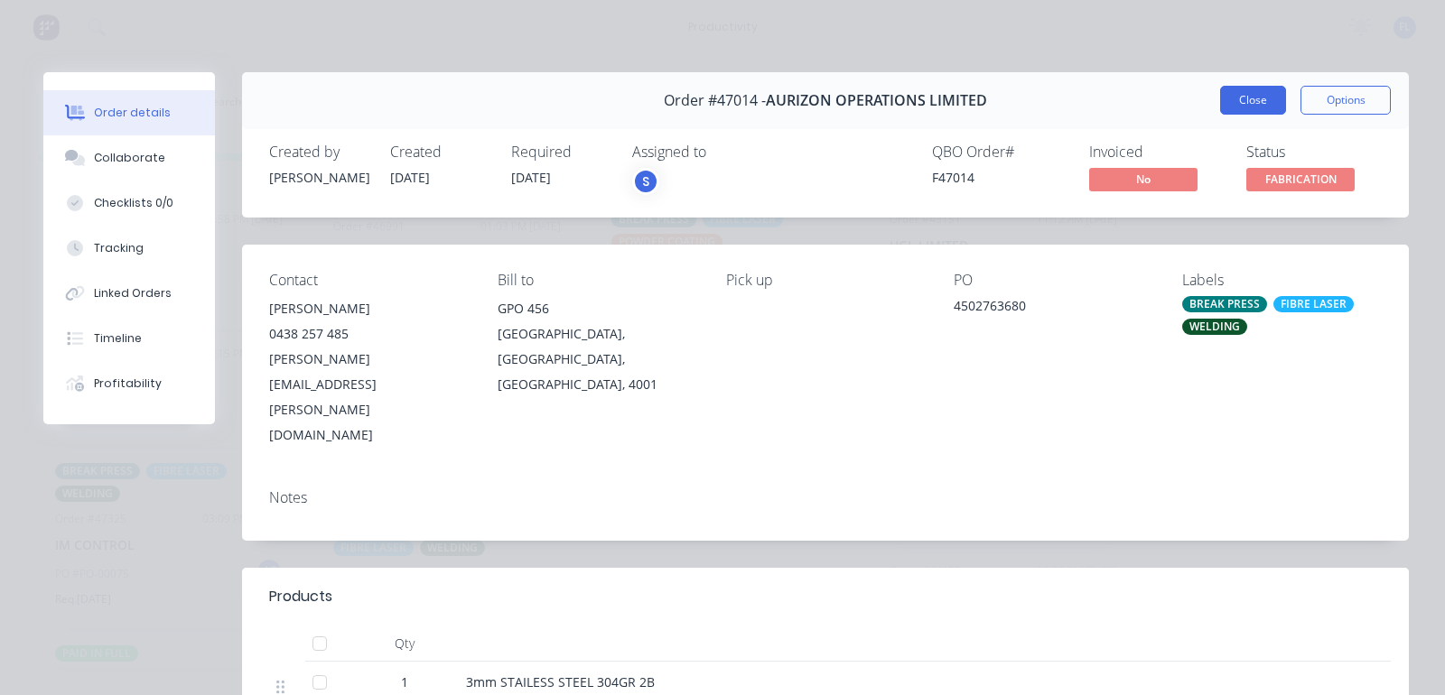
click at [1236, 107] on button "Close" at bounding box center [1253, 100] width 66 height 29
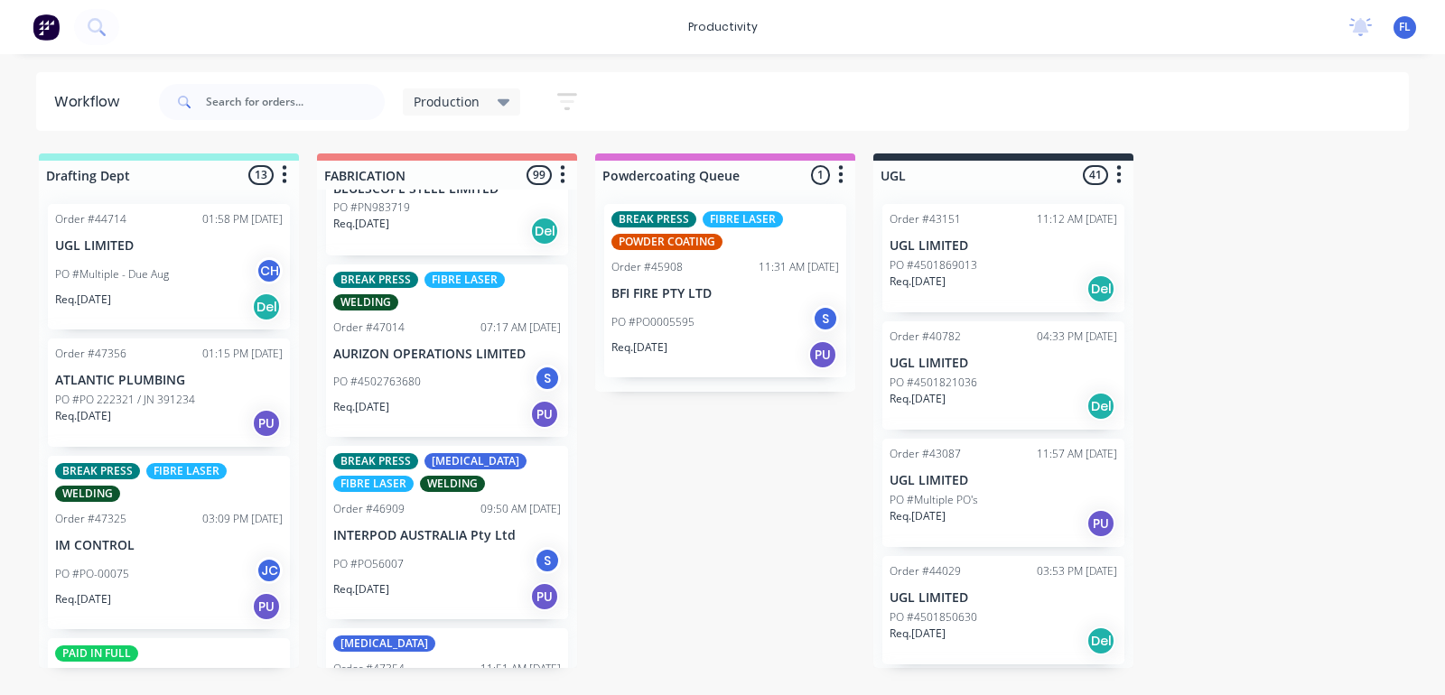
scroll to position [5984, 0]
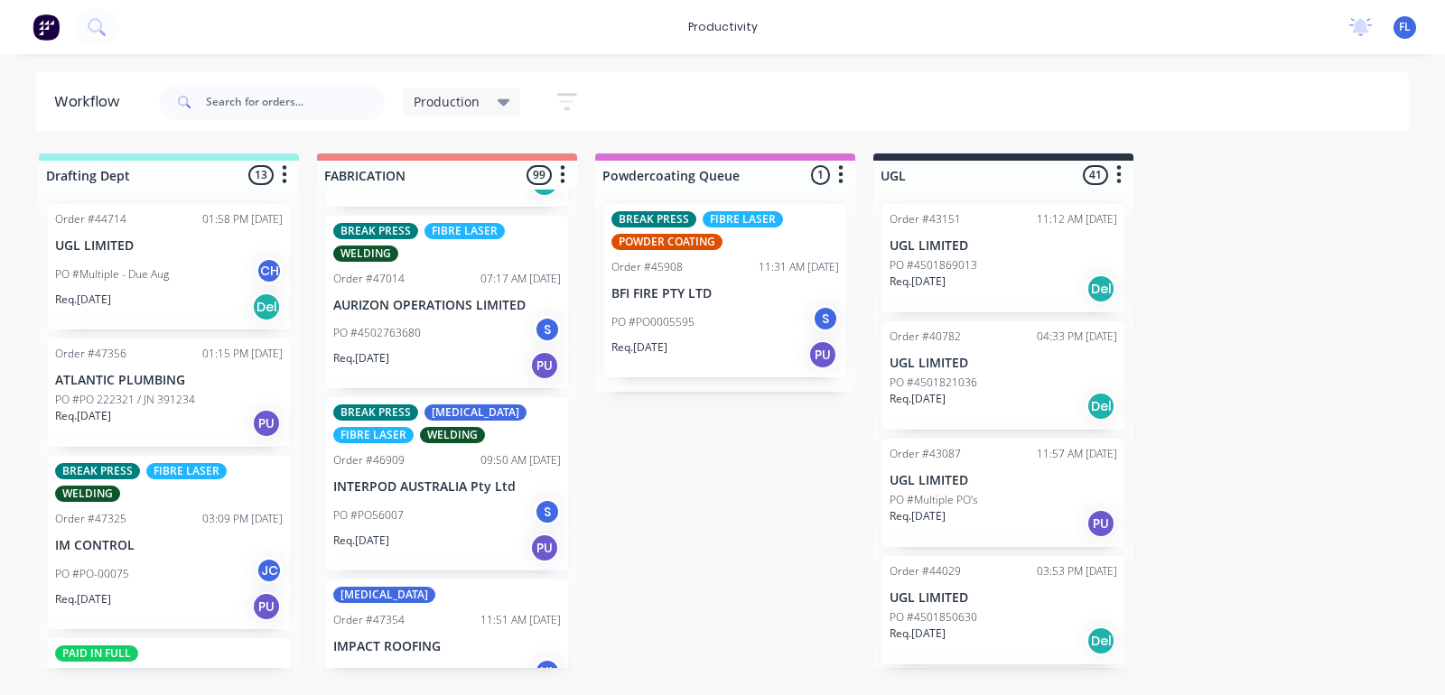
click at [407, 499] on div "PO #PO56007 S" at bounding box center [447, 516] width 228 height 34
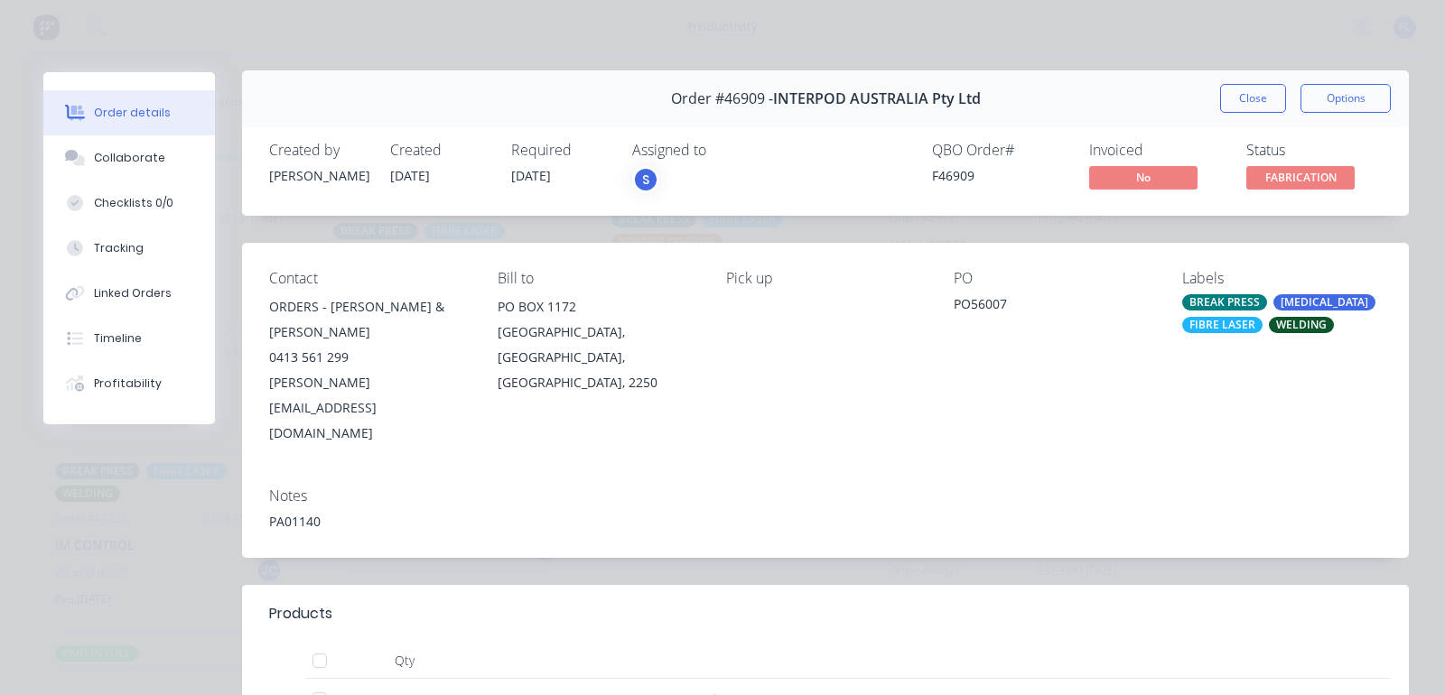
scroll to position [0, 0]
click at [1220, 89] on button "Close" at bounding box center [1253, 100] width 66 height 29
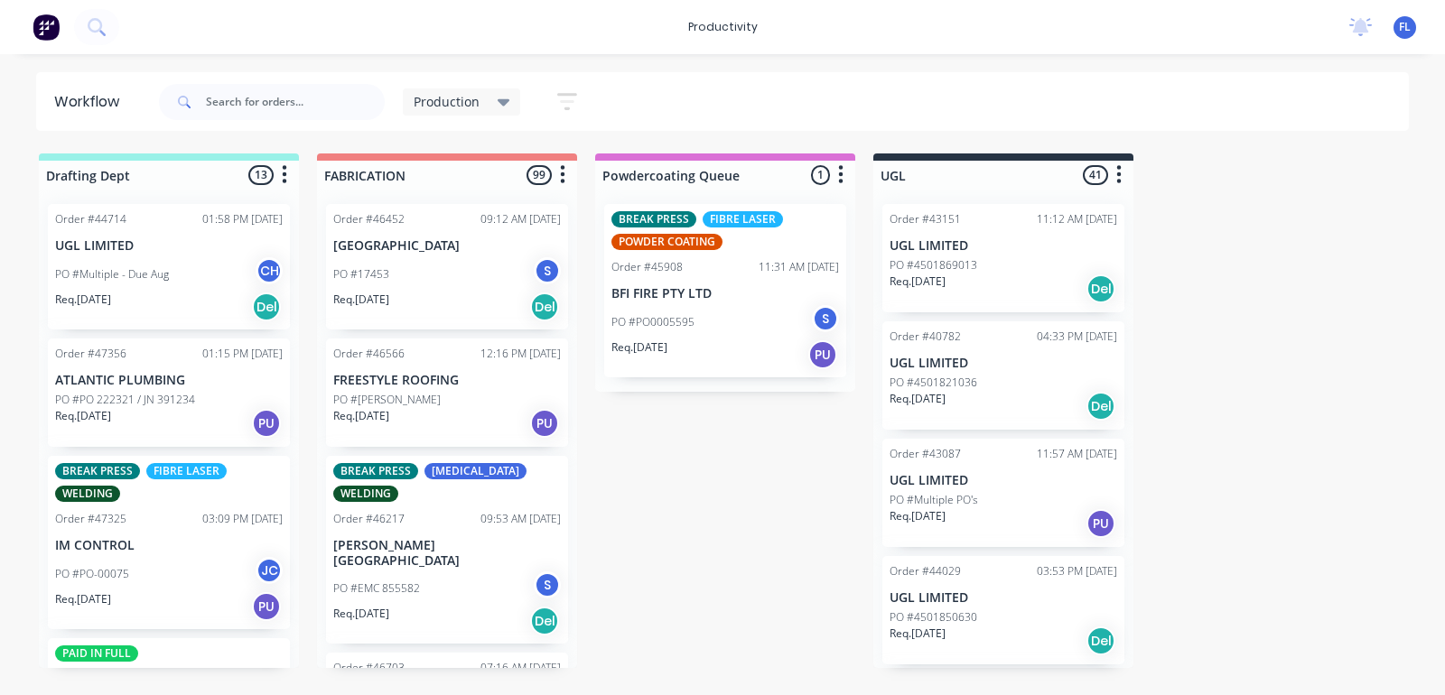
click at [449, 574] on div "PO #EMC 855582 S" at bounding box center [447, 589] width 228 height 34
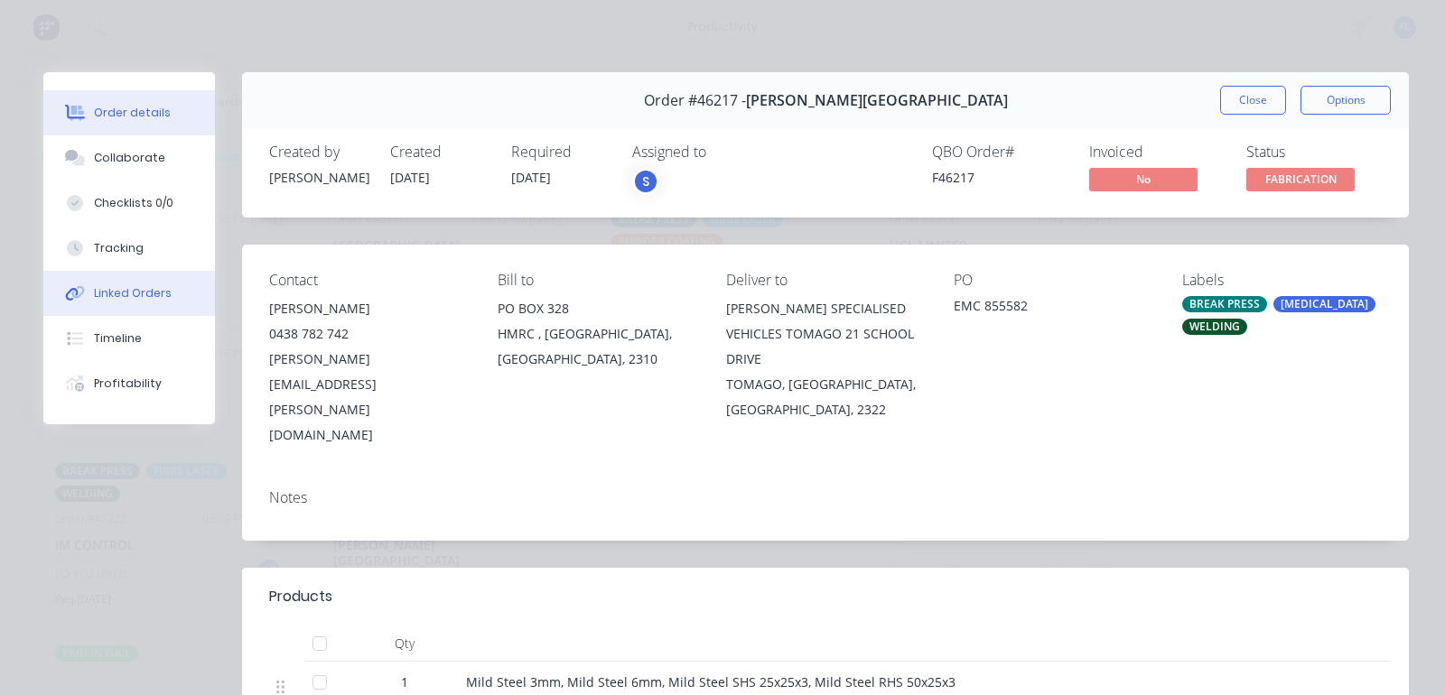
click at [114, 278] on button "Linked Orders" at bounding box center [129, 293] width 172 height 45
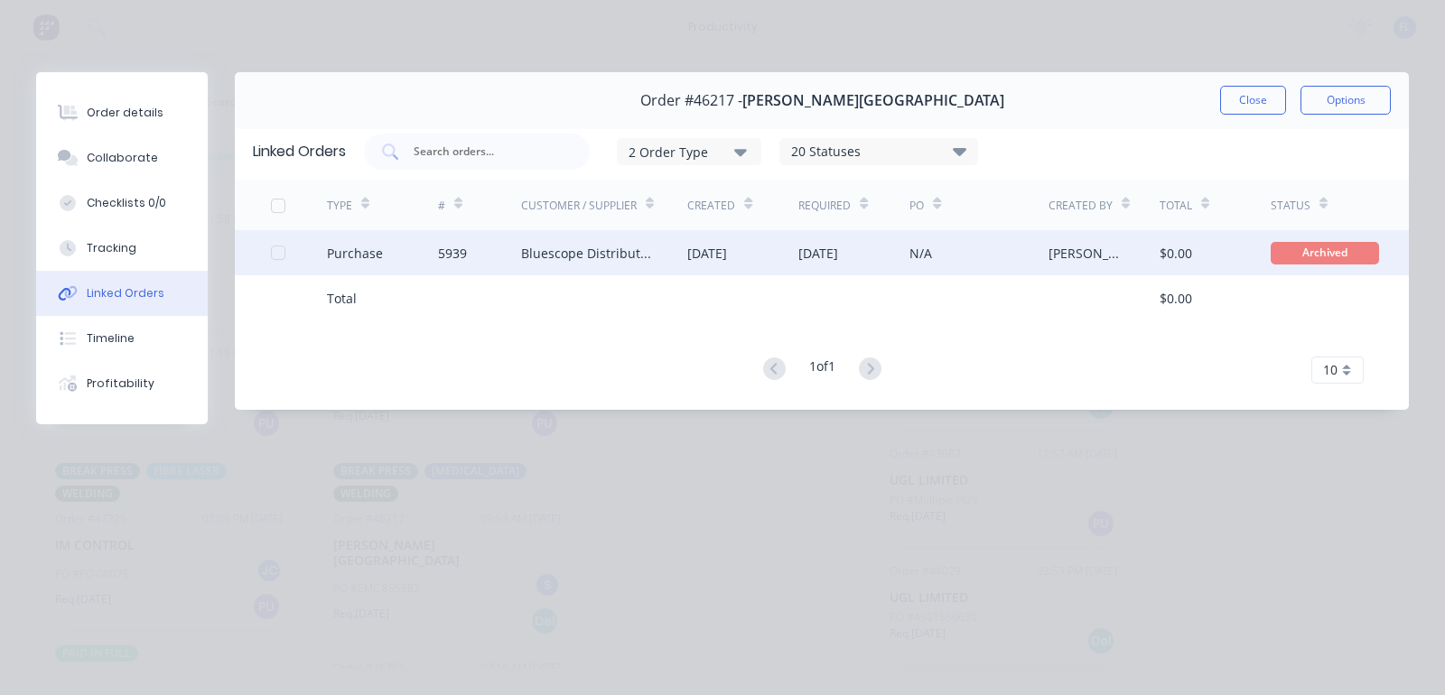
click at [835, 259] on div "[DATE]" at bounding box center [818, 253] width 40 height 19
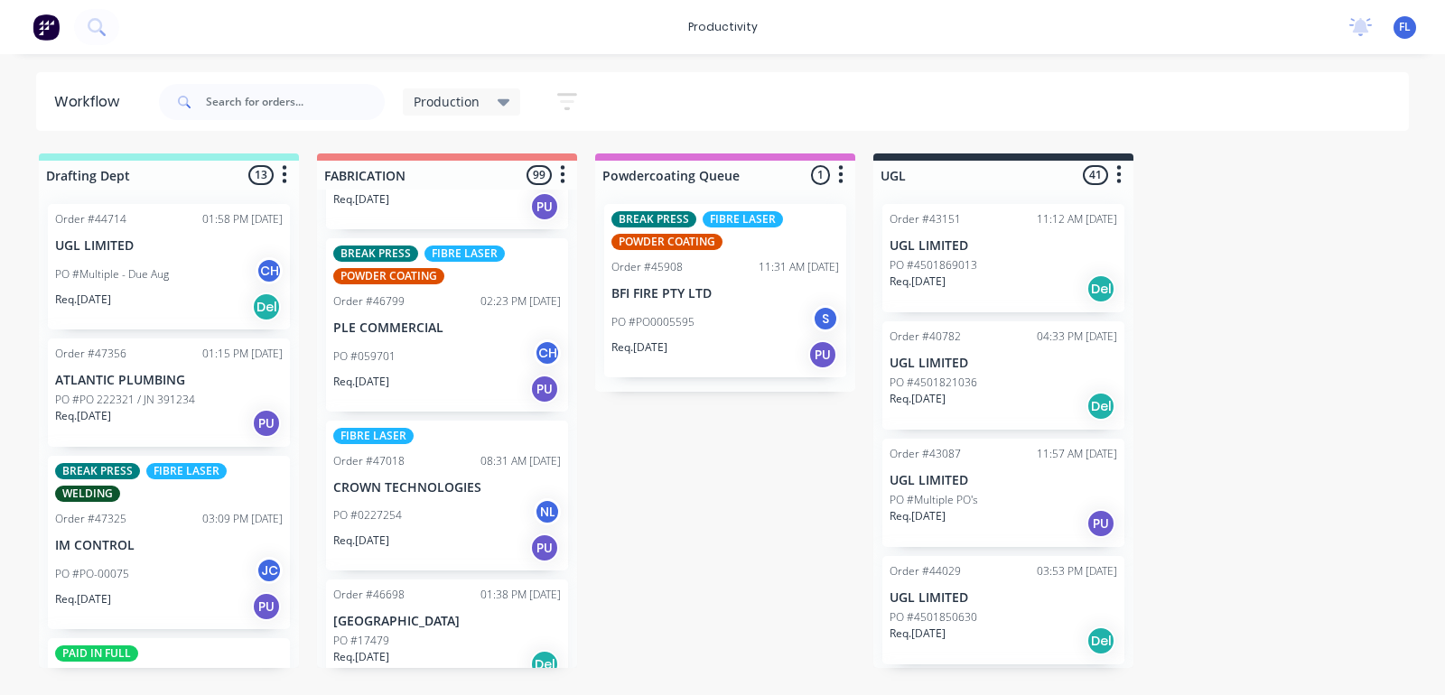
scroll to position [452, 0]
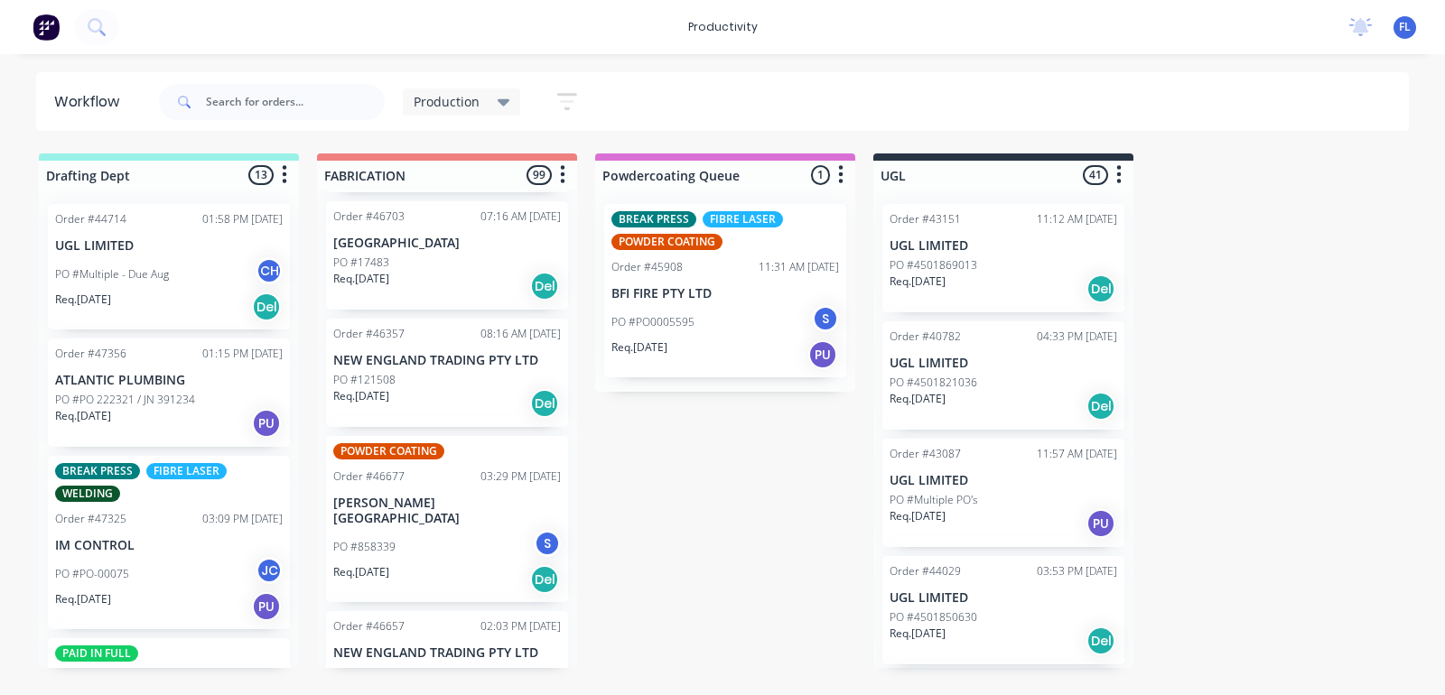
click at [406, 511] on div "Order #46452 09:12 AM [DATE] [GEOGRAPHIC_DATA] PO #17453 S Req. [DATE] Del Orde…" at bounding box center [447, 429] width 260 height 479
click at [416, 530] on div "PO #858339 S" at bounding box center [447, 547] width 228 height 34
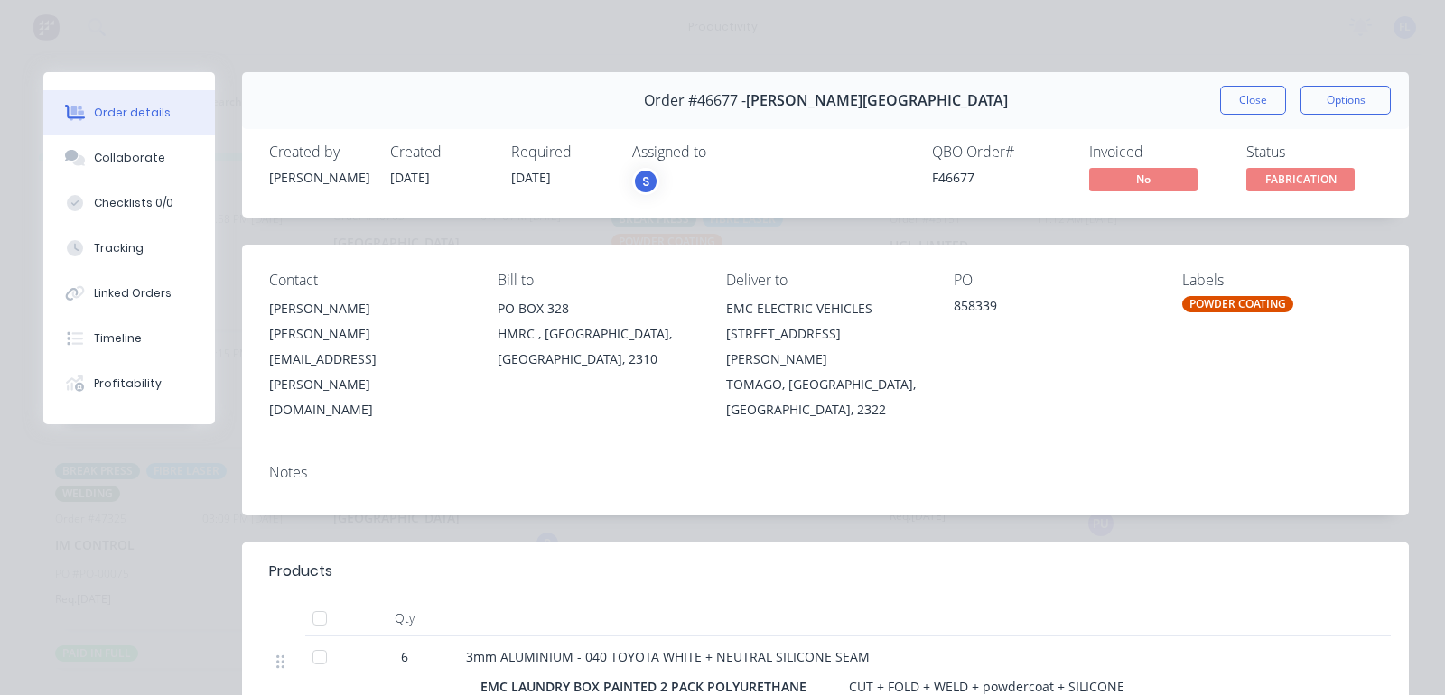
click at [1247, 99] on button "Close" at bounding box center [1253, 100] width 66 height 29
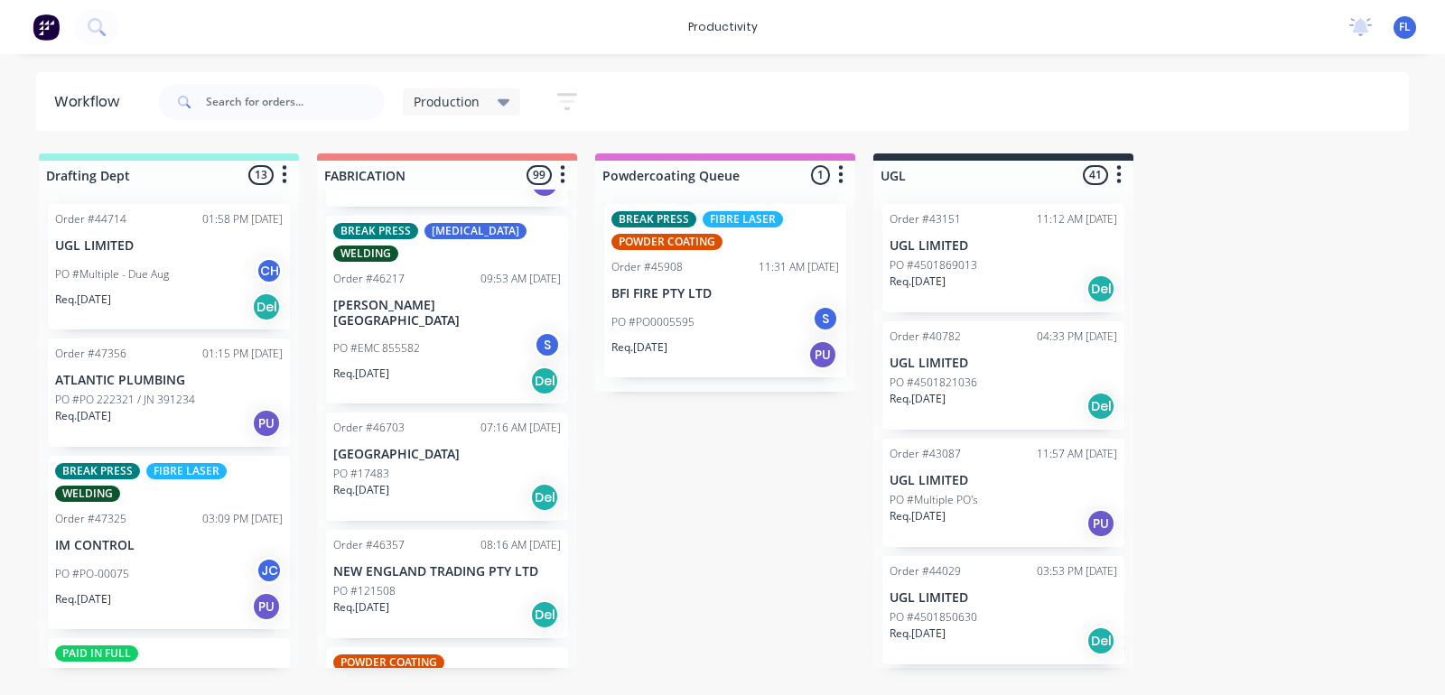
scroll to position [0, 0]
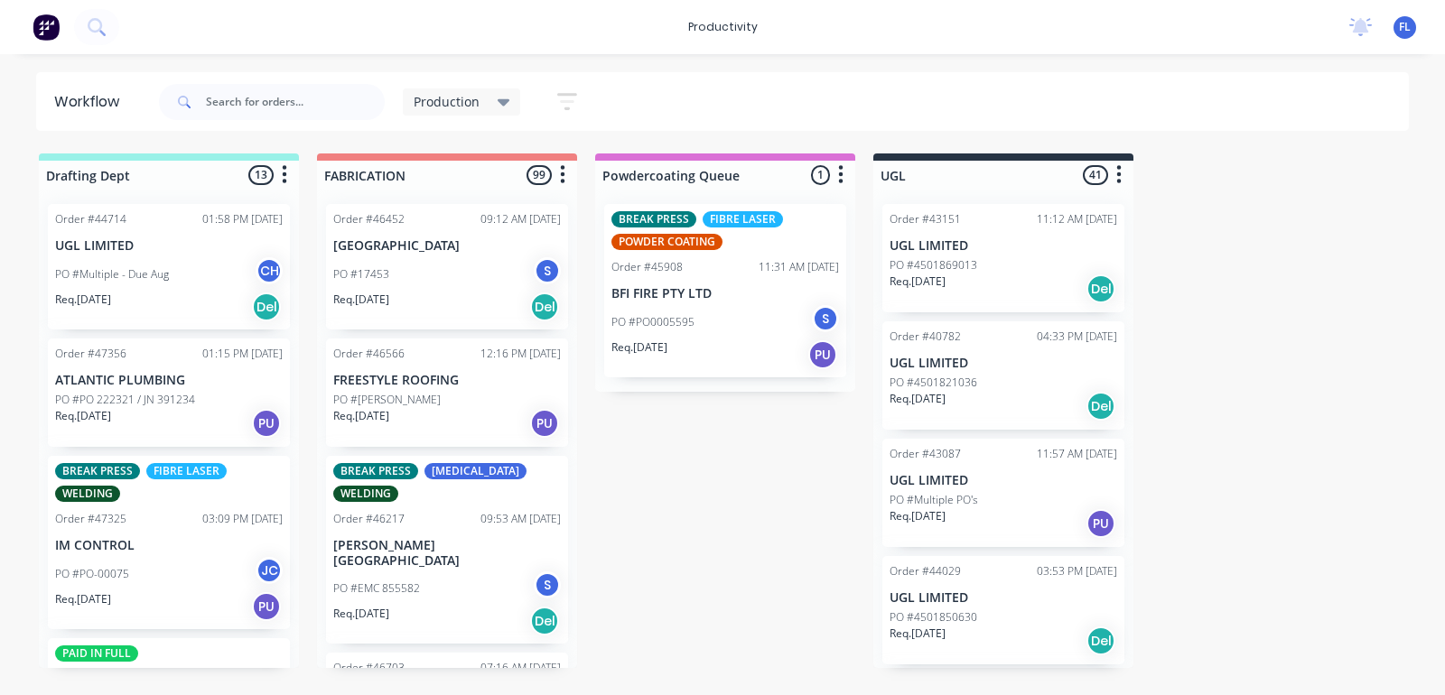
click at [425, 578] on div "PO #EMC 855582 S" at bounding box center [447, 589] width 228 height 34
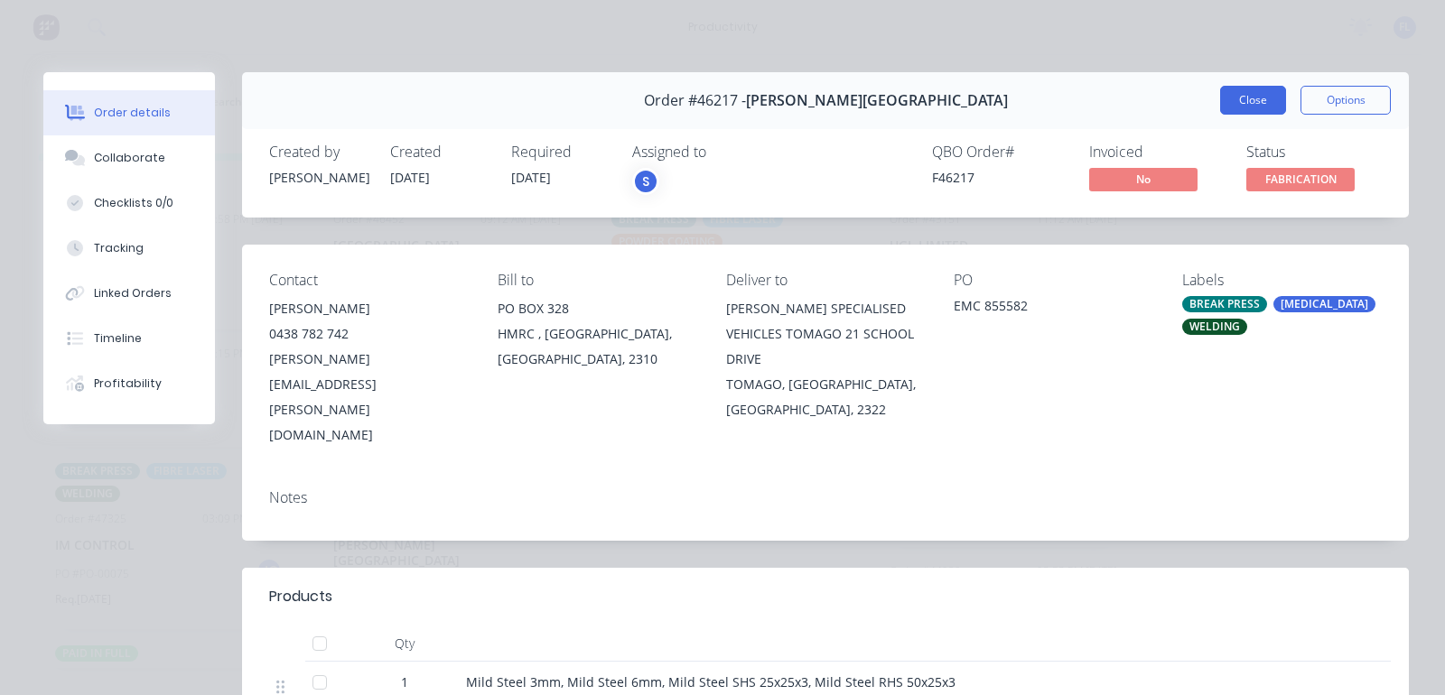
click at [1229, 104] on button "Close" at bounding box center [1253, 100] width 66 height 29
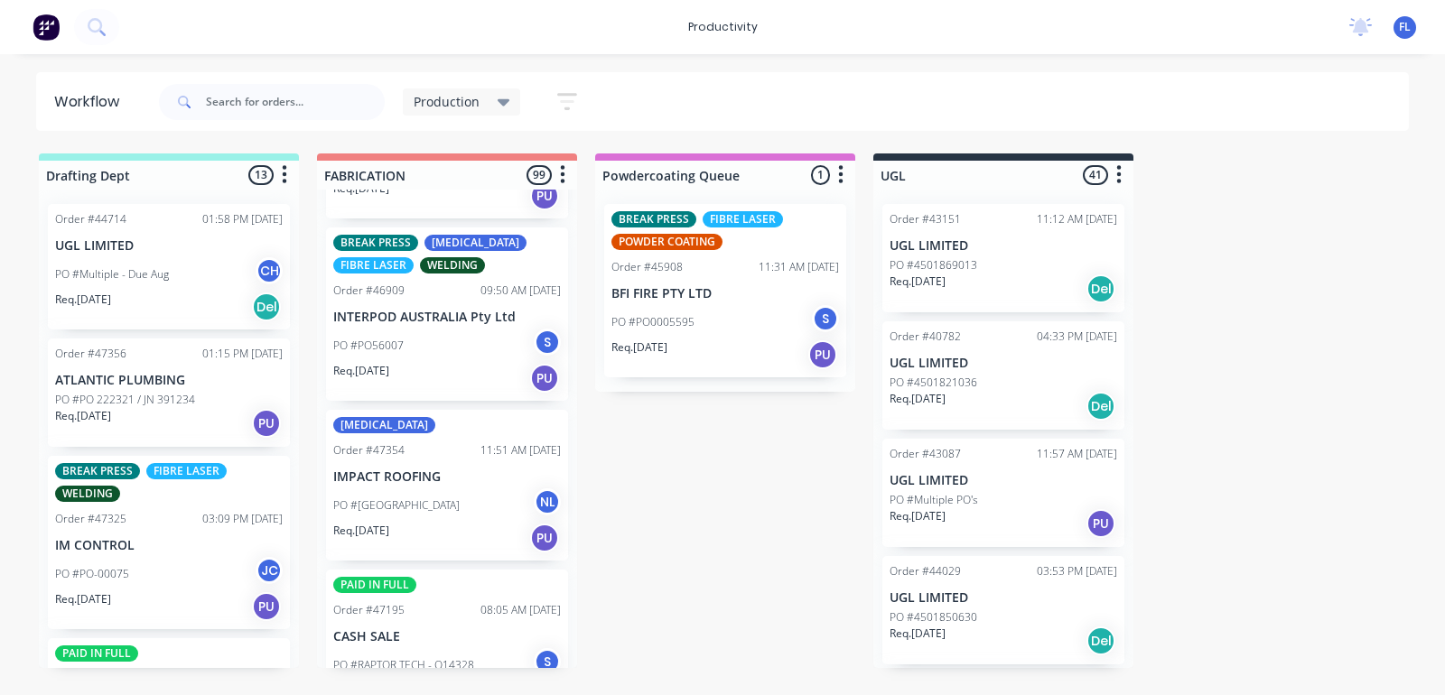
scroll to position [6210, 0]
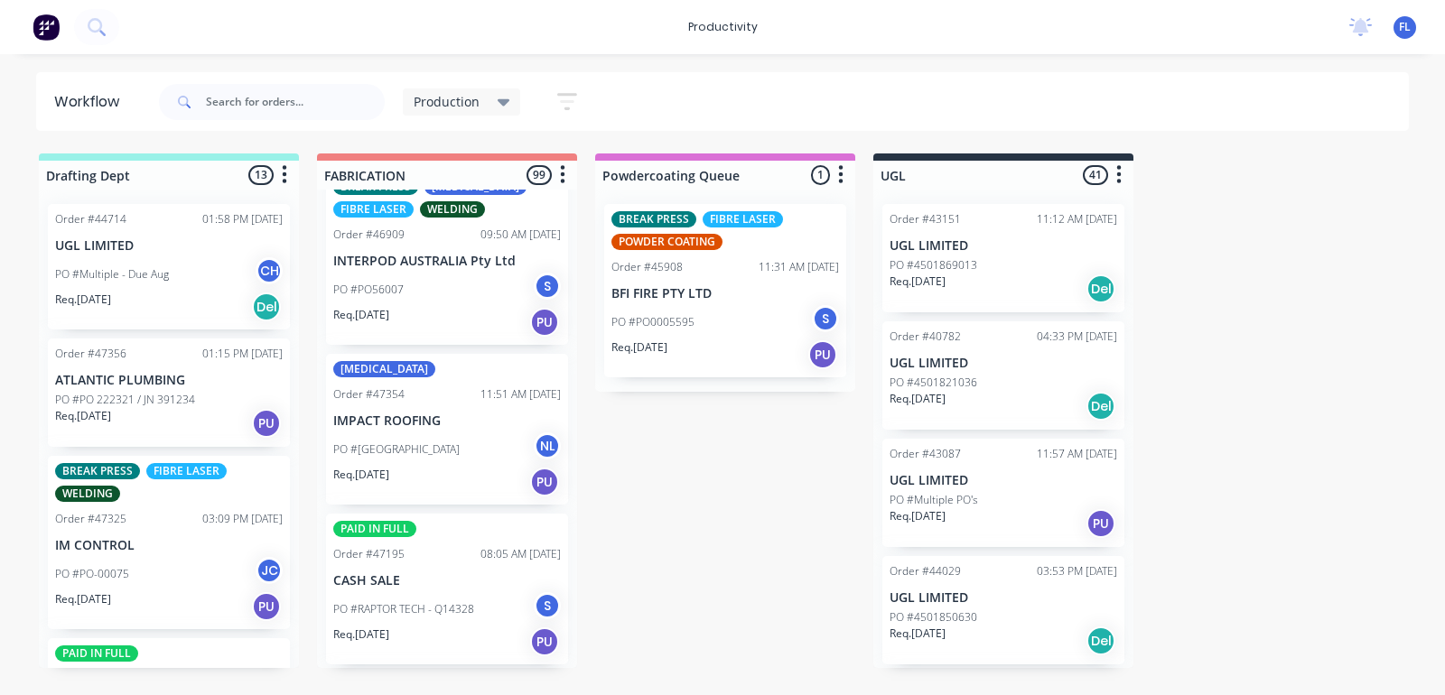
click at [431, 442] on p "PO #[GEOGRAPHIC_DATA]" at bounding box center [396, 450] width 126 height 16
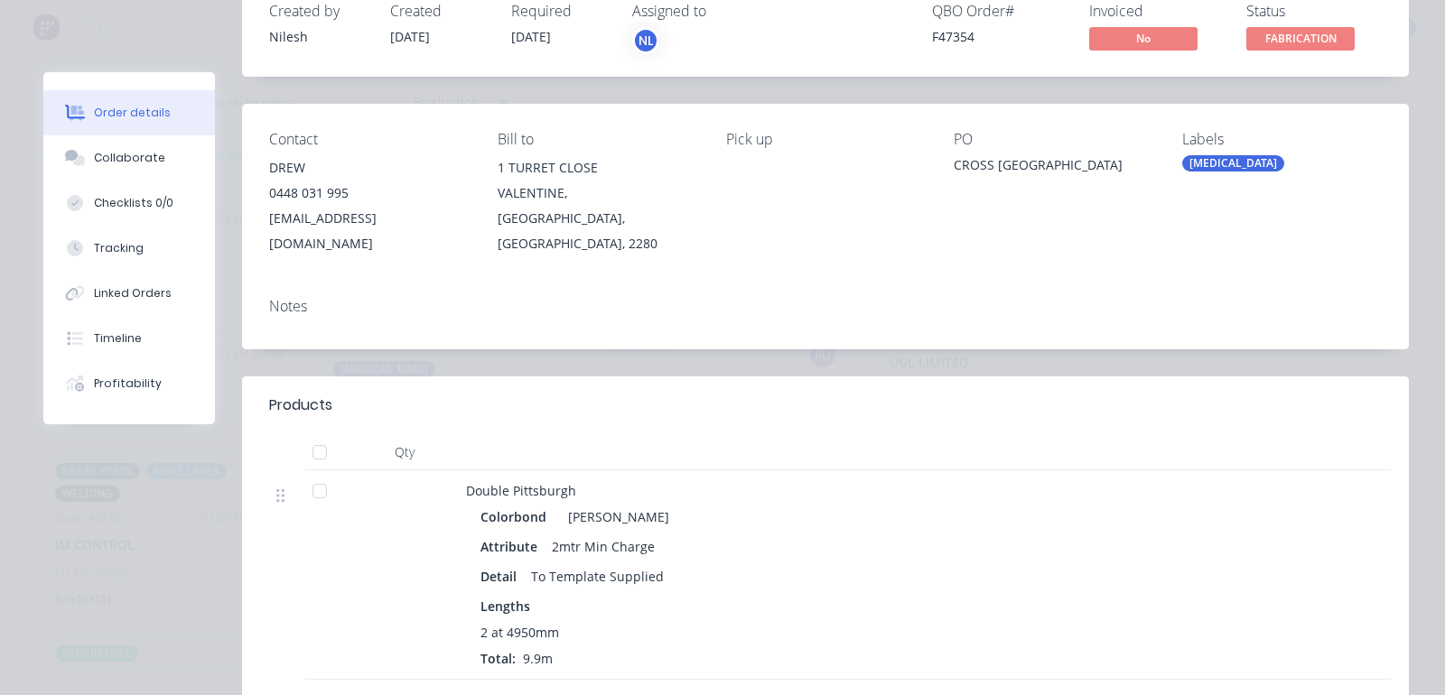
scroll to position [113, 0]
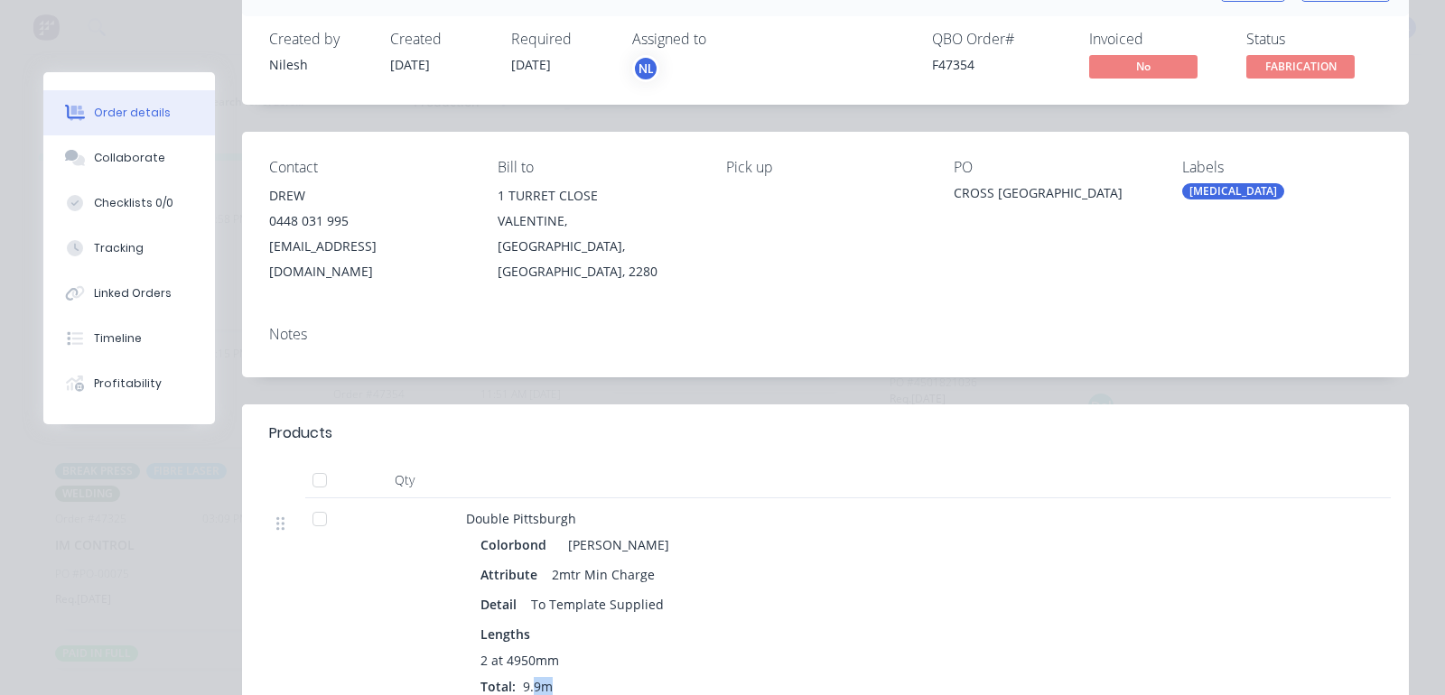
drag, startPoint x: 561, startPoint y: 660, endPoint x: 526, endPoint y: 671, distance: 36.9
click at [531, 666] on div "2 at 4950mm Total: 9.9m" at bounding box center [911, 673] width 860 height 45
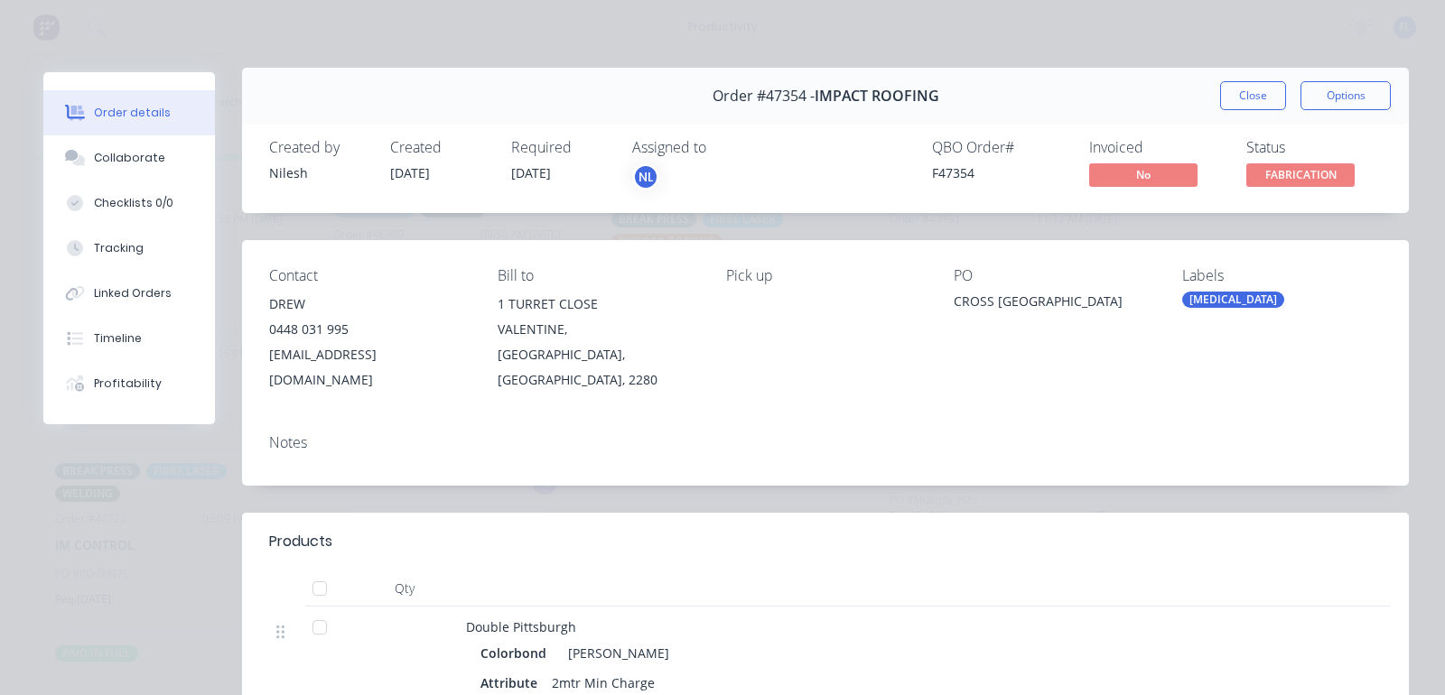
scroll to position [0, 0]
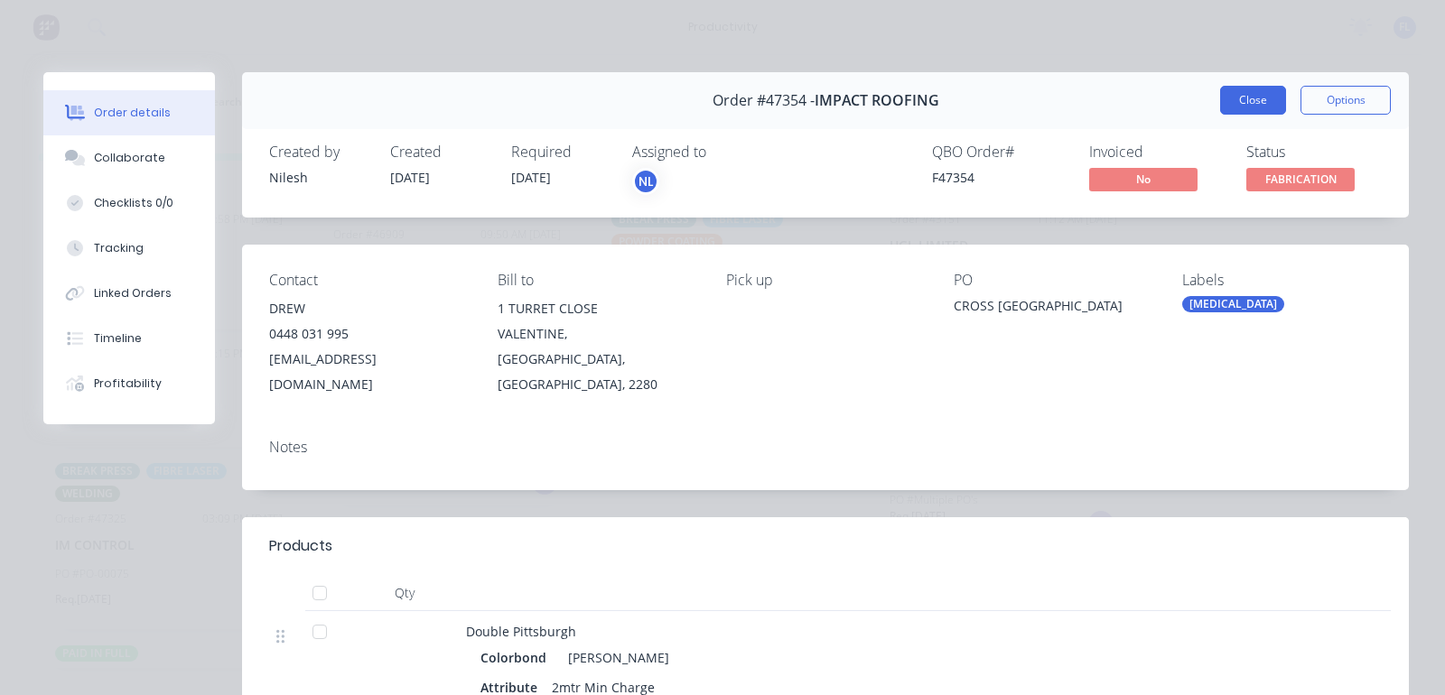
click at [1245, 96] on button "Close" at bounding box center [1253, 100] width 66 height 29
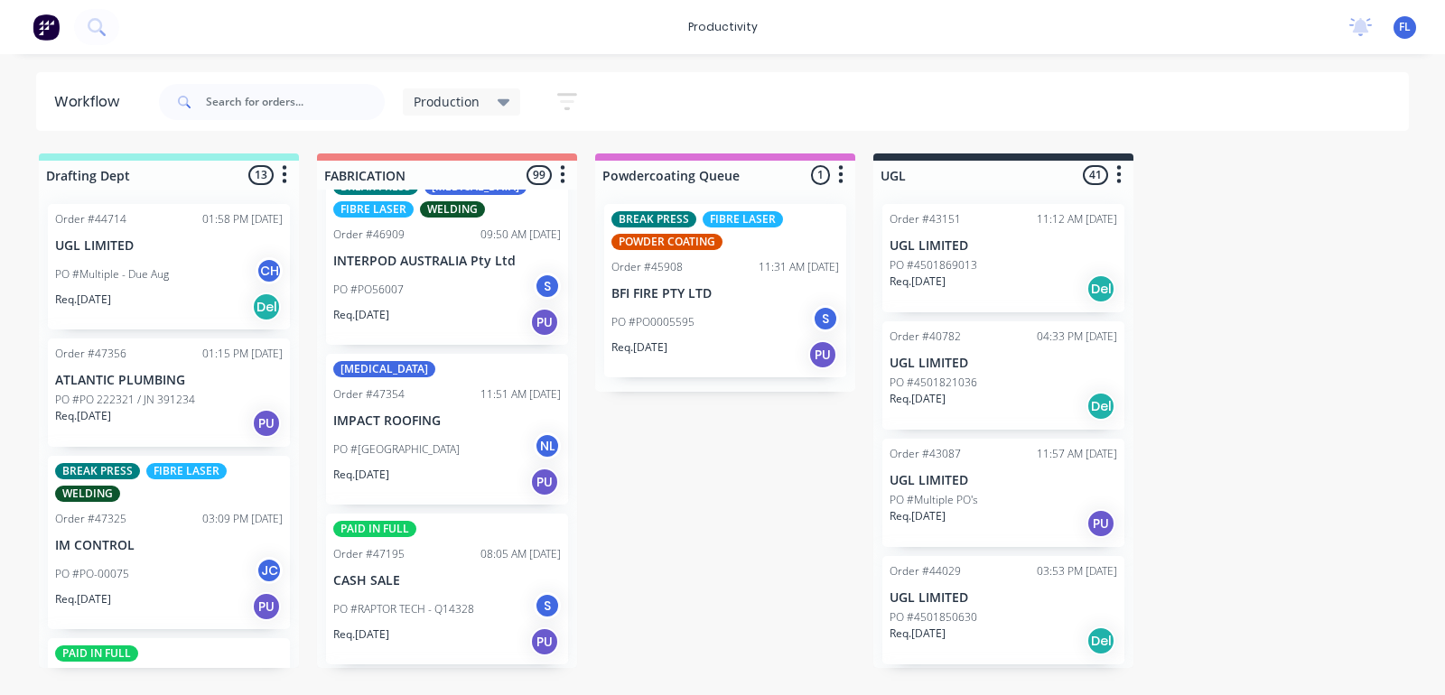
click at [408, 602] on p "PO #RAPTOR TECH - Q14328" at bounding box center [403, 610] width 141 height 16
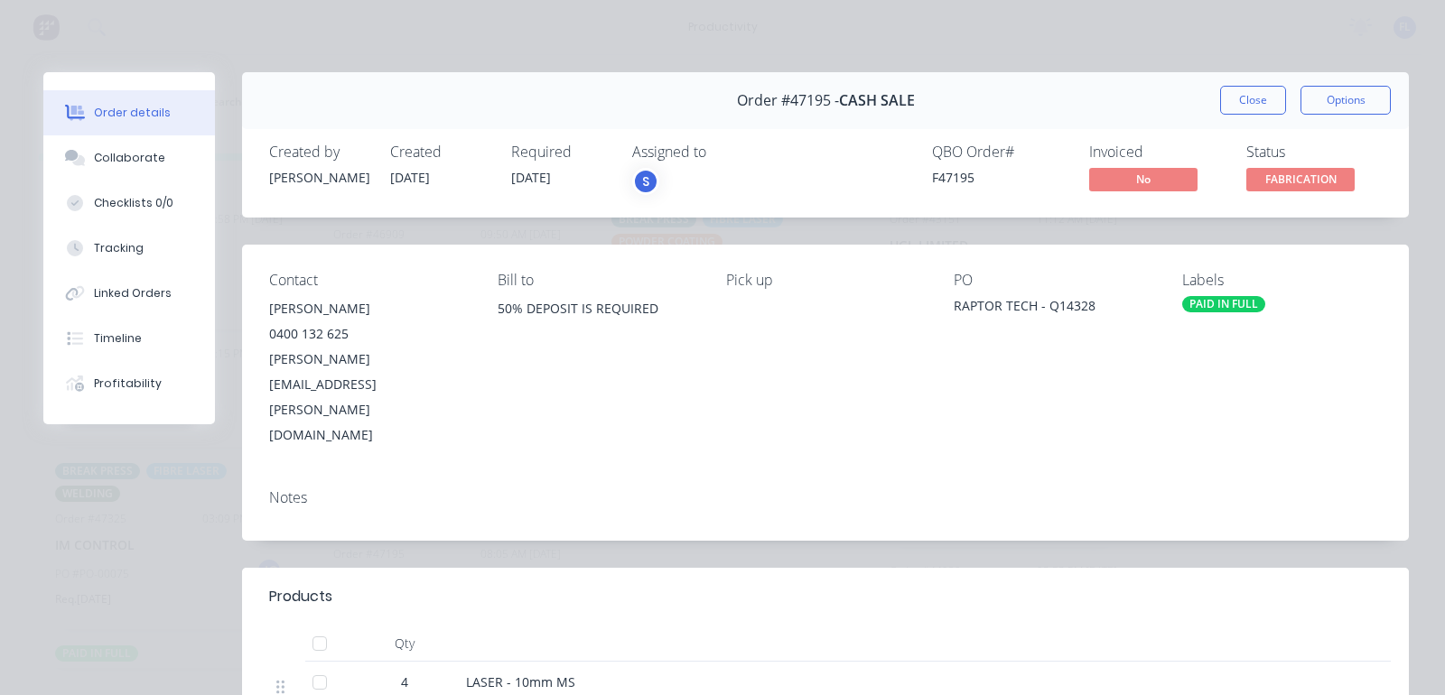
click at [838, 490] on div "Notes" at bounding box center [825, 498] width 1113 height 17
click at [1236, 98] on button "Close" at bounding box center [1253, 100] width 66 height 29
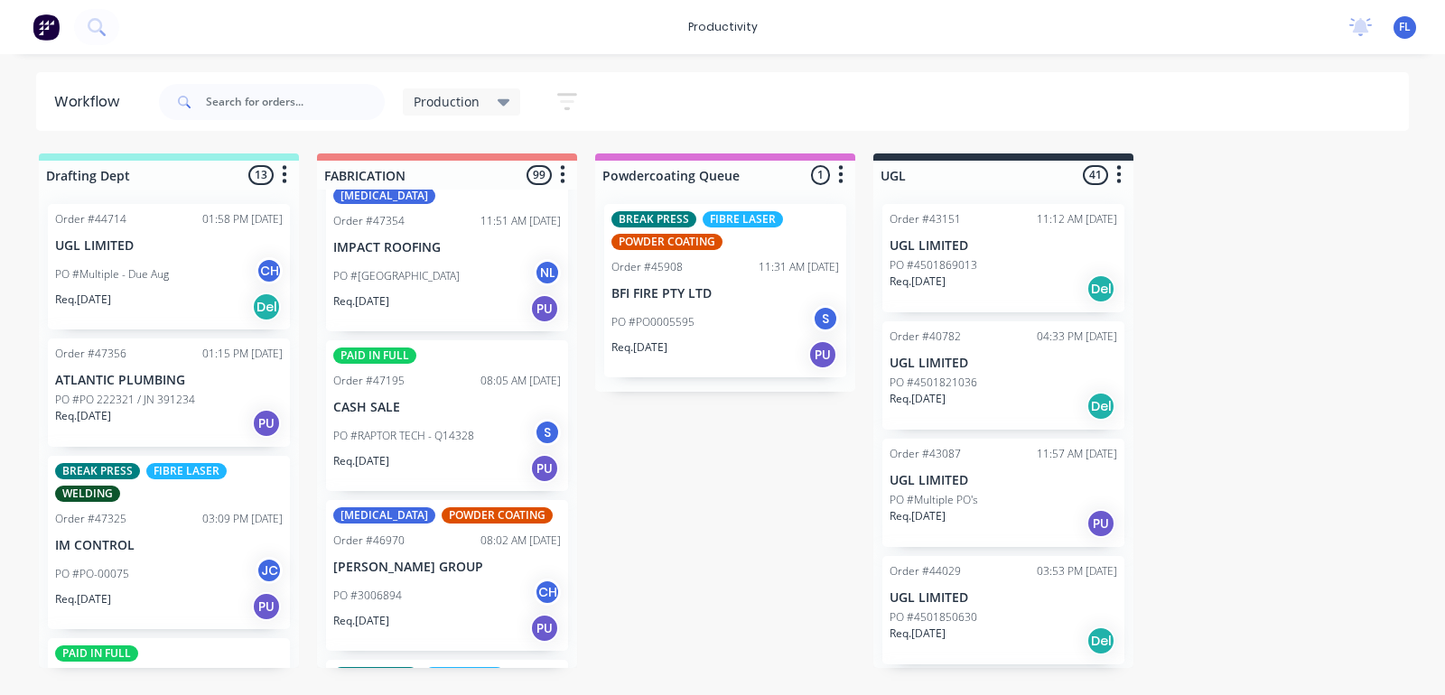
scroll to position [6435, 0]
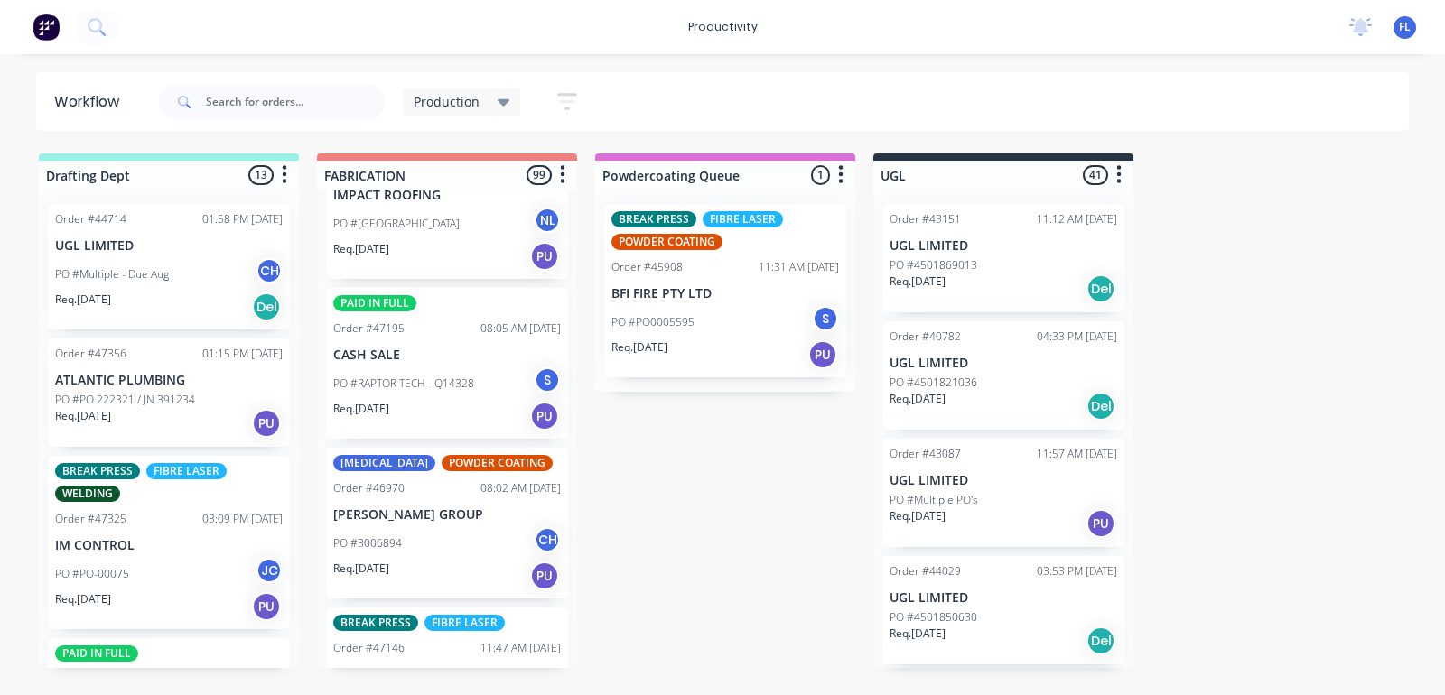
click at [447, 401] on div "Req. [DATE] PU" at bounding box center [447, 416] width 228 height 31
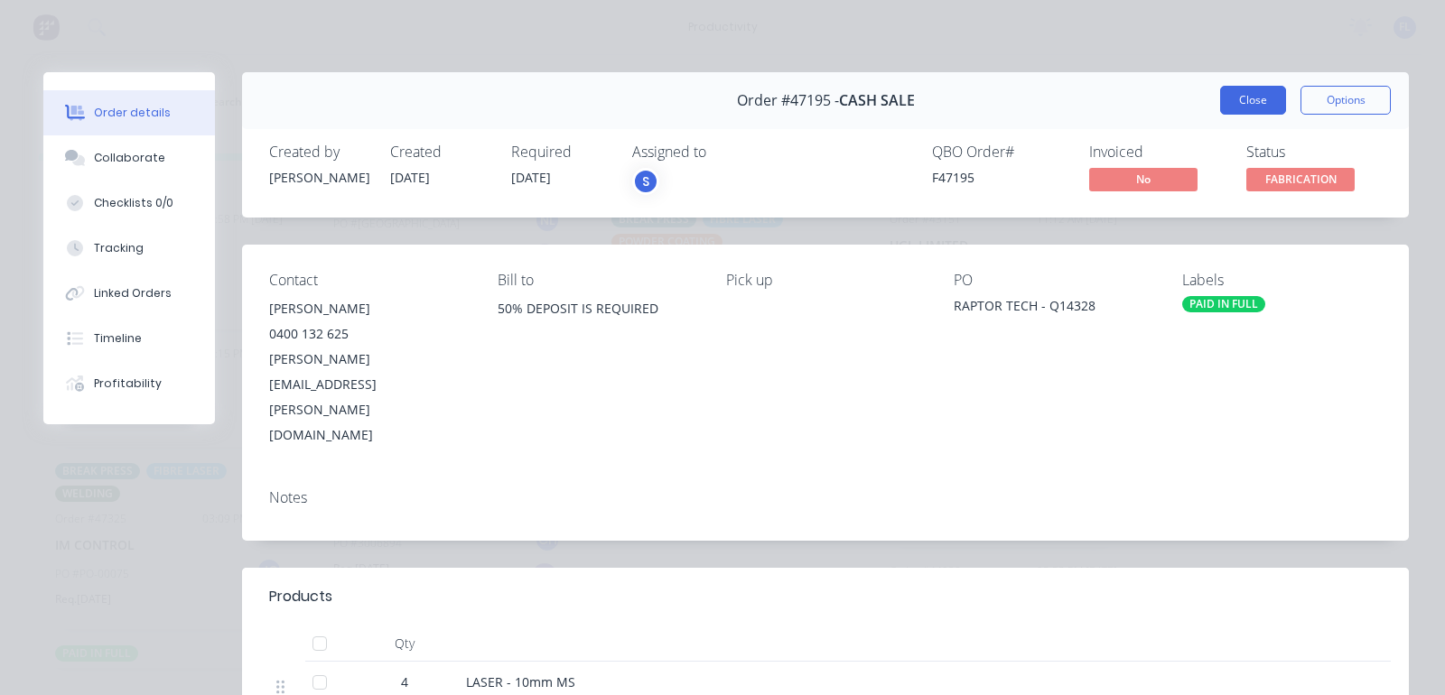
click at [1240, 107] on button "Close" at bounding box center [1253, 100] width 66 height 29
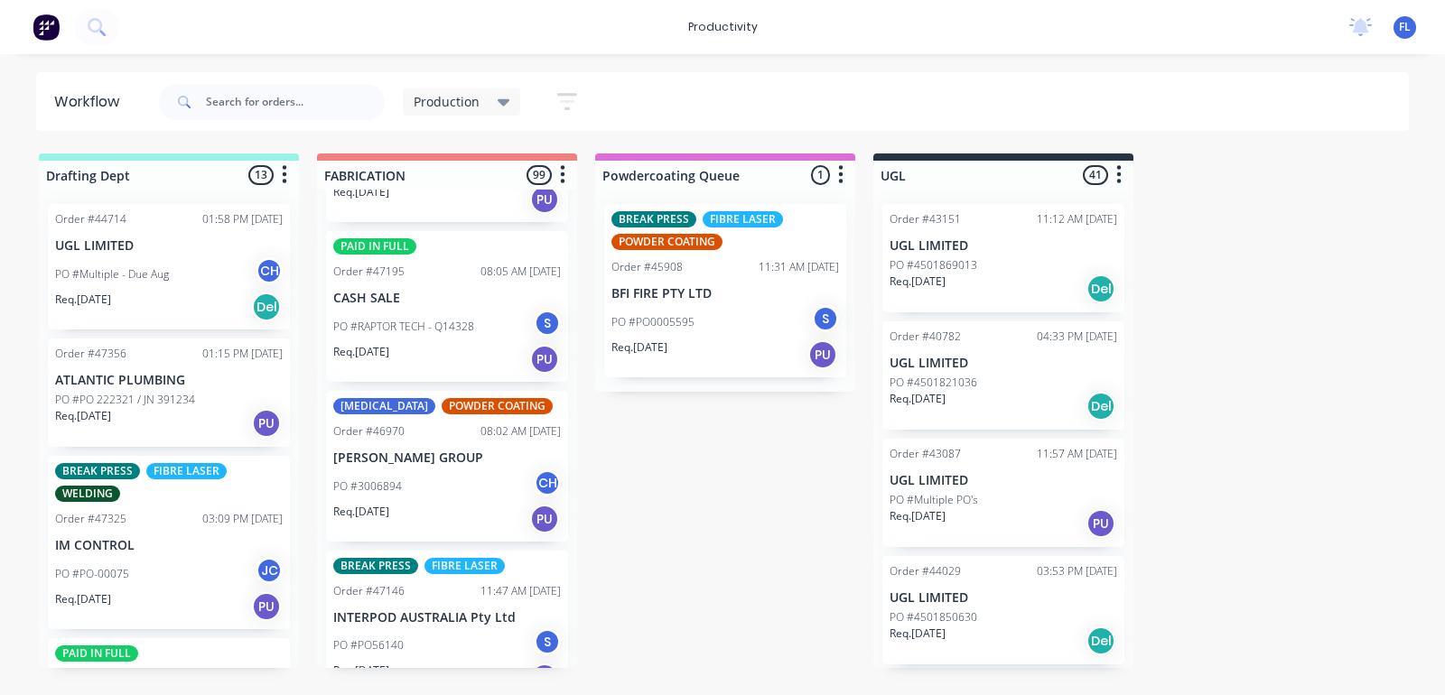
scroll to position [6548, 0]
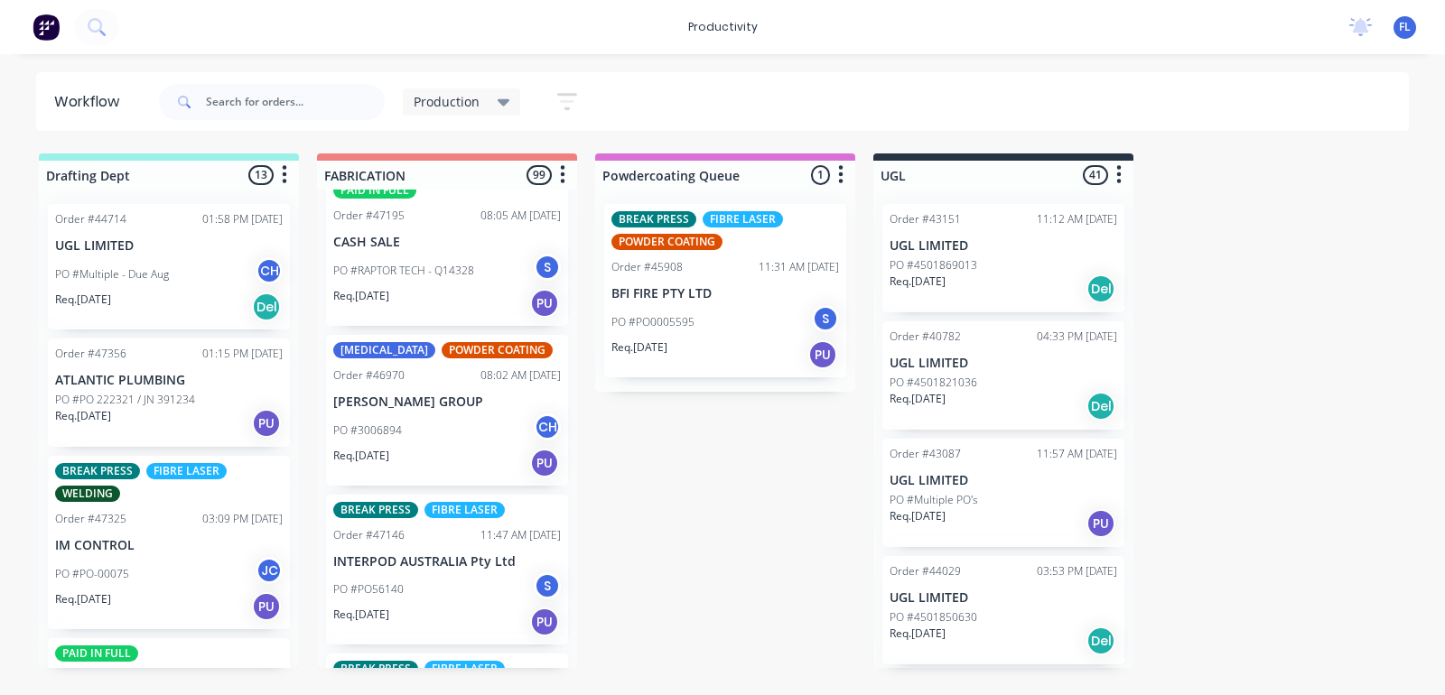
click at [404, 414] on div "PO #3006894 CH" at bounding box center [447, 431] width 228 height 34
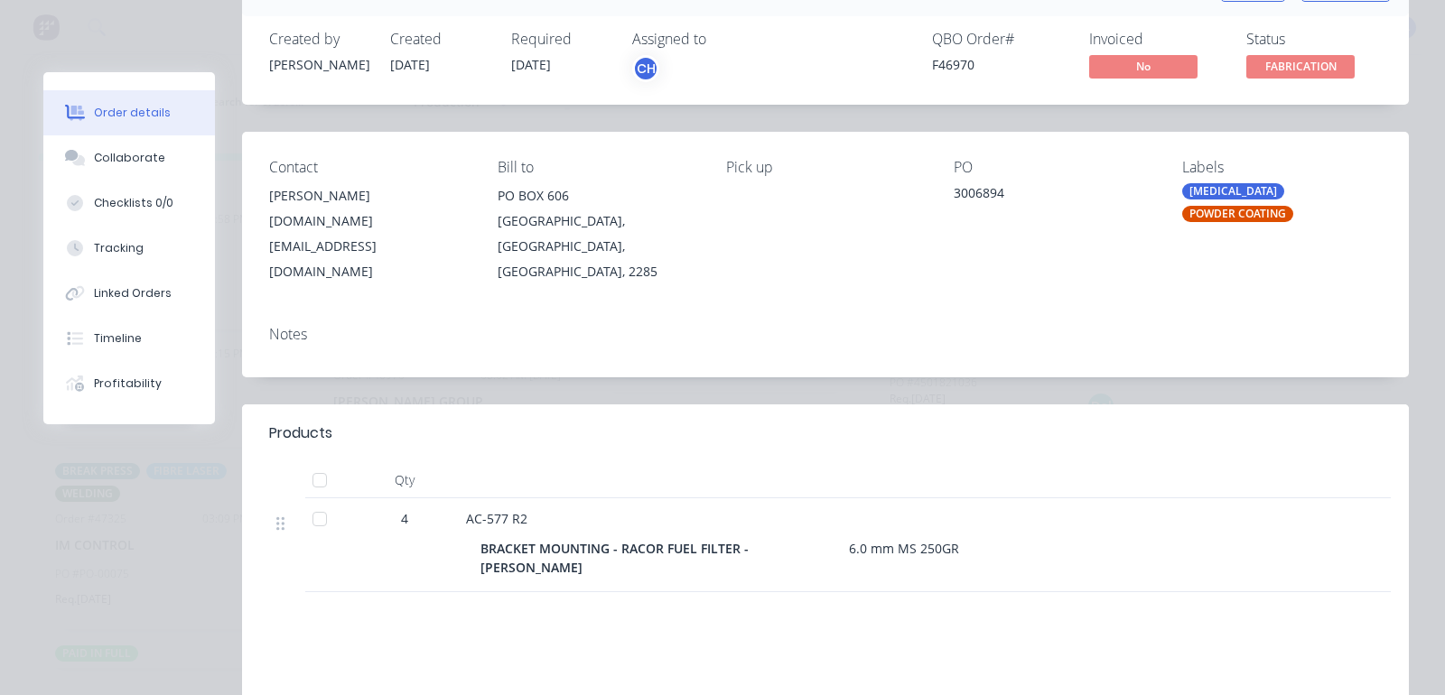
scroll to position [0, 0]
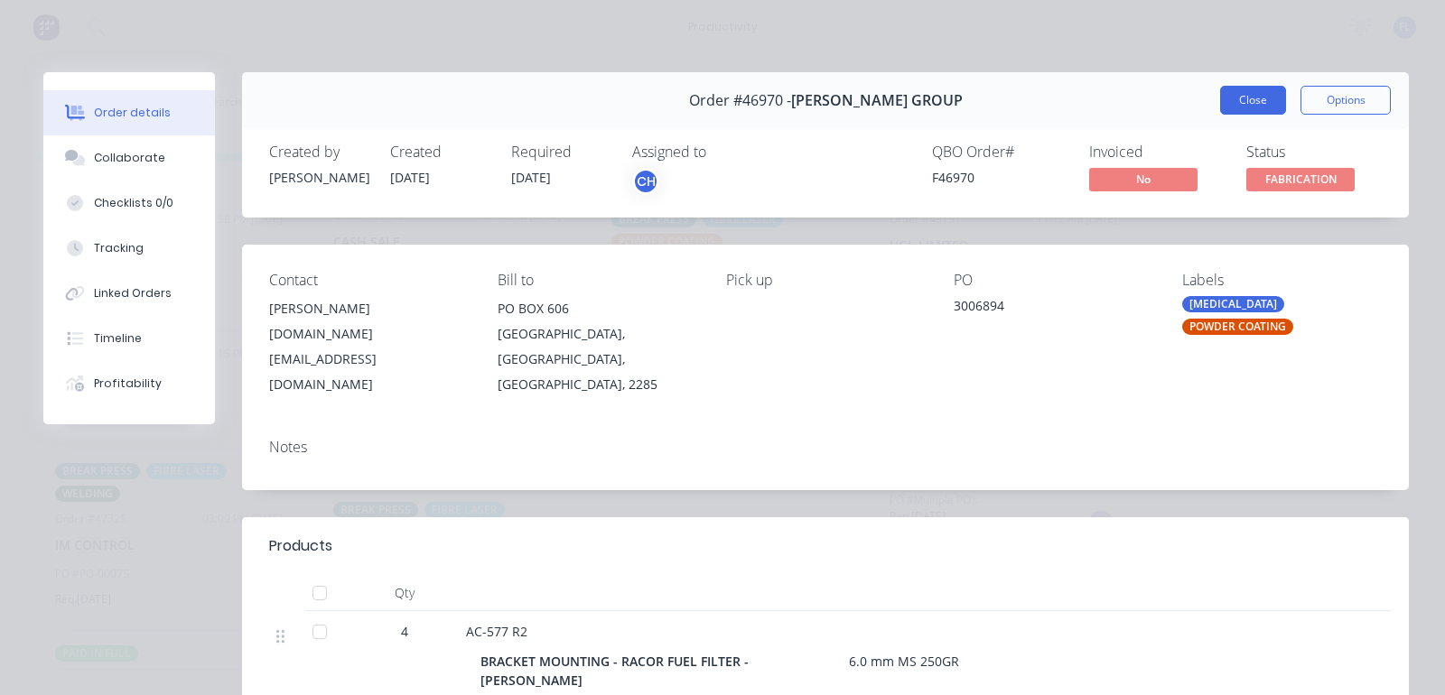
click at [1239, 104] on button "Close" at bounding box center [1253, 100] width 66 height 29
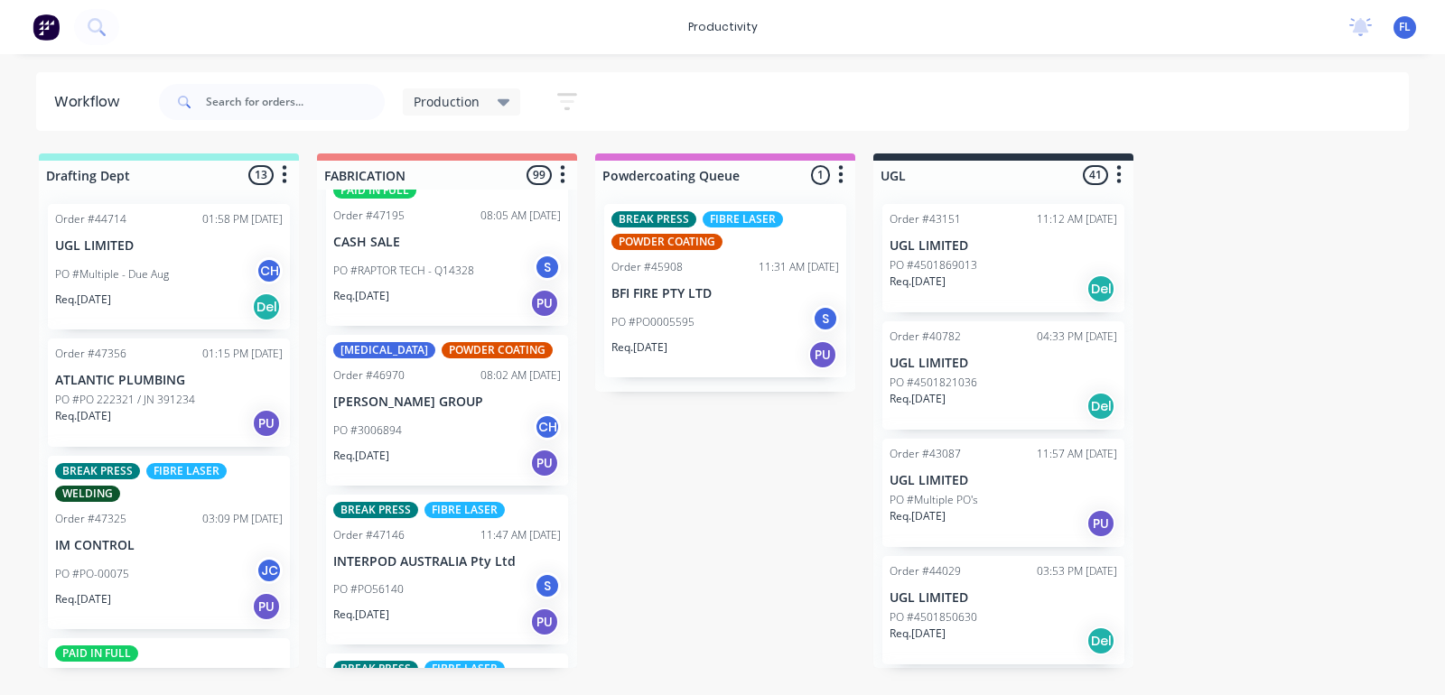
scroll to position [6661, 0]
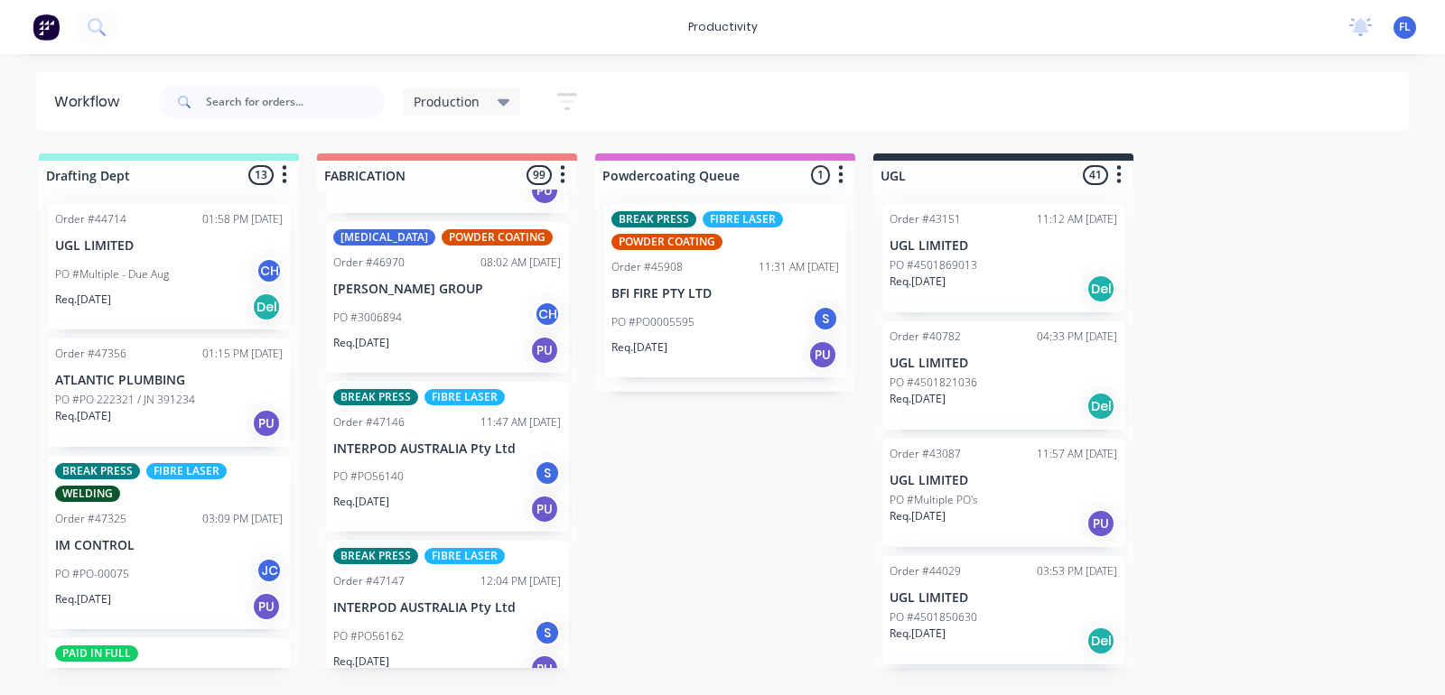
click at [457, 494] on div "Req. [DATE] PU" at bounding box center [447, 509] width 228 height 31
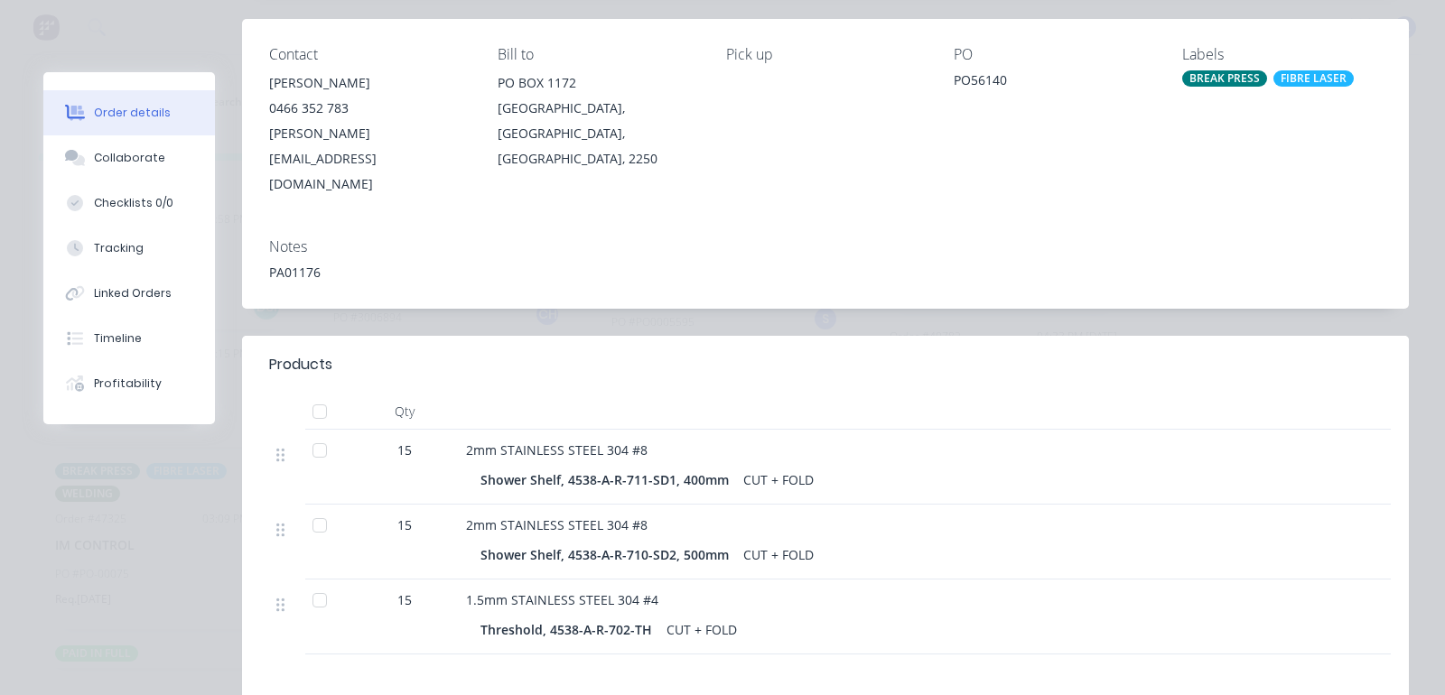
scroll to position [0, 0]
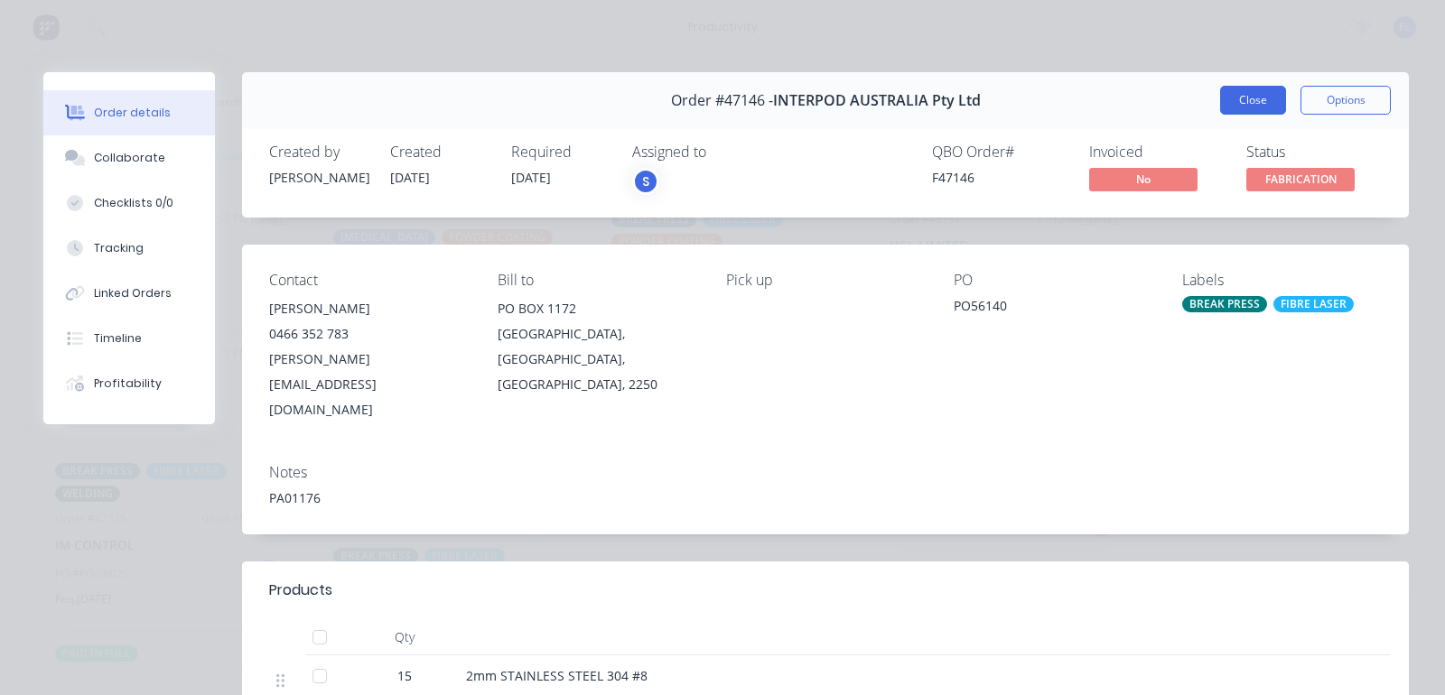
click at [1220, 98] on button "Close" at bounding box center [1253, 100] width 66 height 29
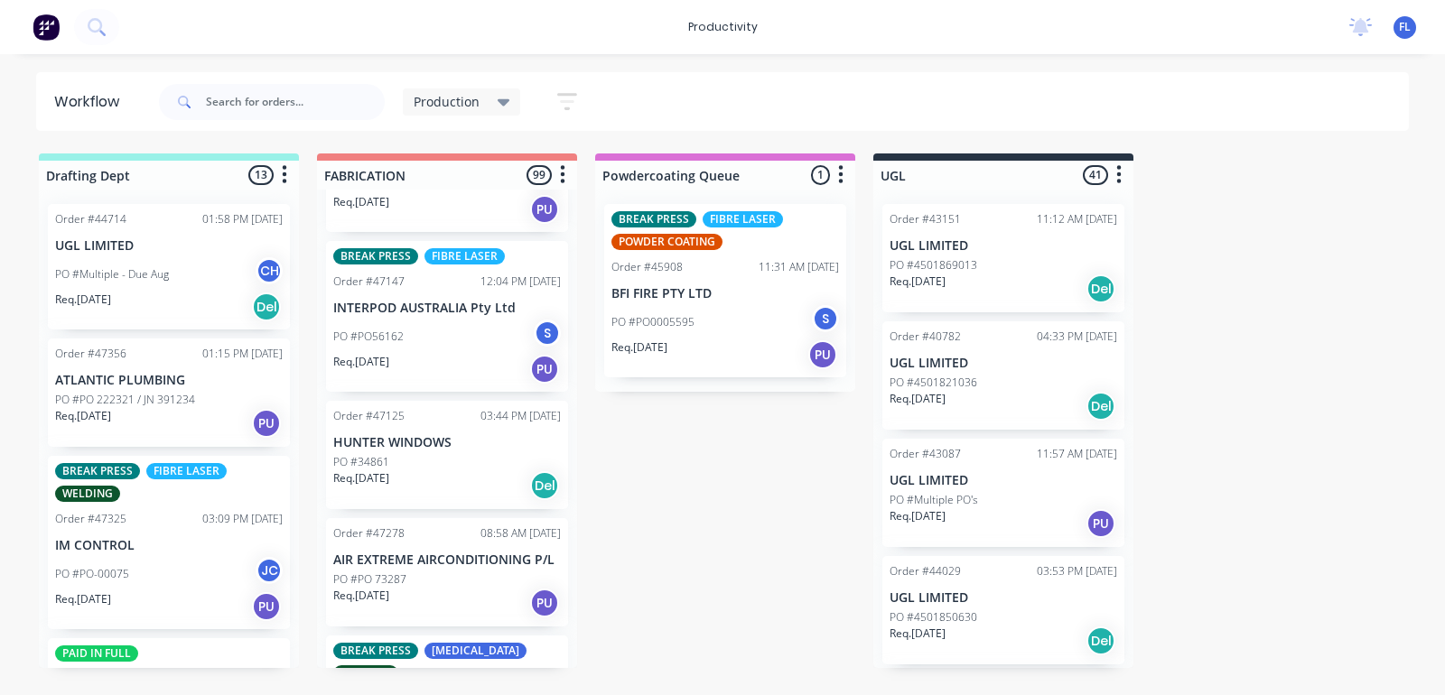
scroll to position [7000, 0]
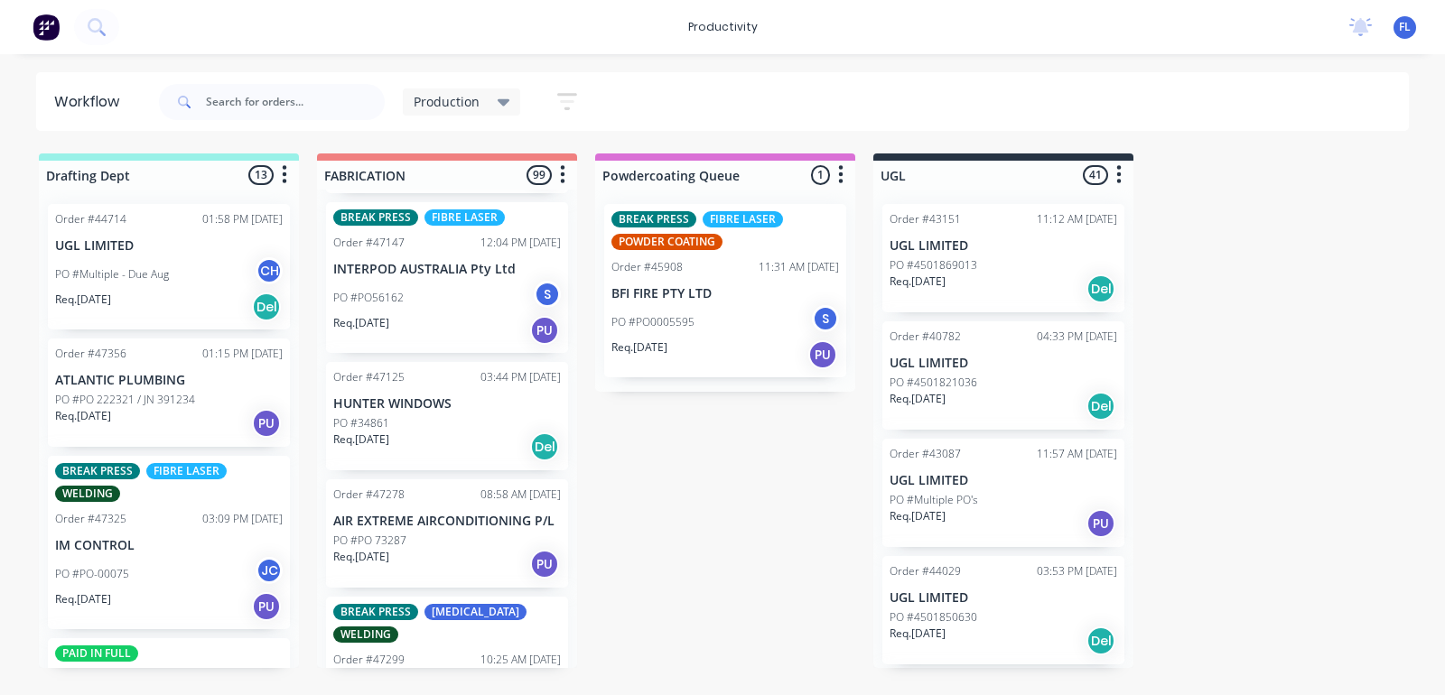
click at [415, 432] on div "Req. [DATE] Del" at bounding box center [447, 447] width 228 height 31
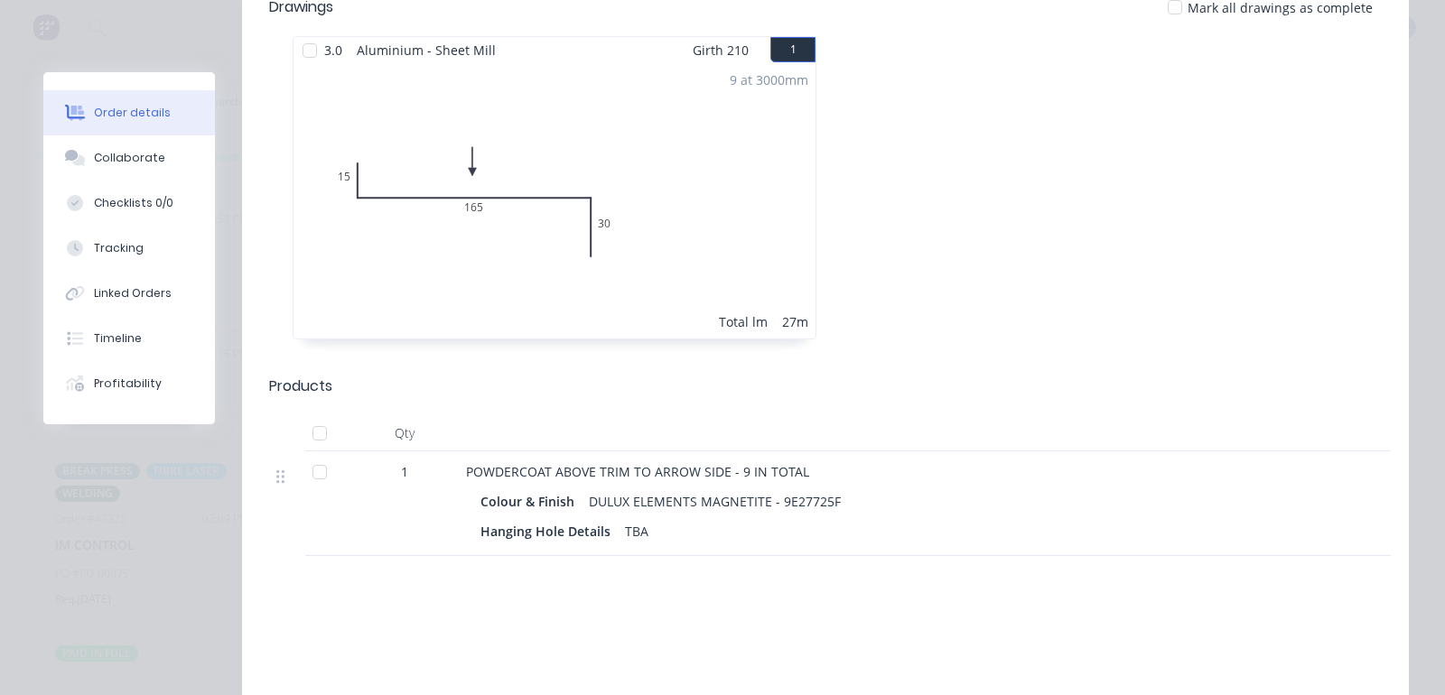
scroll to position [452, 0]
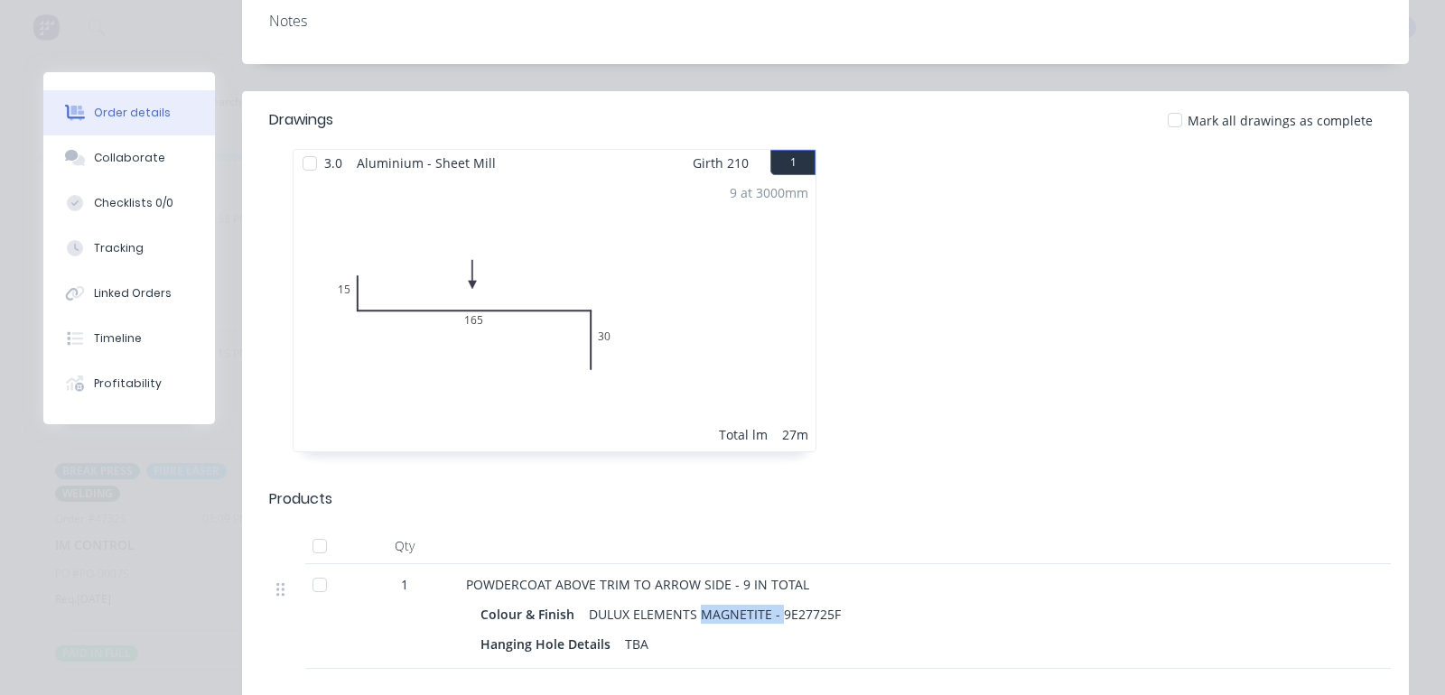
click at [798, 602] on div "DULUX ELEMENTS MAGNETITE - 9E27725F" at bounding box center [715, 615] width 266 height 26
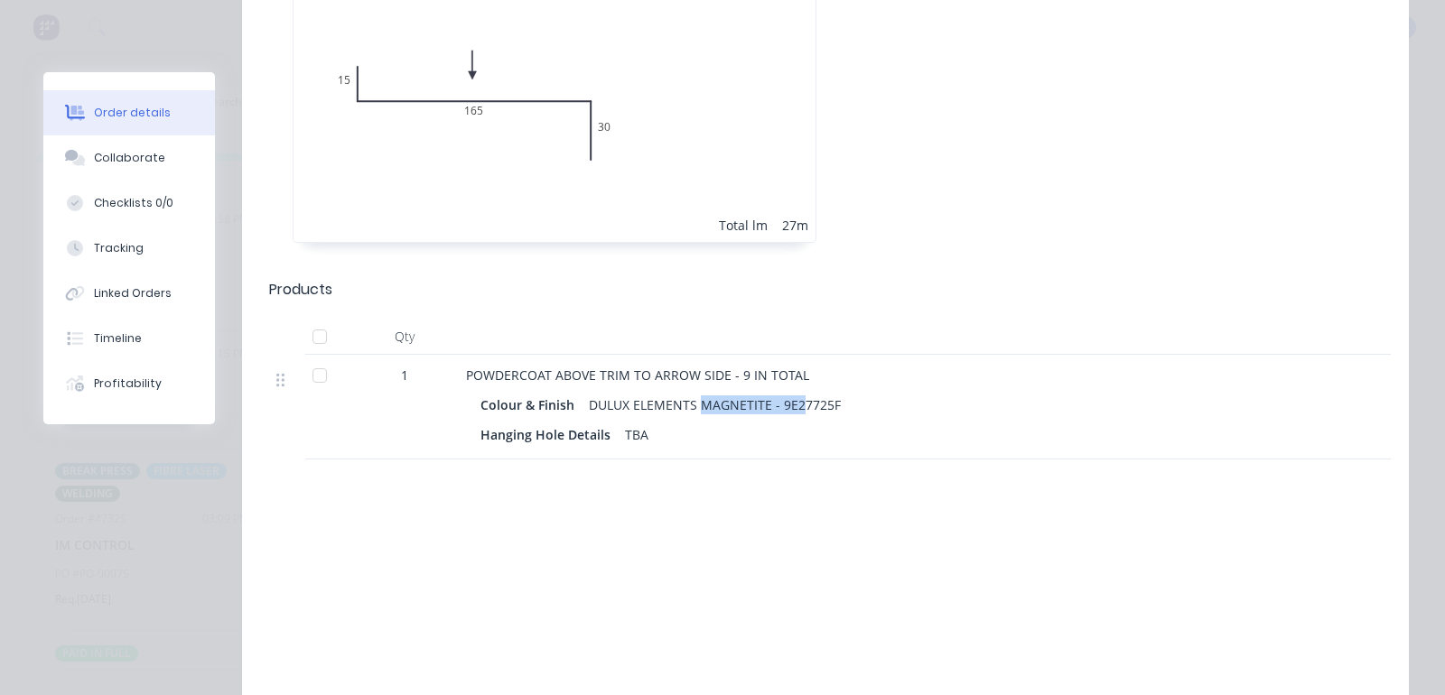
scroll to position [677, 0]
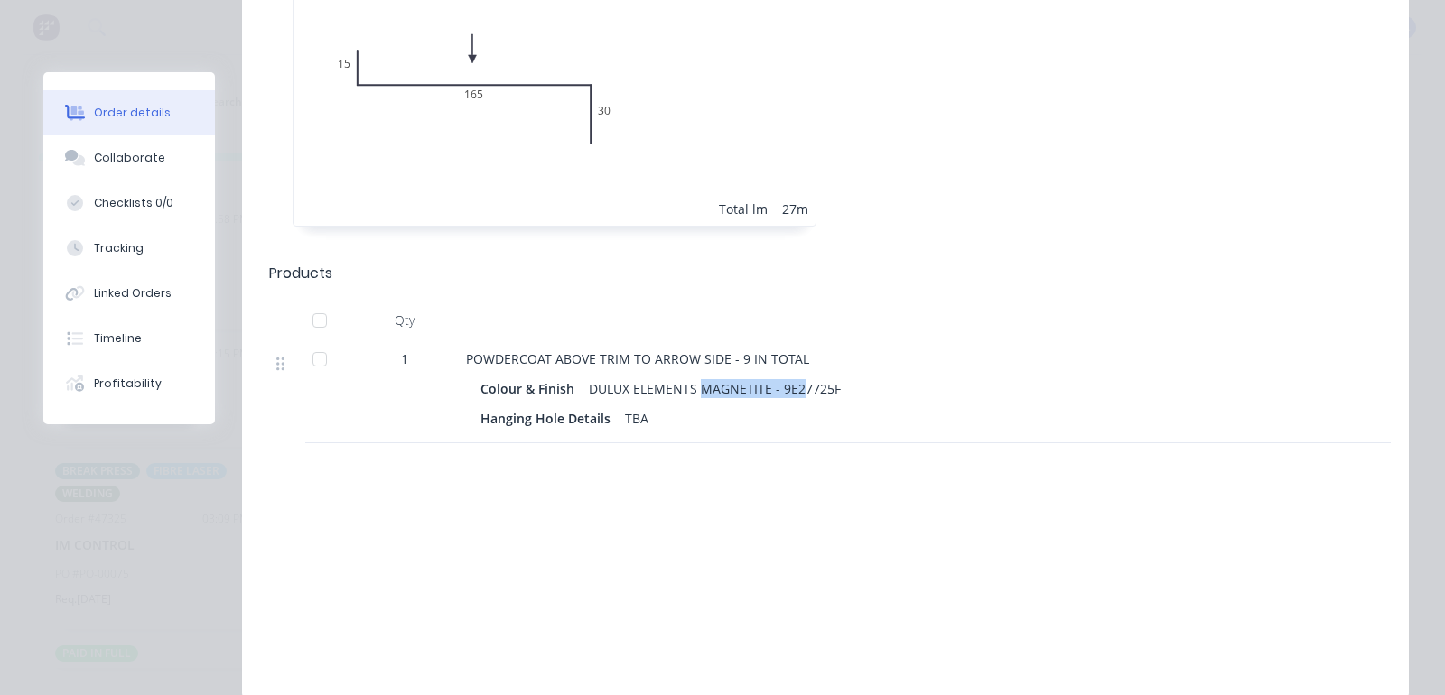
click at [742, 376] on div "DULUX ELEMENTS MAGNETITE - 9E27725F" at bounding box center [715, 389] width 266 height 26
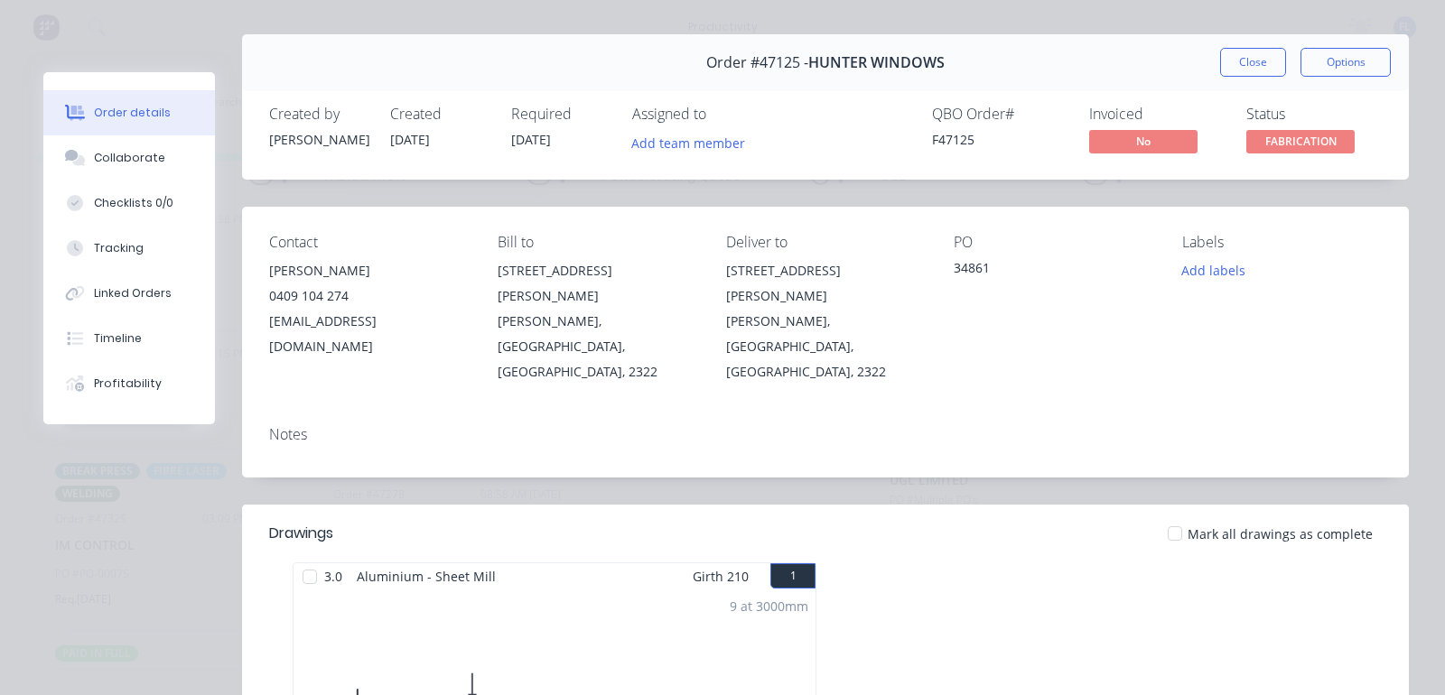
scroll to position [0, 0]
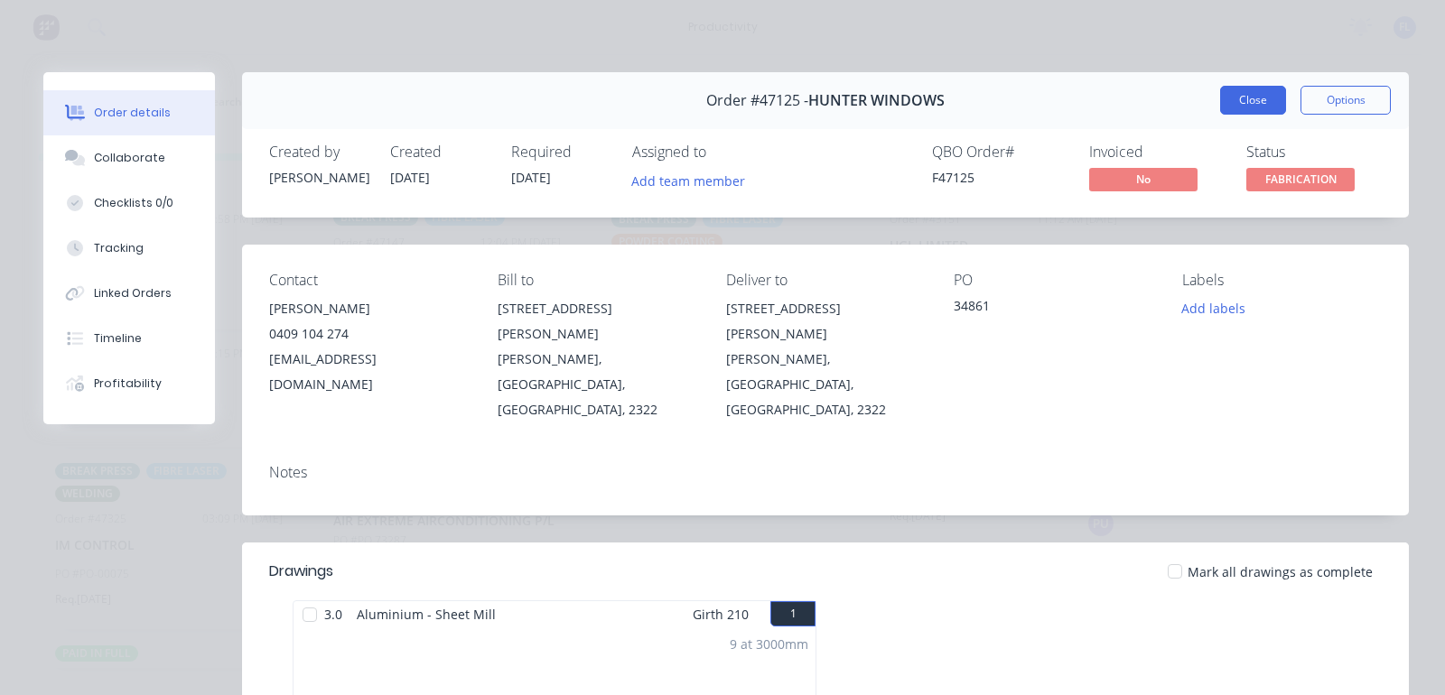
click at [1230, 93] on button "Close" at bounding box center [1253, 100] width 66 height 29
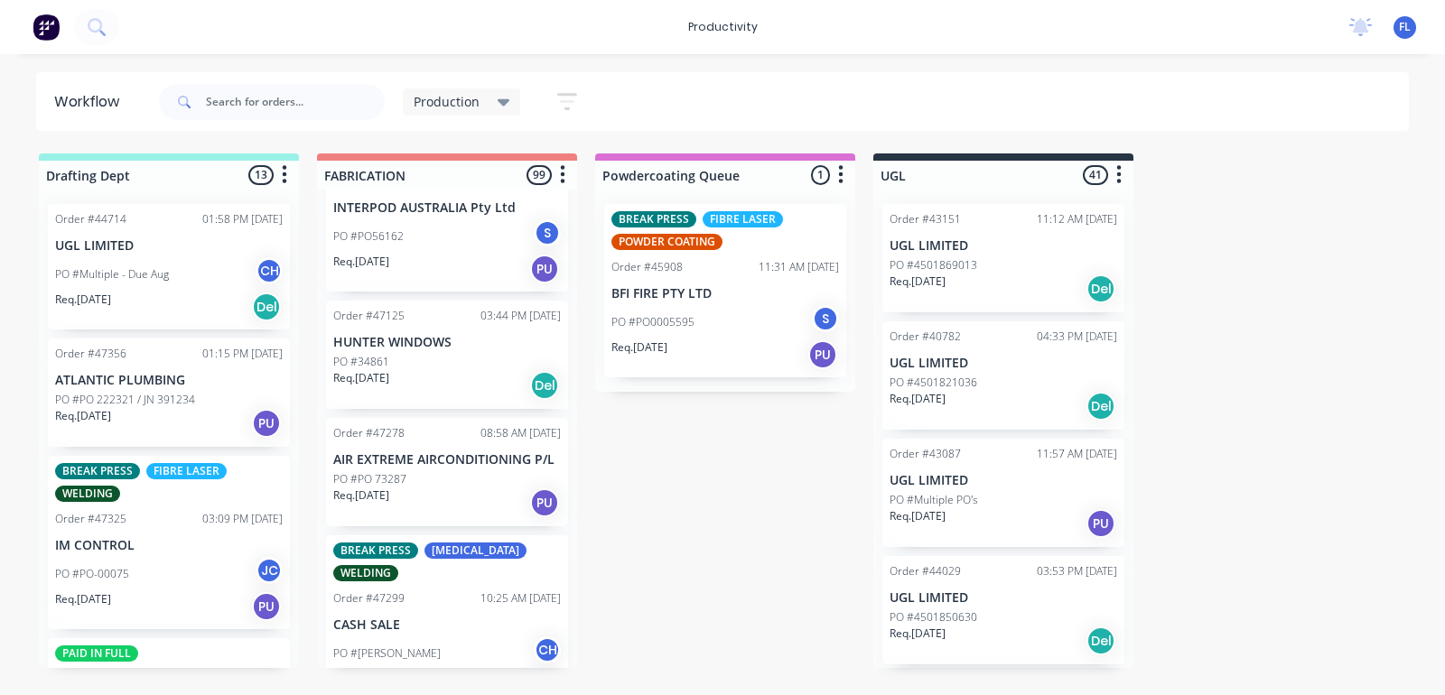
scroll to position [7113, 0]
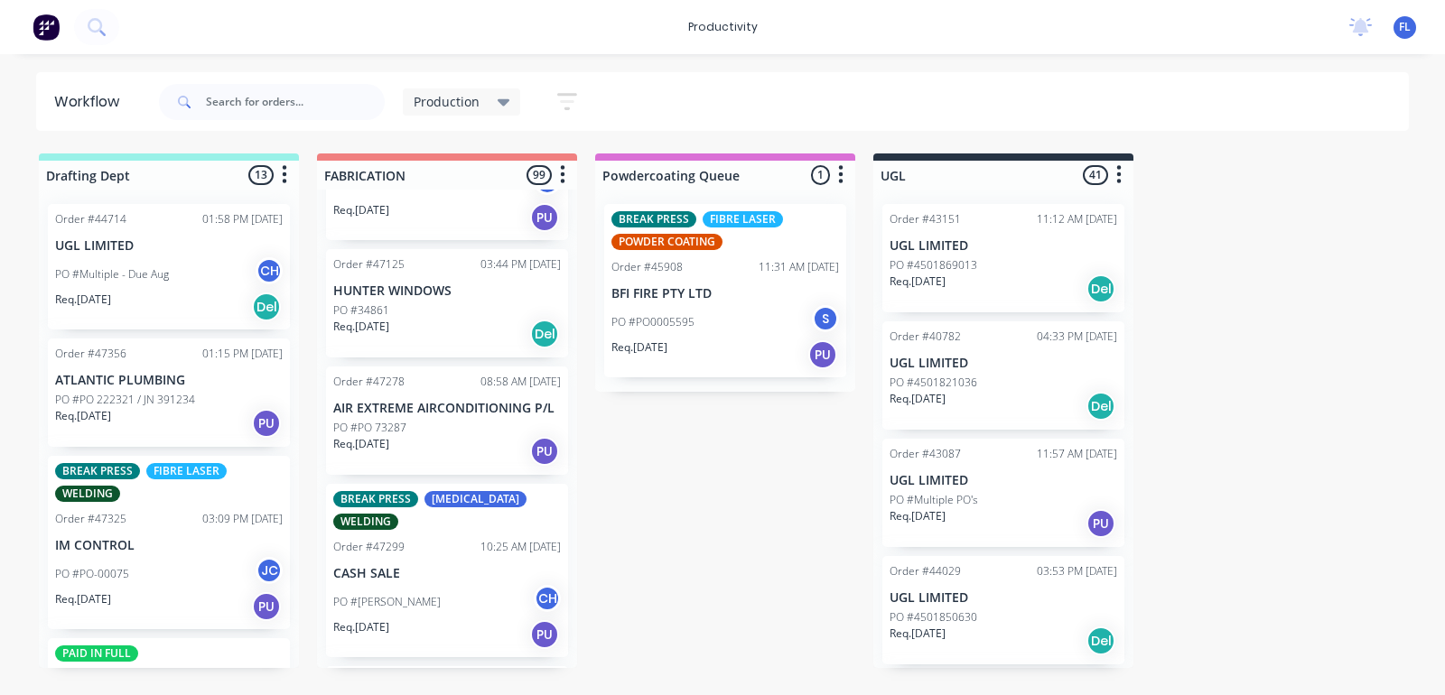
click at [430, 585] on div "PO #[PERSON_NAME] CH" at bounding box center [447, 602] width 228 height 34
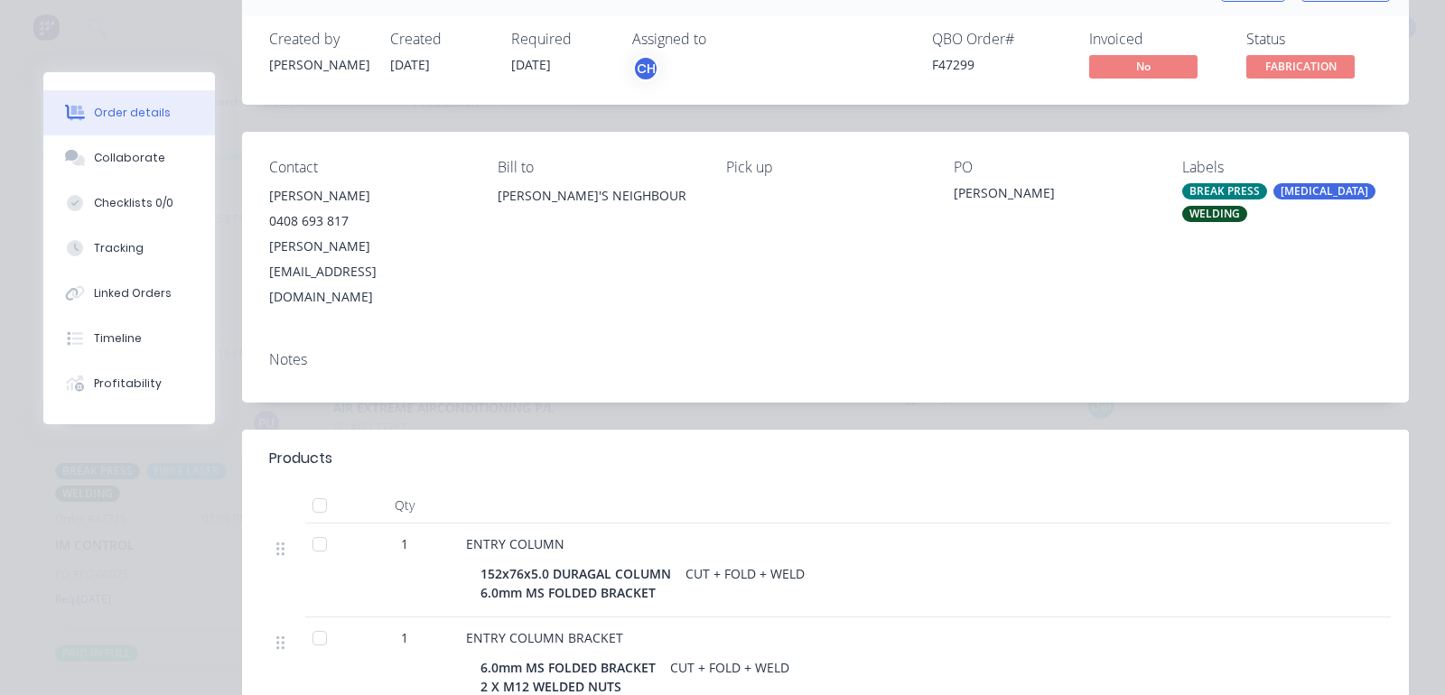
scroll to position [0, 0]
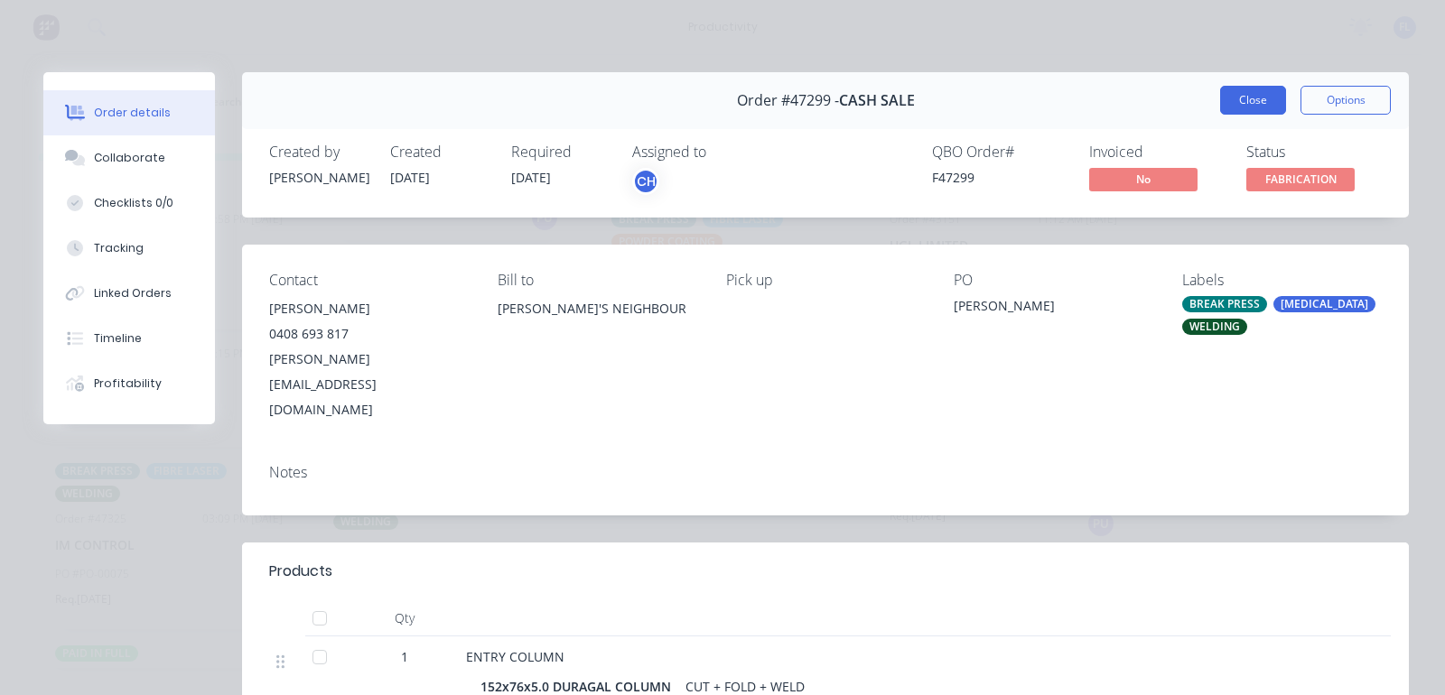
click at [1233, 98] on button "Close" at bounding box center [1253, 100] width 66 height 29
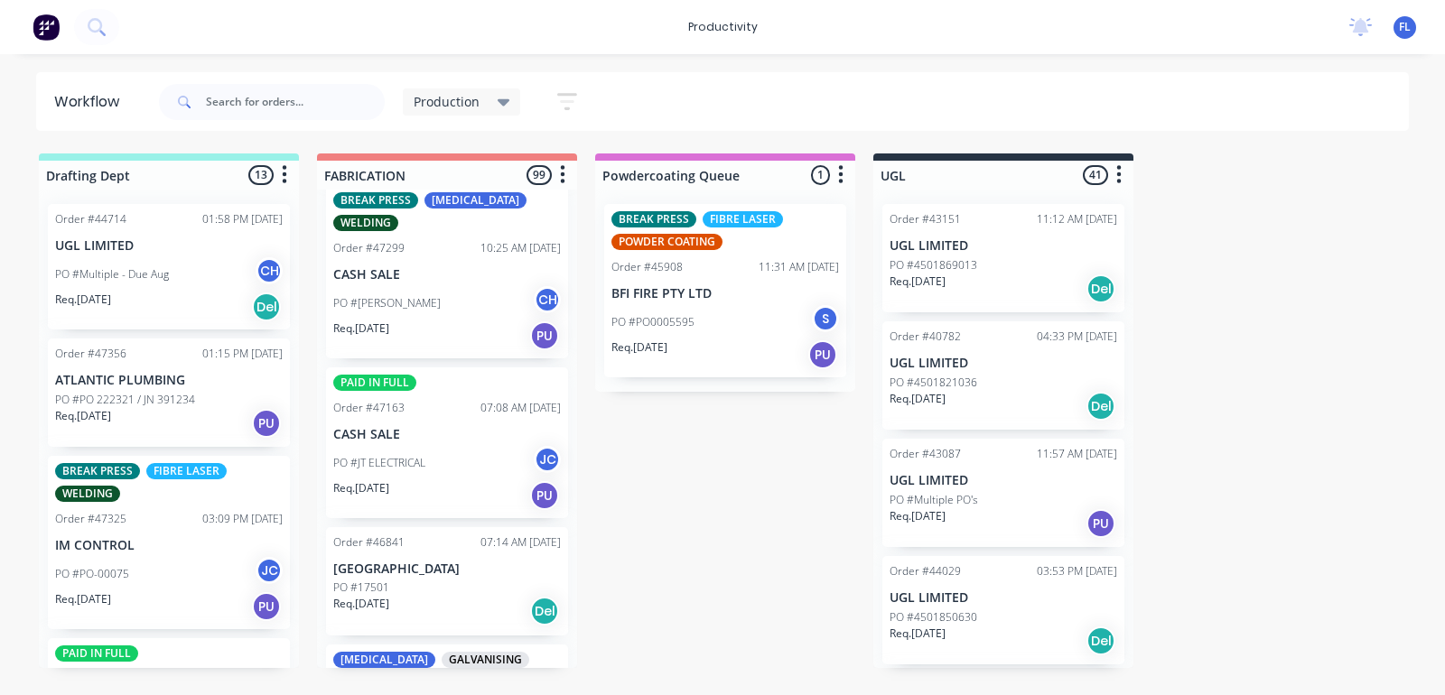
scroll to position [7452, 0]
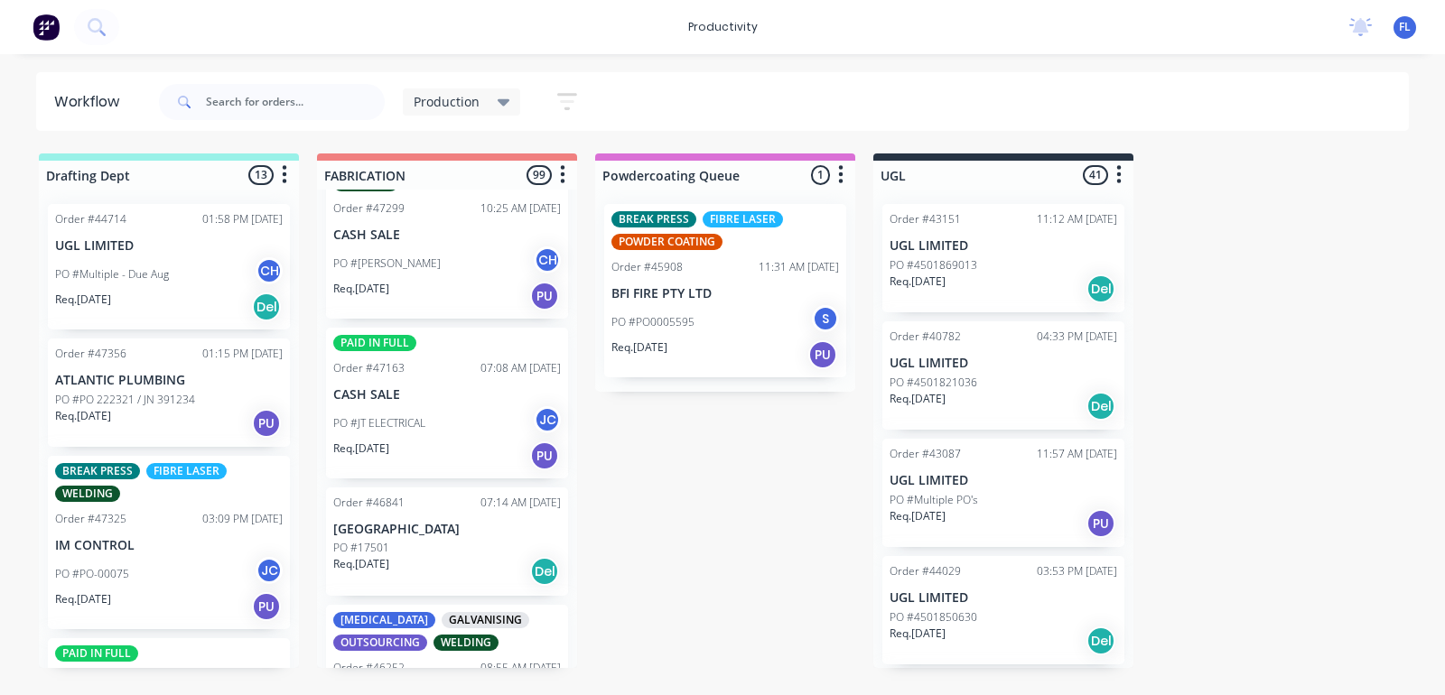
click at [429, 406] on div "PO #JT ELECTRICAL JC" at bounding box center [447, 423] width 228 height 34
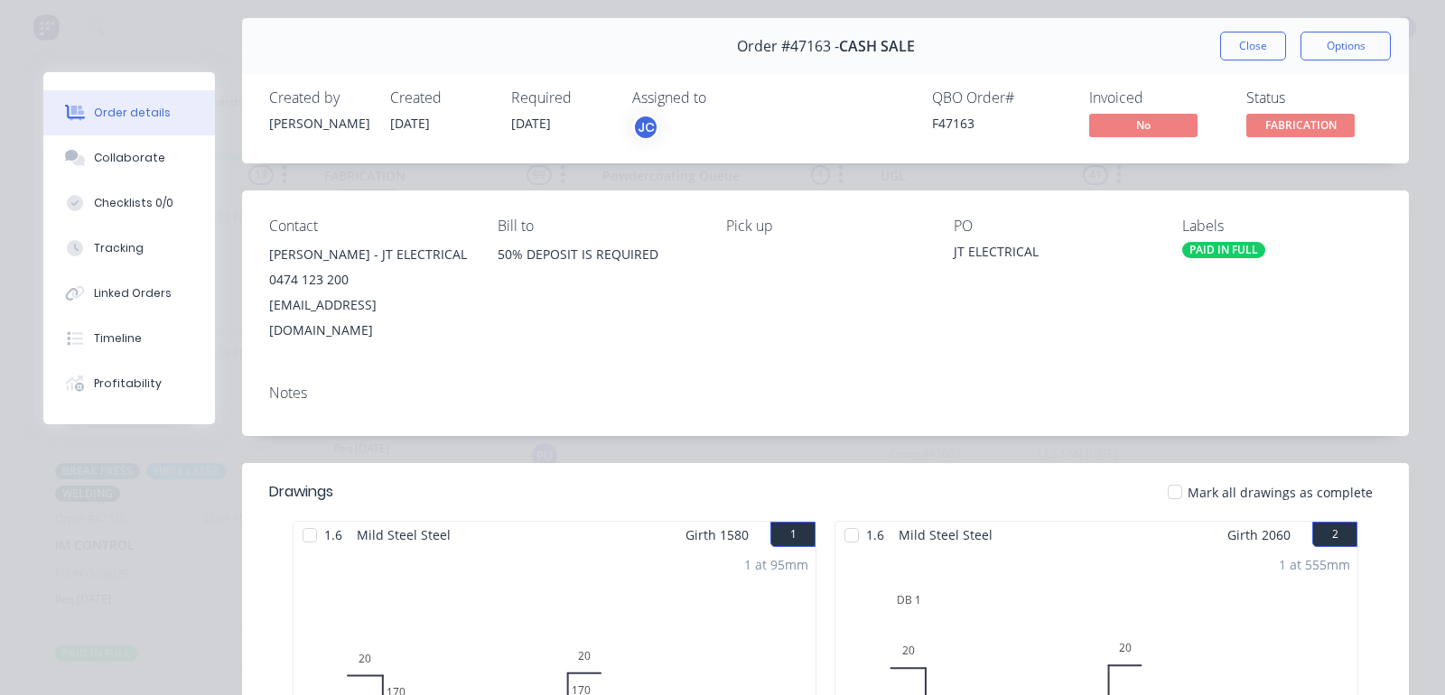
scroll to position [0, 0]
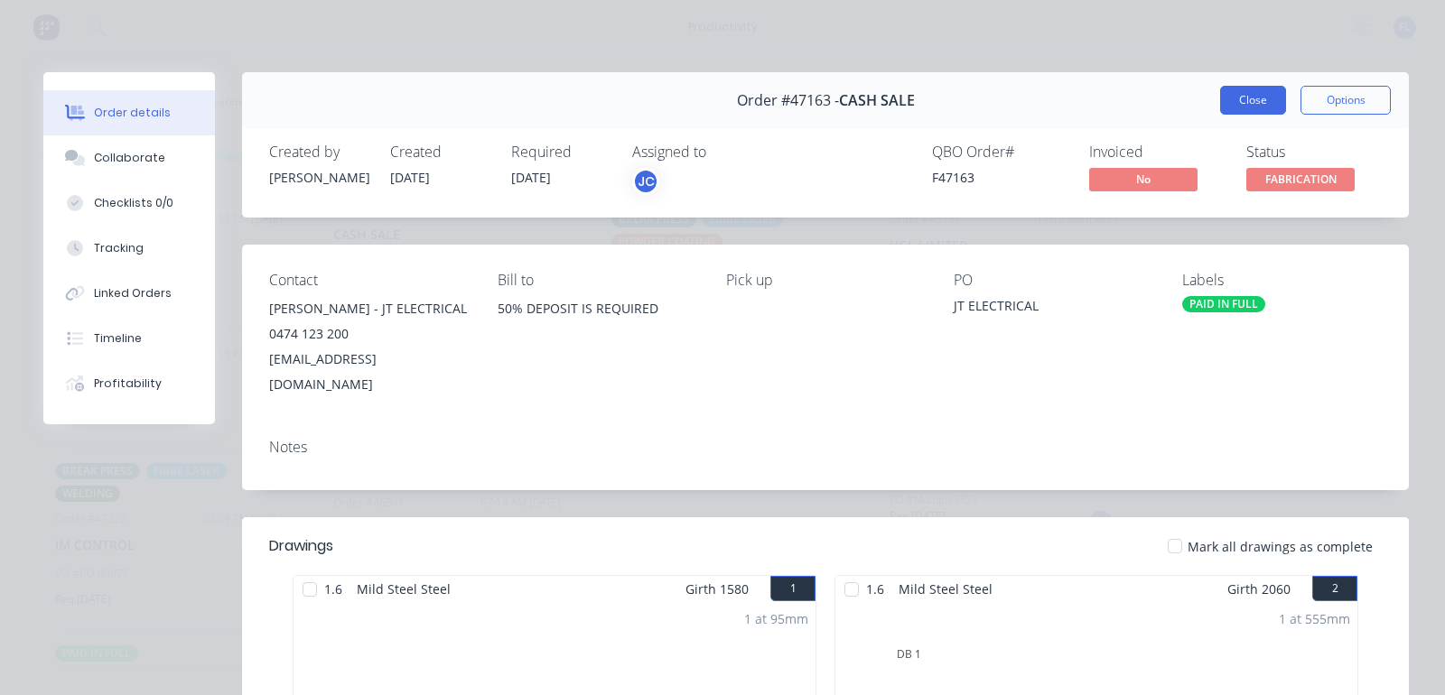
click at [1238, 95] on button "Close" at bounding box center [1253, 100] width 66 height 29
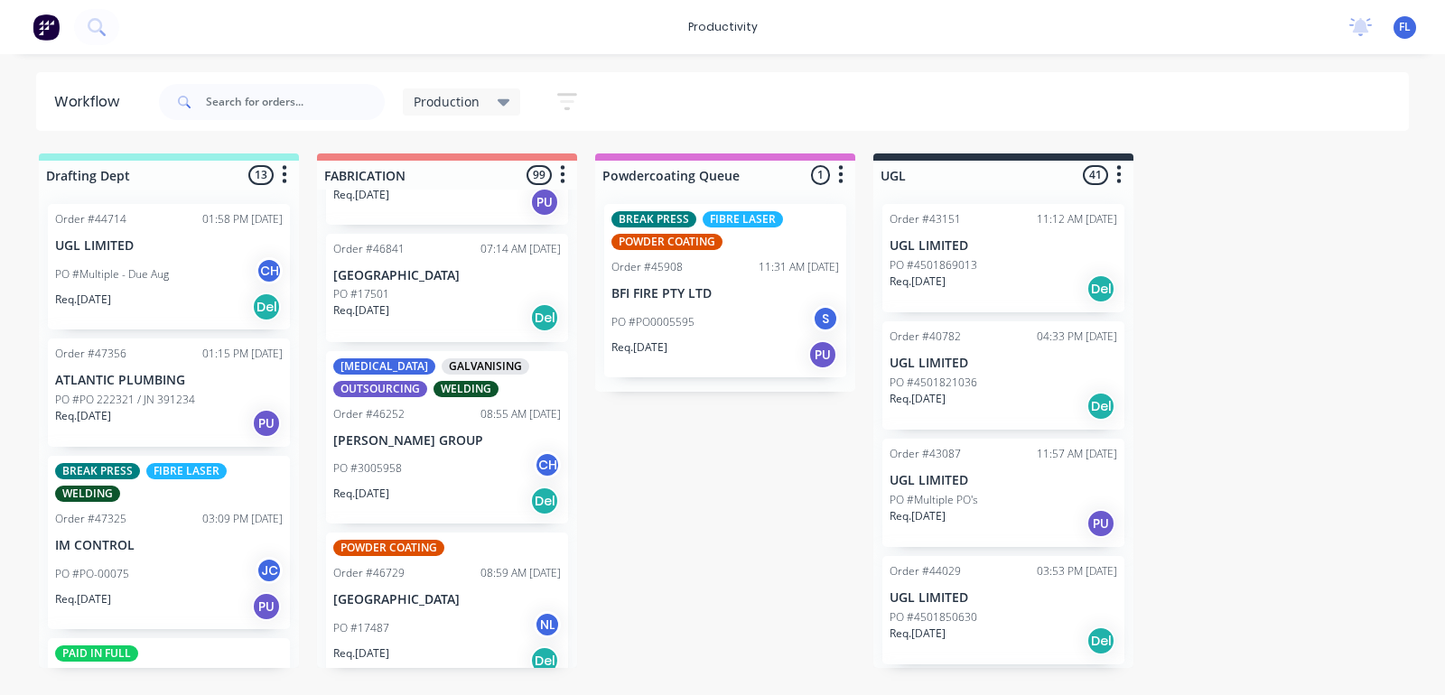
scroll to position [7790, 0]
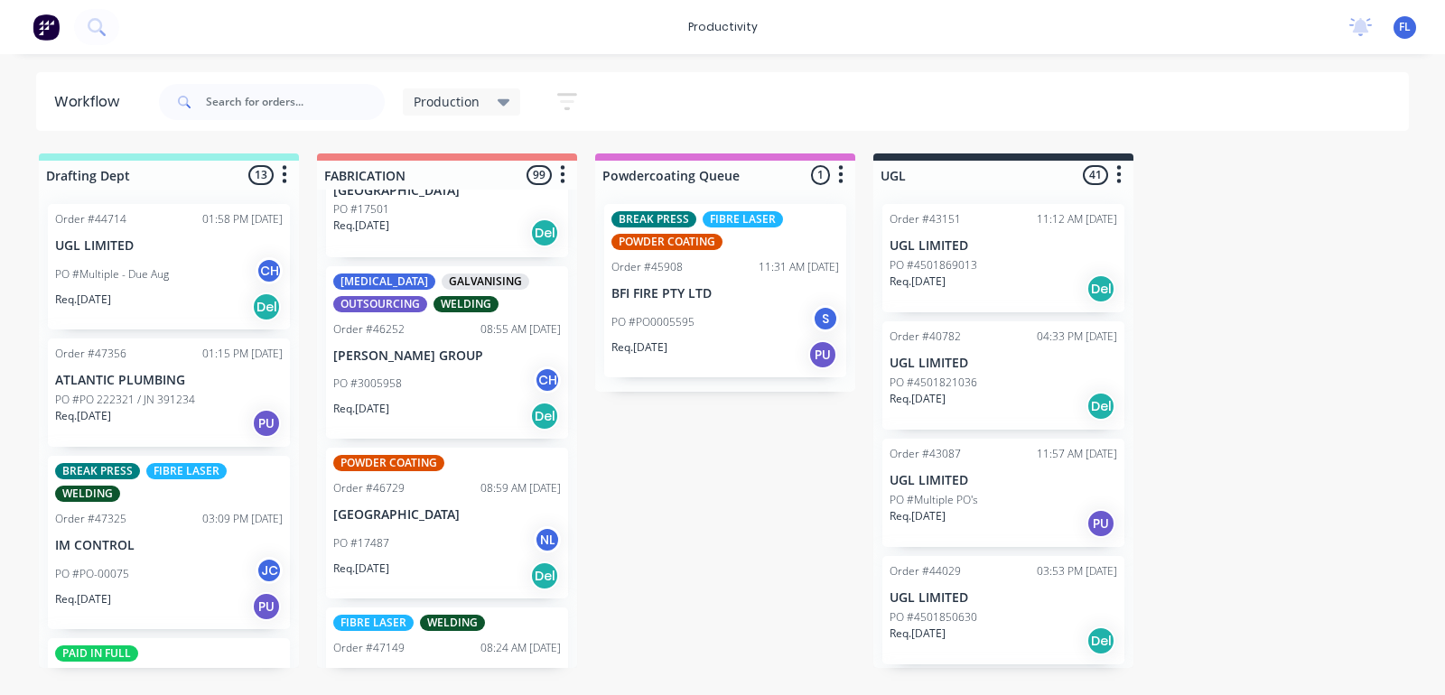
click at [423, 367] on div "PO #3005958 CH" at bounding box center [447, 384] width 228 height 34
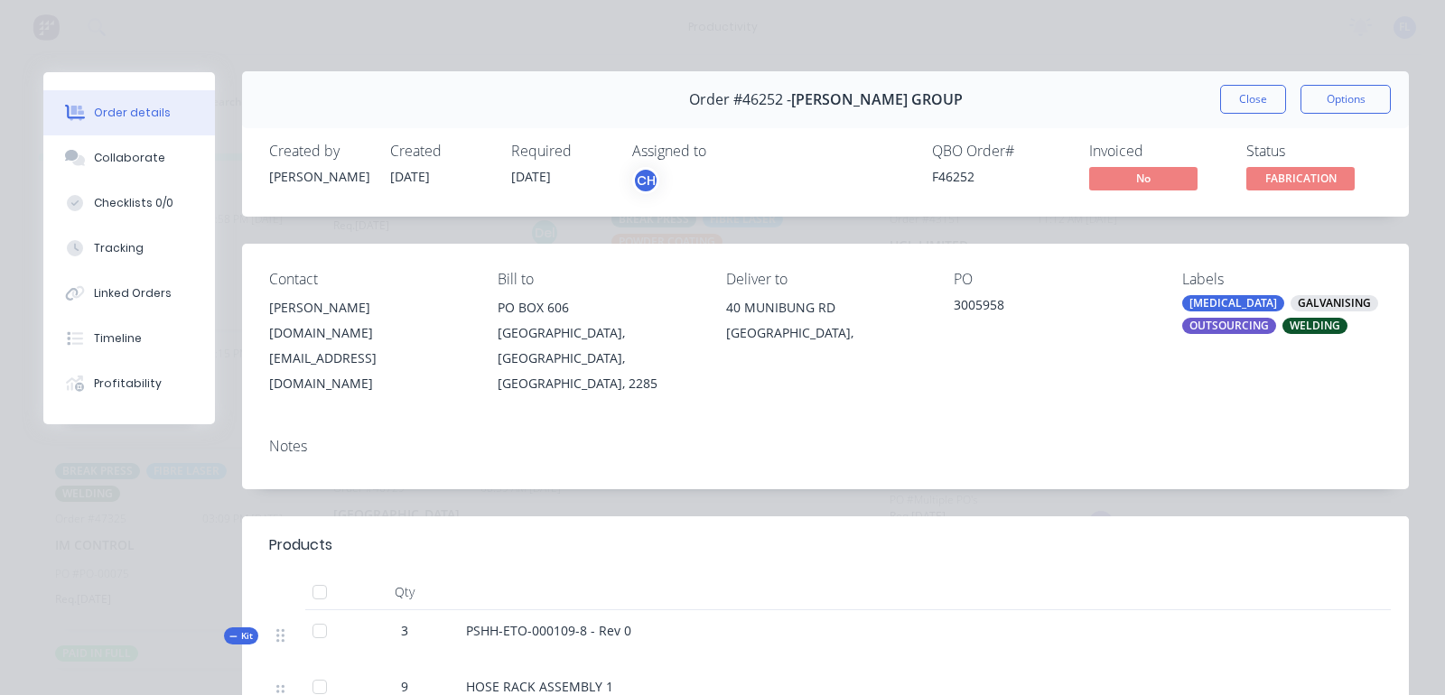
scroll to position [0, 0]
click at [1247, 105] on button "Close" at bounding box center [1253, 100] width 66 height 29
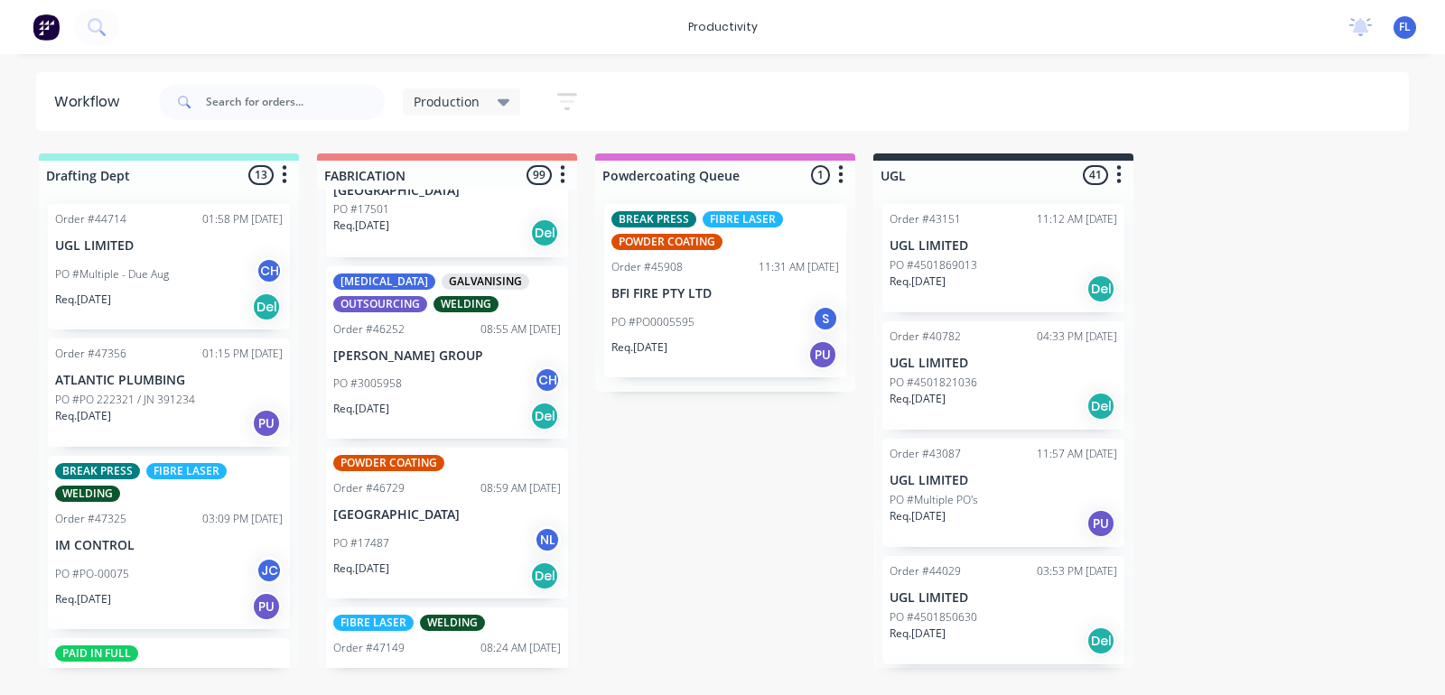
click at [427, 561] on div "Req. [DATE] Del" at bounding box center [447, 576] width 228 height 31
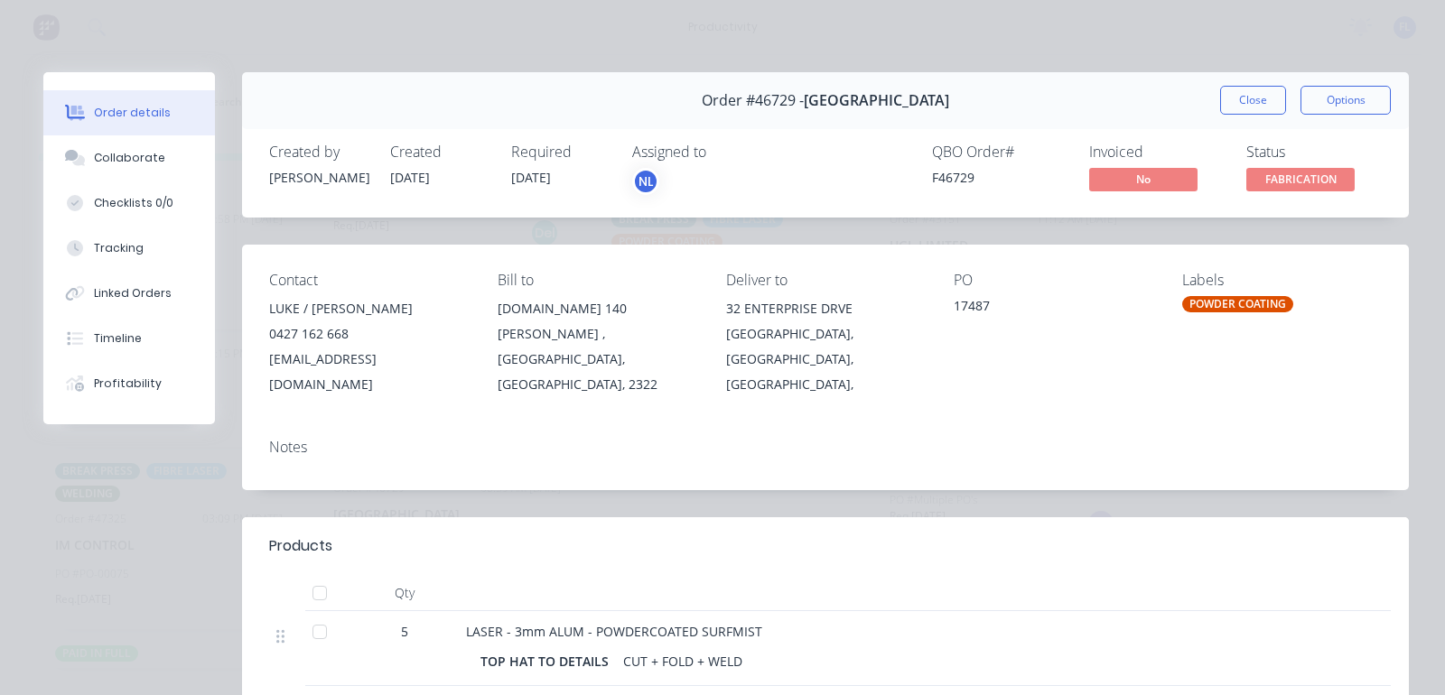
click at [1218, 116] on div "Order #46729 - [GEOGRAPHIC_DATA] RURAL BUILDINGS Close Options" at bounding box center [825, 100] width 1167 height 57
click at [1234, 96] on button "Close" at bounding box center [1253, 100] width 66 height 29
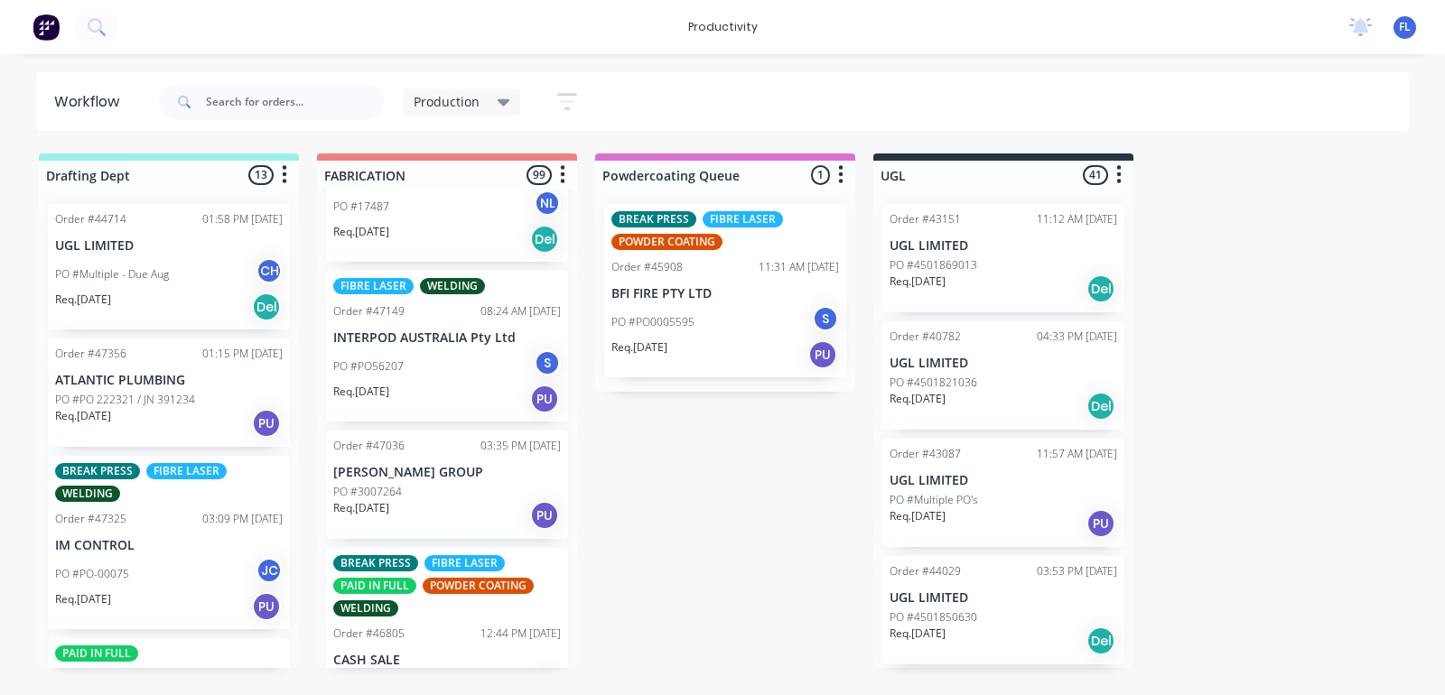
scroll to position [8129, 0]
click at [420, 348] on div "PO #PO56207 S" at bounding box center [447, 365] width 228 height 34
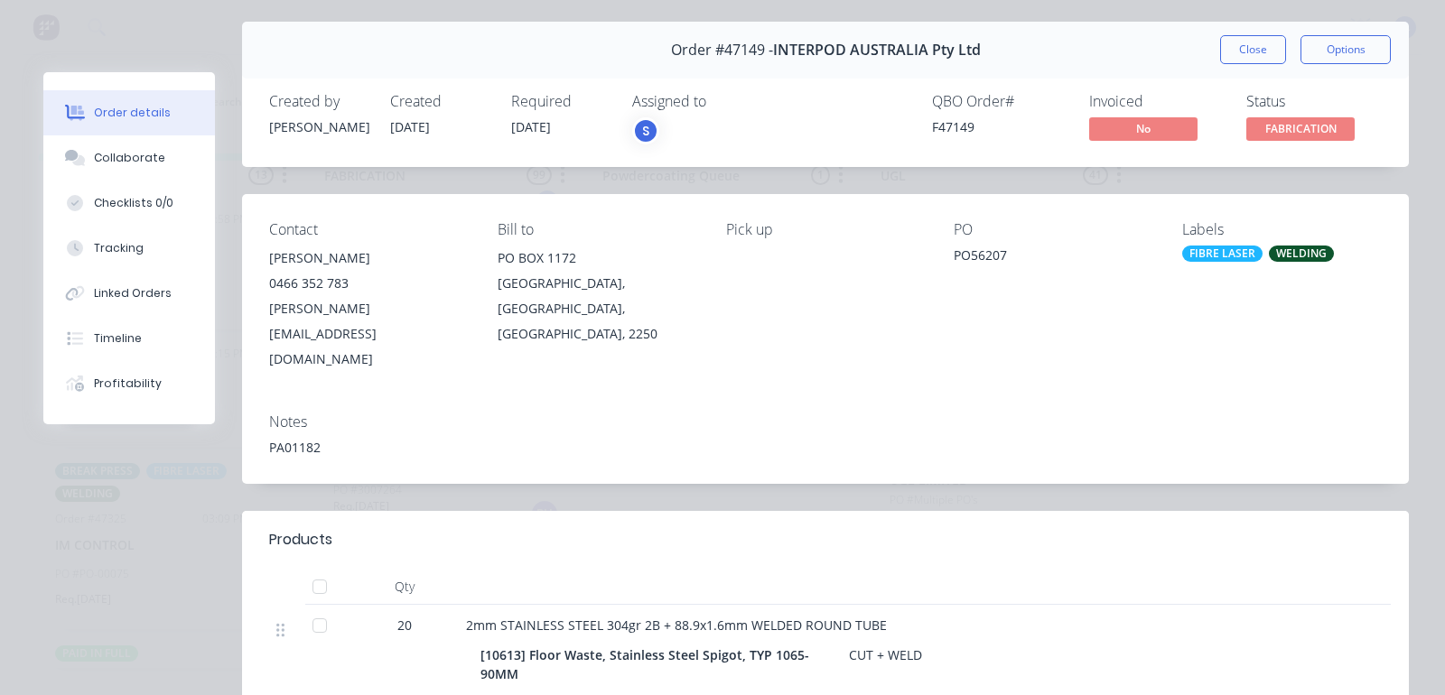
scroll to position [0, 0]
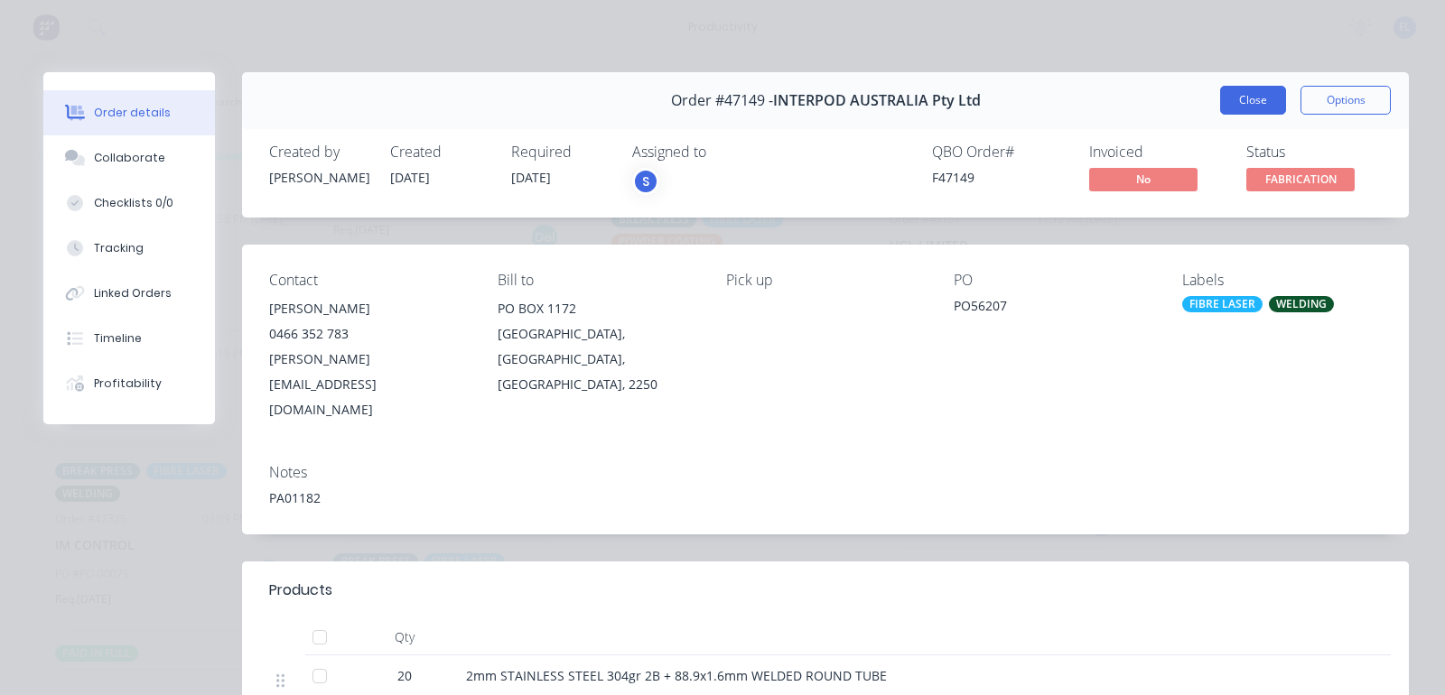
click at [1227, 91] on button "Close" at bounding box center [1253, 100] width 66 height 29
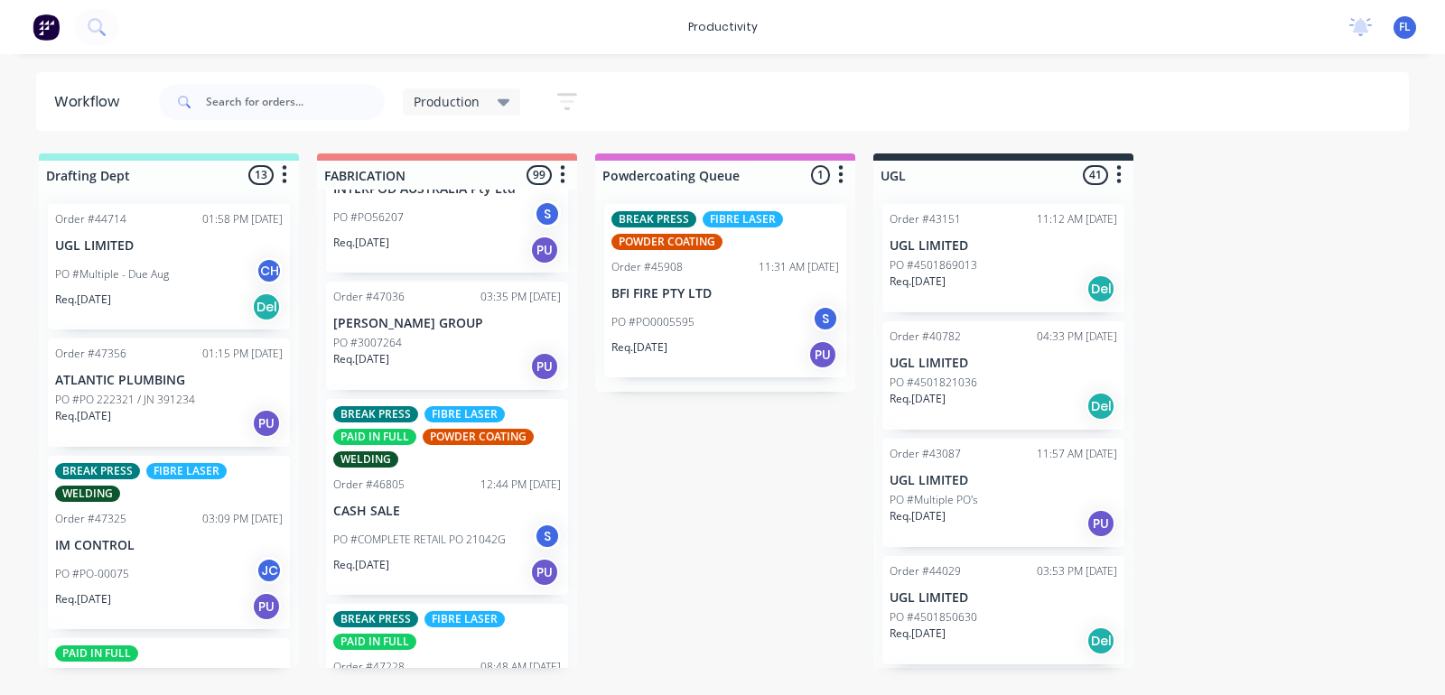
scroll to position [8129, 0]
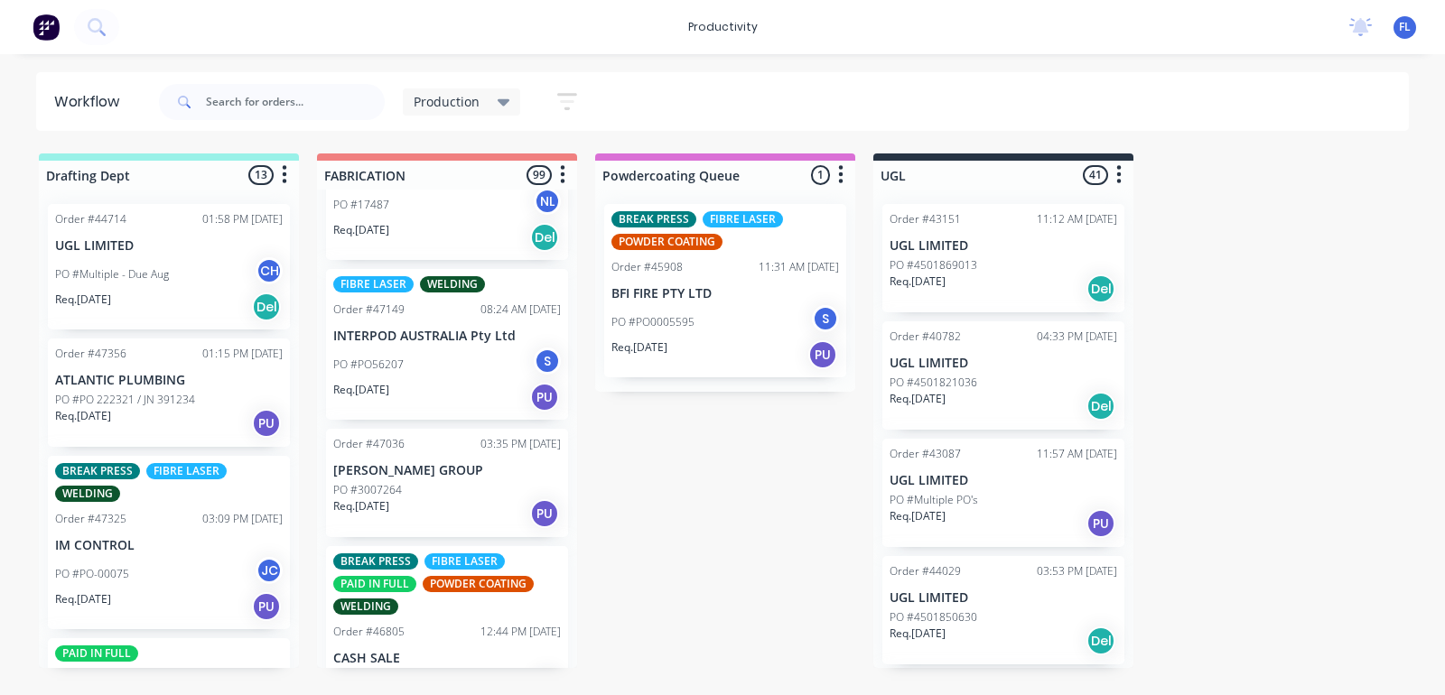
click at [421, 482] on div "PO #3007264" at bounding box center [447, 490] width 228 height 16
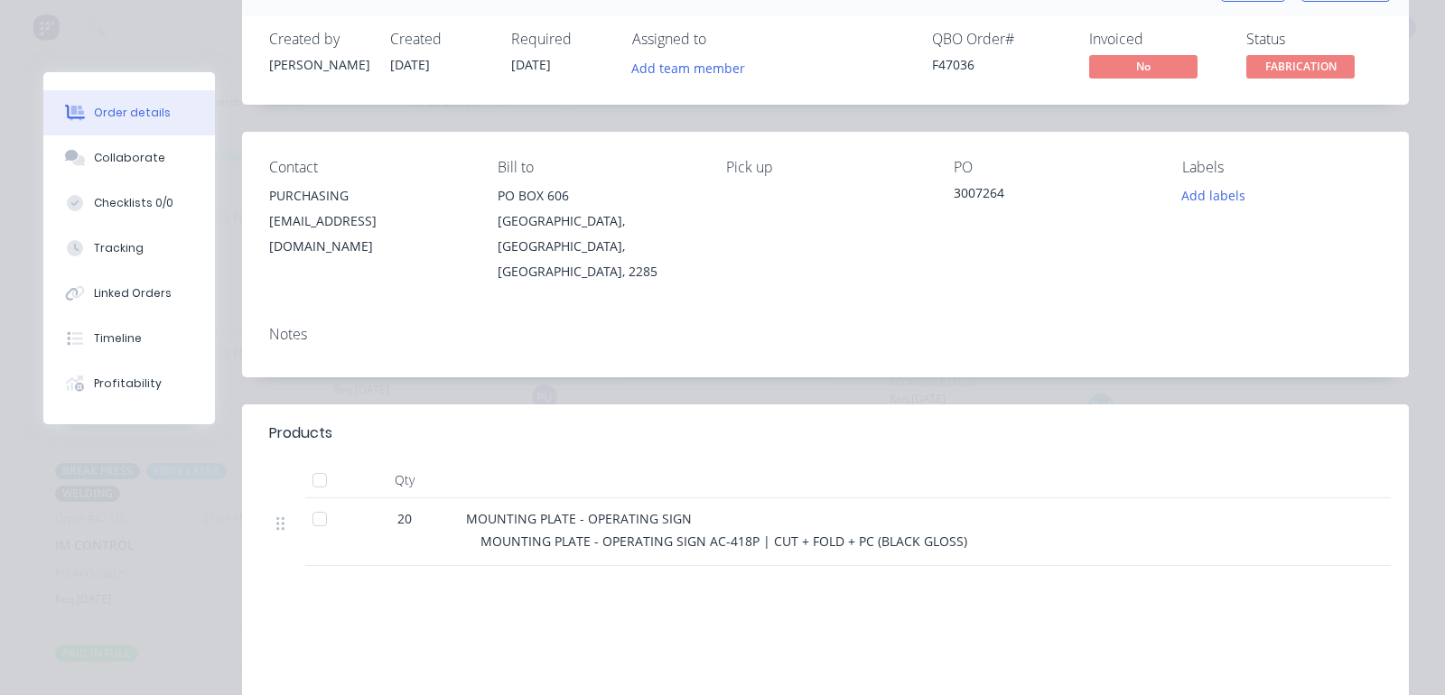
scroll to position [0, 0]
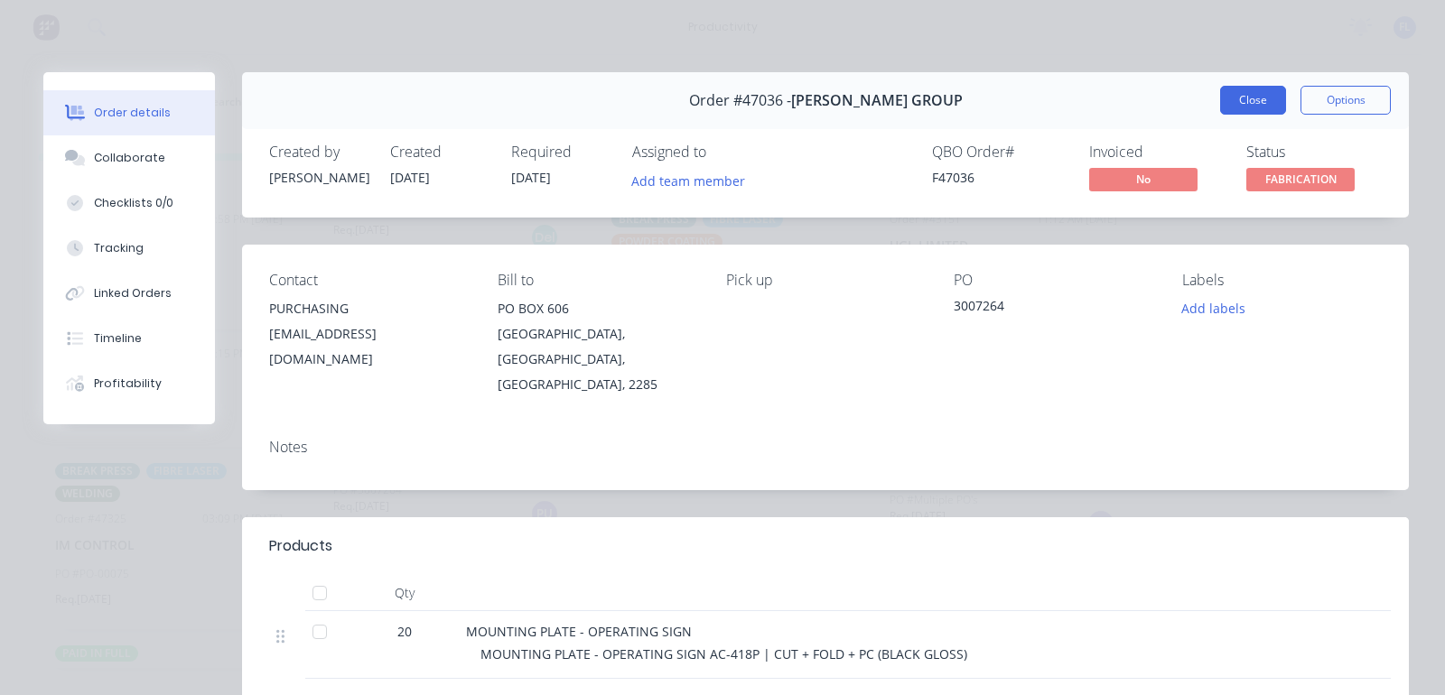
click at [1239, 99] on button "Close" at bounding box center [1253, 100] width 66 height 29
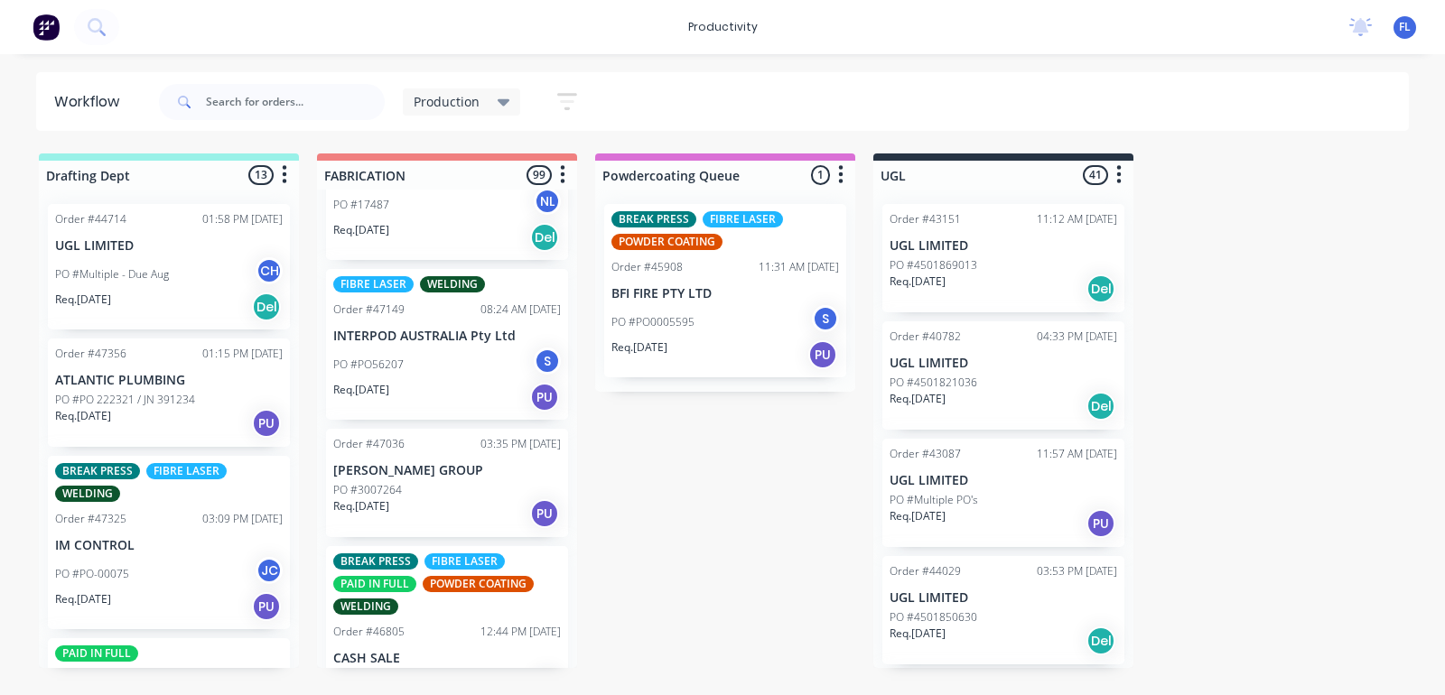
scroll to position [8242, 0]
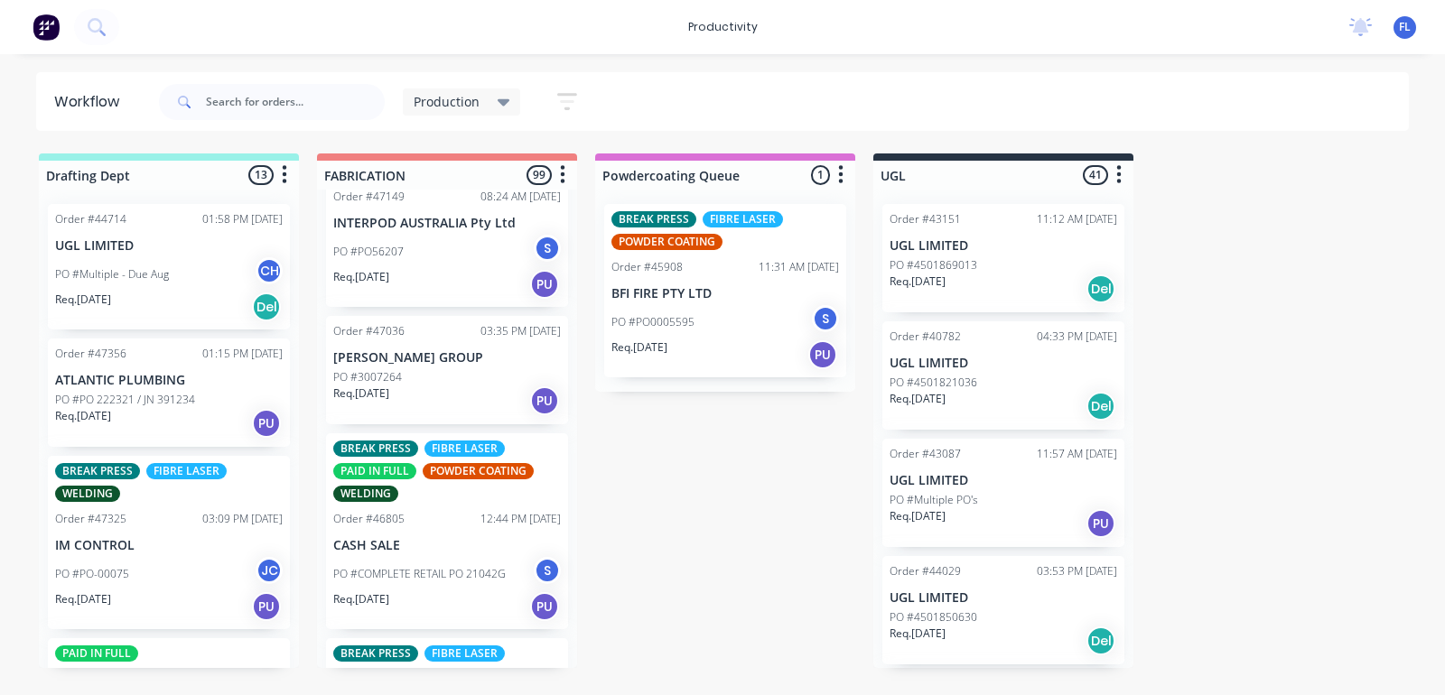
click at [417, 592] on div "Req. [DATE] PU" at bounding box center [447, 607] width 228 height 31
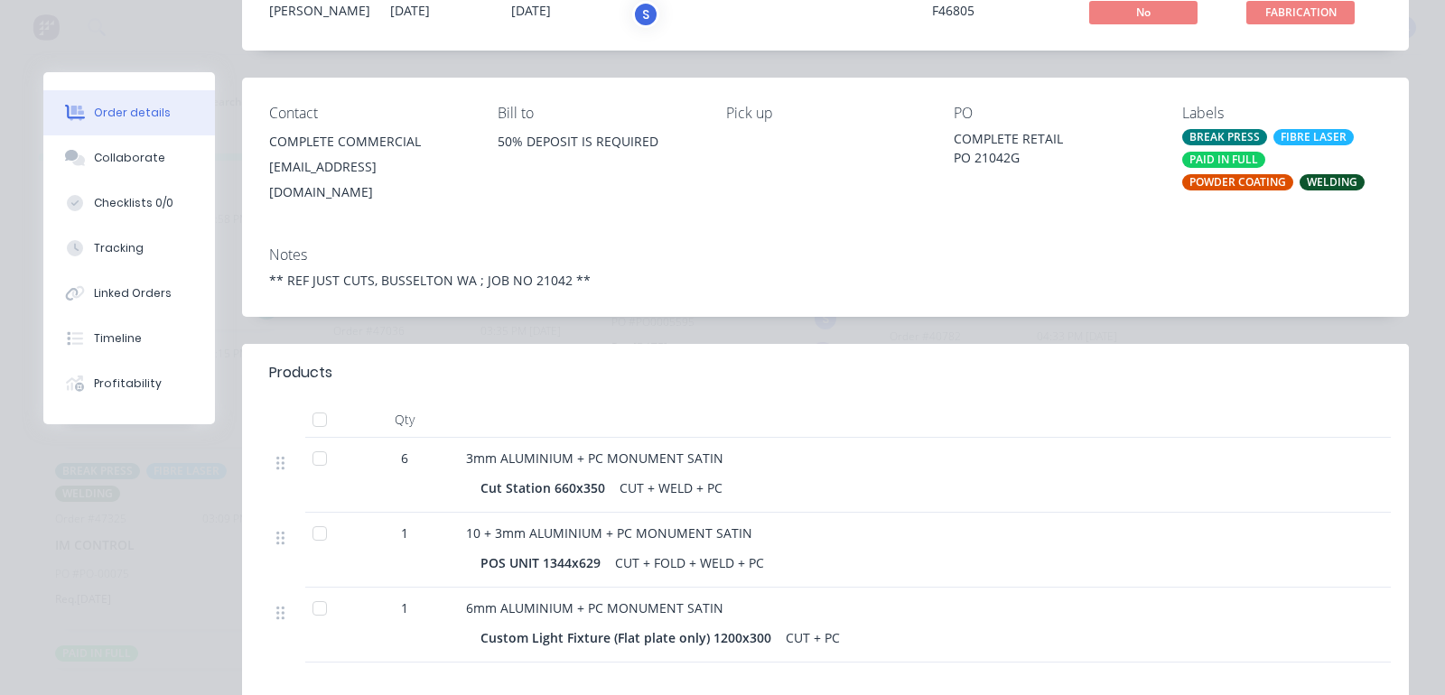
scroll to position [0, 0]
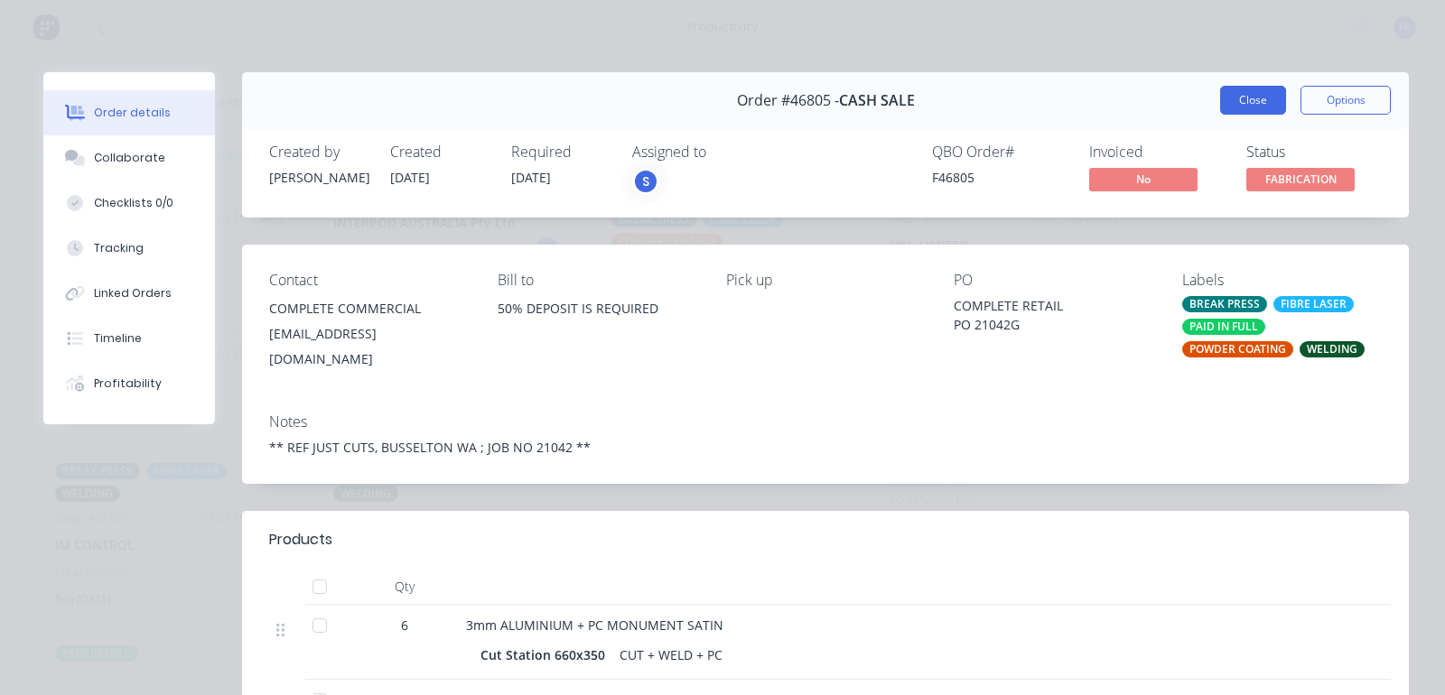
click at [1240, 93] on button "Close" at bounding box center [1253, 100] width 66 height 29
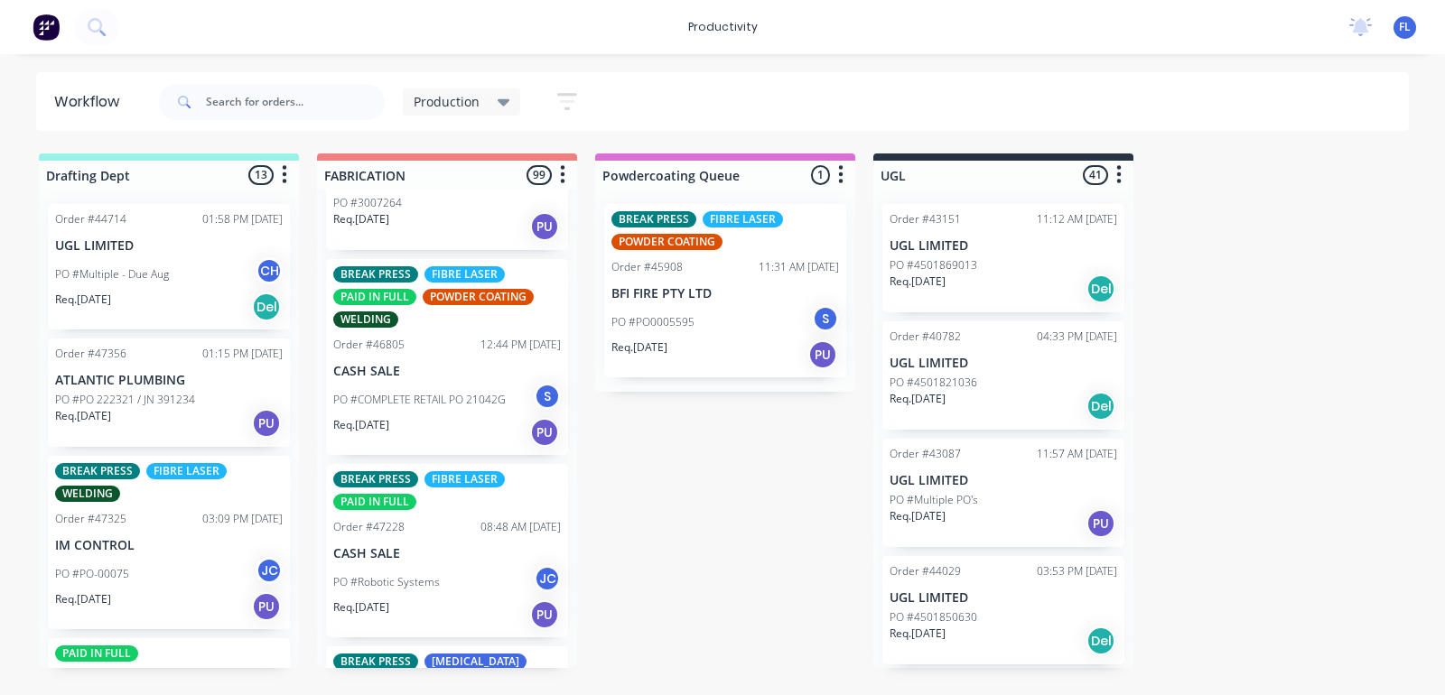
scroll to position [8468, 0]
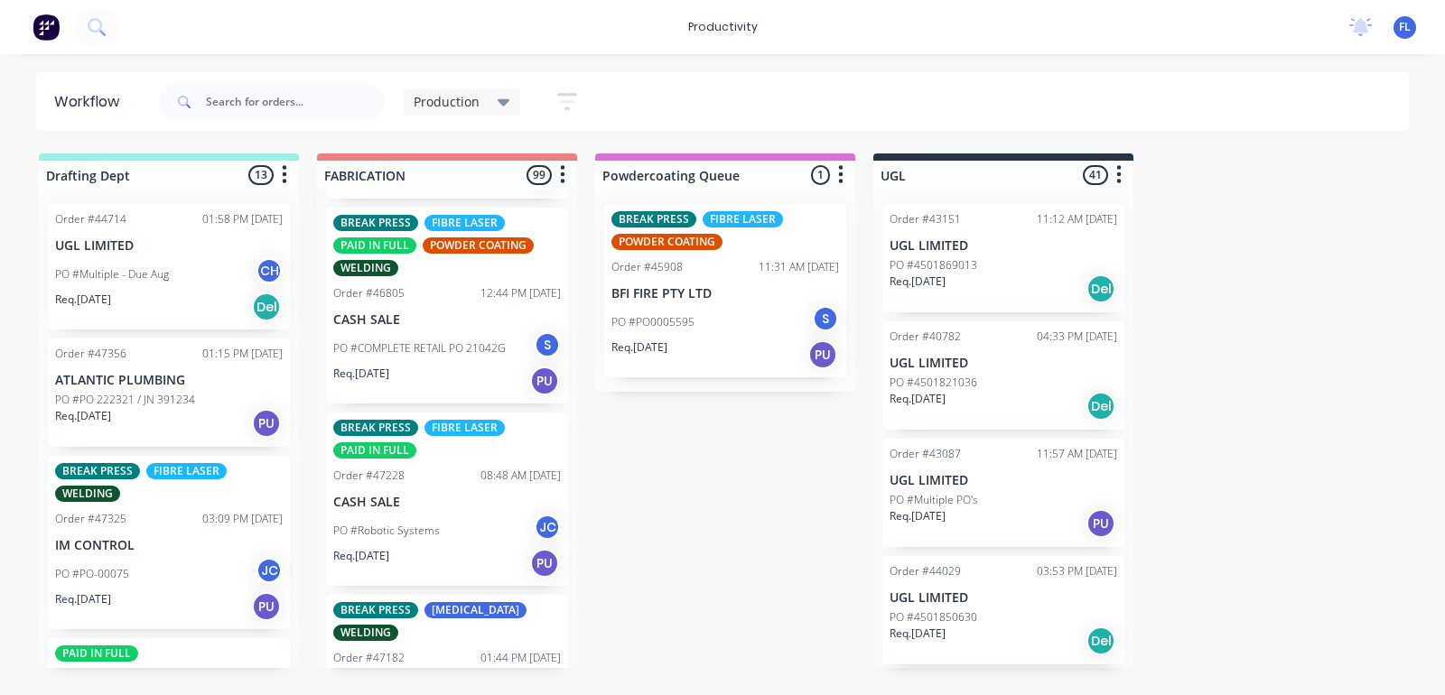
click at [444, 514] on div "PO #Robotic Systems JC" at bounding box center [447, 531] width 228 height 34
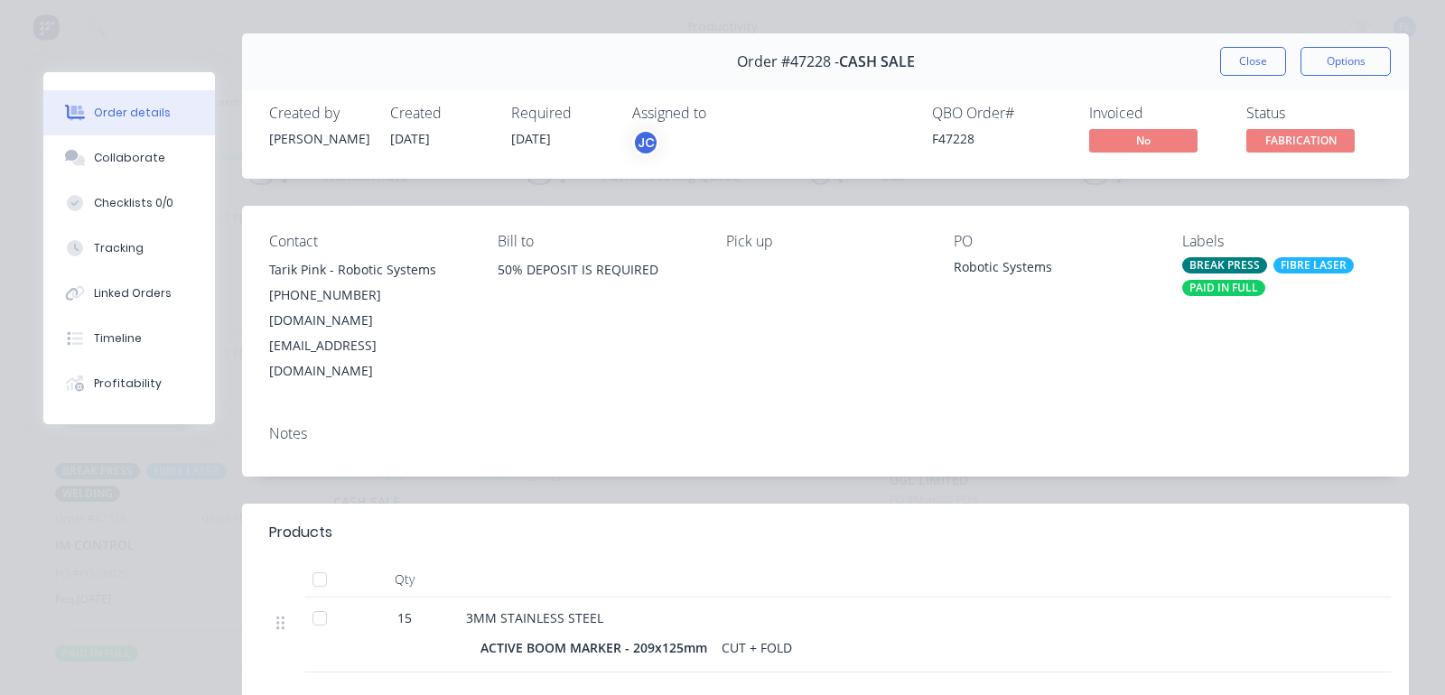
scroll to position [0, 0]
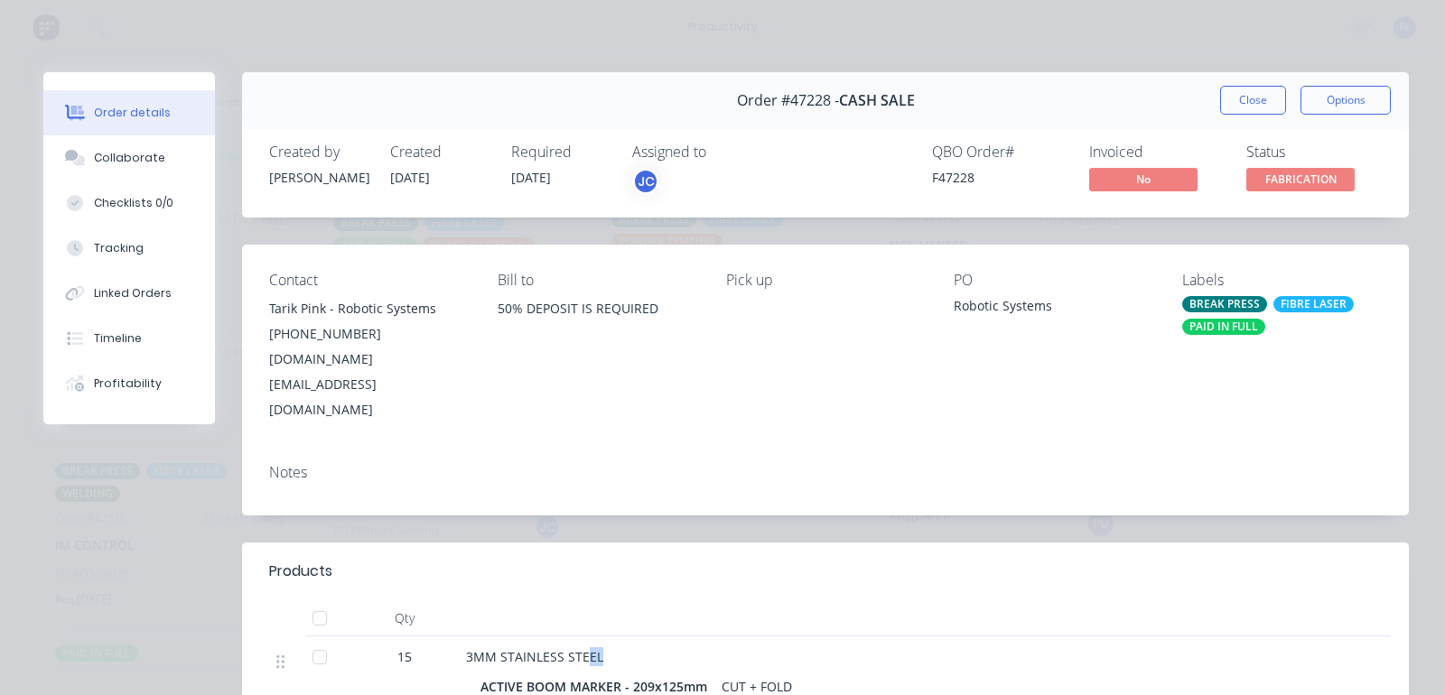
click at [593, 649] on span "3MM STAINLESS STEEL" at bounding box center [534, 657] width 137 height 17
click at [1240, 101] on button "Close" at bounding box center [1253, 100] width 66 height 29
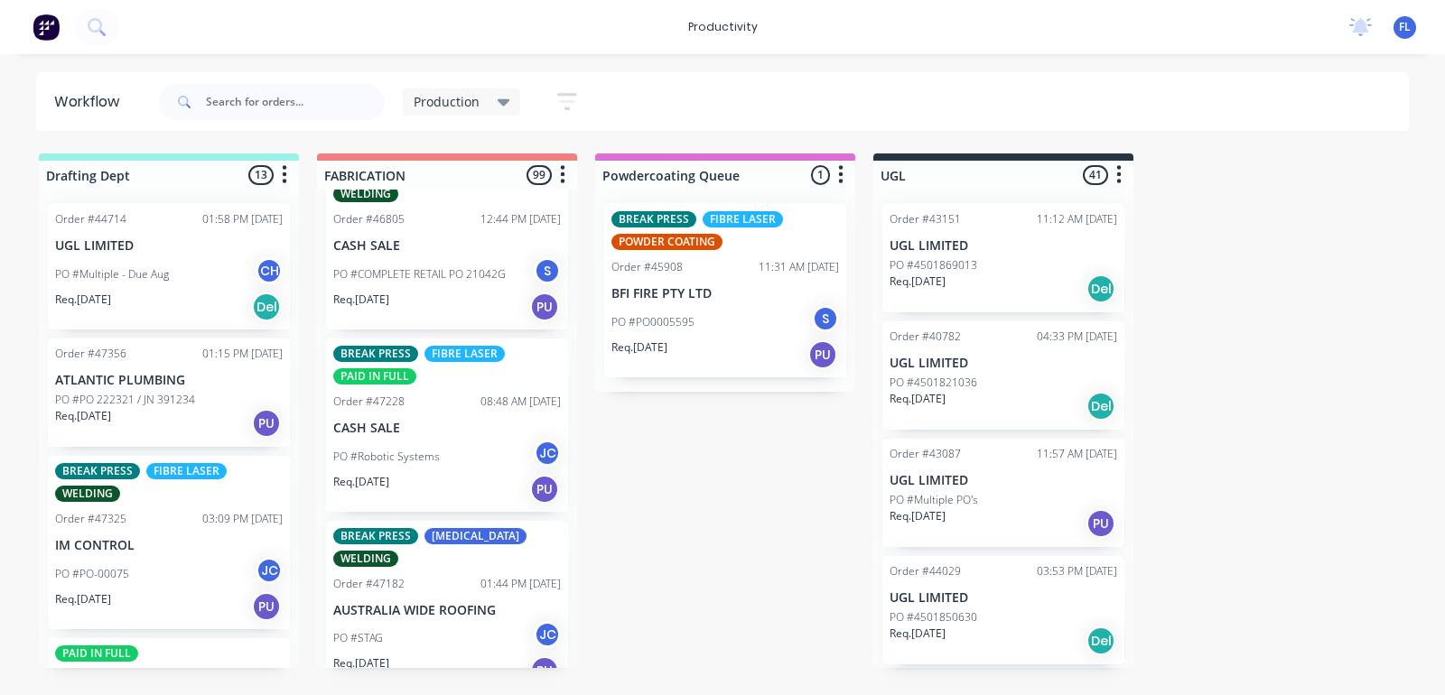
scroll to position [8581, 0]
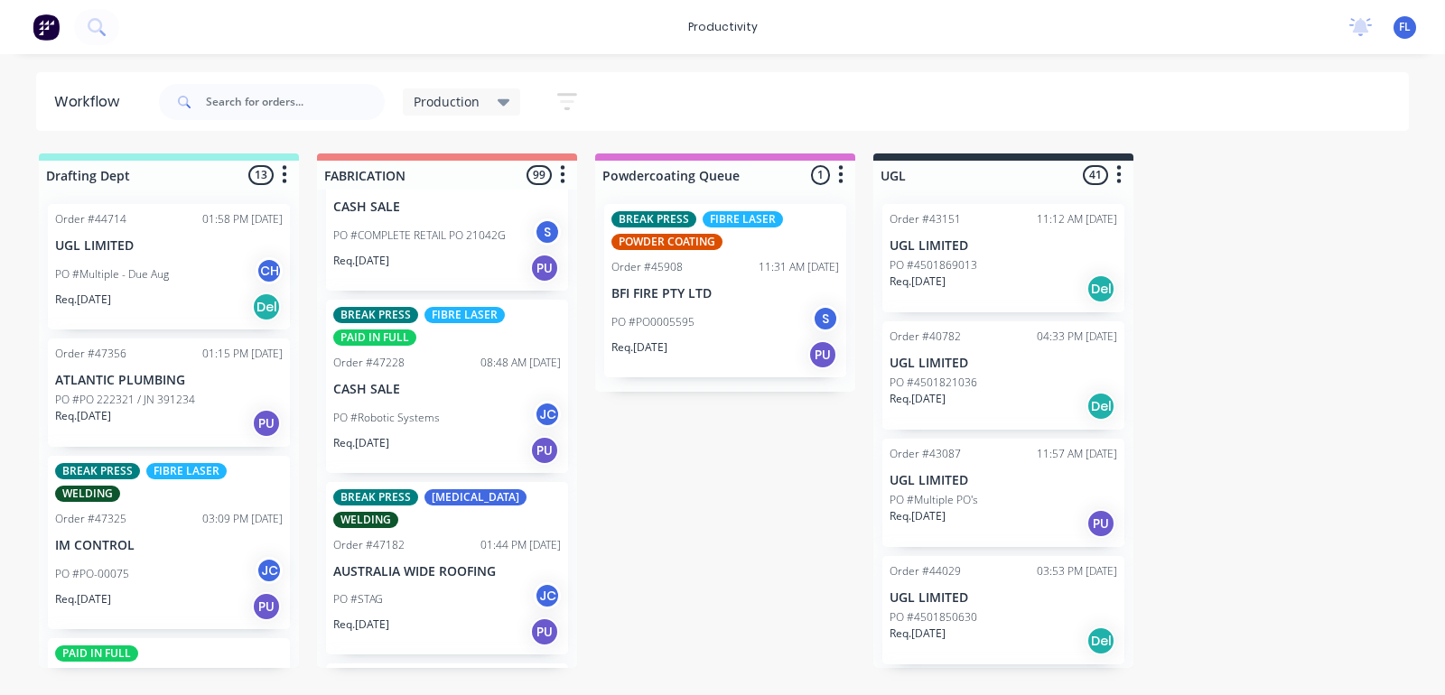
click at [395, 583] on div "PO #STAG JC" at bounding box center [447, 600] width 228 height 34
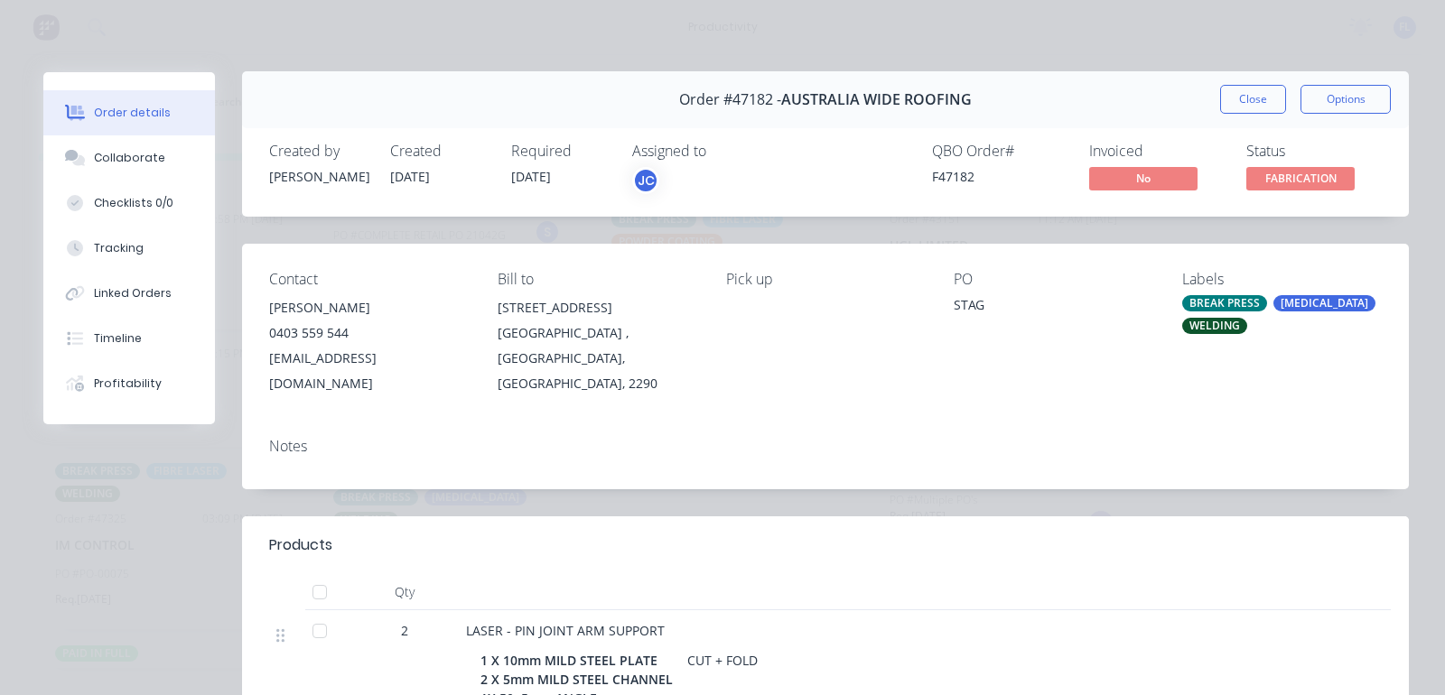
scroll to position [0, 0]
click at [1261, 102] on button "Close" at bounding box center [1253, 100] width 66 height 29
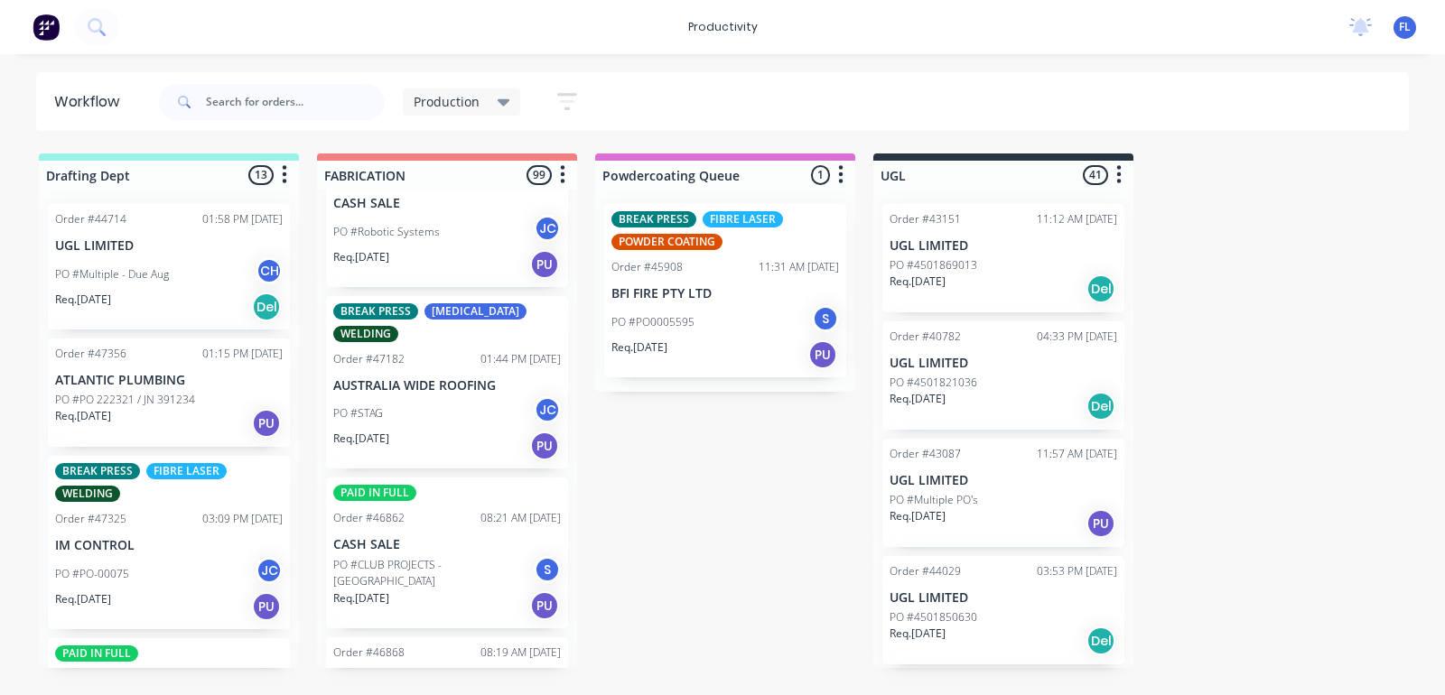
scroll to position [8806, 0]
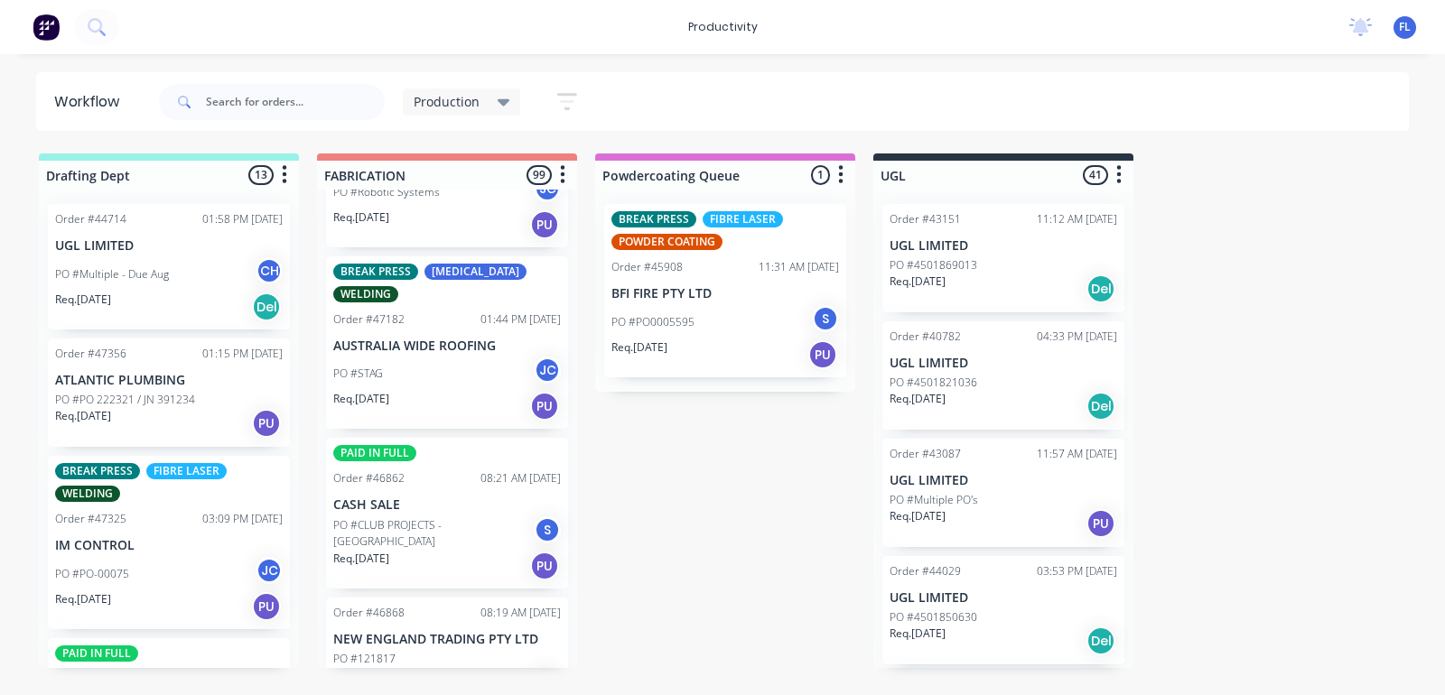
click at [443, 551] on div "Req. [DATE] PU" at bounding box center [447, 566] width 228 height 31
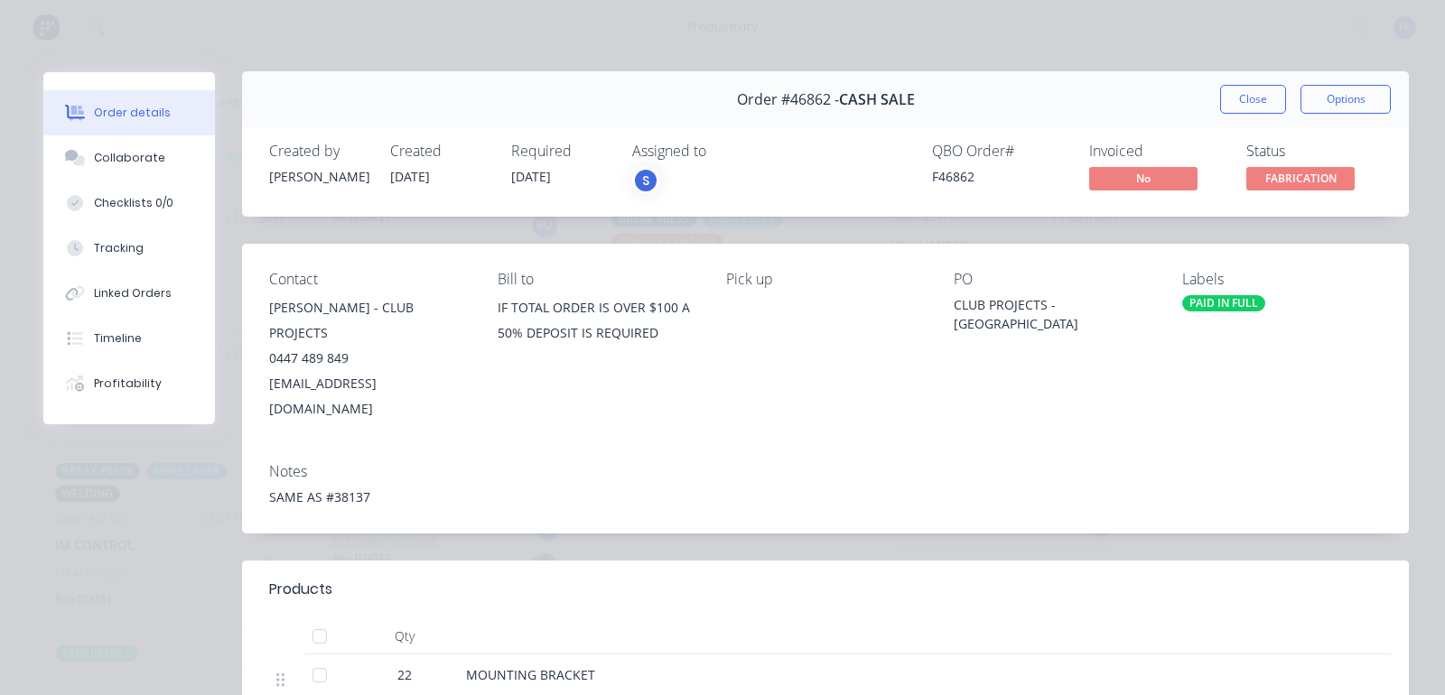
scroll to position [0, 0]
click at [1240, 96] on button "Close" at bounding box center [1253, 100] width 66 height 29
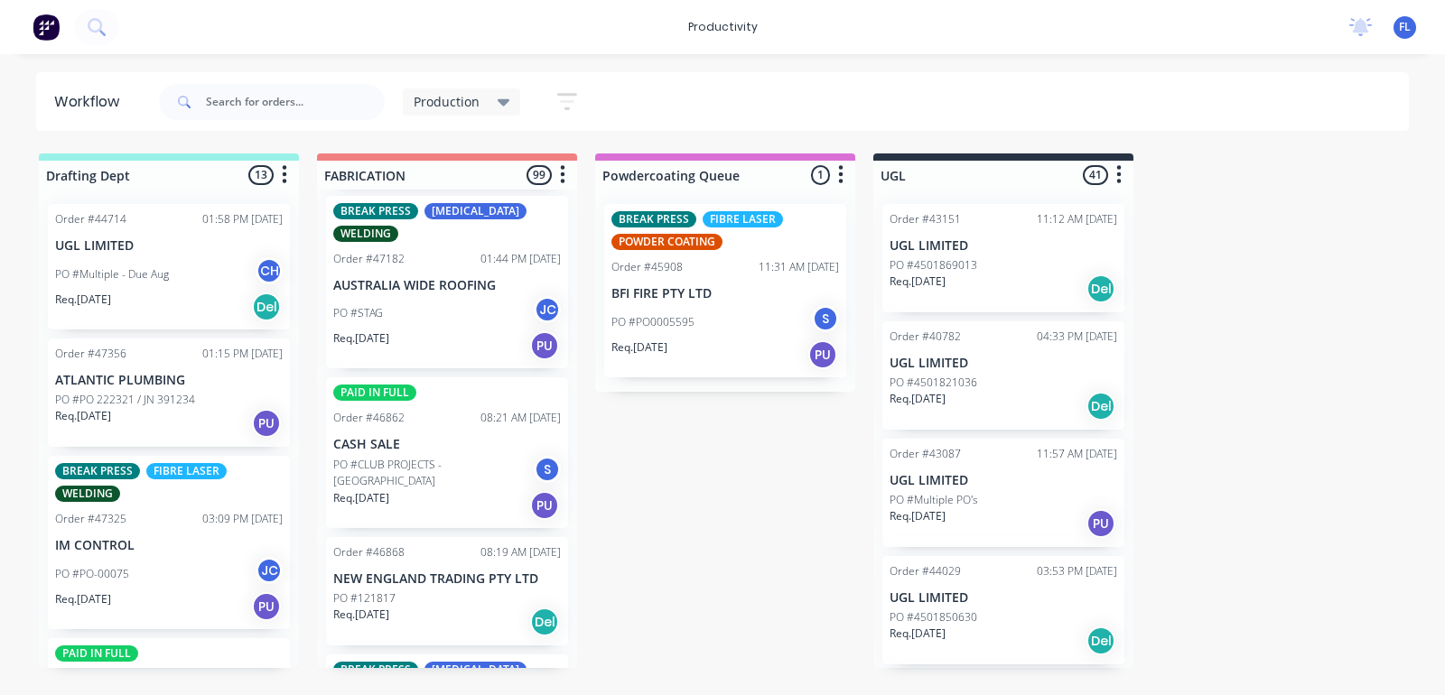
scroll to position [8919, 0]
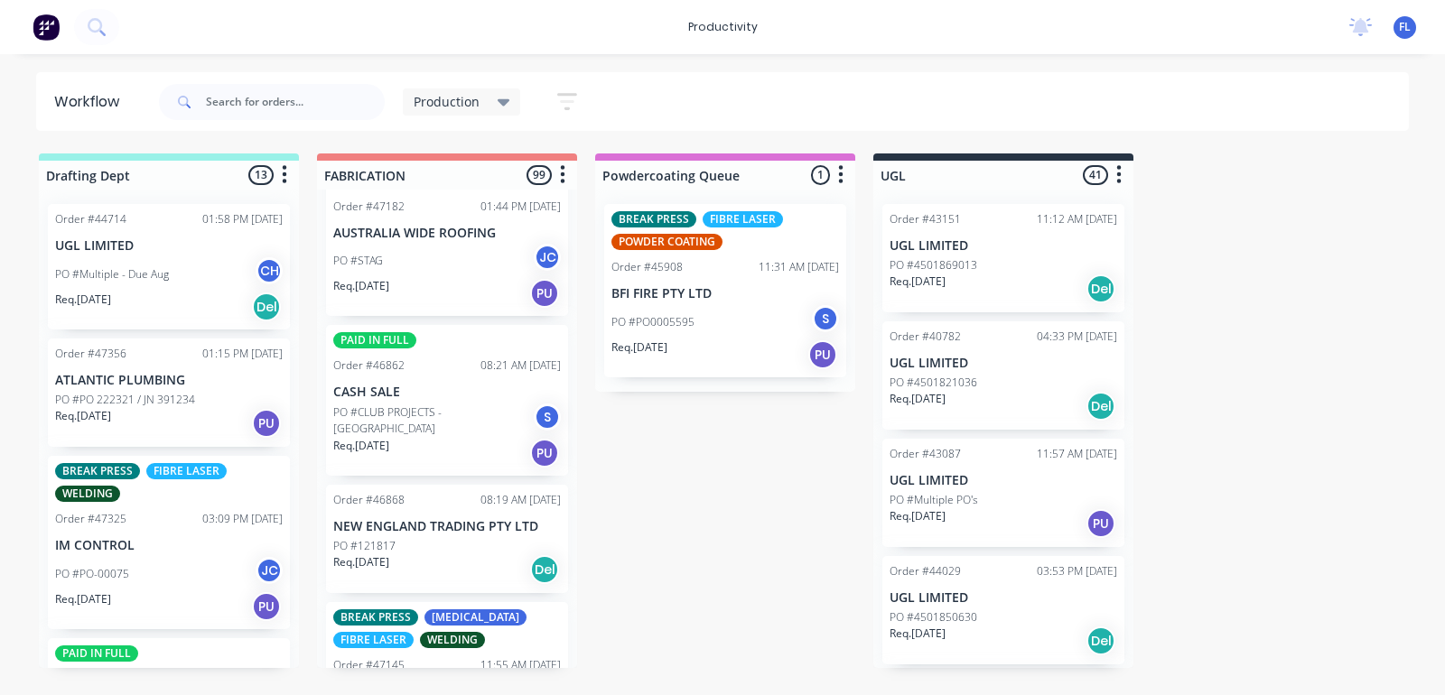
click at [452, 555] on div "Req. [DATE] Del" at bounding box center [447, 570] width 228 height 31
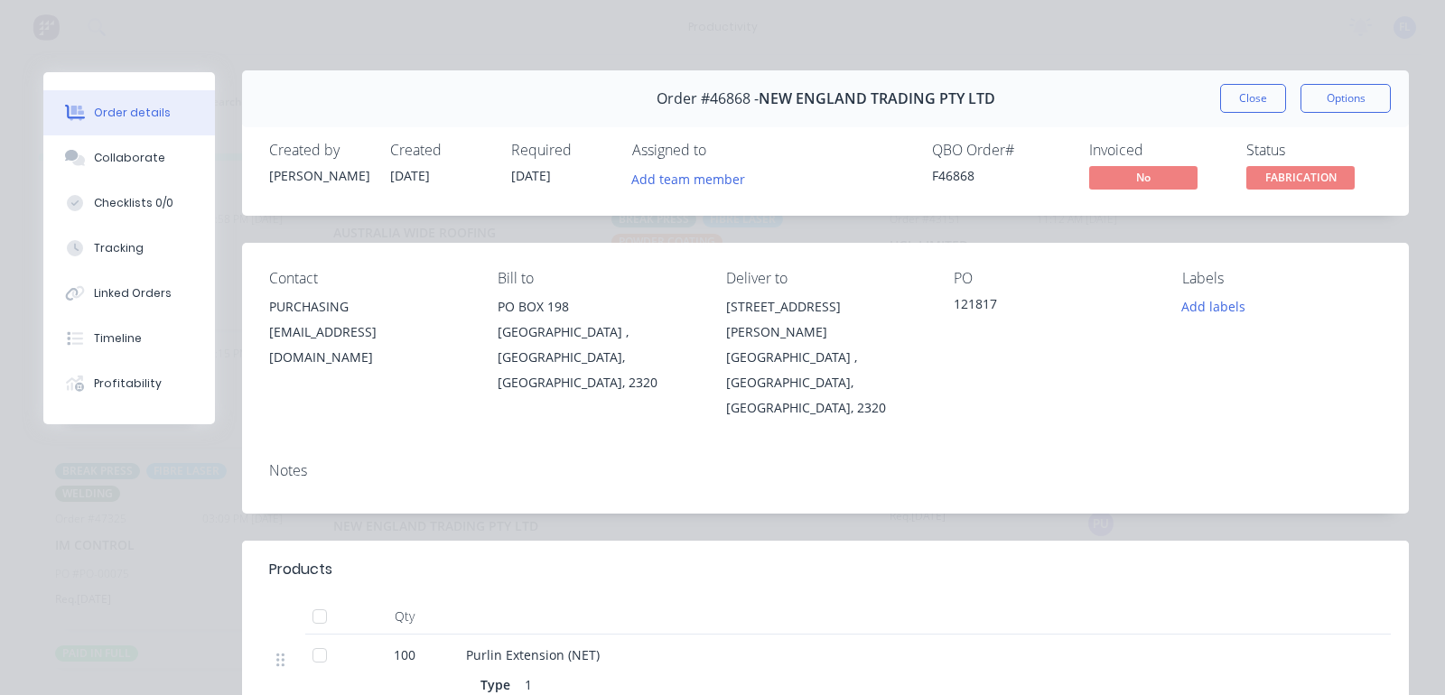
scroll to position [0, 0]
click at [1236, 98] on button "Close" at bounding box center [1253, 100] width 66 height 29
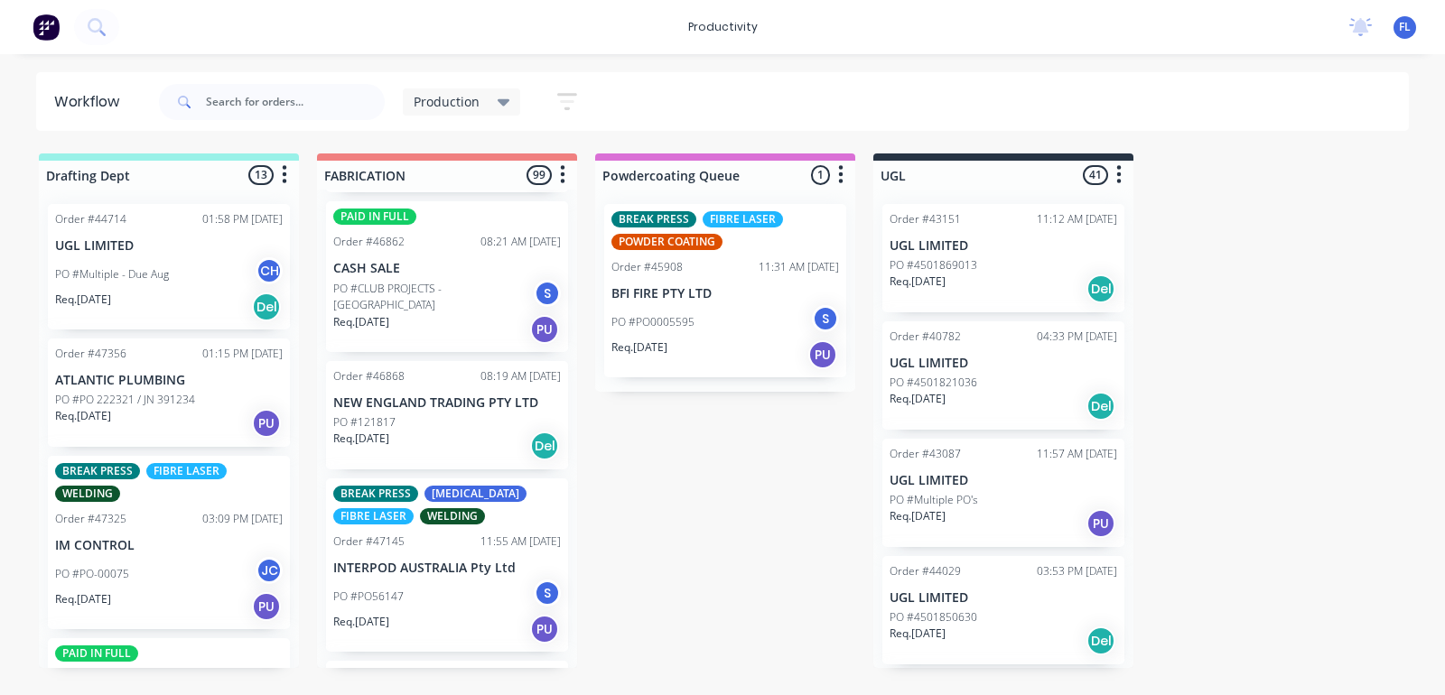
scroll to position [9145, 0]
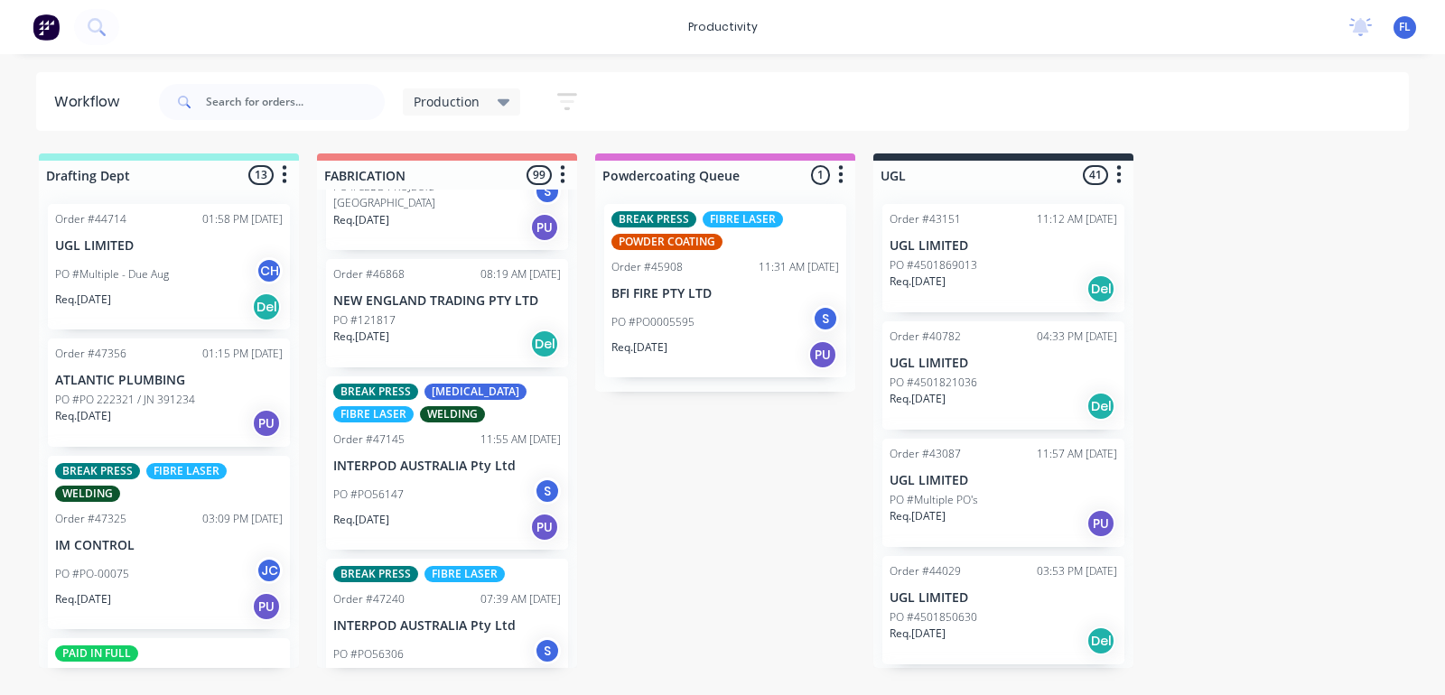
click at [418, 478] on div "PO #PO56147 S" at bounding box center [447, 495] width 228 height 34
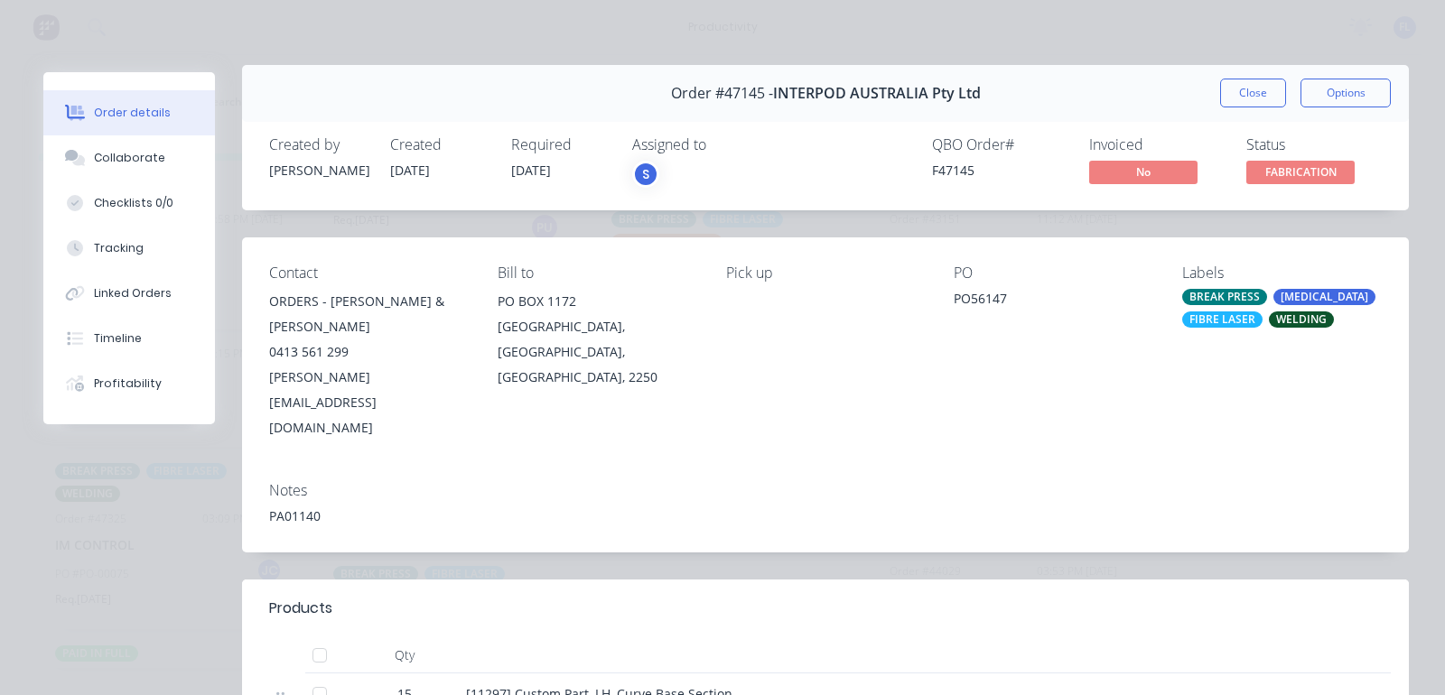
scroll to position [0, 0]
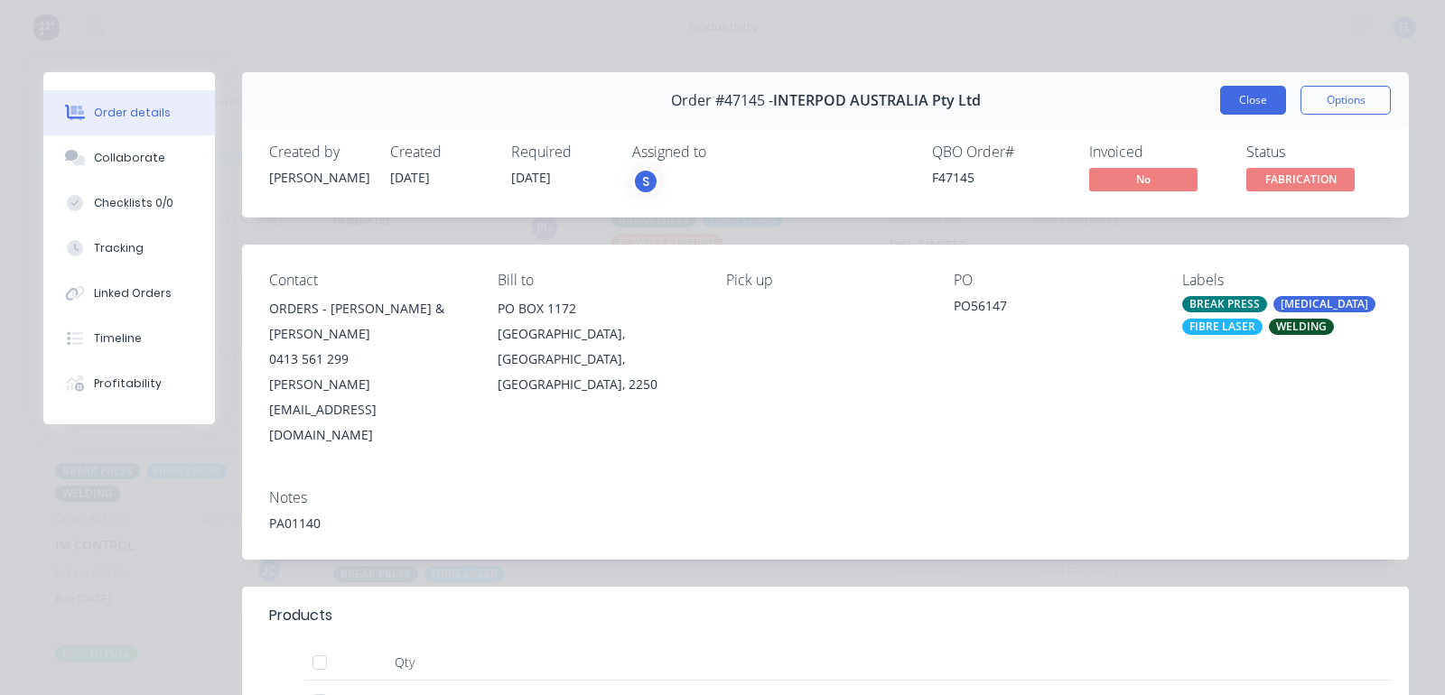
click at [1235, 99] on button "Close" at bounding box center [1253, 100] width 66 height 29
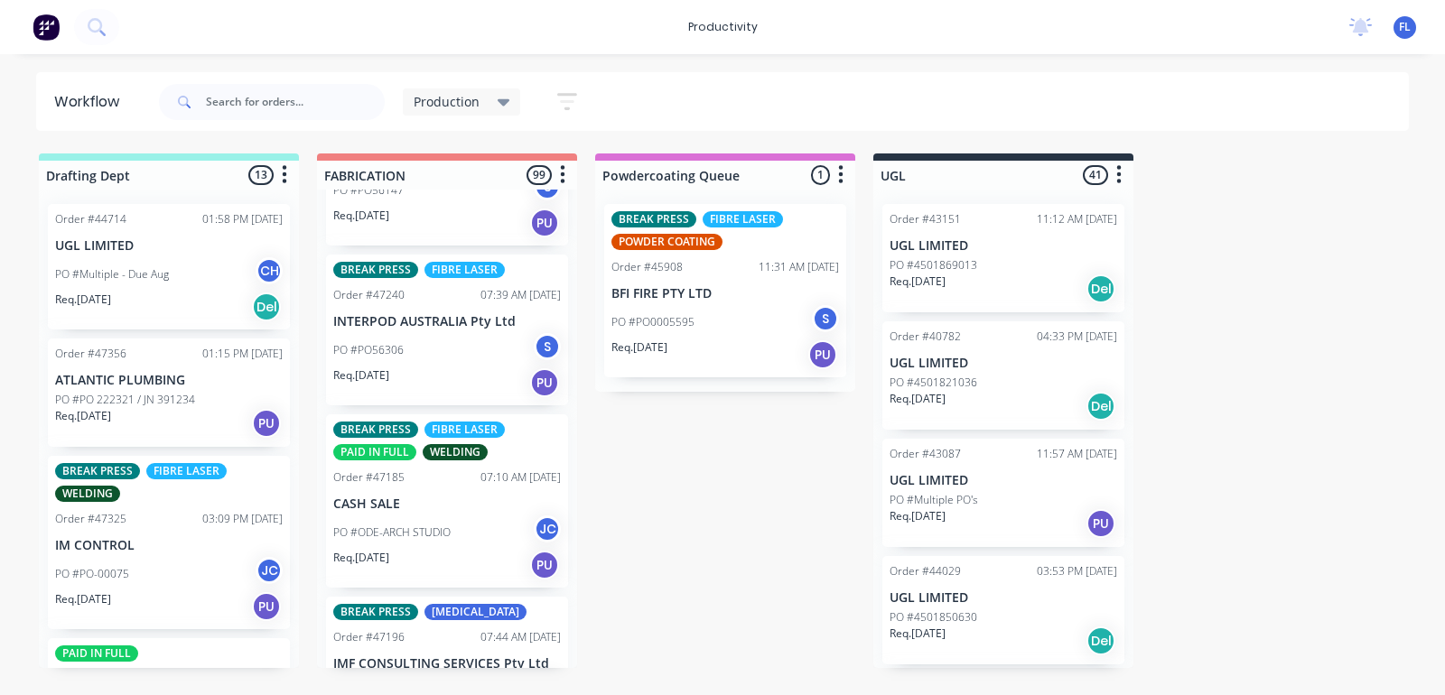
scroll to position [9484, 0]
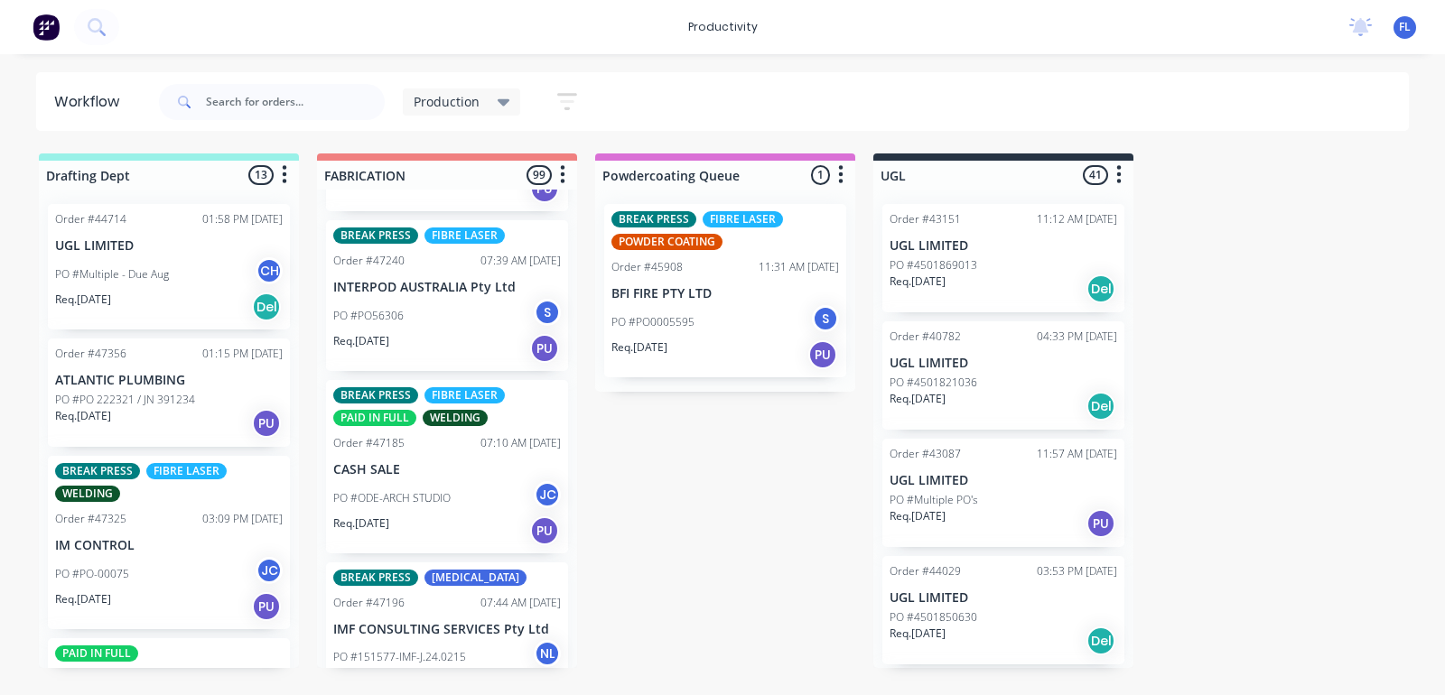
click at [425, 640] on div "PO #151577-IMF-J.24.0215 NL" at bounding box center [447, 657] width 228 height 34
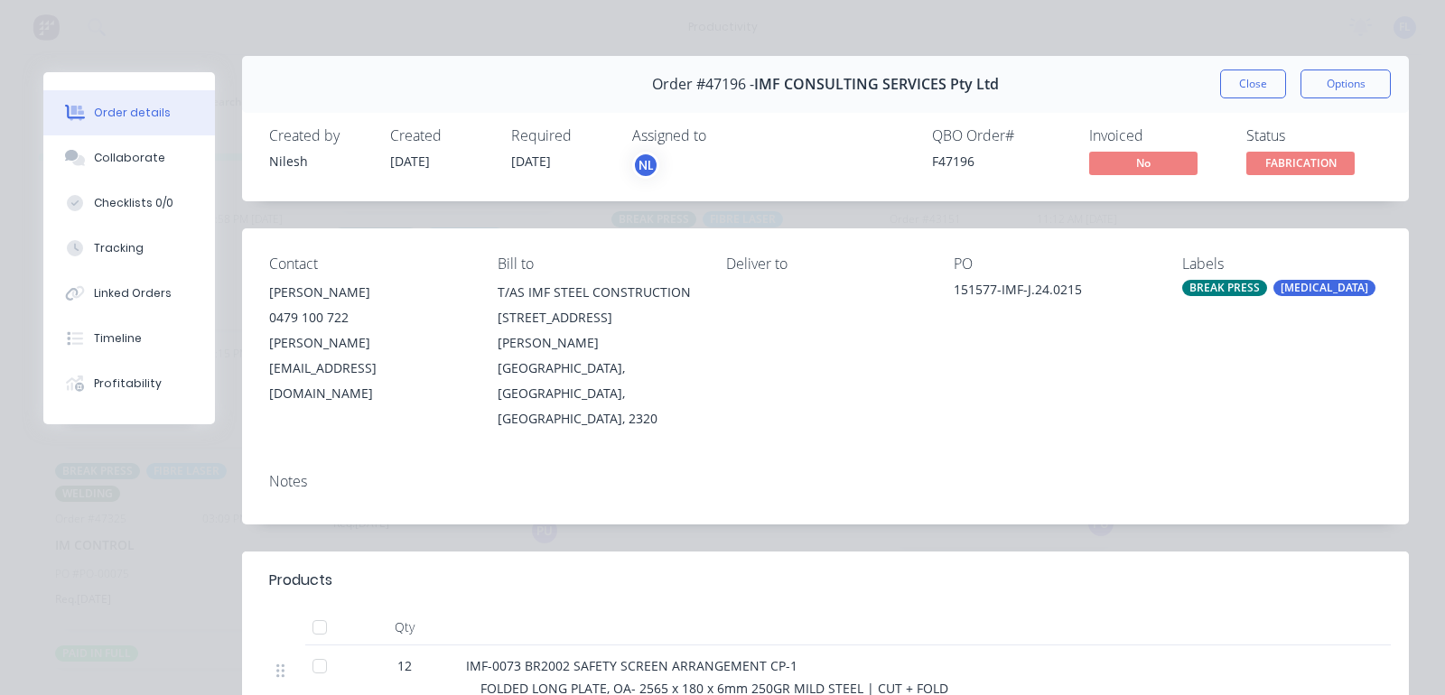
scroll to position [0, 0]
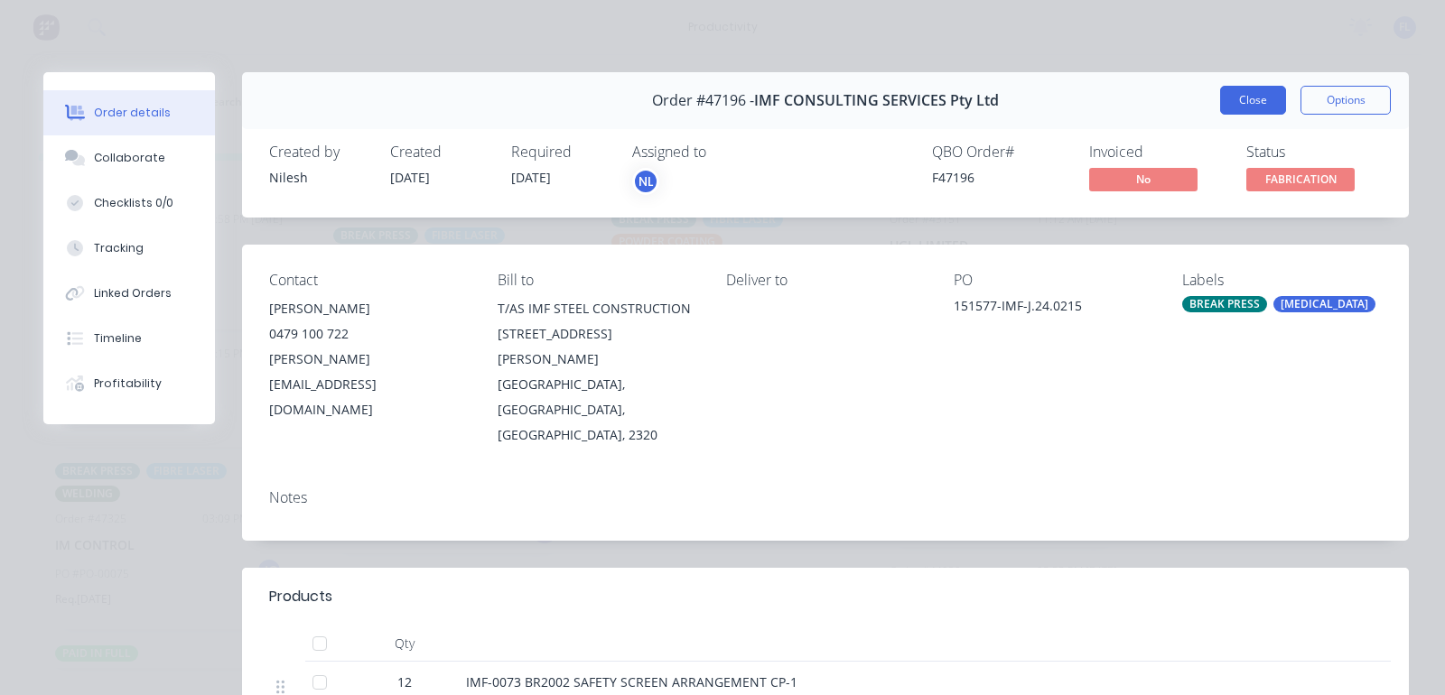
click at [1244, 102] on button "Close" at bounding box center [1253, 100] width 66 height 29
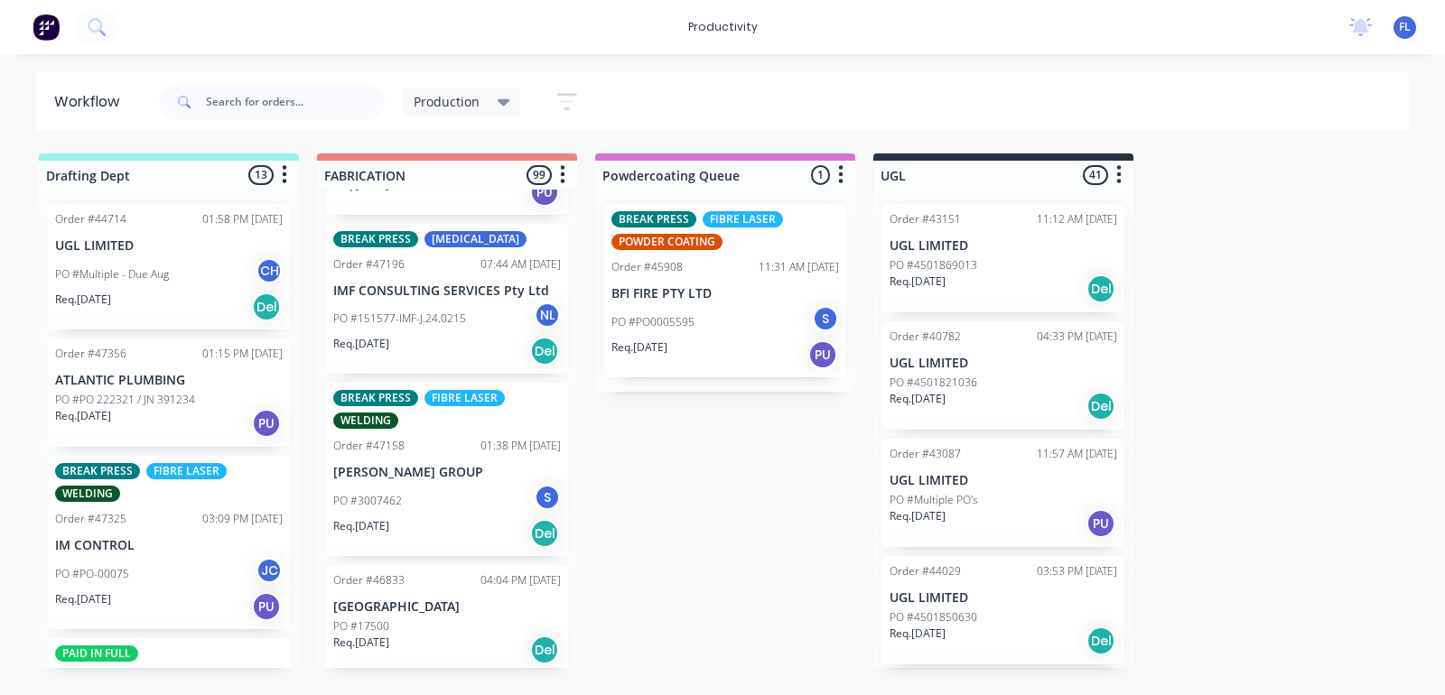
scroll to position [9710, 0]
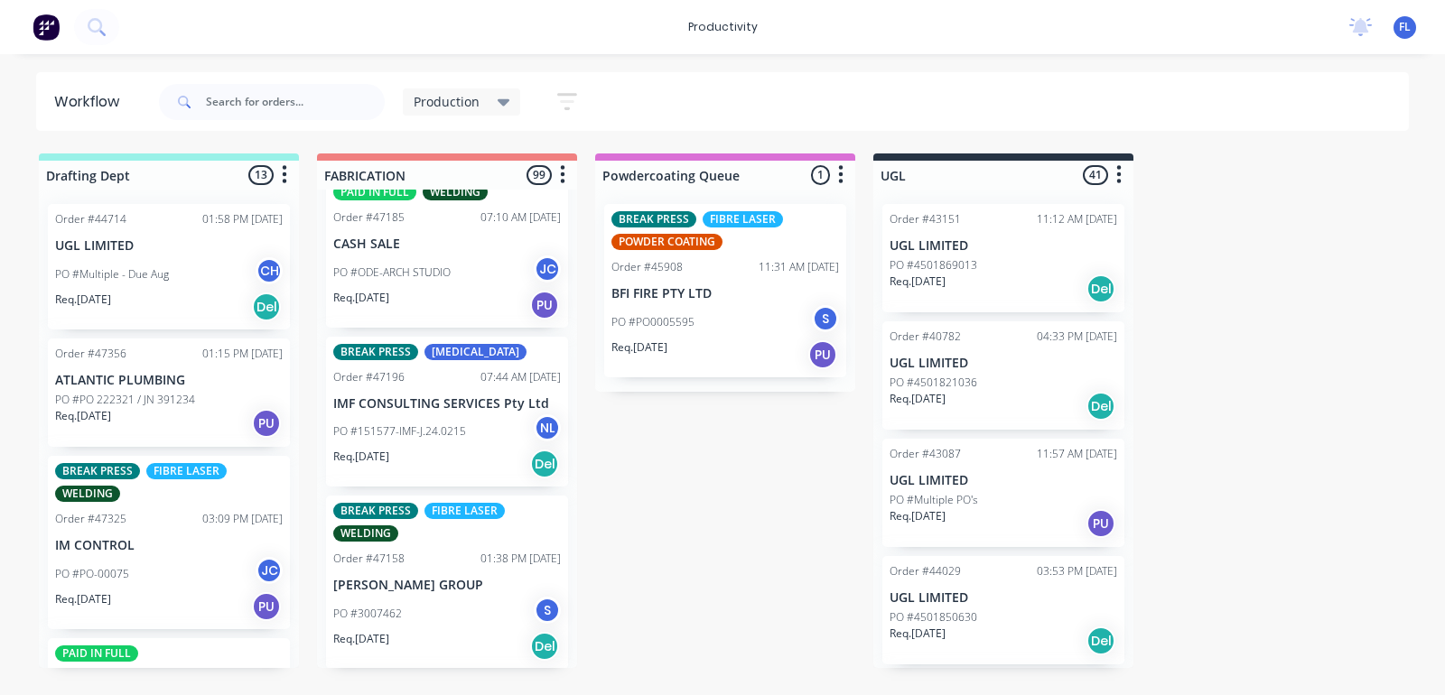
click at [386, 597] on div "PO #3007462 S" at bounding box center [447, 614] width 228 height 34
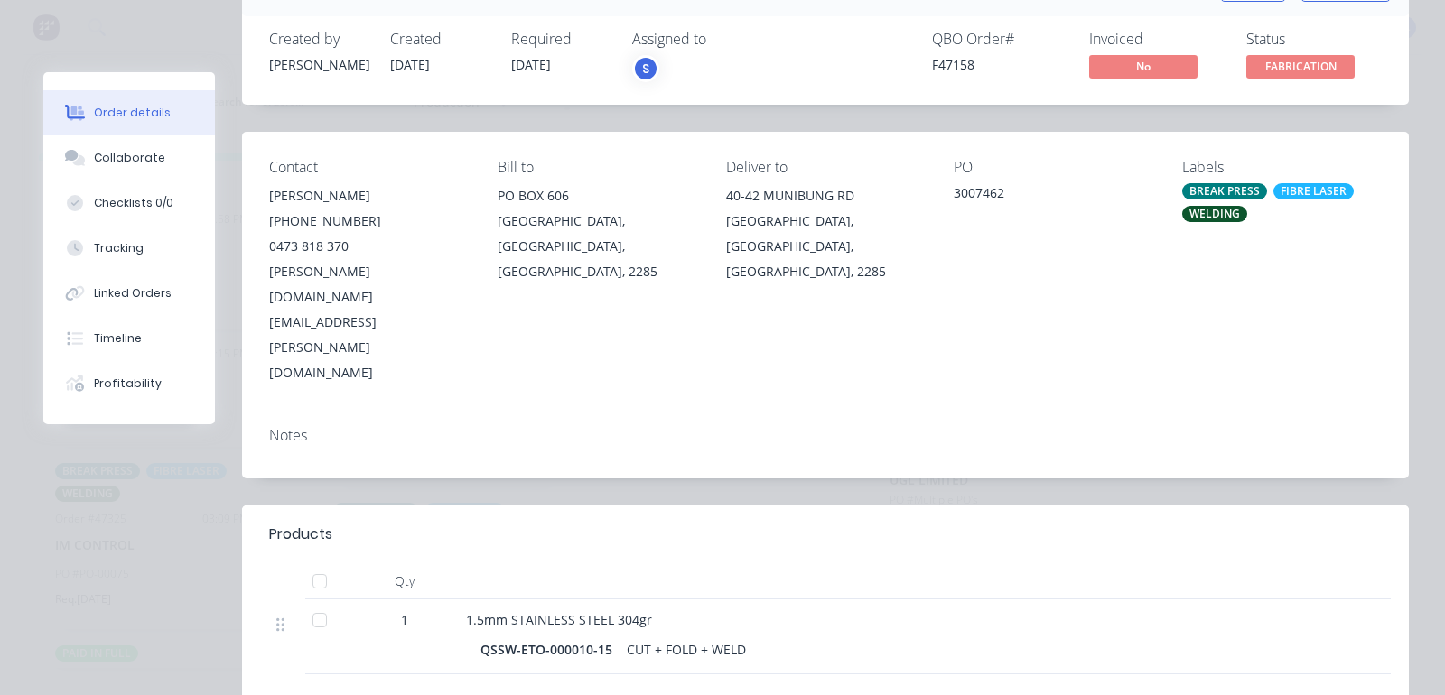
scroll to position [0, 0]
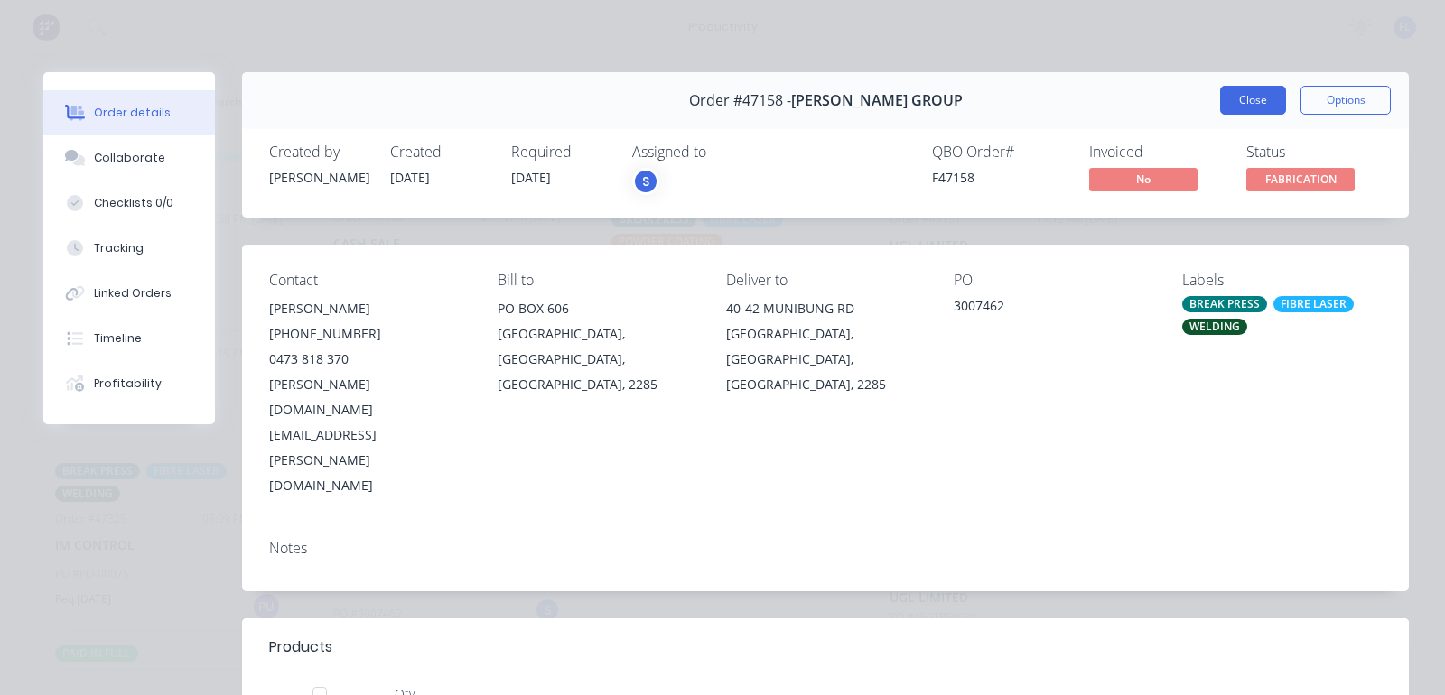
click at [1240, 104] on button "Close" at bounding box center [1253, 100] width 66 height 29
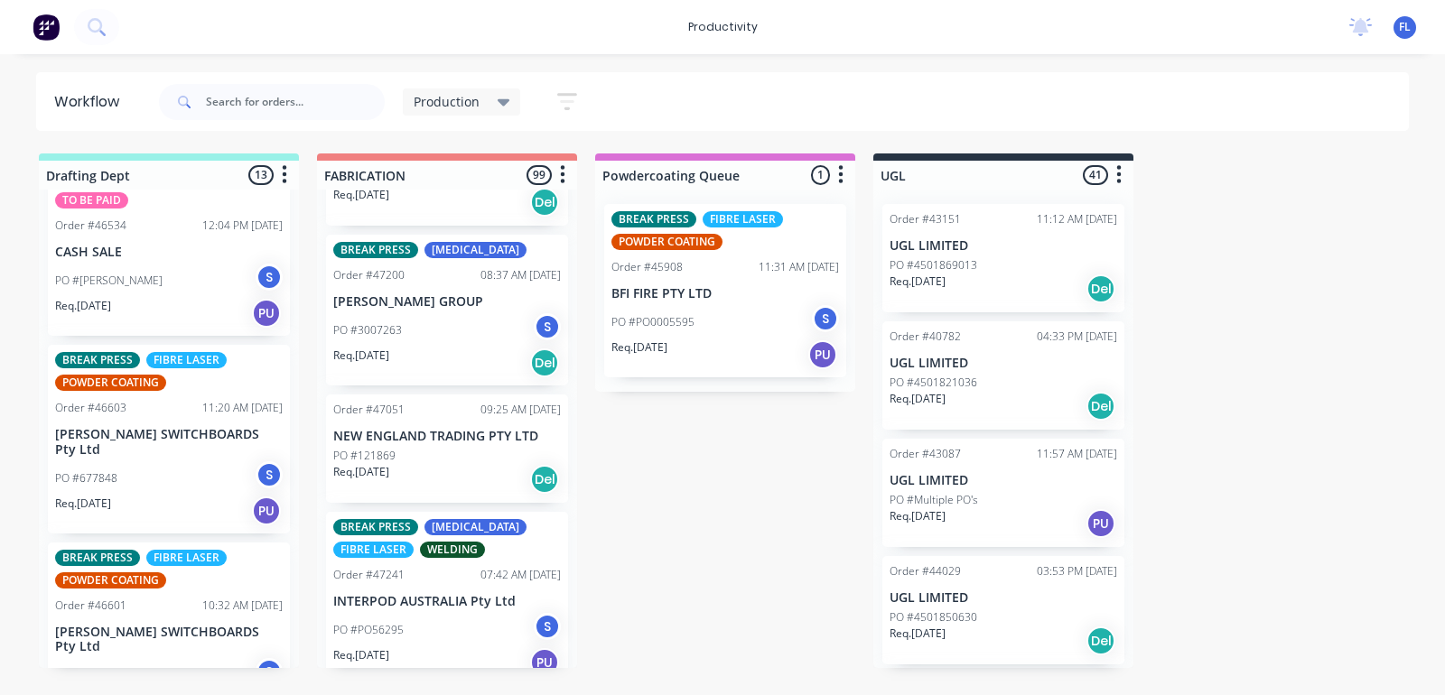
scroll to position [790, 0]
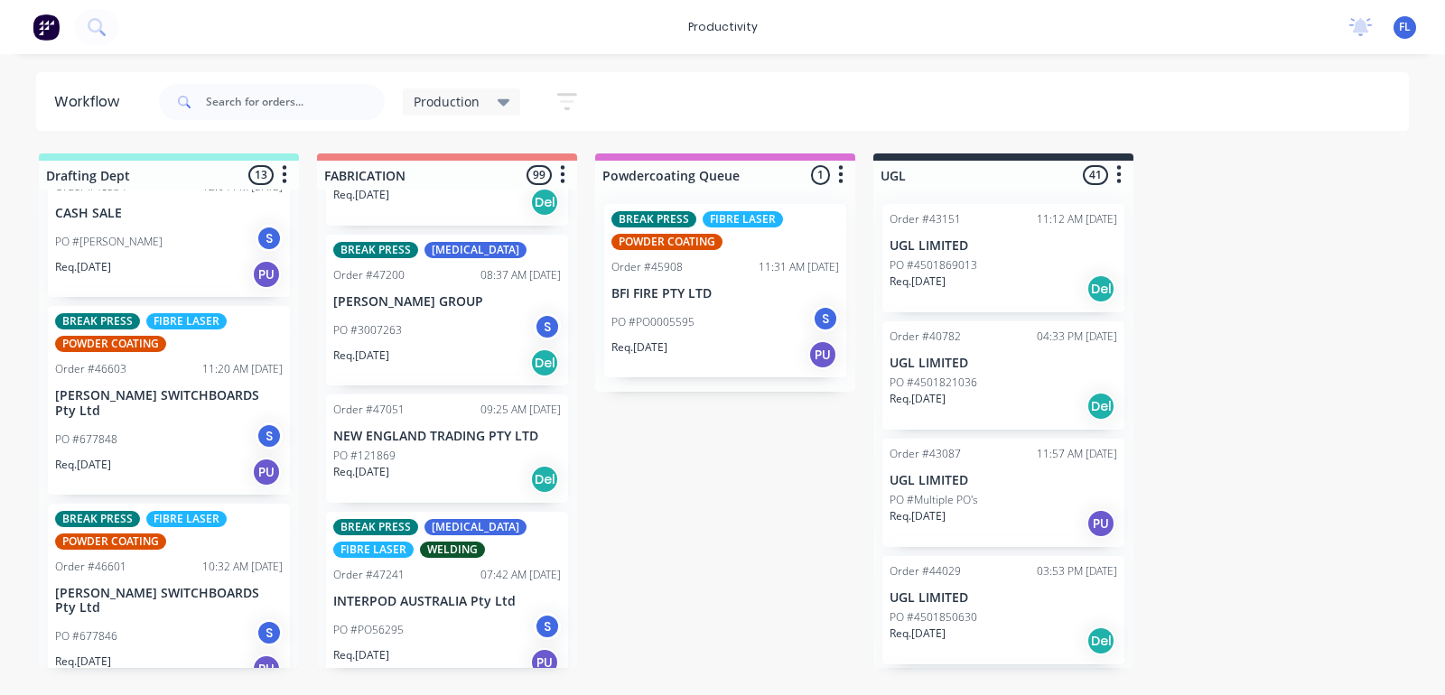
click at [150, 425] on div "PO #677848 S" at bounding box center [169, 440] width 228 height 34
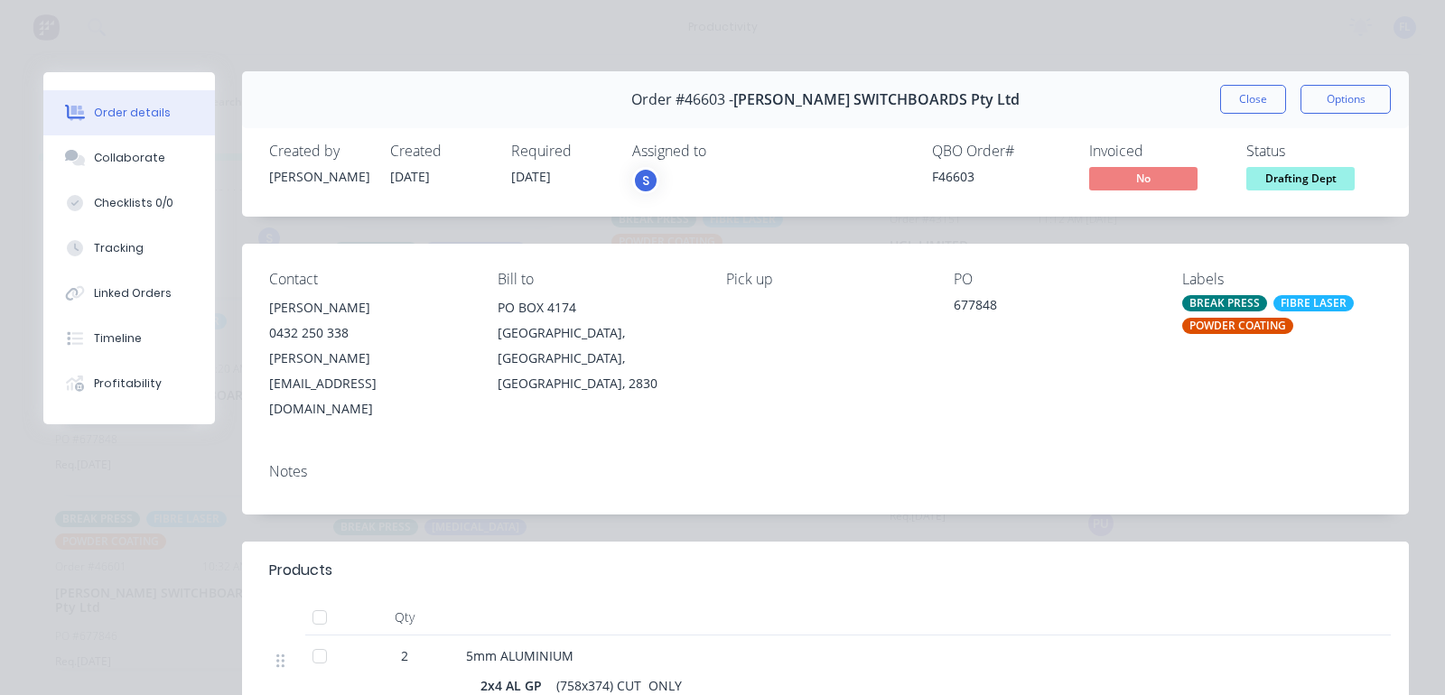
scroll to position [0, 0]
click at [1258, 92] on button "Close" at bounding box center [1253, 100] width 66 height 29
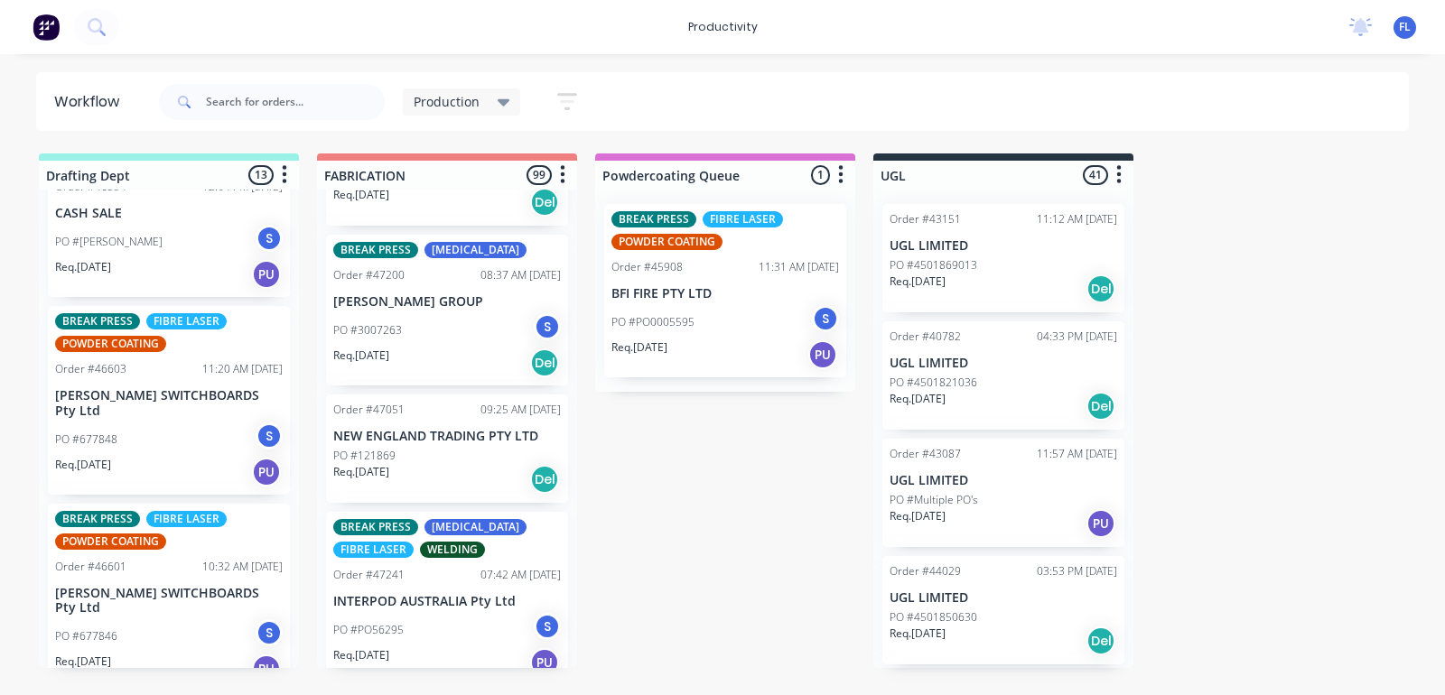
click at [154, 654] on div "Req. [DATE] PU" at bounding box center [169, 669] width 228 height 31
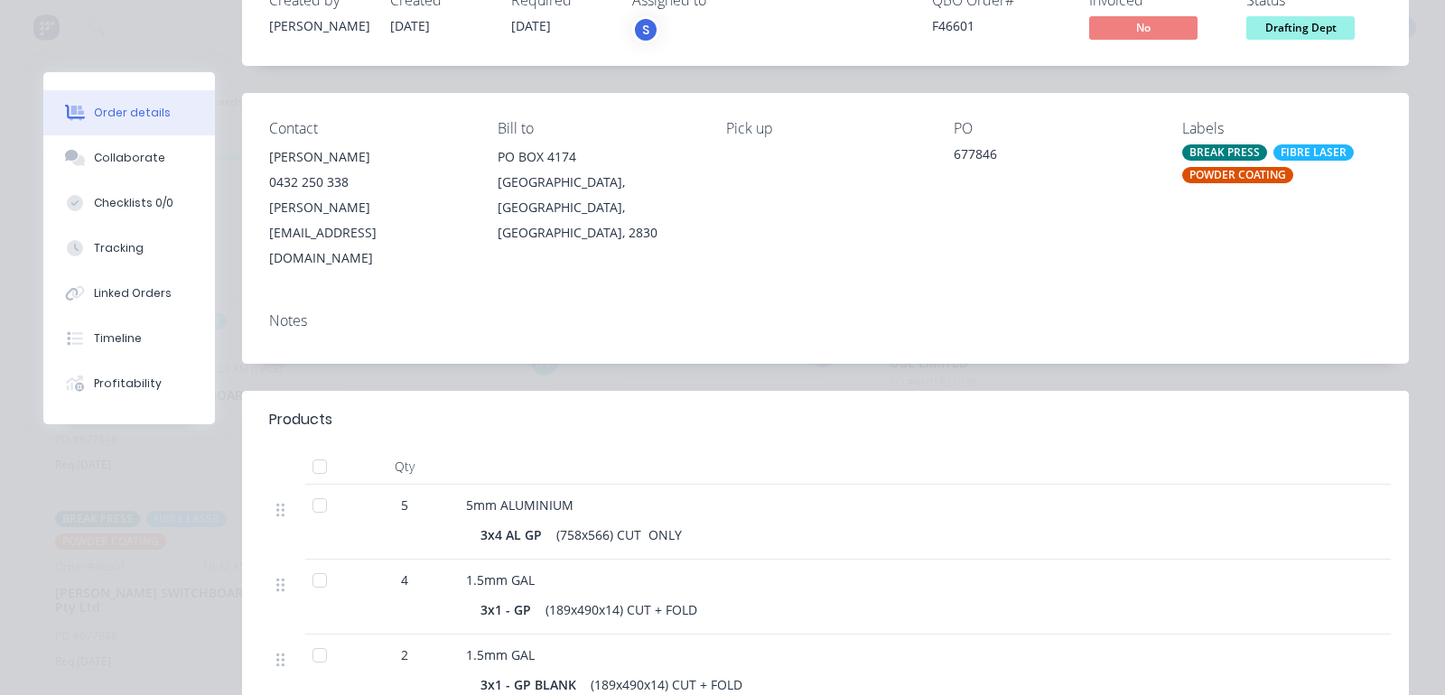
scroll to position [39, 0]
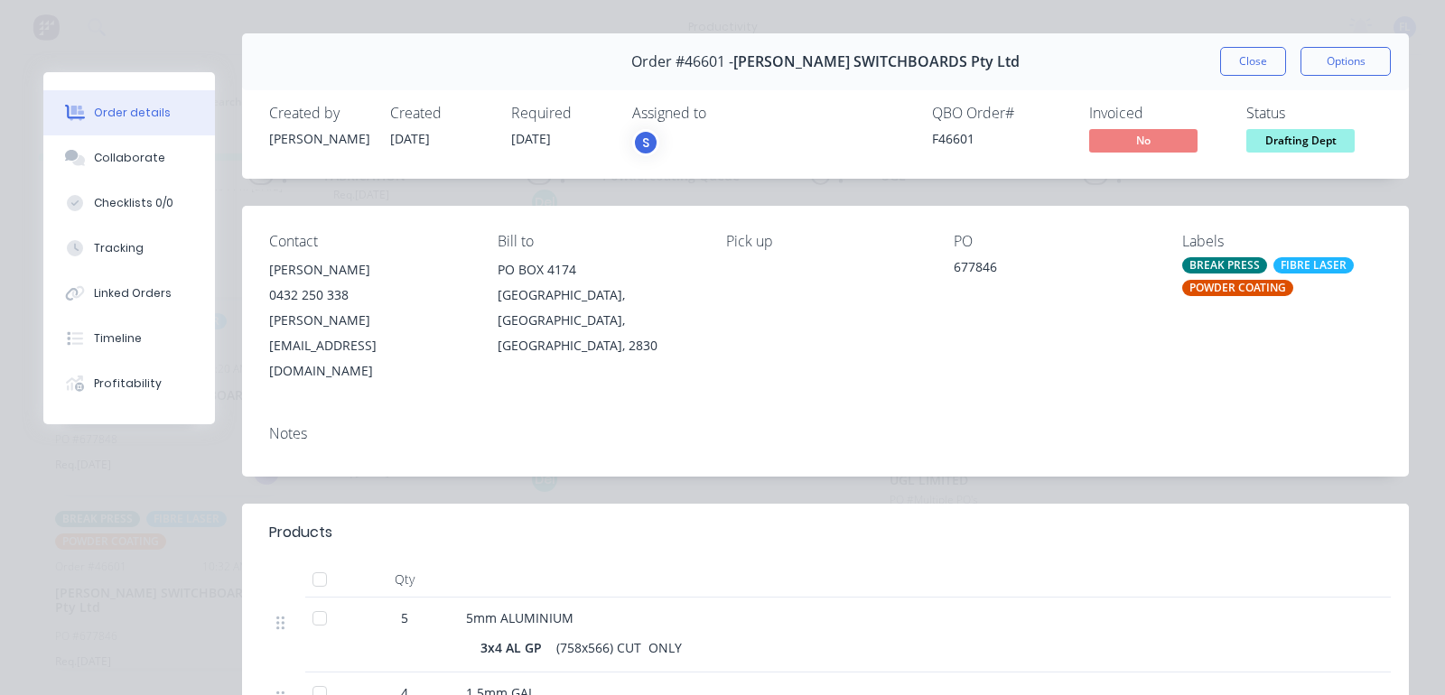
click at [885, 411] on div "Notes" at bounding box center [825, 444] width 1167 height 66
click at [1234, 61] on button "Close" at bounding box center [1253, 61] width 66 height 29
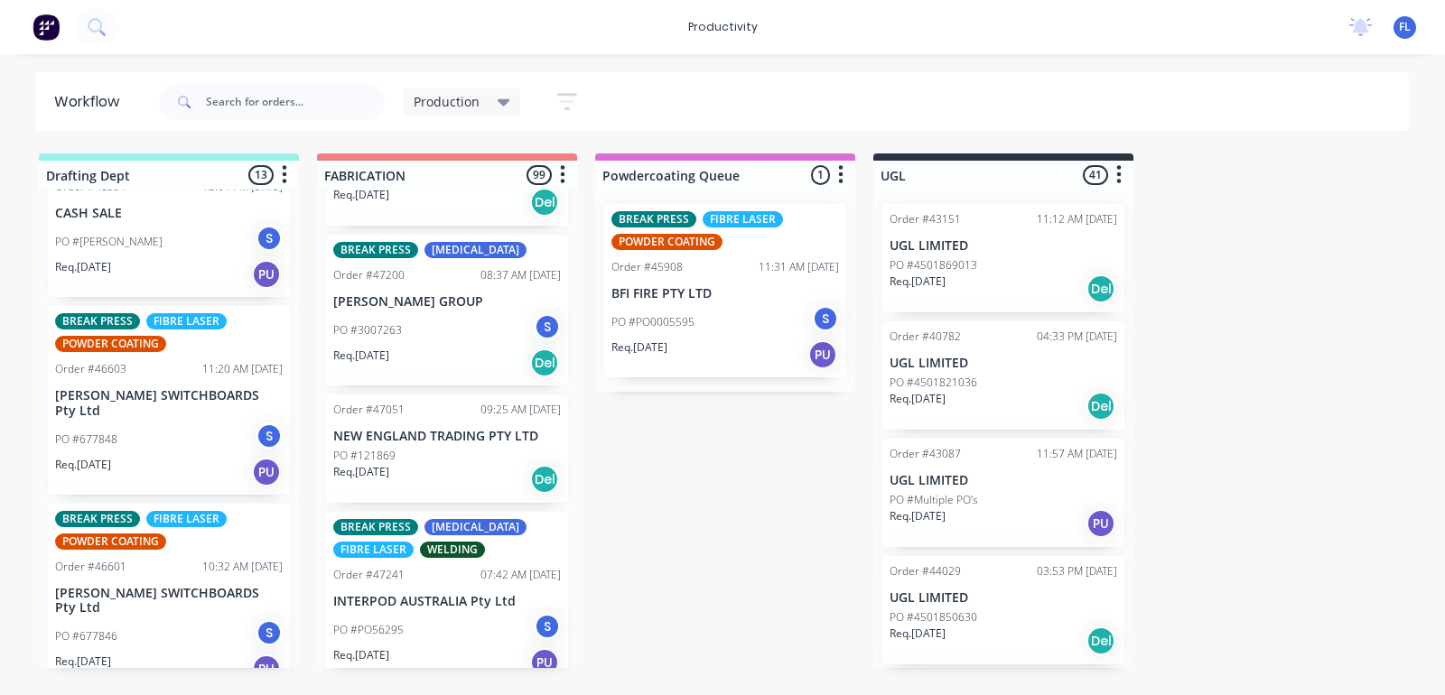
click at [174, 432] on div "PO #677848 S" at bounding box center [169, 440] width 228 height 34
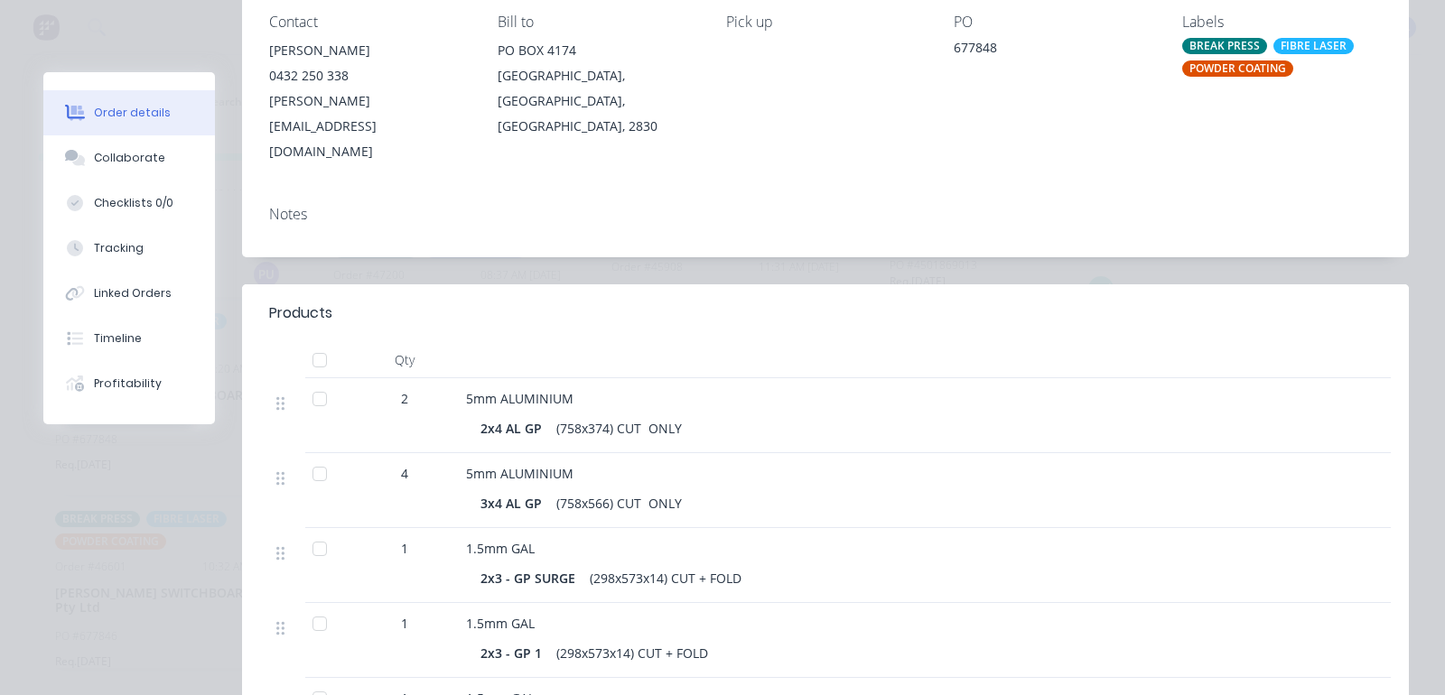
scroll to position [0, 0]
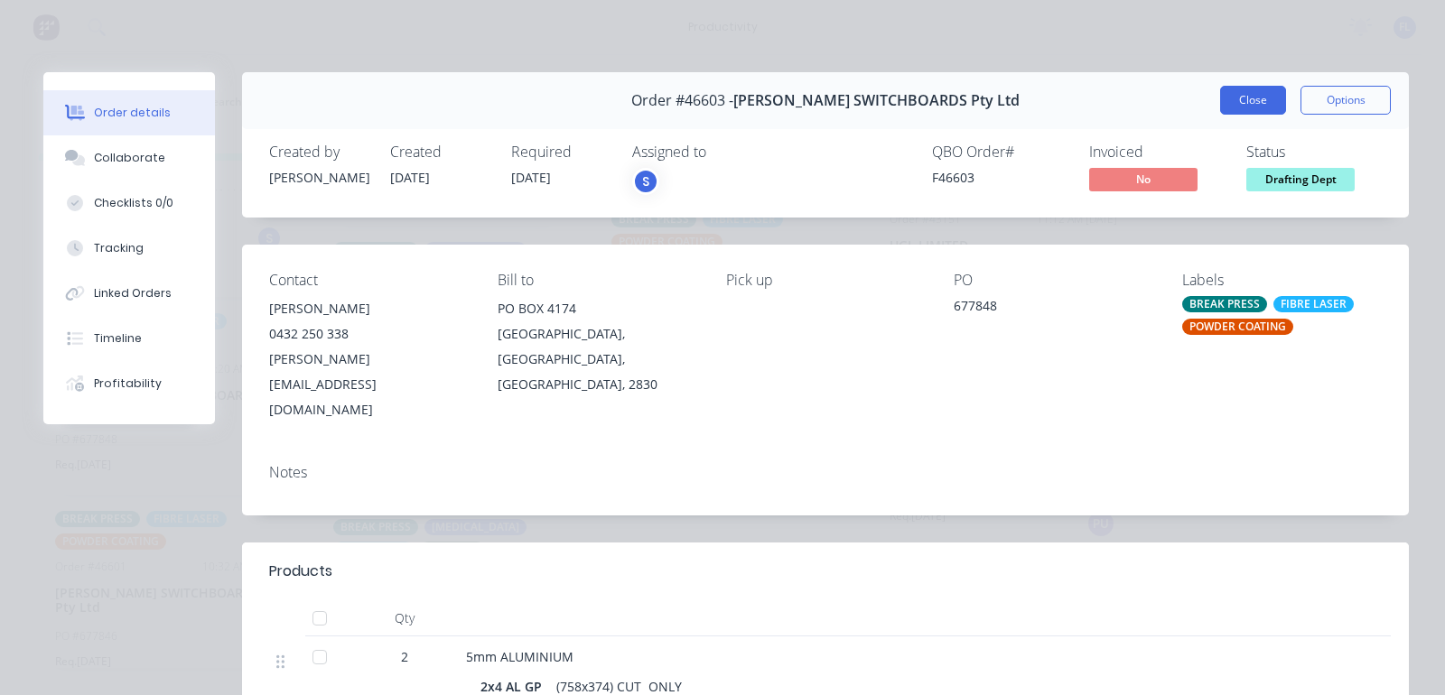
click at [1238, 91] on button "Close" at bounding box center [1253, 100] width 66 height 29
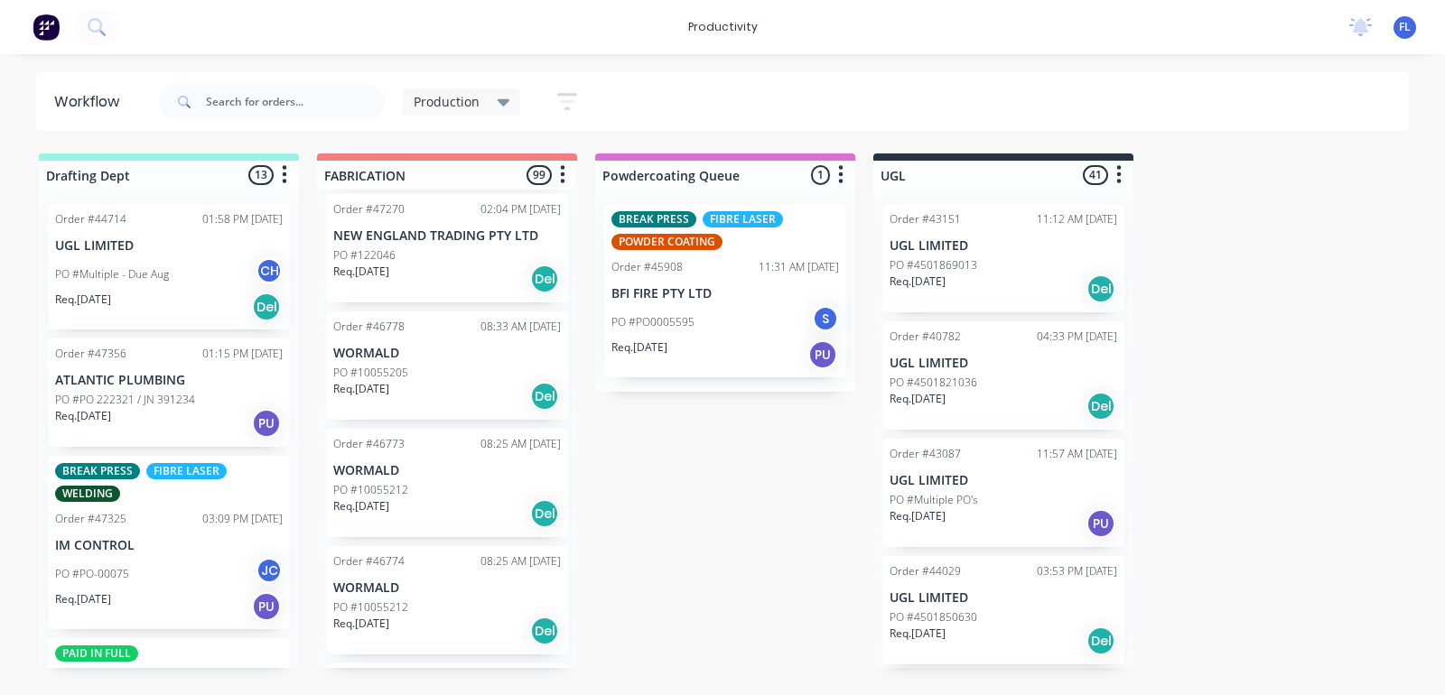
scroll to position [13916, 0]
